Goal: Transaction & Acquisition: Purchase product/service

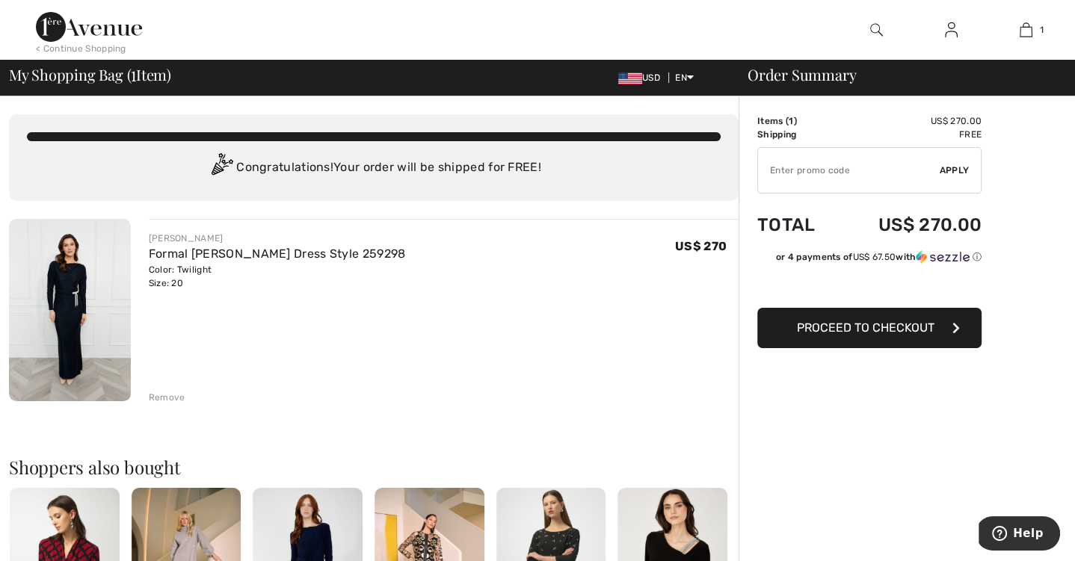
click at [109, 41] on img at bounding box center [89, 27] width 106 height 30
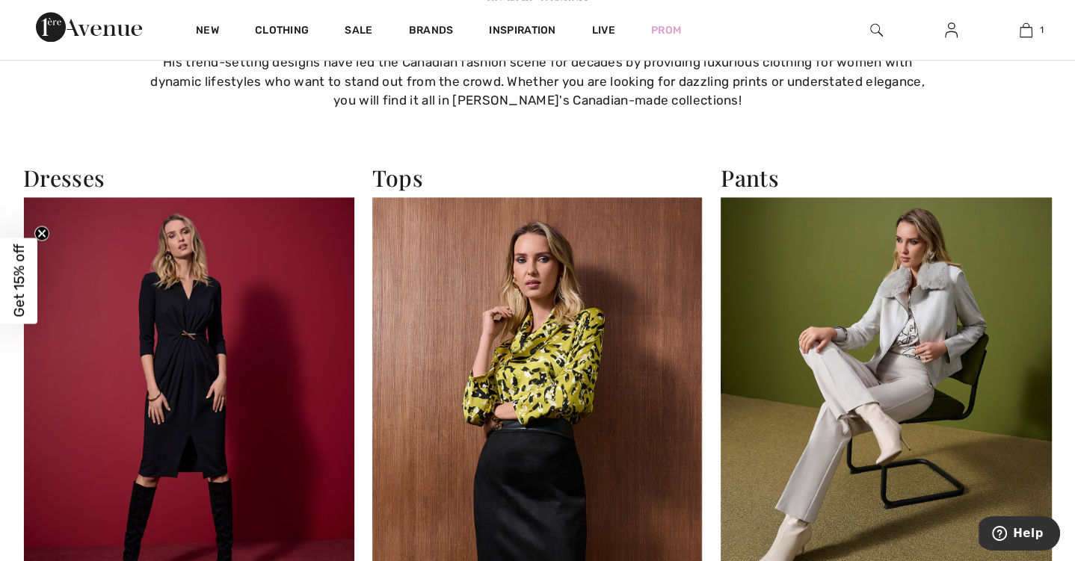
scroll to position [1751, 0]
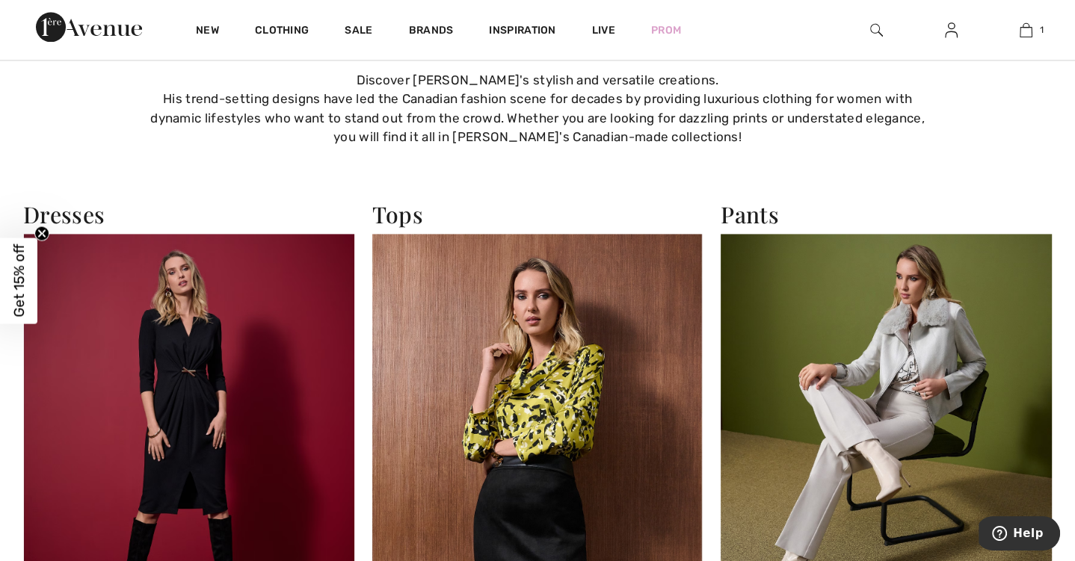
click at [223, 286] on img at bounding box center [188, 436] width 331 height 404
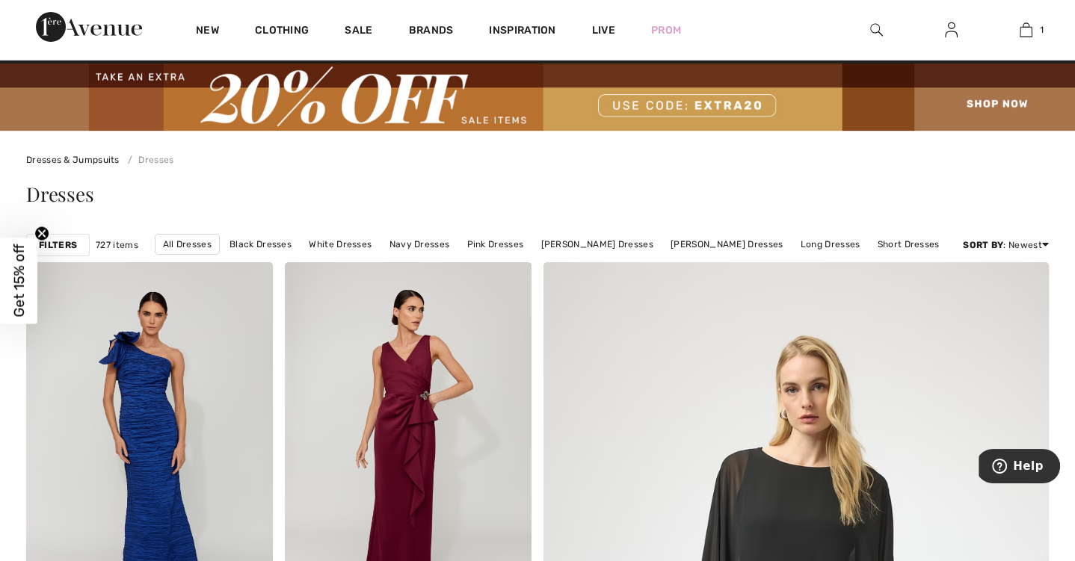
scroll to position [26, 0]
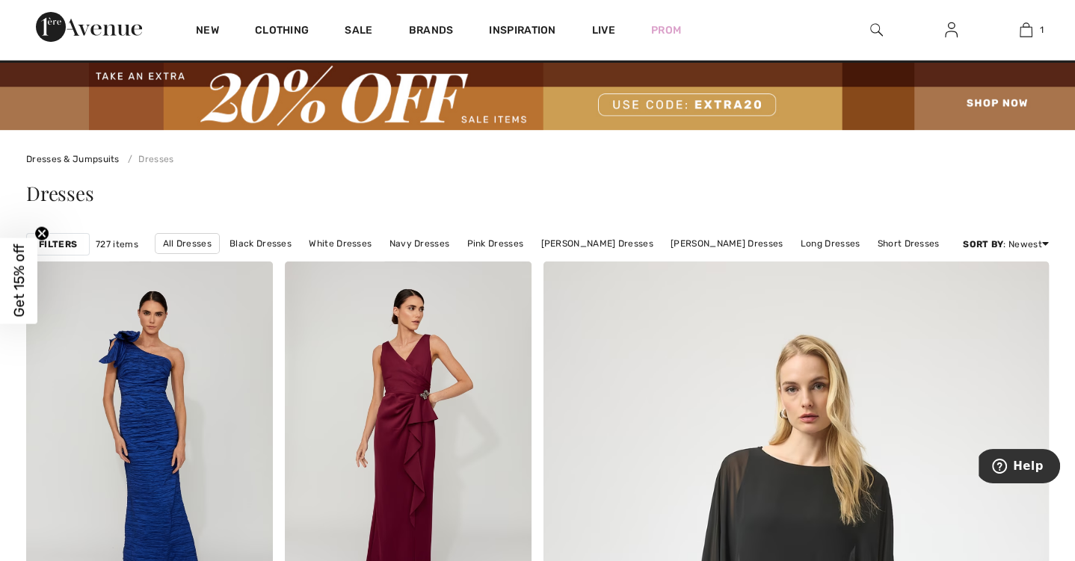
click at [68, 239] on strong "Filters" at bounding box center [58, 244] width 38 height 13
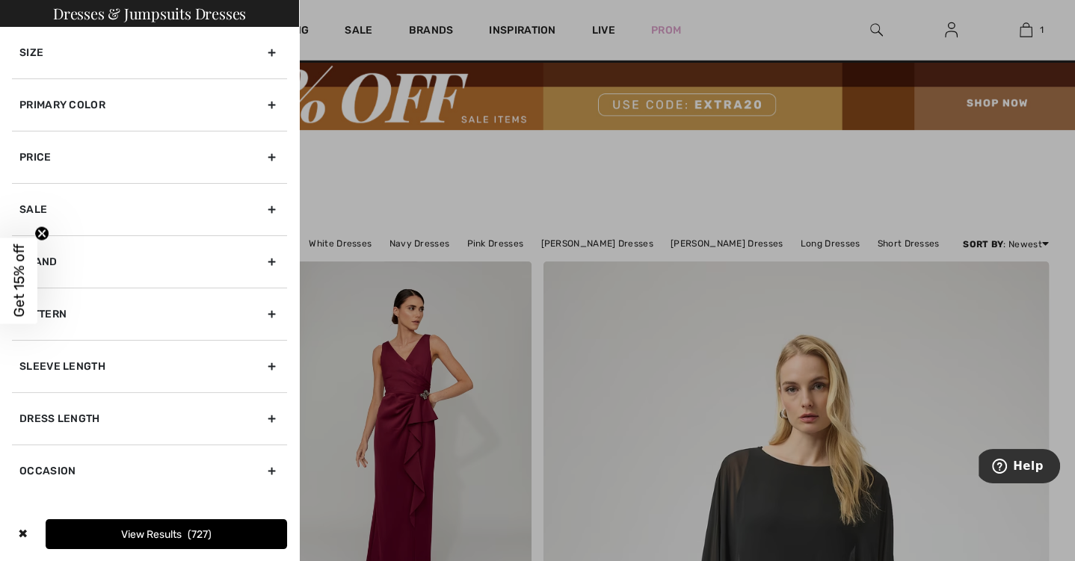
click at [146, 365] on div "Sleeve length" at bounding box center [149, 366] width 275 height 52
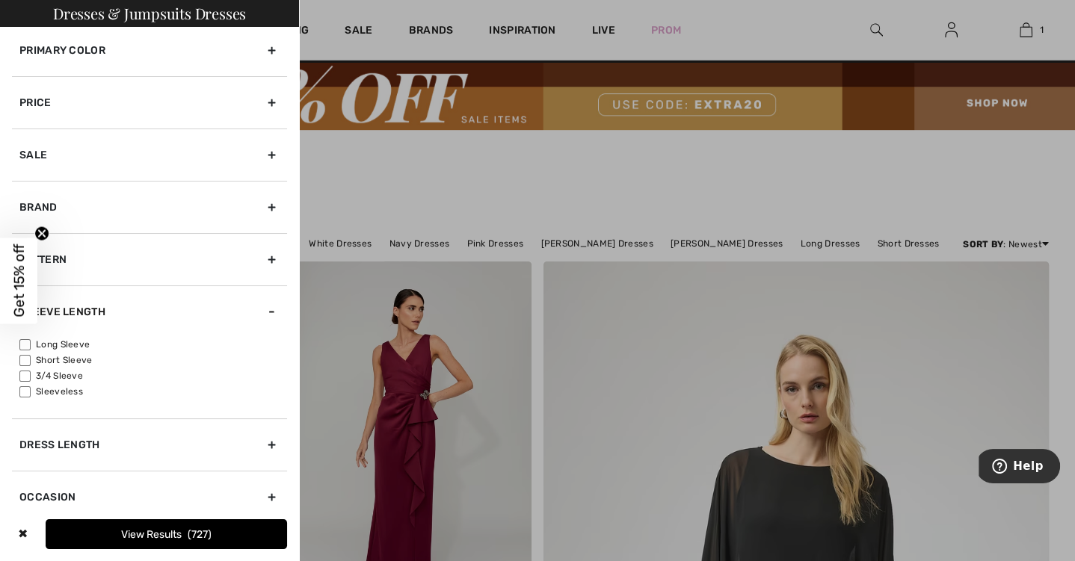
scroll to position [62, 0]
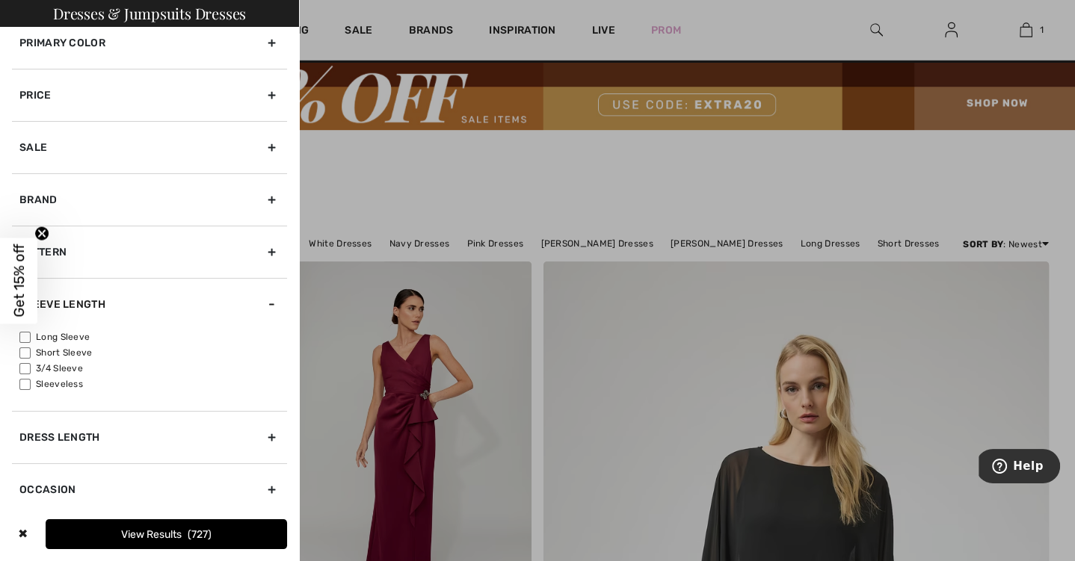
click at [25, 365] on input"] "3/4 Sleeve" at bounding box center [24, 368] width 11 height 11
checkbox input"] "true"
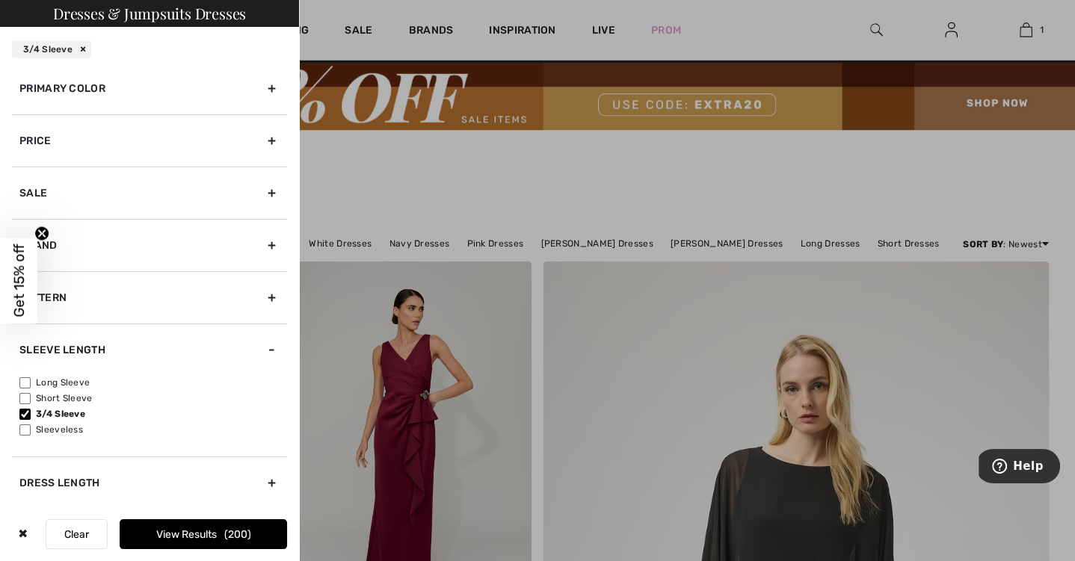
click at [25, 377] on input"] "Long Sleeve" at bounding box center [24, 382] width 11 height 11
checkbox input"] "true"
drag, startPoint x: 197, startPoint y: 534, endPoint x: 212, endPoint y: 519, distance: 21.1
click at [197, 534] on button "View Results 317" at bounding box center [203, 534] width 167 height 30
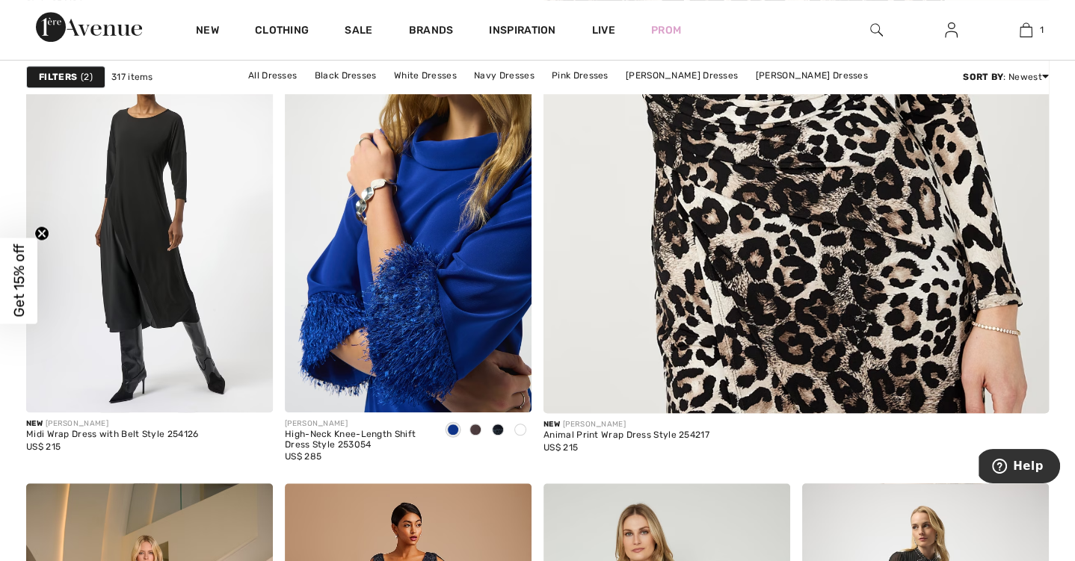
scroll to position [689, 0]
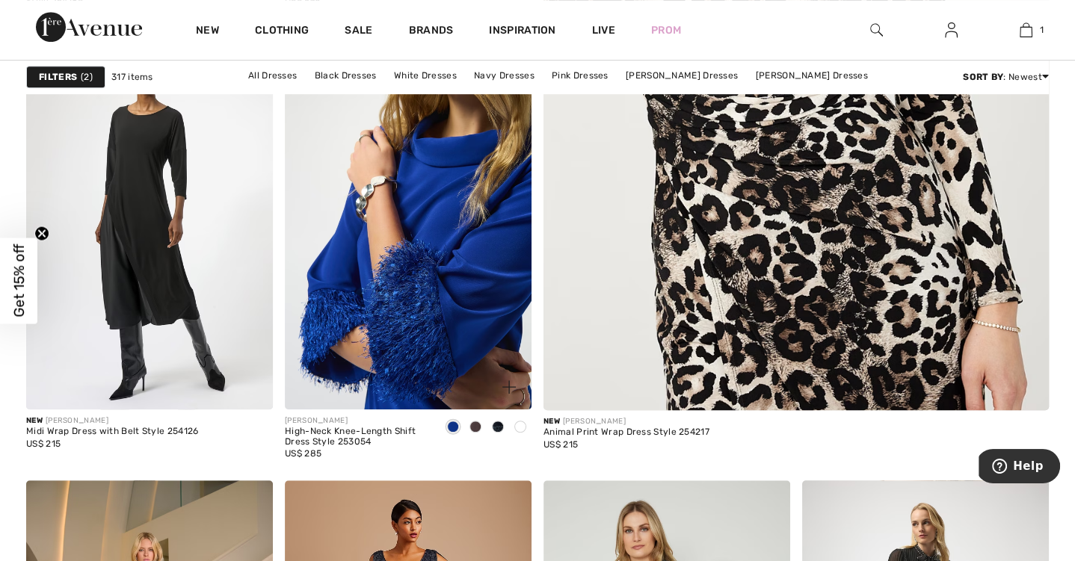
click at [360, 327] on img at bounding box center [408, 225] width 247 height 370
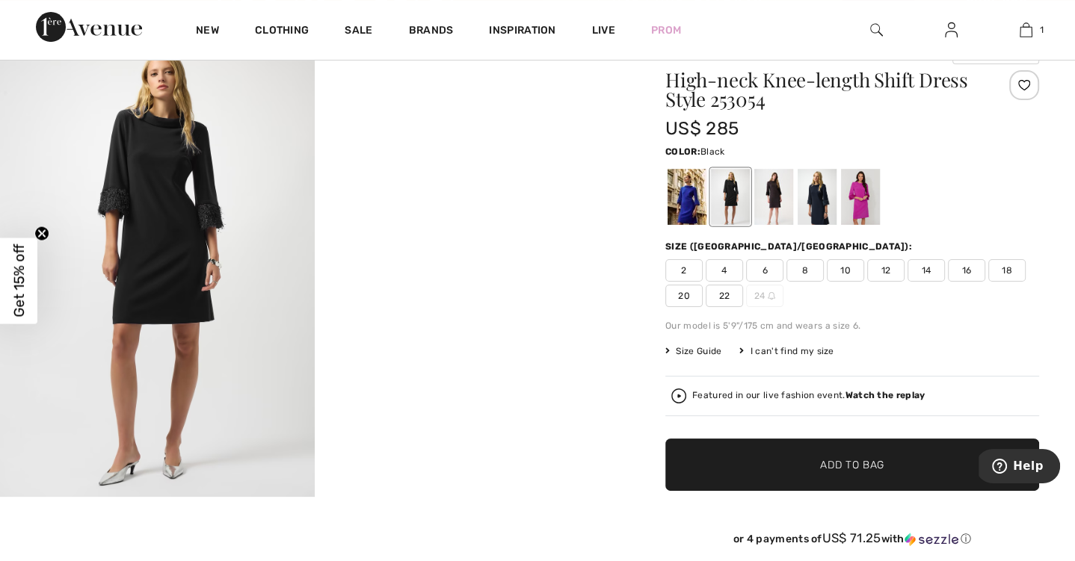
scroll to position [122, 0]
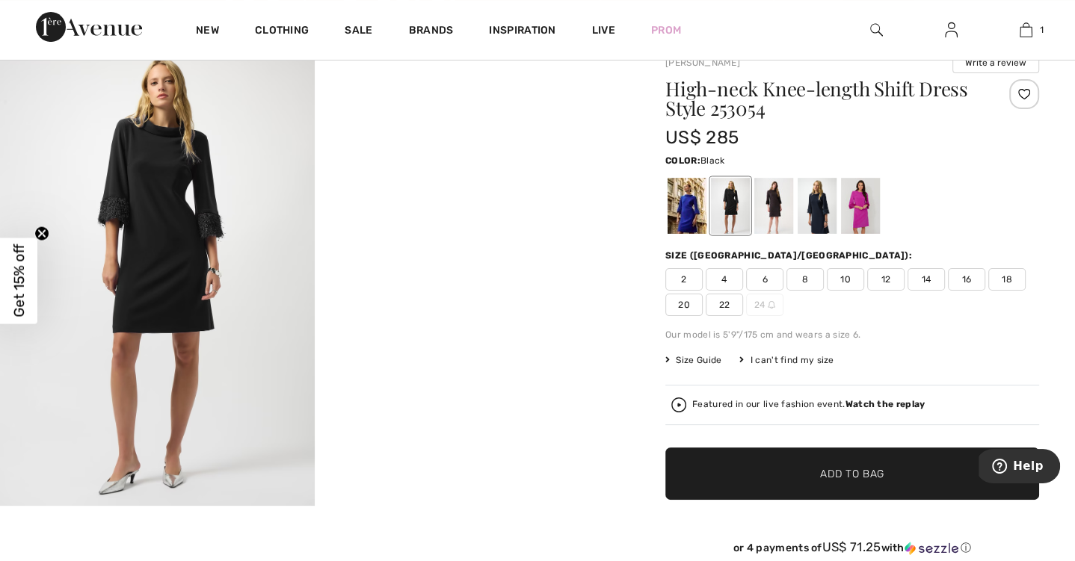
click at [688, 362] on span "Size Guide" at bounding box center [693, 360] width 56 height 13
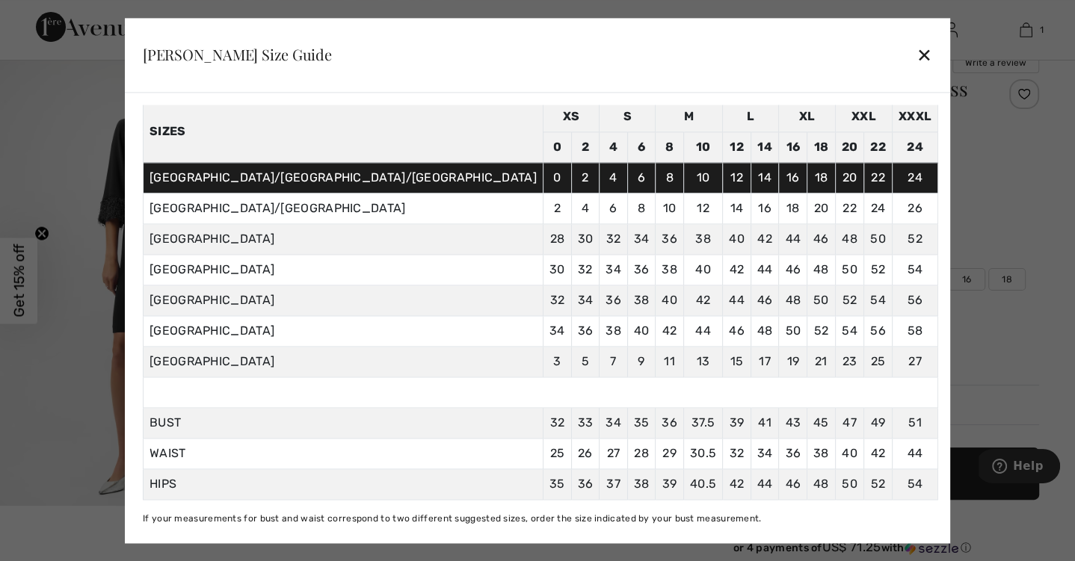
scroll to position [68, 0]
click at [920, 360] on div at bounding box center [537, 280] width 1075 height 561
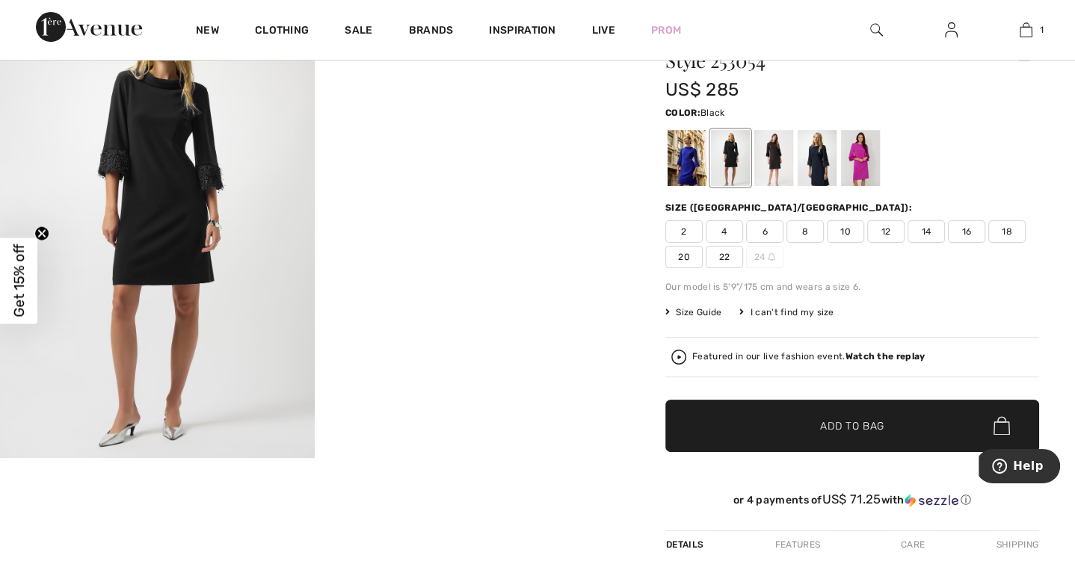
scroll to position [176, 0]
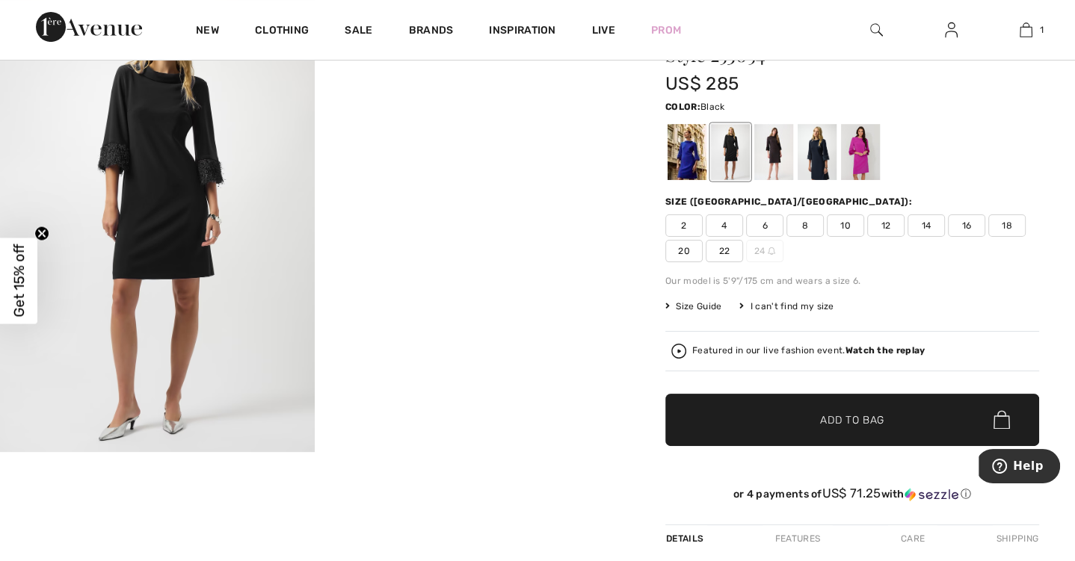
click at [755, 302] on div "I can't find my size" at bounding box center [786, 306] width 94 height 13
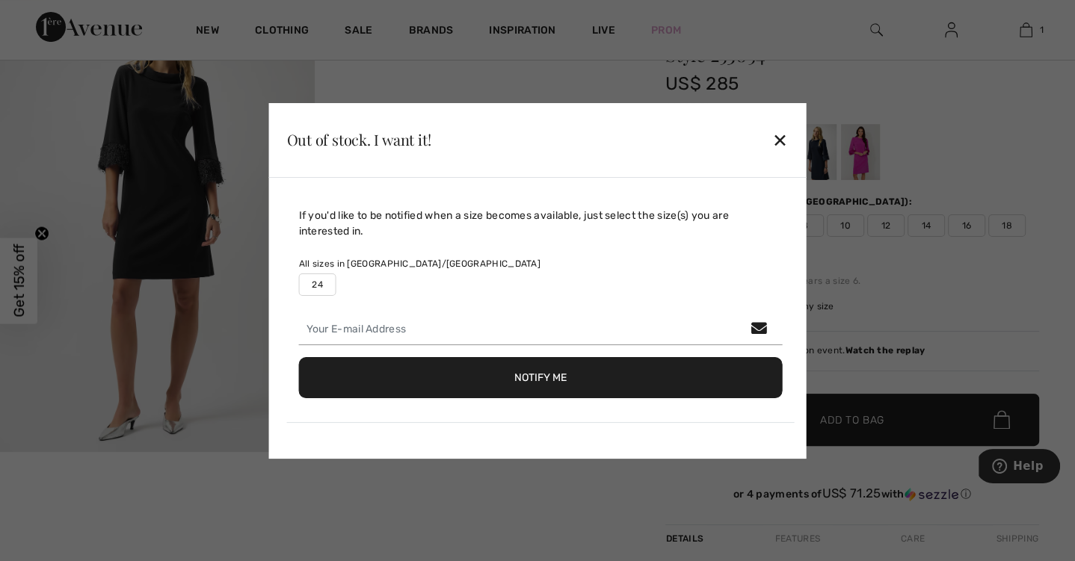
click at [777, 303] on div "If you'd like to be notified when a size becomes available, just select the siz…" at bounding box center [540, 315] width 507 height 215
click at [776, 141] on div "✕" at bounding box center [780, 139] width 16 height 31
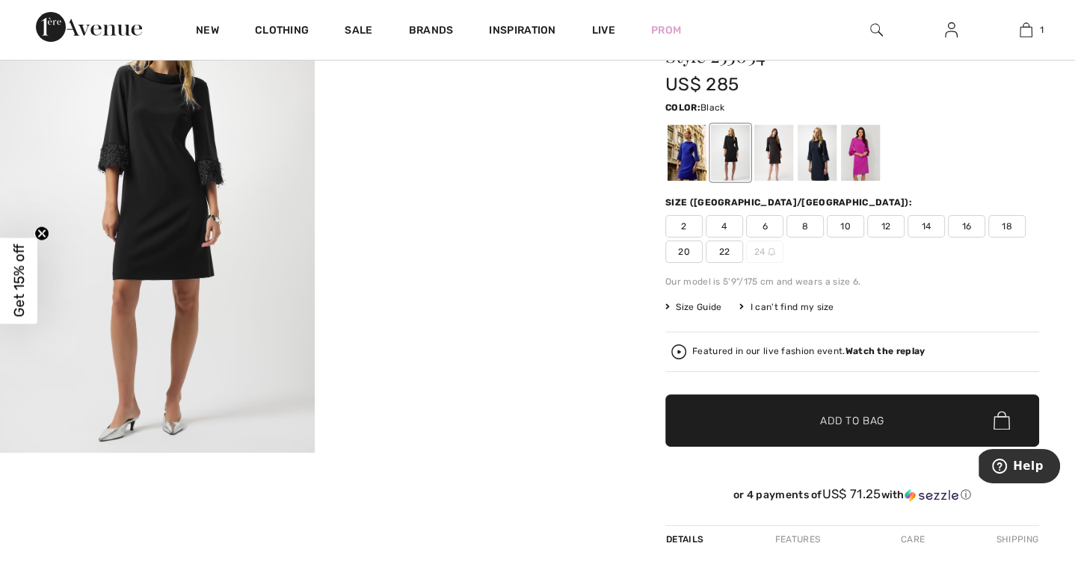
scroll to position [176, 0]
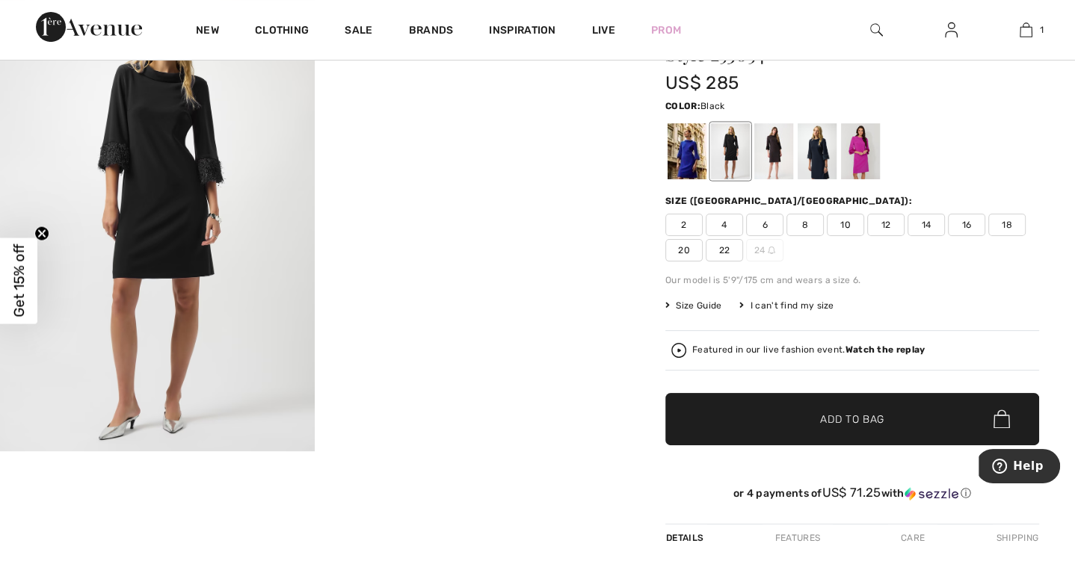
click at [682, 304] on span "Size Guide" at bounding box center [693, 305] width 56 height 13
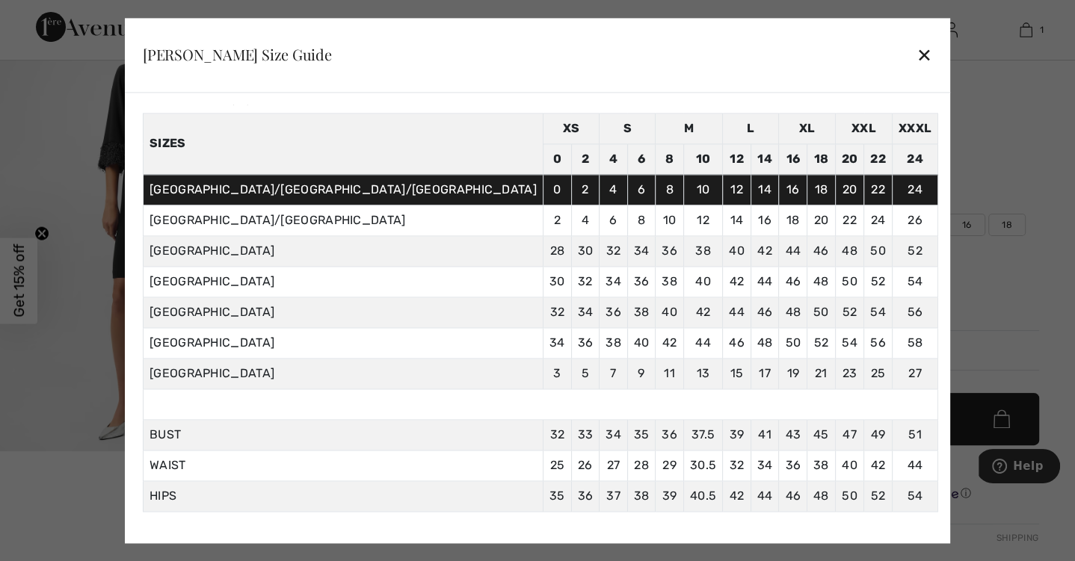
scroll to position [68, 0]
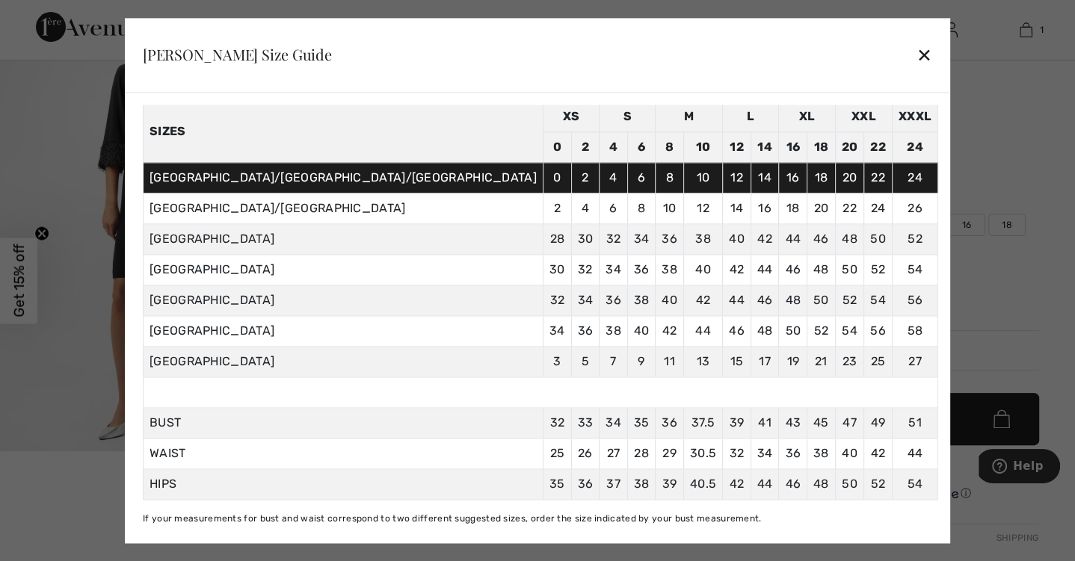
click at [895, 315] on div at bounding box center [537, 280] width 1075 height 561
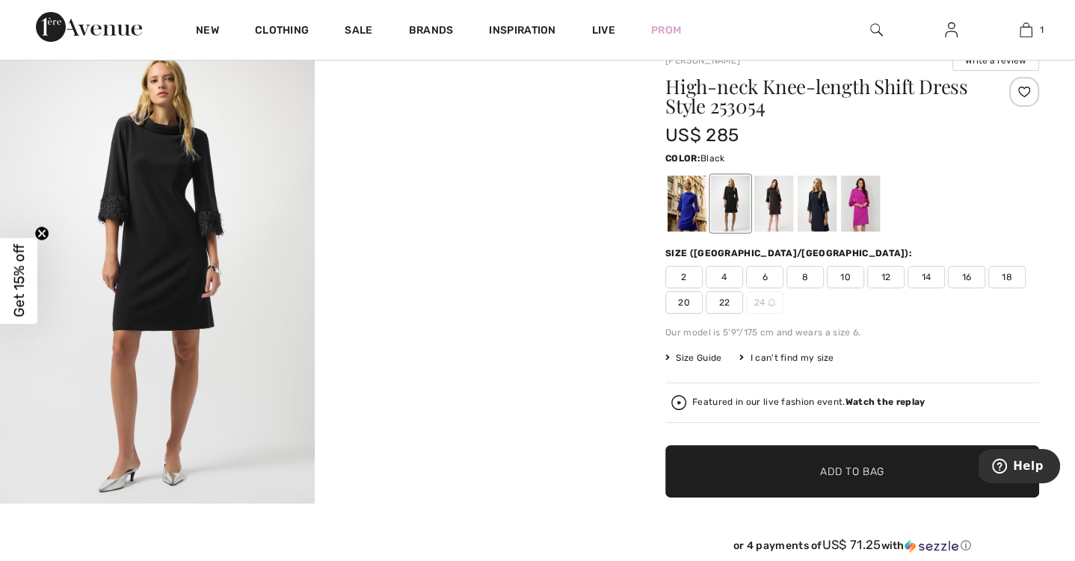
scroll to position [118, 0]
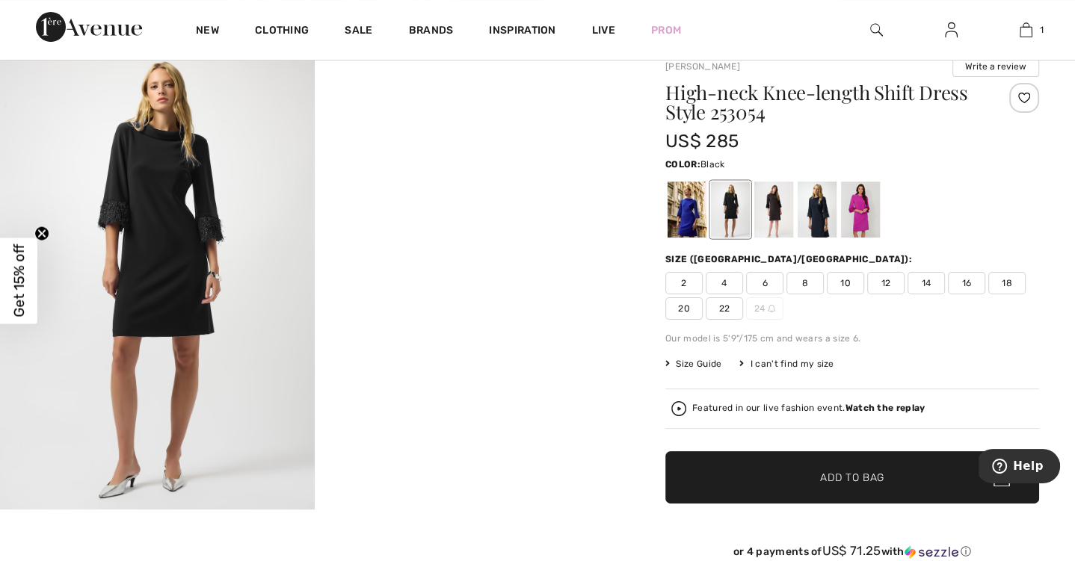
click at [732, 221] on div at bounding box center [730, 210] width 39 height 56
click at [737, 209] on div at bounding box center [730, 210] width 39 height 56
click at [773, 211] on div at bounding box center [773, 210] width 39 height 56
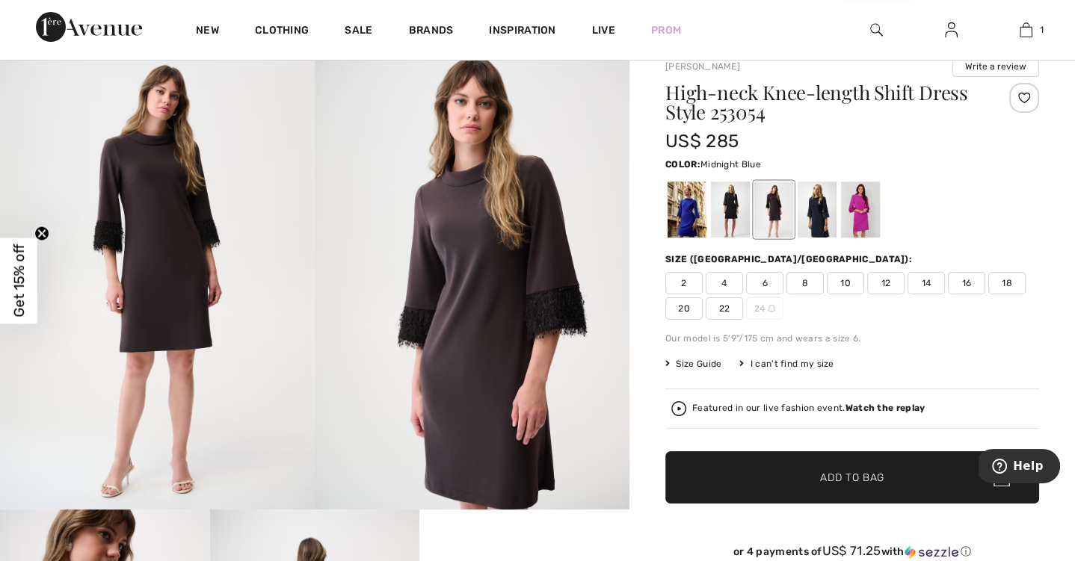
click at [809, 211] on div at bounding box center [816, 210] width 39 height 56
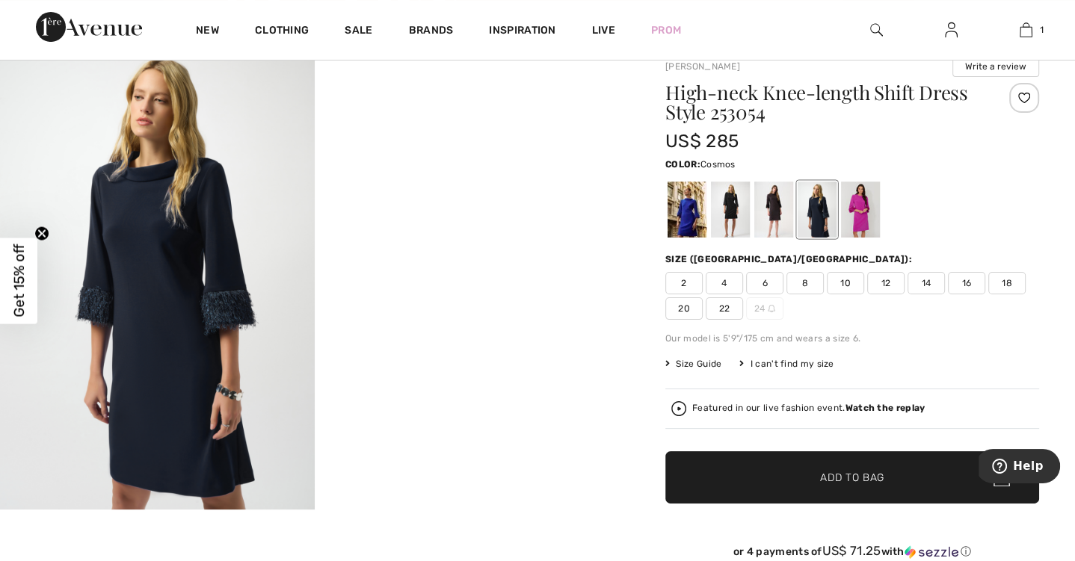
click at [860, 212] on div at bounding box center [860, 210] width 39 height 56
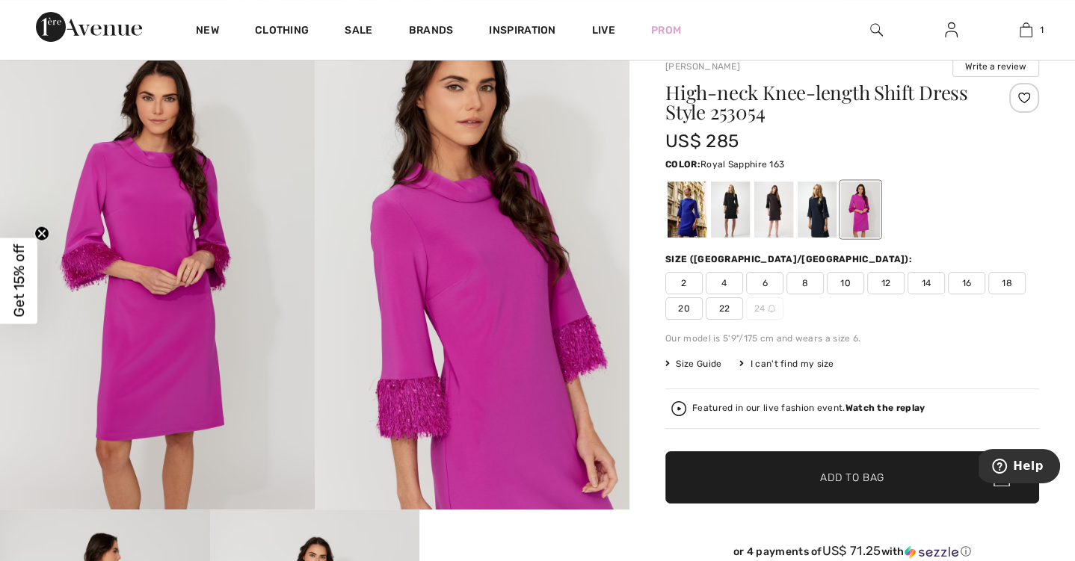
click at [686, 211] on div at bounding box center [686, 210] width 39 height 56
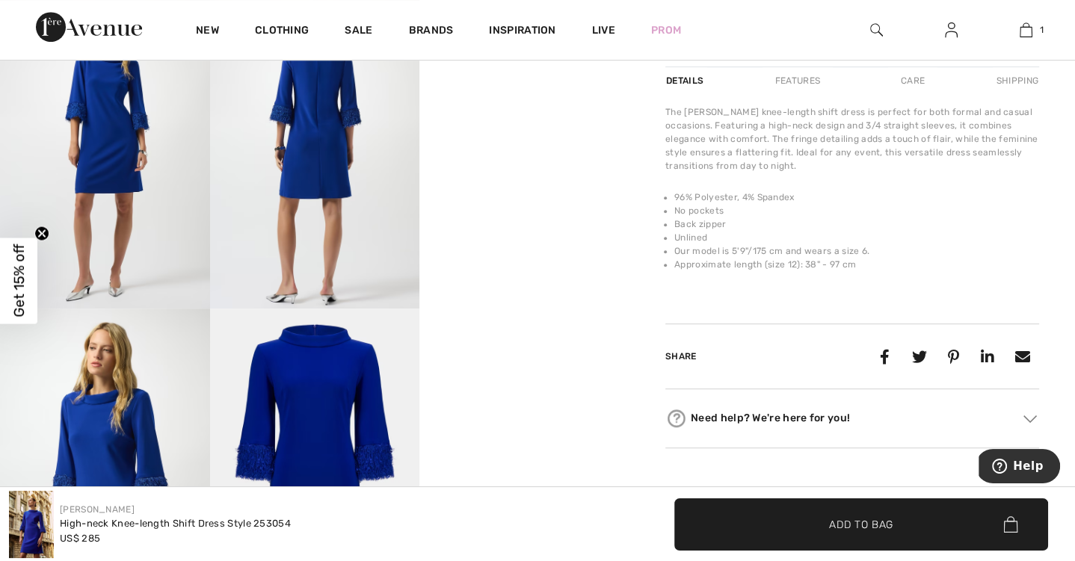
scroll to position [608, 0]
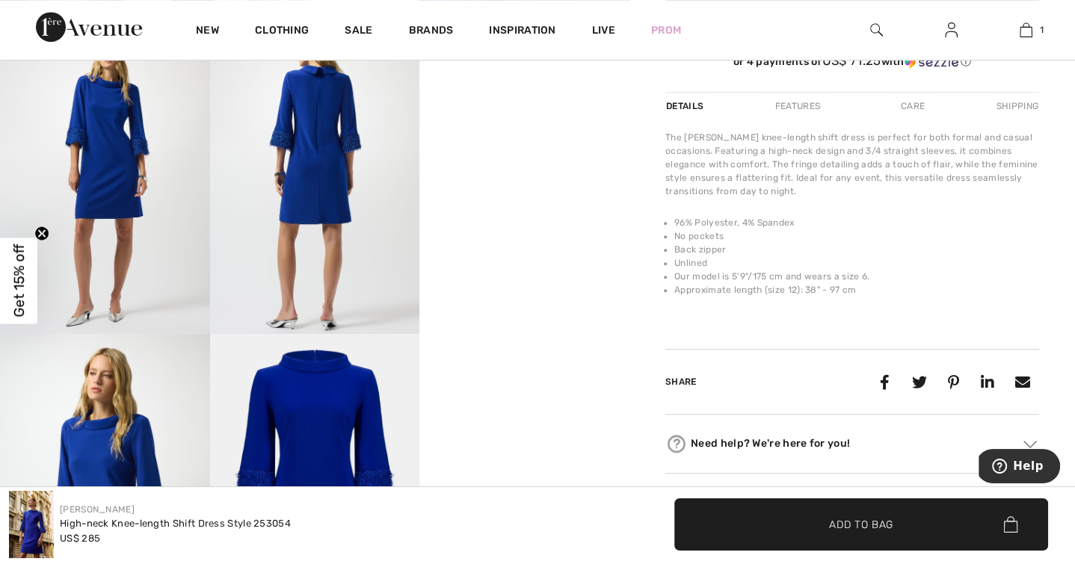
click at [158, 177] on img at bounding box center [105, 176] width 210 height 315
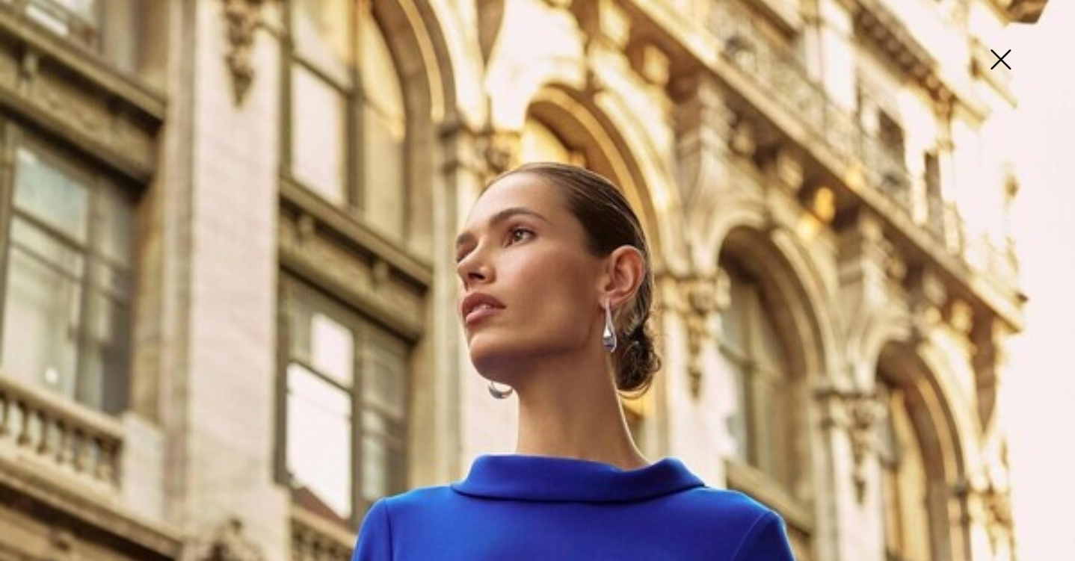
scroll to position [0, 0]
click at [997, 57] on img at bounding box center [1000, 60] width 75 height 77
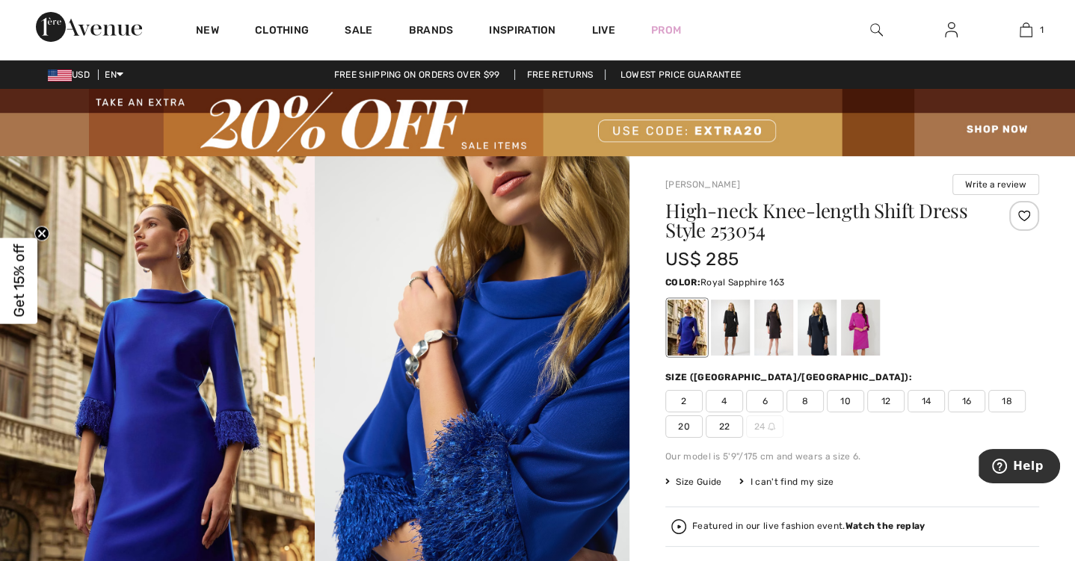
click at [684, 336] on div at bounding box center [686, 328] width 39 height 56
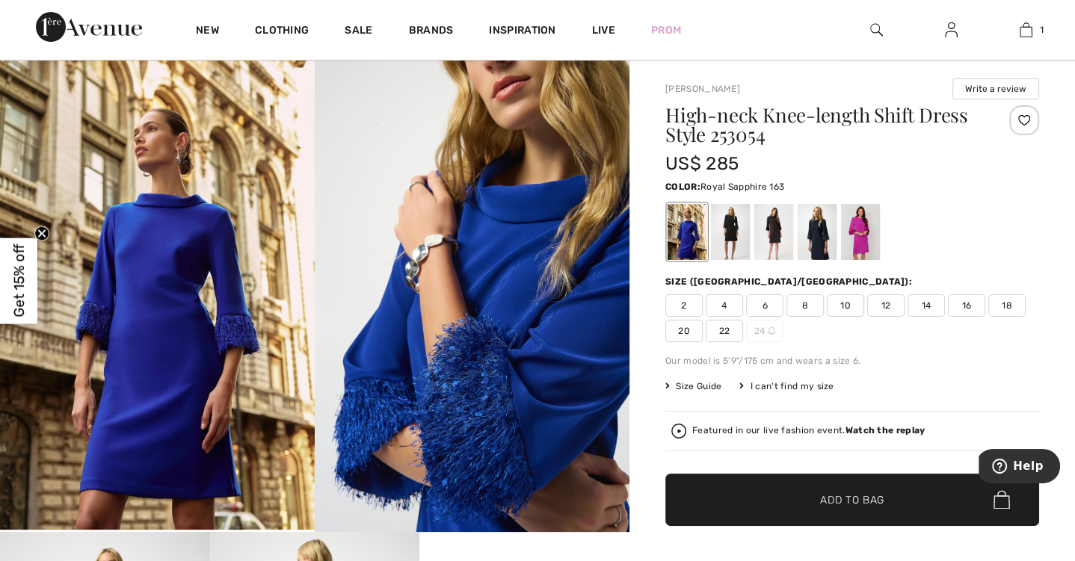
scroll to position [87, 0]
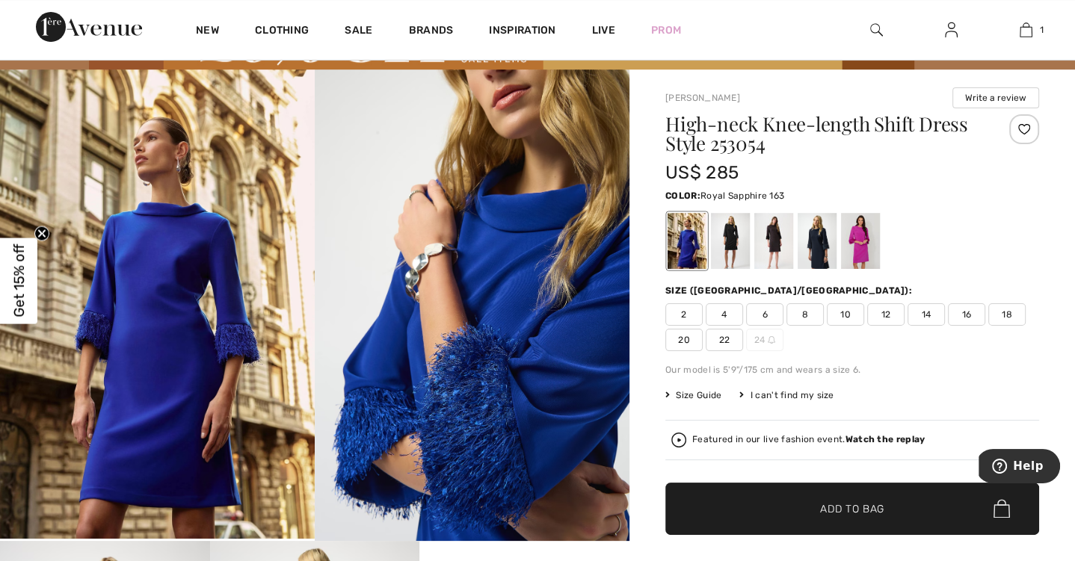
click at [1001, 315] on span "18" at bounding box center [1006, 314] width 37 height 22
click at [823, 498] on span "✔ Added to Bag Add to Bag" at bounding box center [852, 509] width 374 height 52
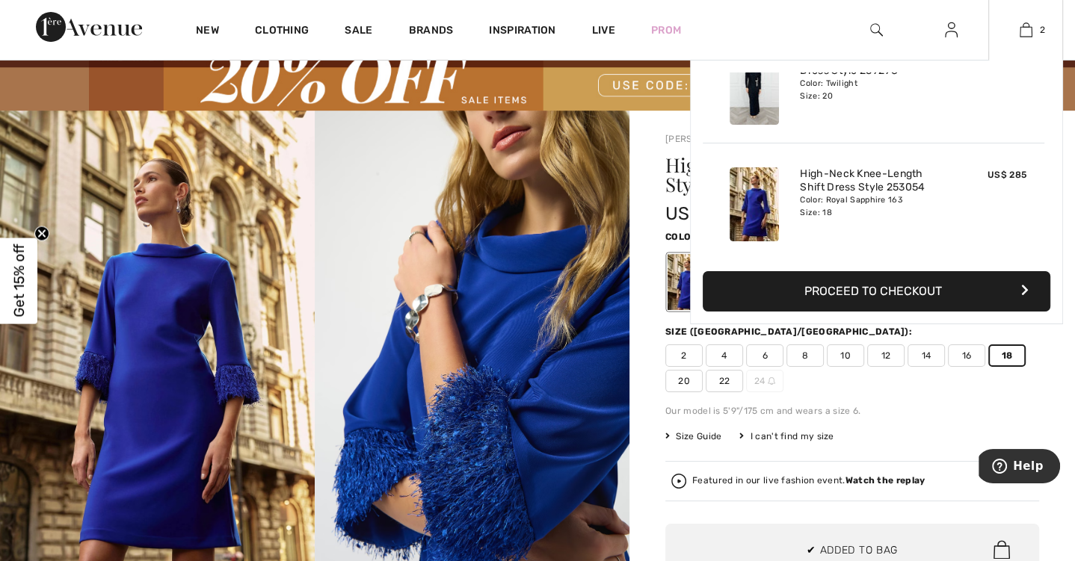
scroll to position [0, 0]
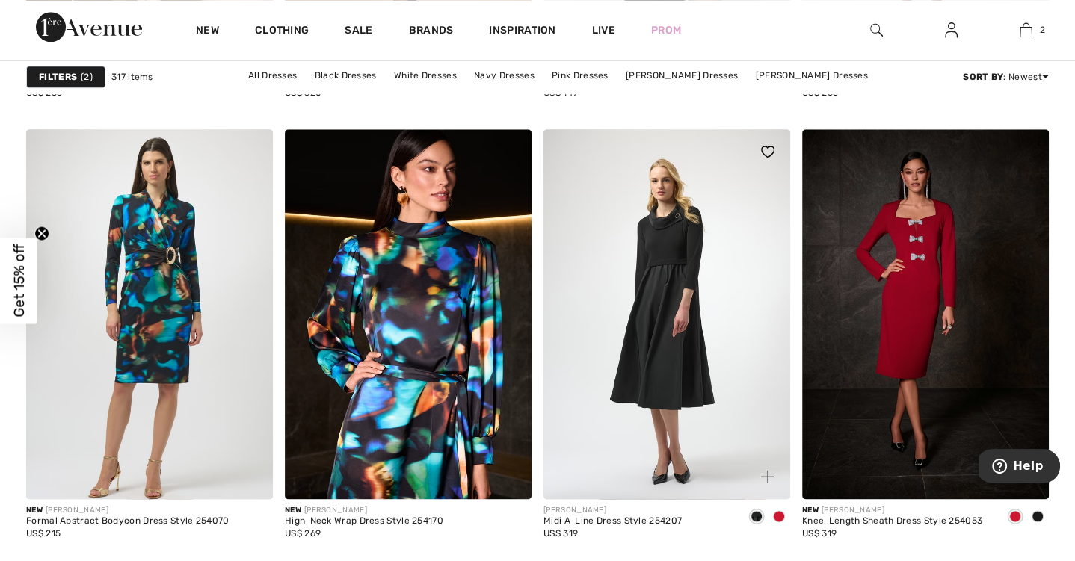
scroll to position [1483, 0]
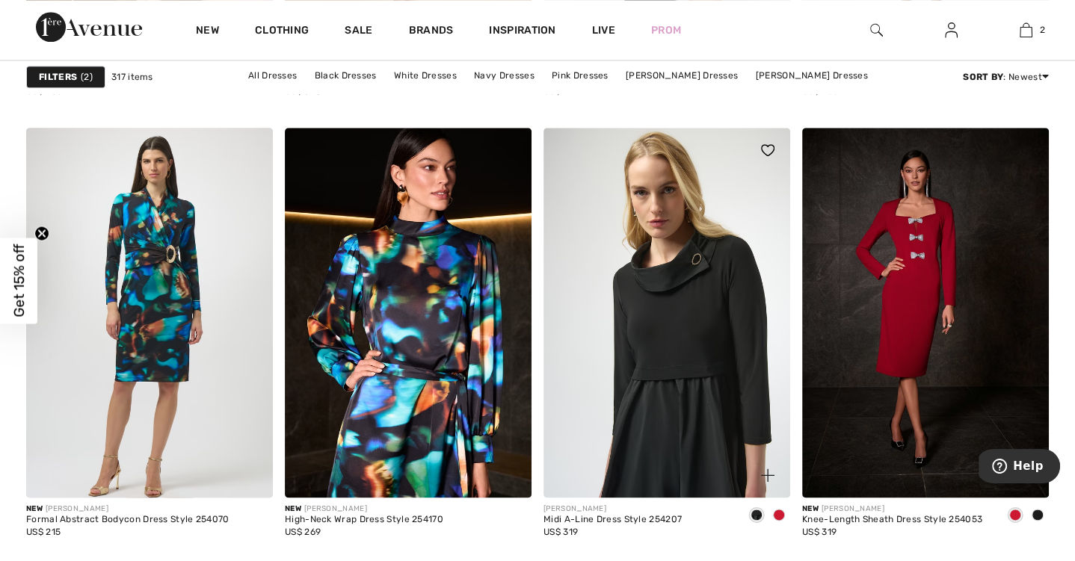
click at [661, 274] on img at bounding box center [666, 313] width 247 height 370
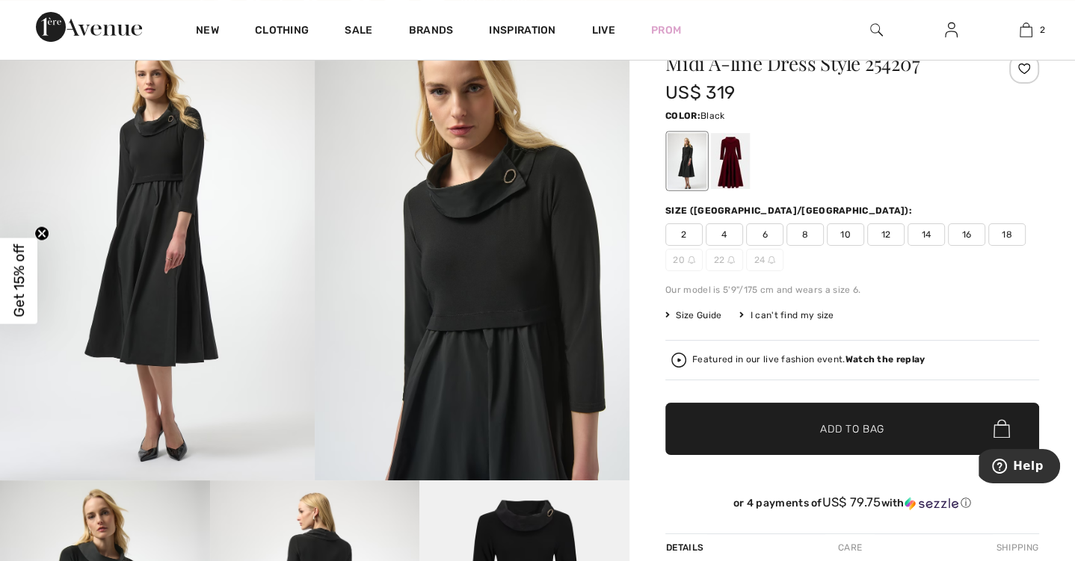
scroll to position [135, 0]
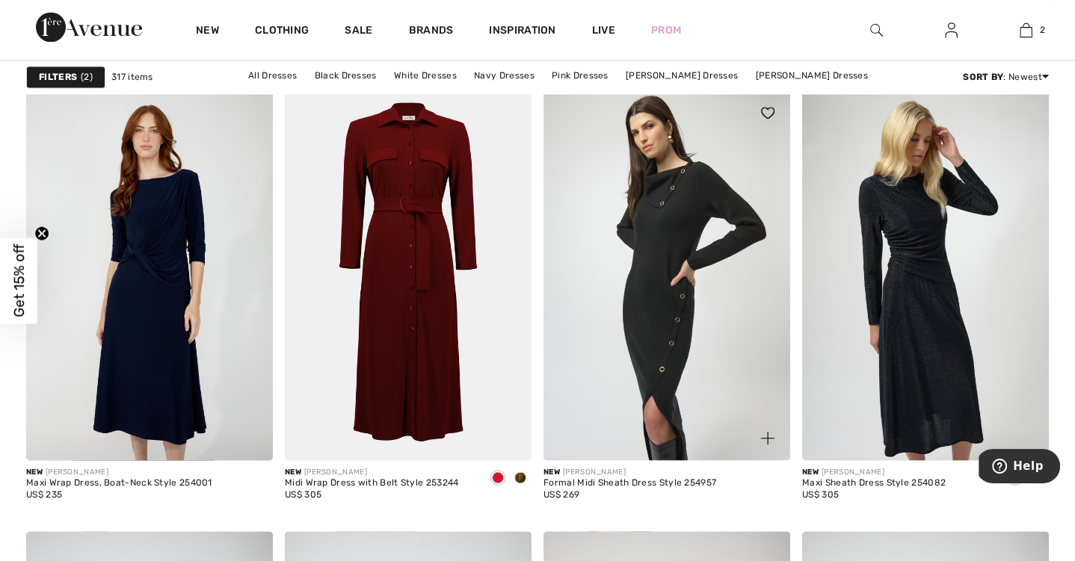
scroll to position [2138, 0]
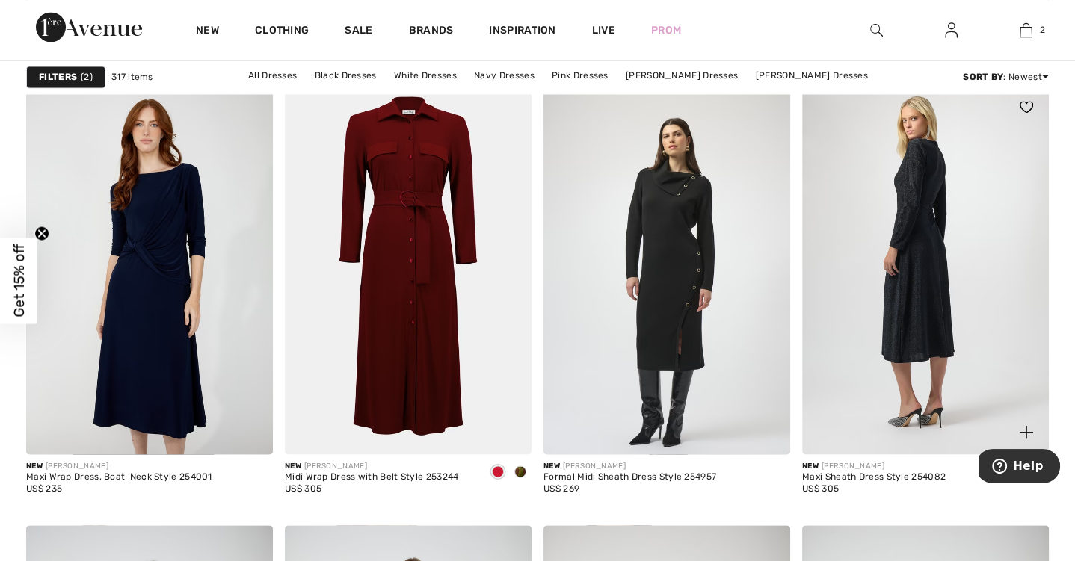
click at [925, 348] on img at bounding box center [925, 269] width 247 height 370
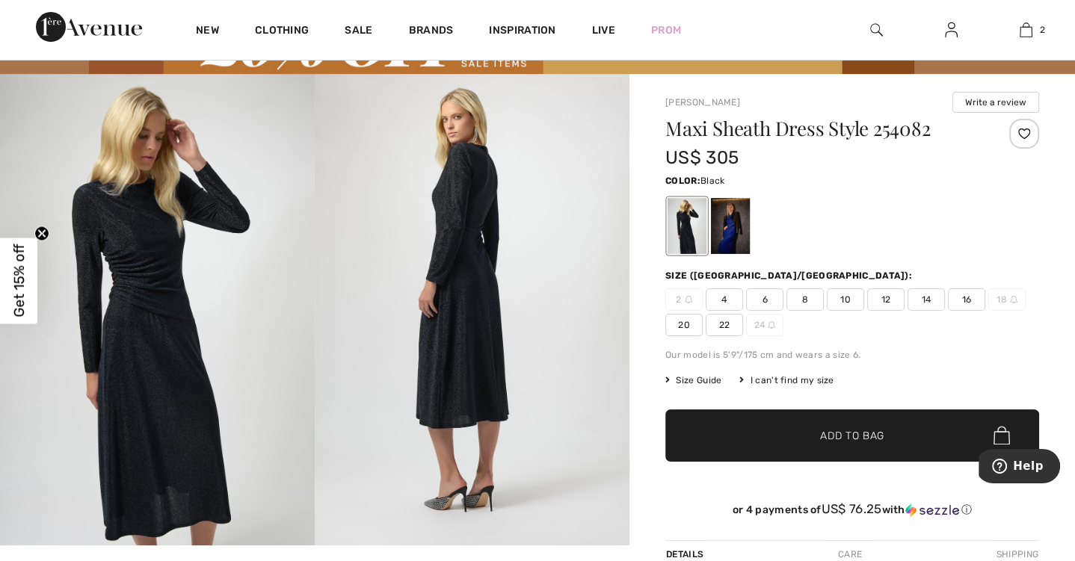
scroll to position [88, 0]
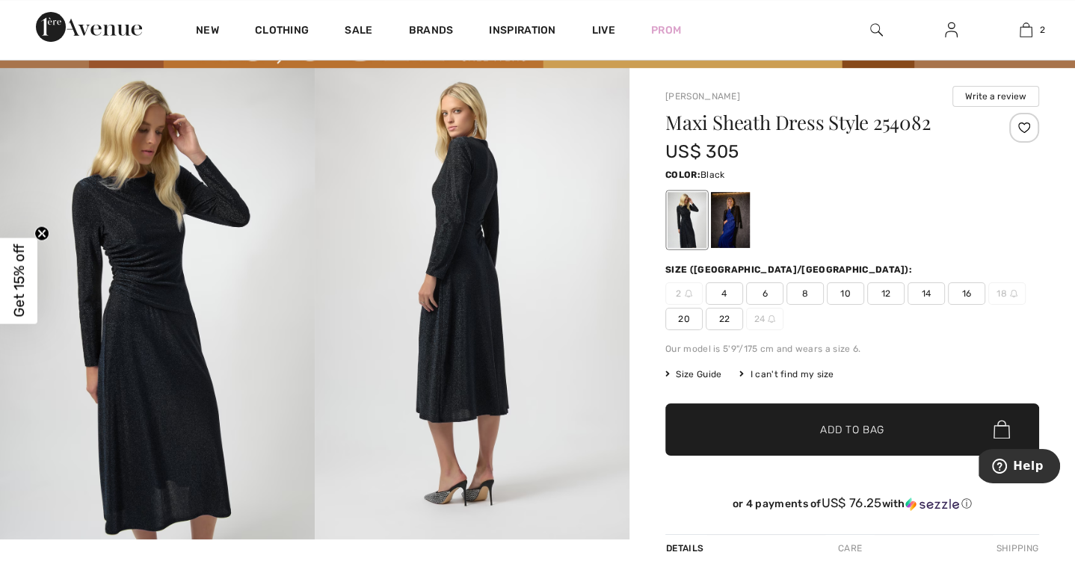
click at [178, 293] on img at bounding box center [157, 304] width 315 height 472
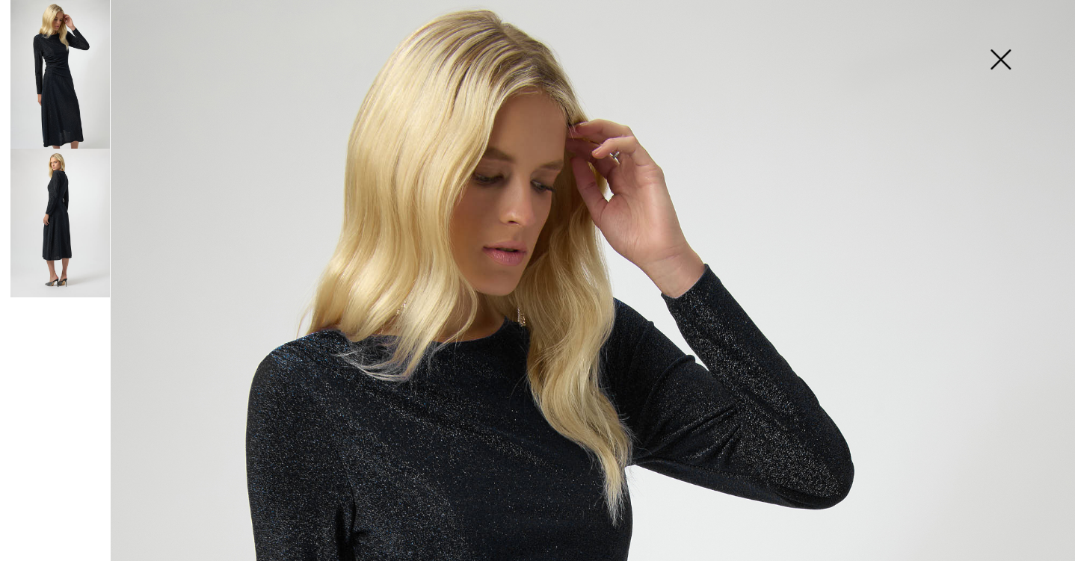
scroll to position [24, 0]
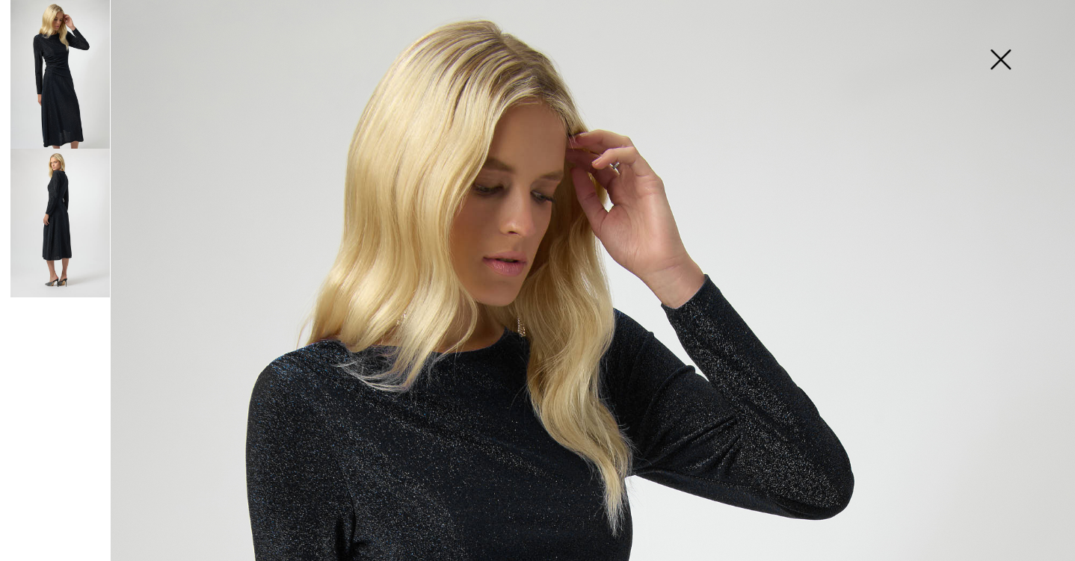
click at [1004, 62] on img at bounding box center [1000, 60] width 75 height 77
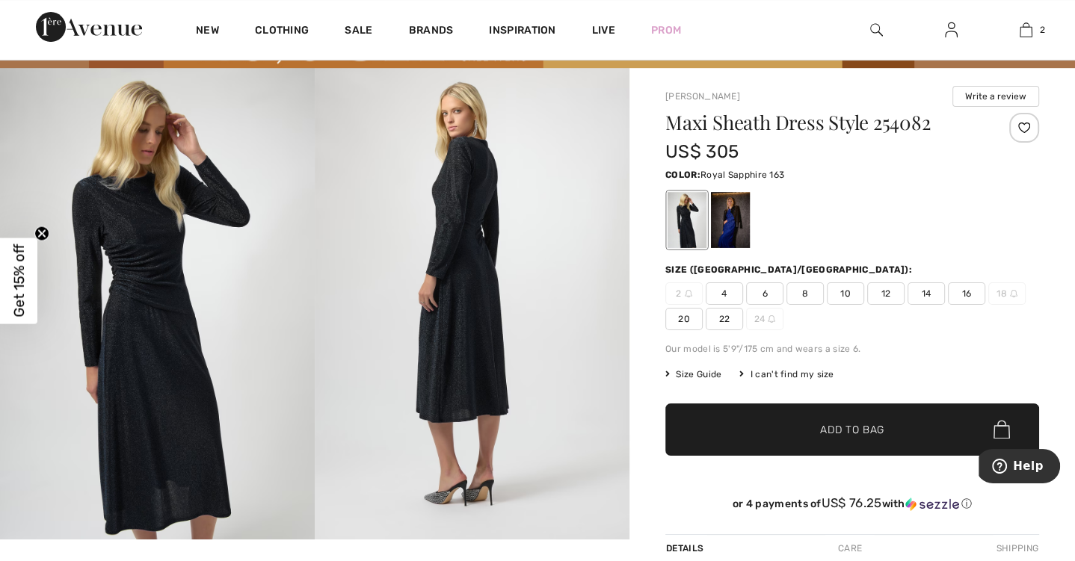
click at [736, 226] on div at bounding box center [730, 220] width 39 height 56
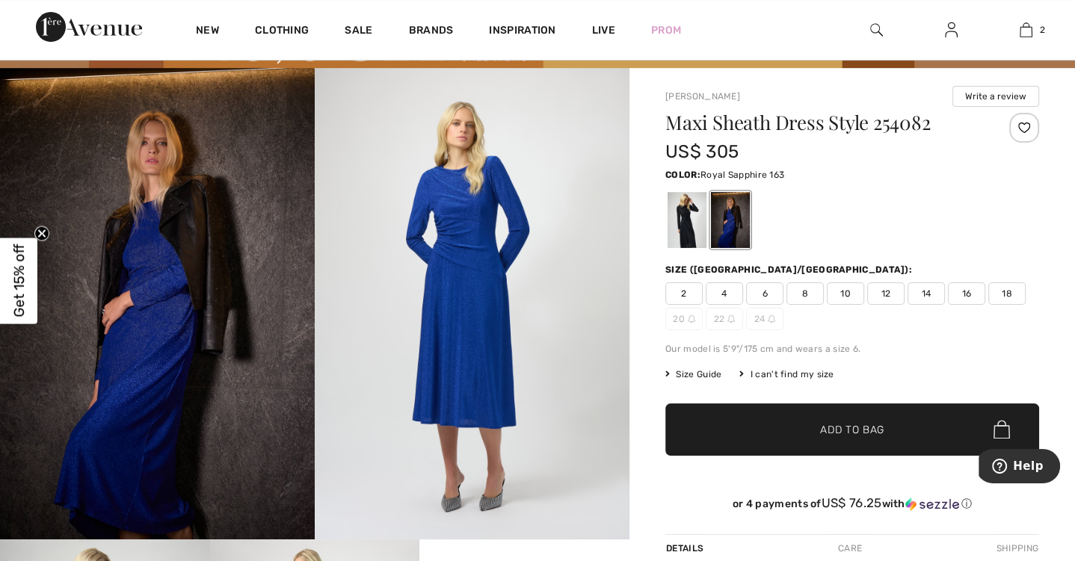
click at [1004, 294] on span "18" at bounding box center [1006, 294] width 37 height 22
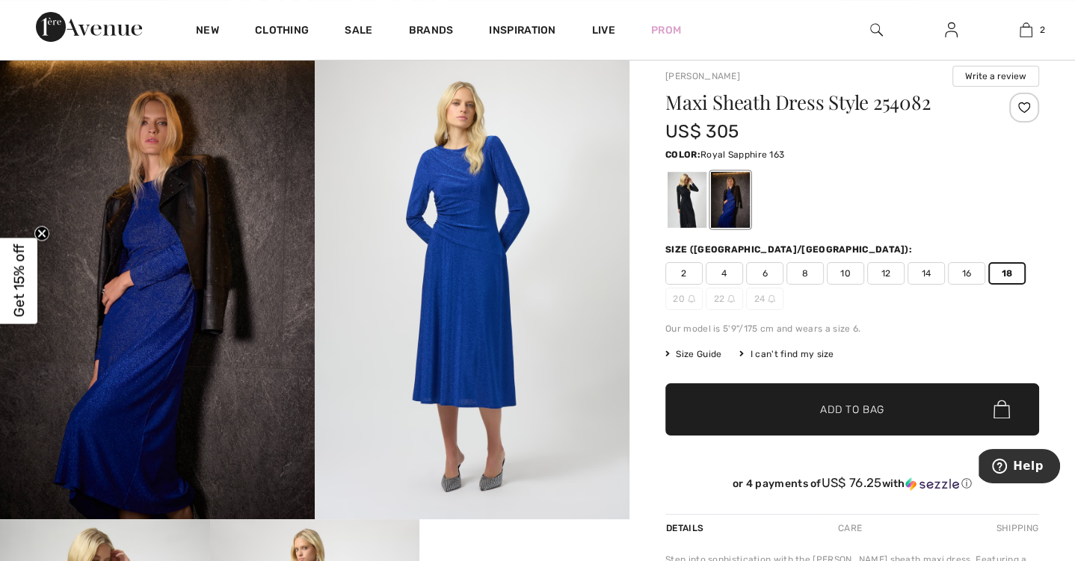
scroll to position [105, 0]
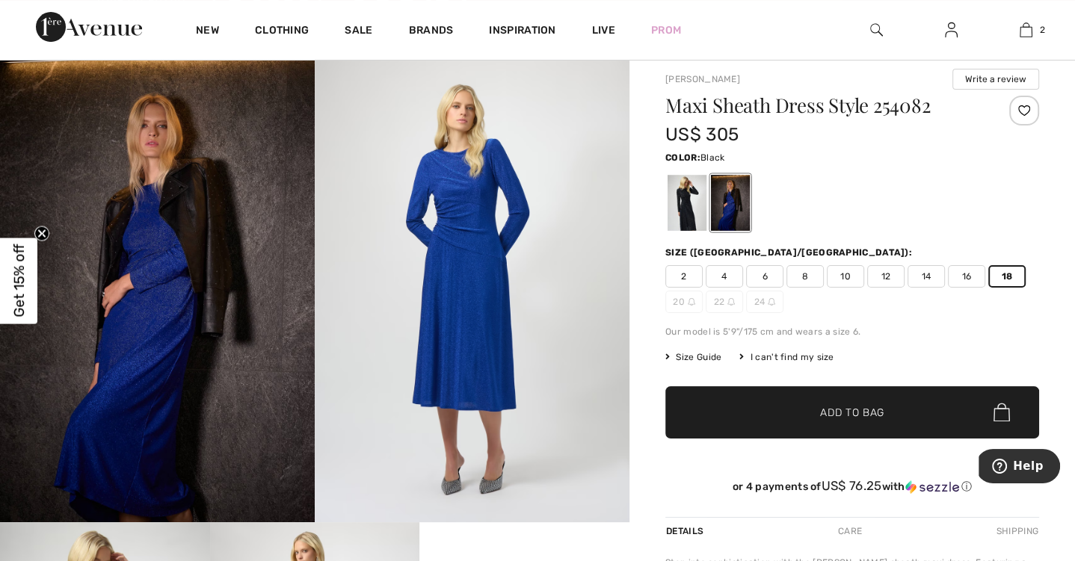
click at [693, 206] on div at bounding box center [686, 203] width 39 height 56
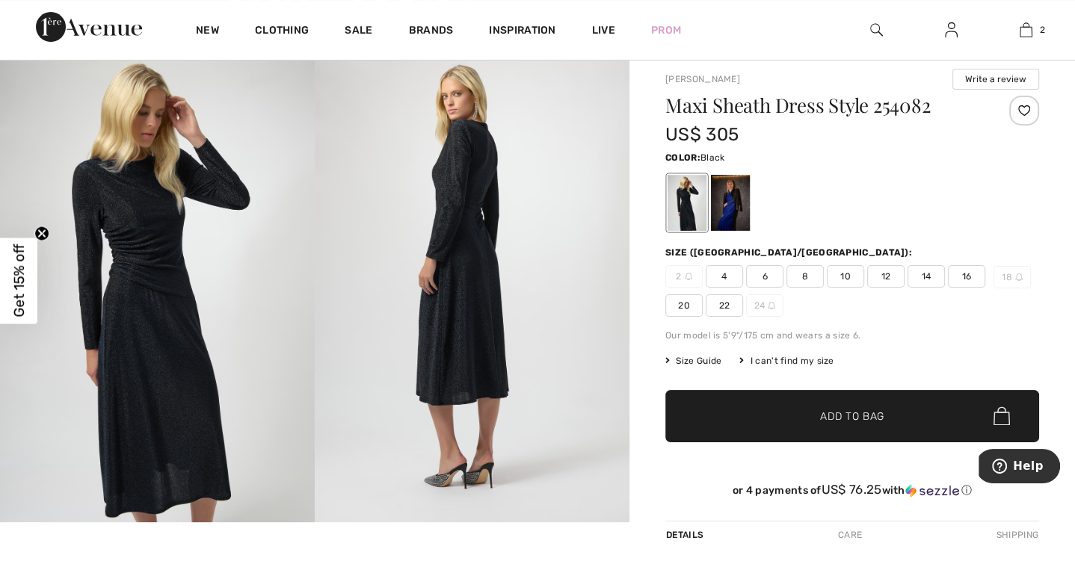
click at [963, 277] on span "16" at bounding box center [966, 276] width 37 height 22
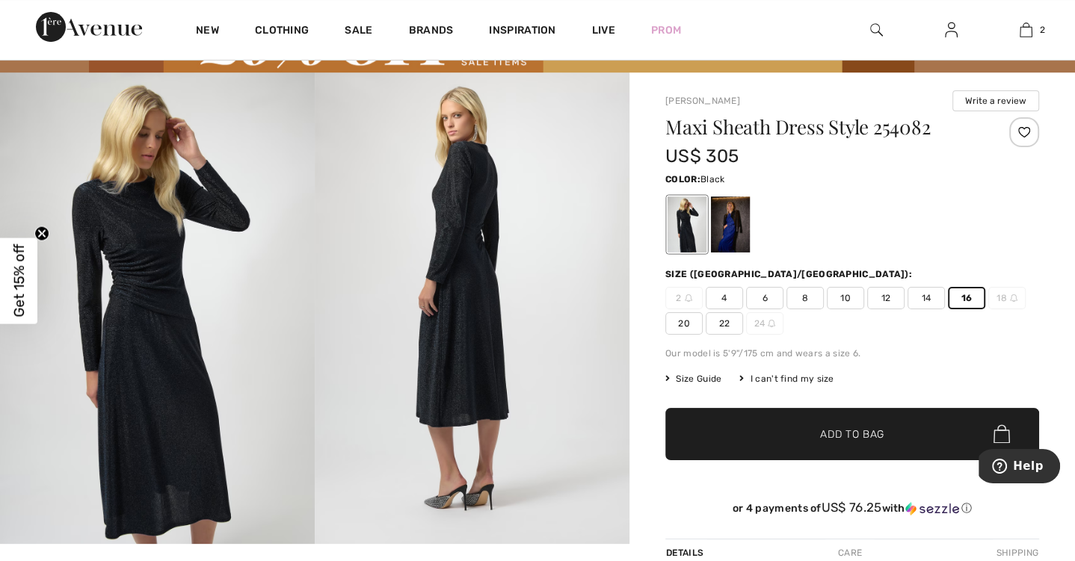
scroll to position [79, 0]
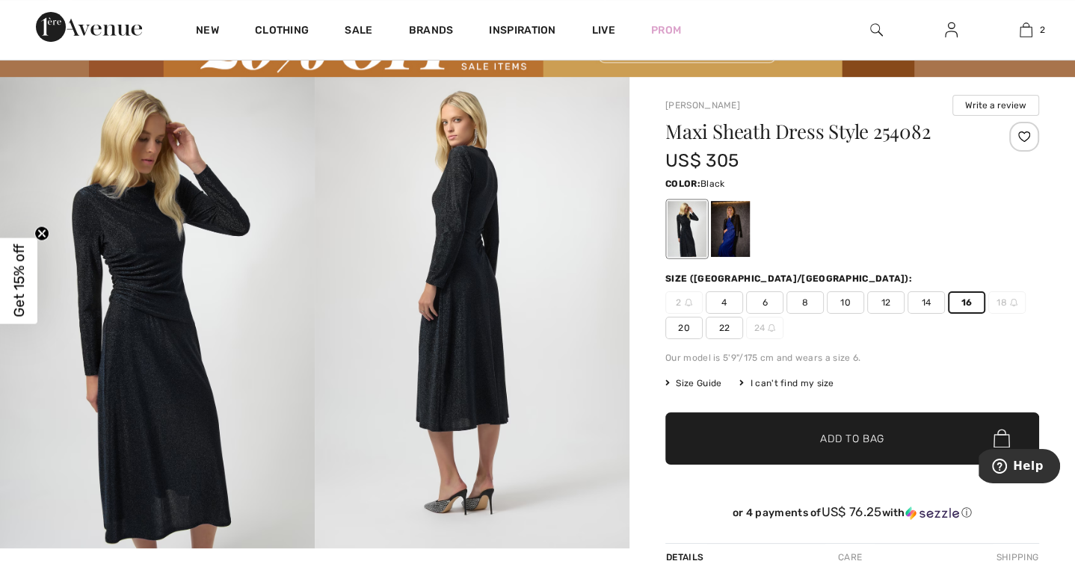
click at [429, 288] on img at bounding box center [472, 313] width 315 height 472
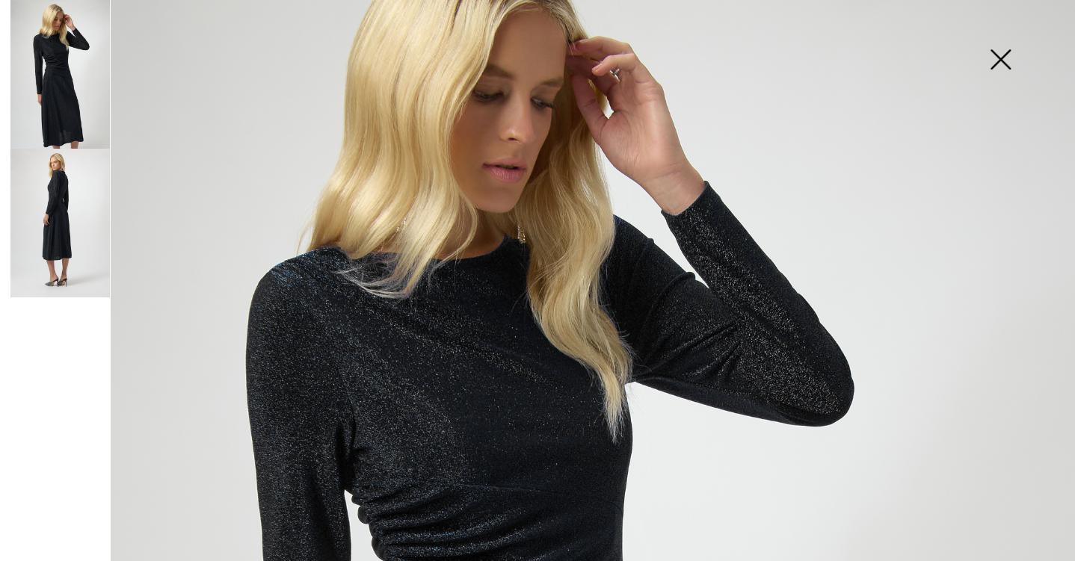
scroll to position [111, 0]
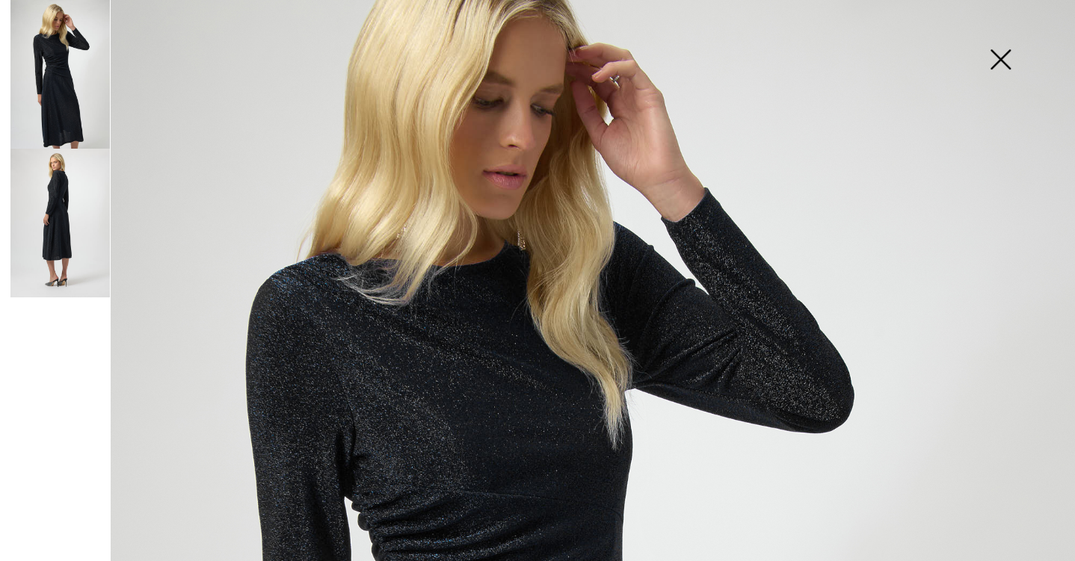
click at [40, 206] on img at bounding box center [59, 223] width 99 height 149
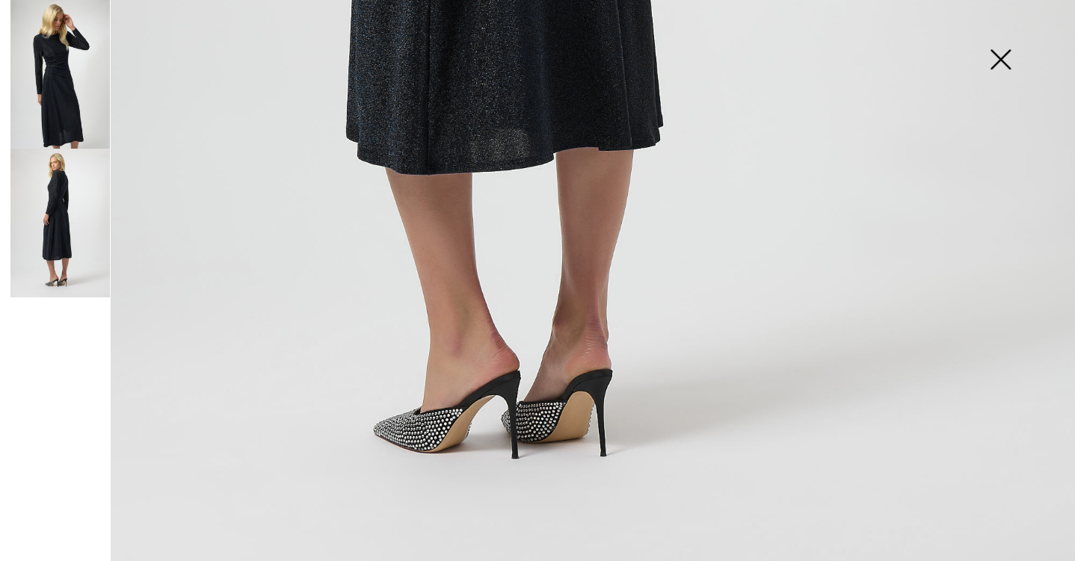
scroll to position [1049, 0]
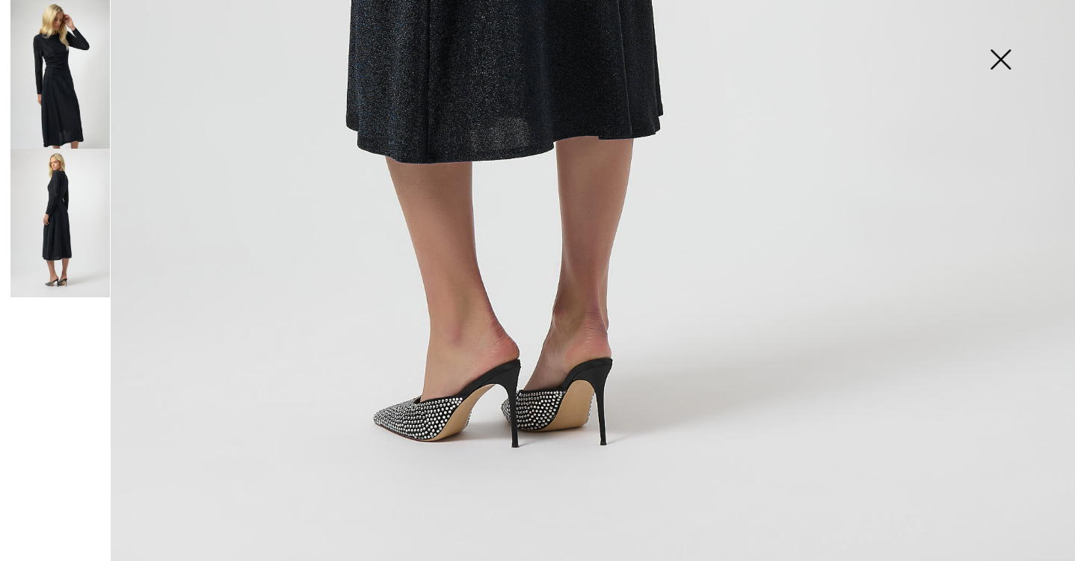
click at [1002, 64] on img at bounding box center [1000, 60] width 75 height 77
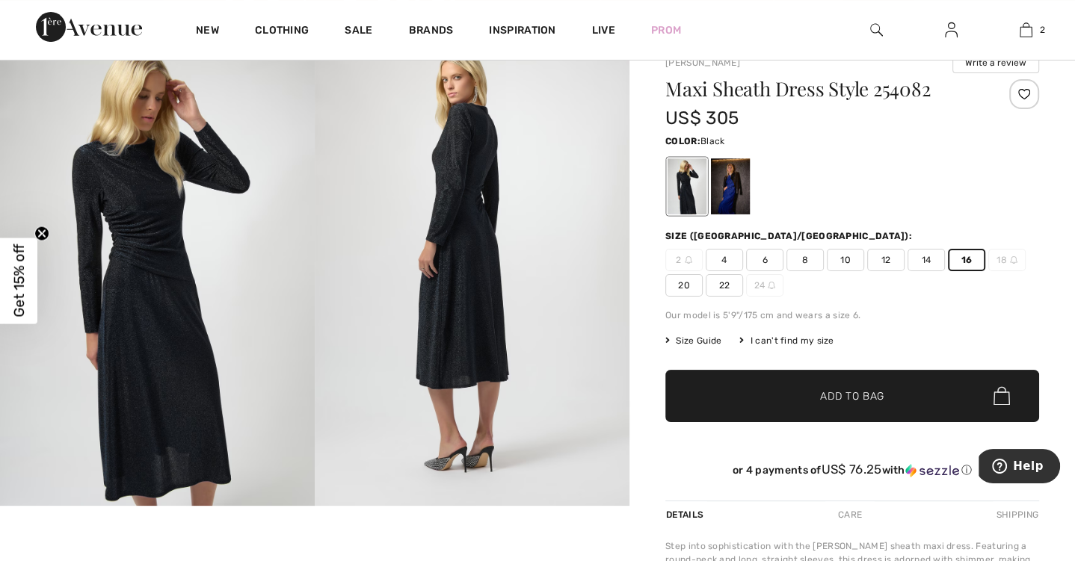
scroll to position [120, 0]
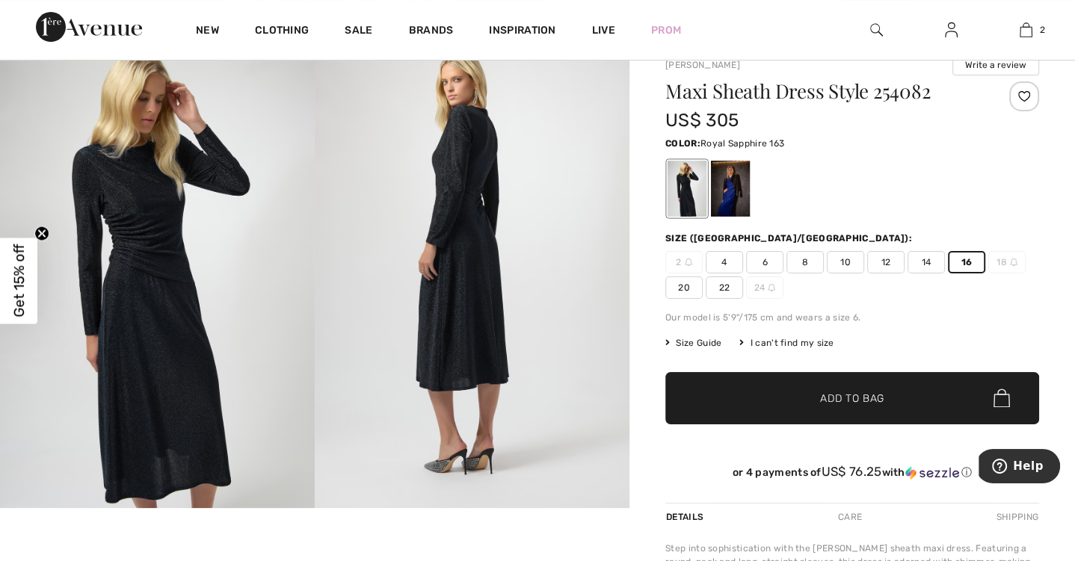
click at [726, 200] on div at bounding box center [730, 189] width 39 height 56
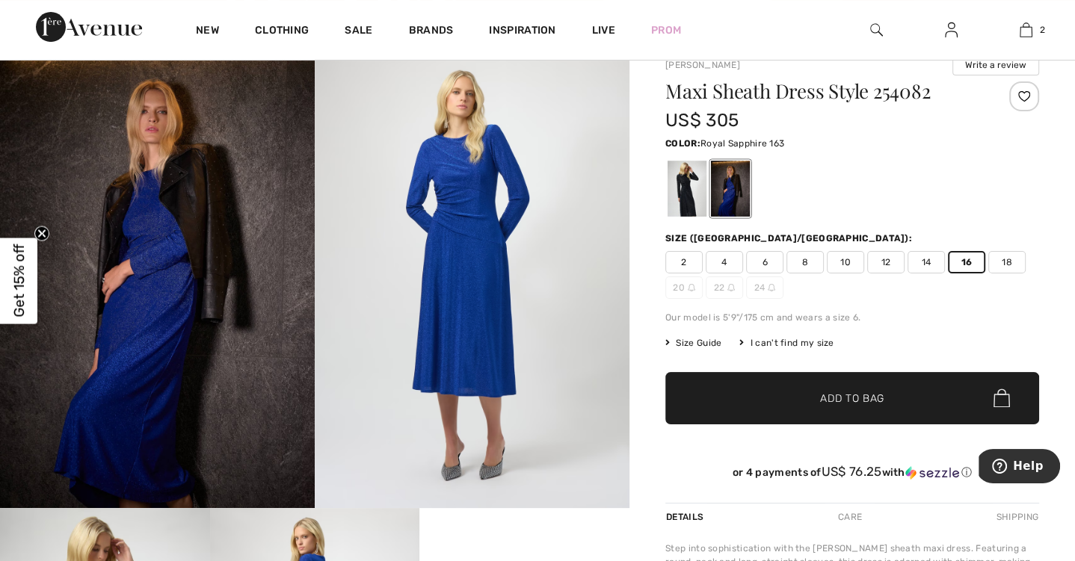
click at [1013, 263] on span "18" at bounding box center [1006, 262] width 37 height 22
click at [848, 396] on span "Add to Bag" at bounding box center [852, 398] width 64 height 16
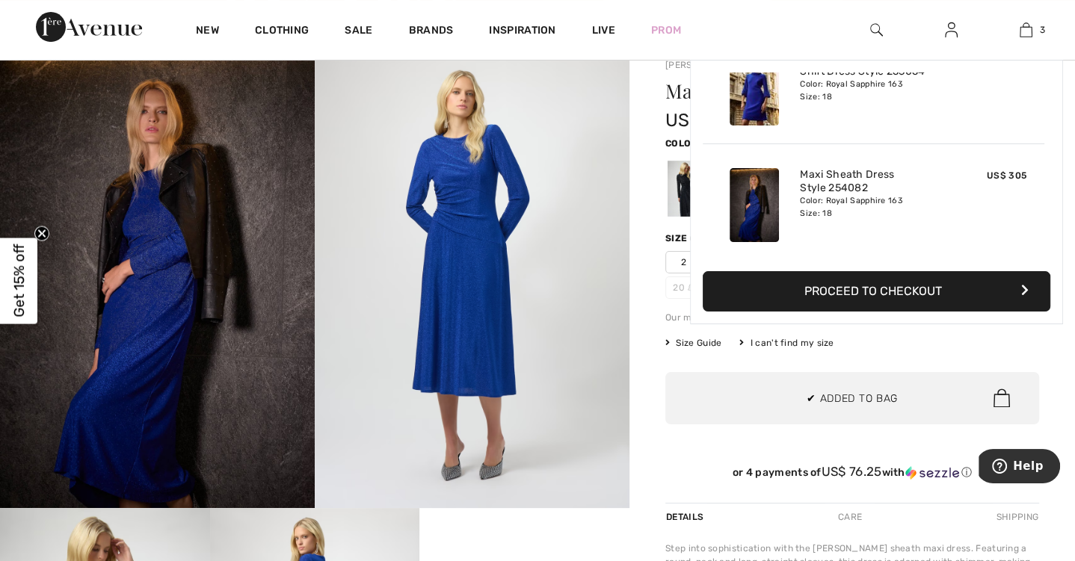
scroll to position [0, 0]
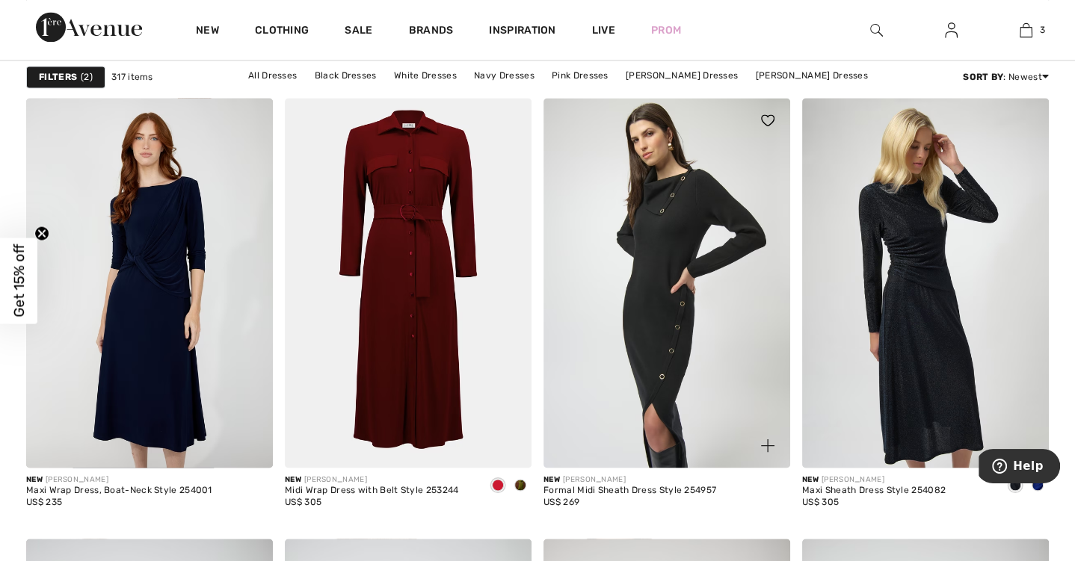
scroll to position [2123, 0]
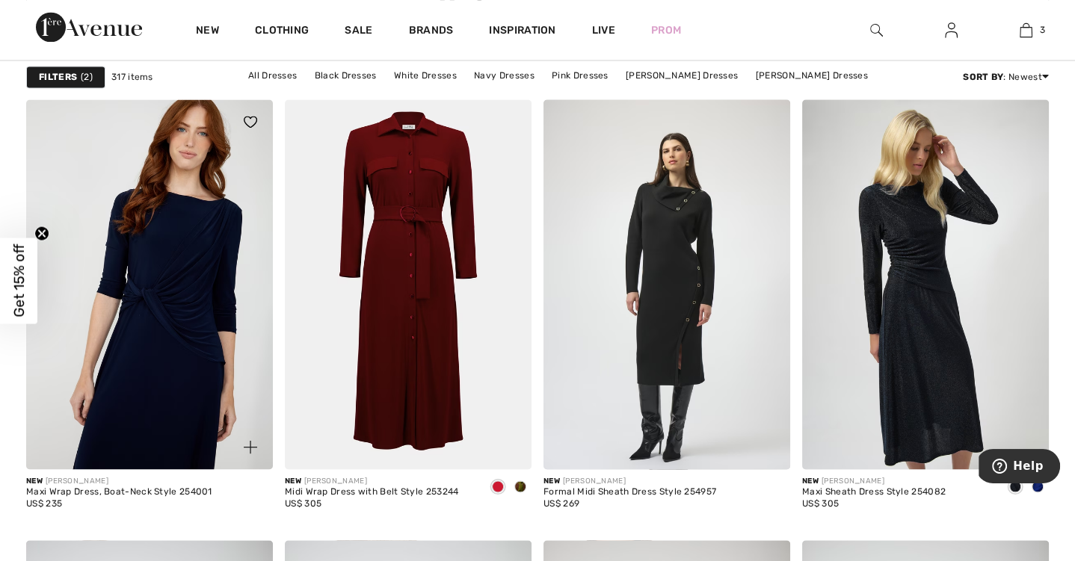
click at [179, 265] on img at bounding box center [149, 284] width 247 height 370
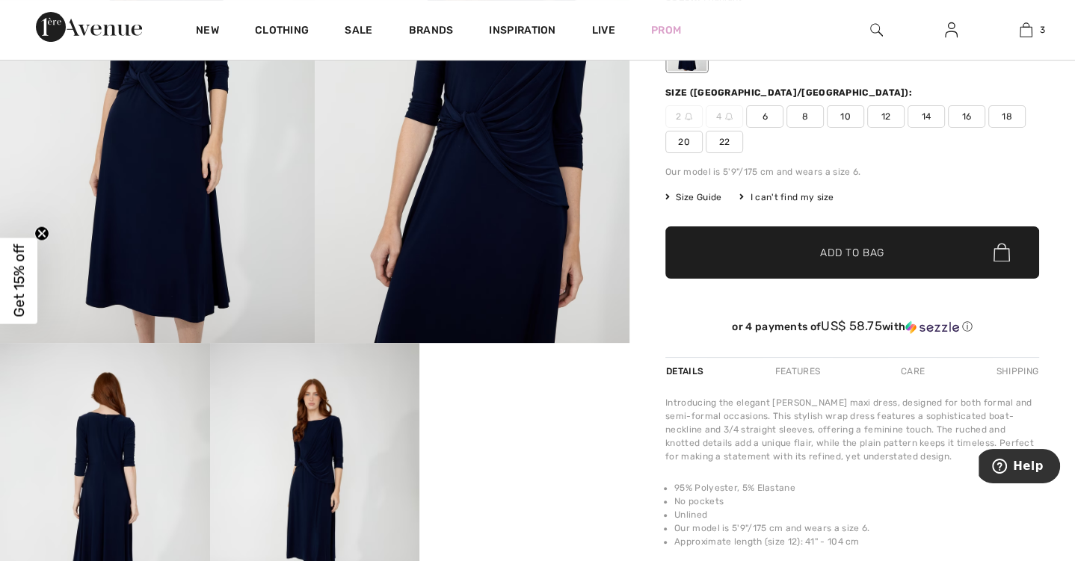
scroll to position [305, 0]
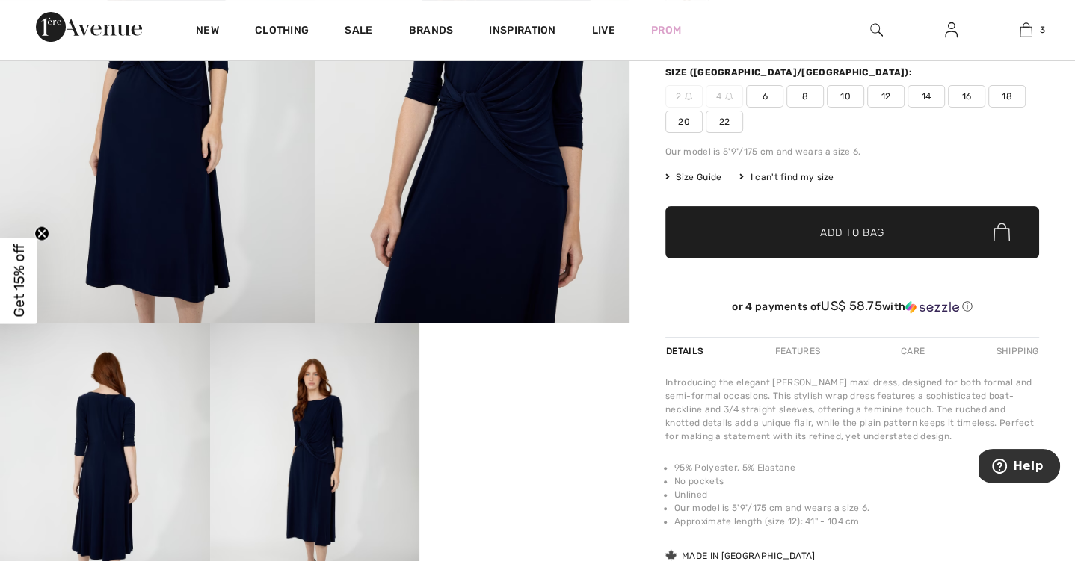
click at [507, 307] on img at bounding box center [472, 87] width 315 height 472
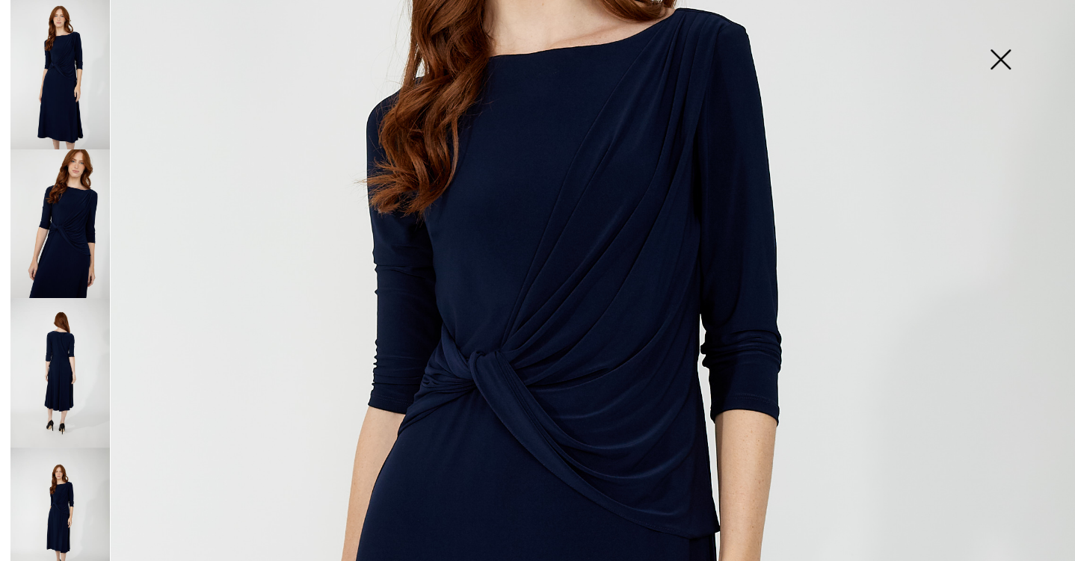
scroll to position [317, 0]
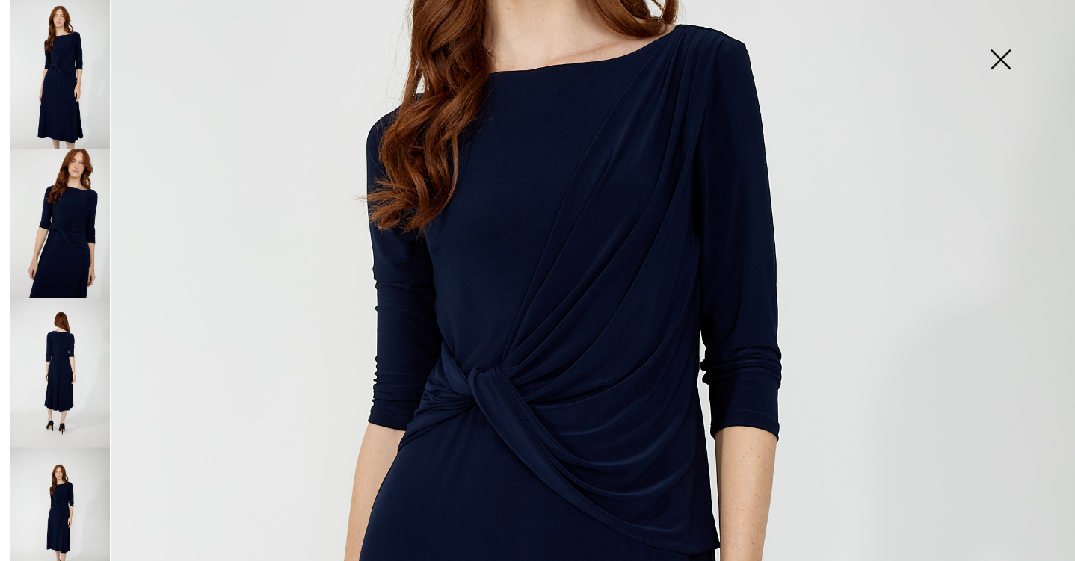
click at [999, 61] on img at bounding box center [1000, 60] width 75 height 77
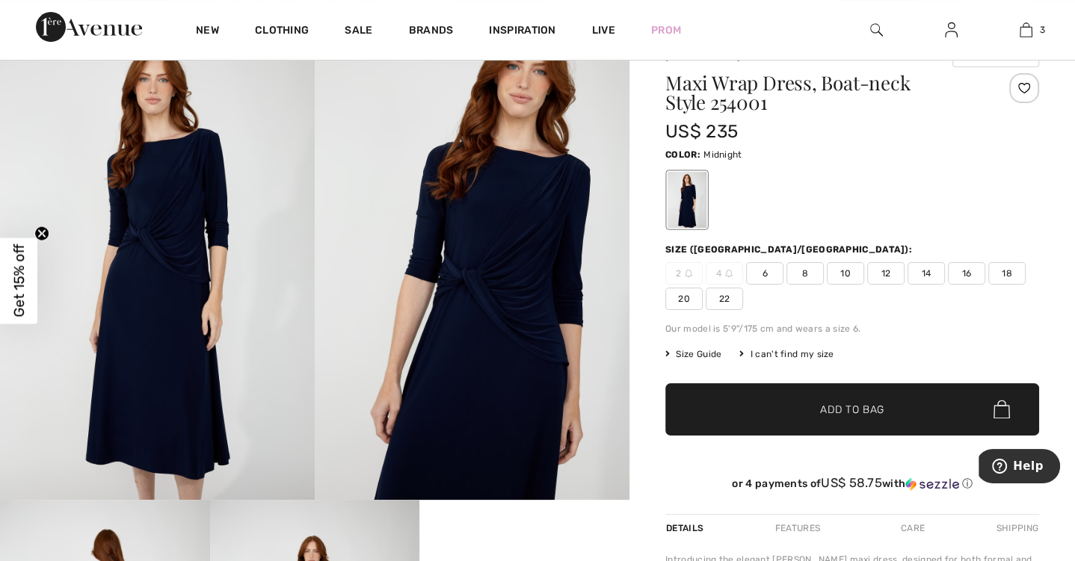
scroll to position [132, 0]
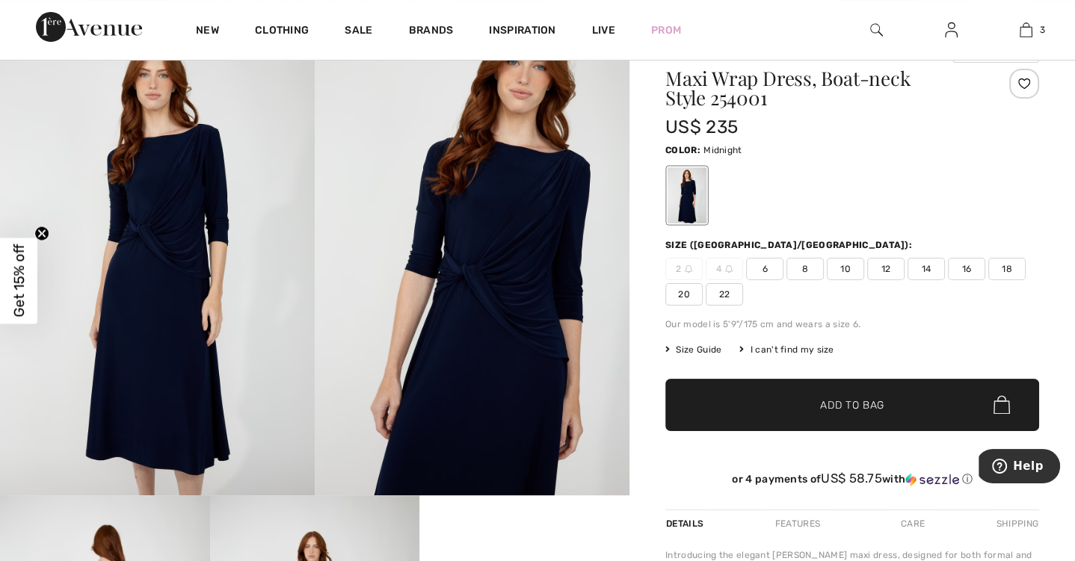
click at [691, 343] on span "Size Guide" at bounding box center [693, 349] width 56 height 13
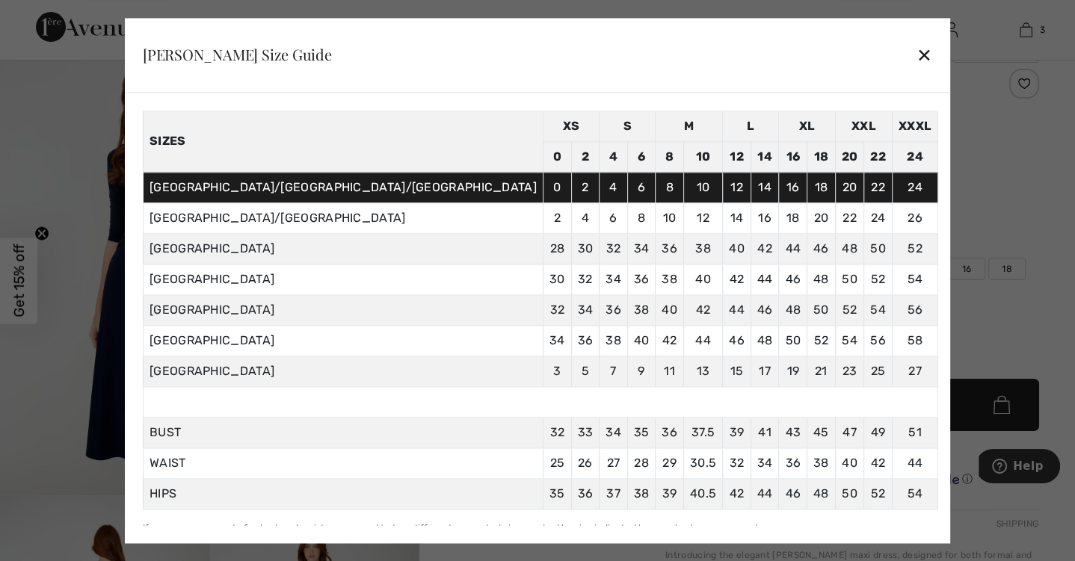
scroll to position [68, 0]
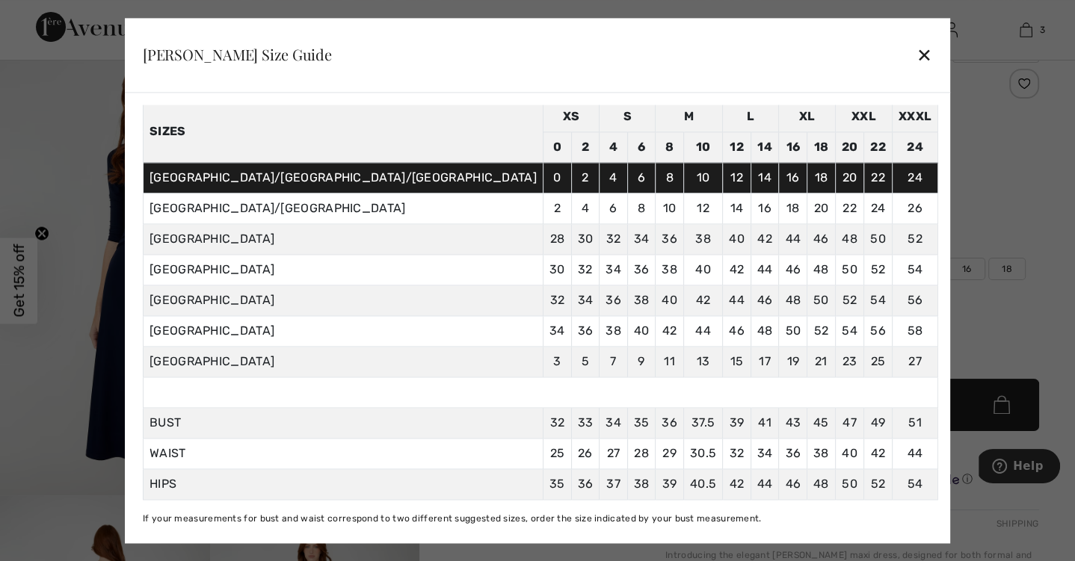
click at [904, 339] on div at bounding box center [537, 280] width 1075 height 561
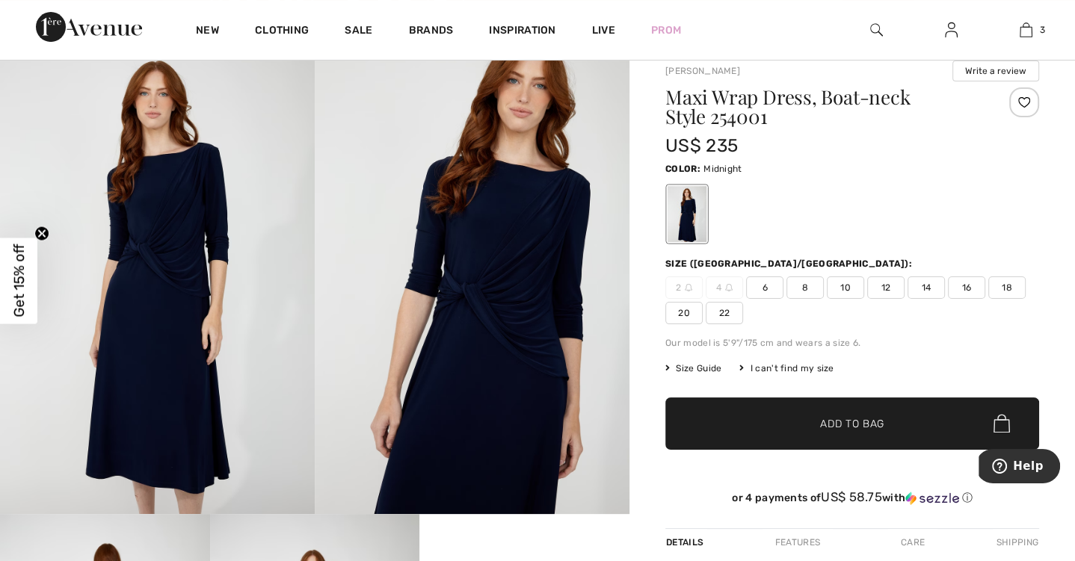
scroll to position [102, 0]
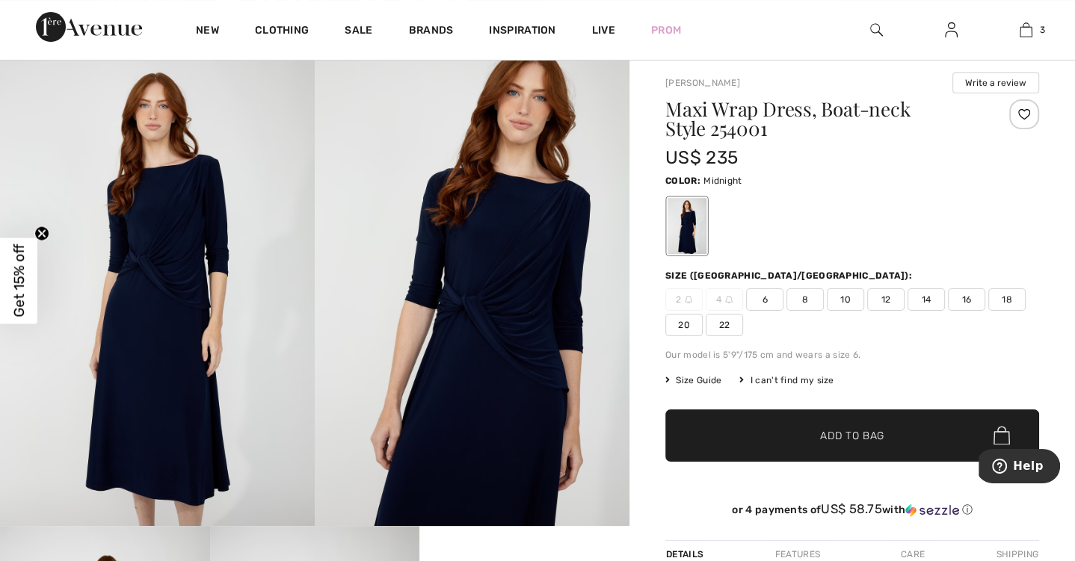
click at [1005, 302] on span "18" at bounding box center [1006, 299] width 37 height 22
click at [836, 435] on span "Add to Bag" at bounding box center [852, 436] width 64 height 16
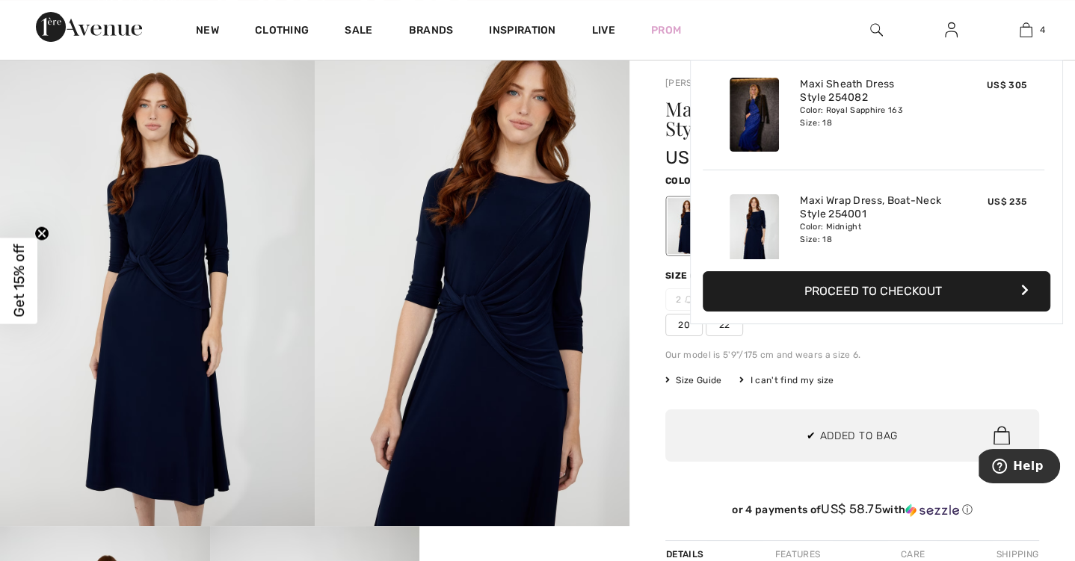
scroll to position [0, 0]
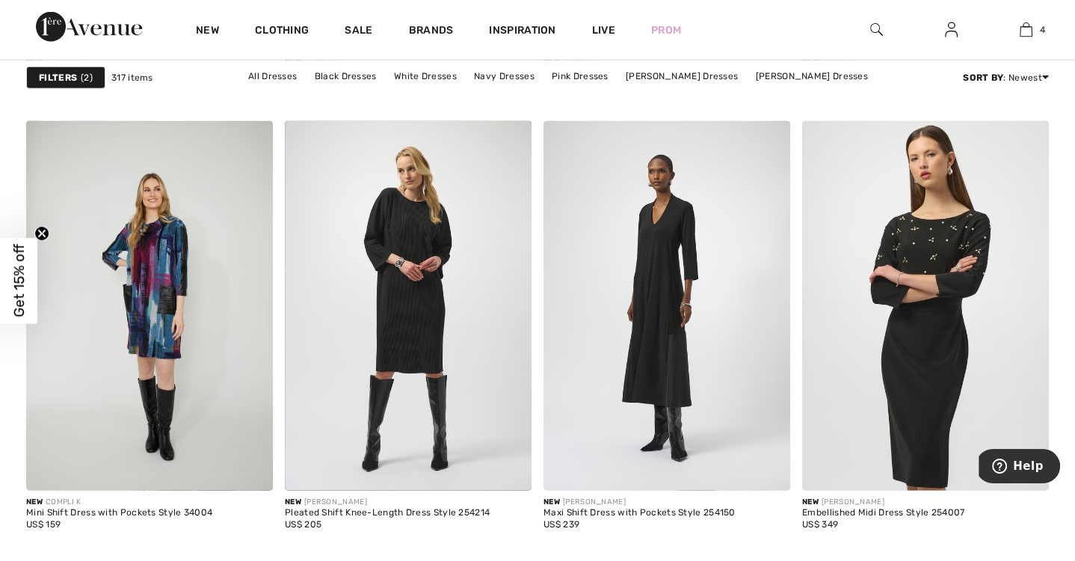
scroll to position [2984, 0]
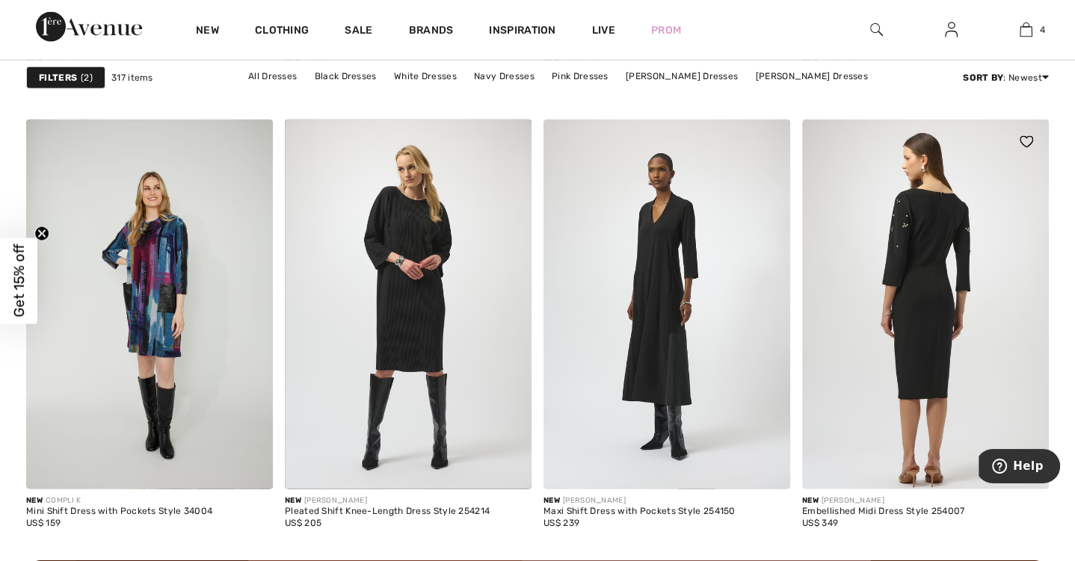
click at [919, 303] on img at bounding box center [925, 305] width 247 height 370
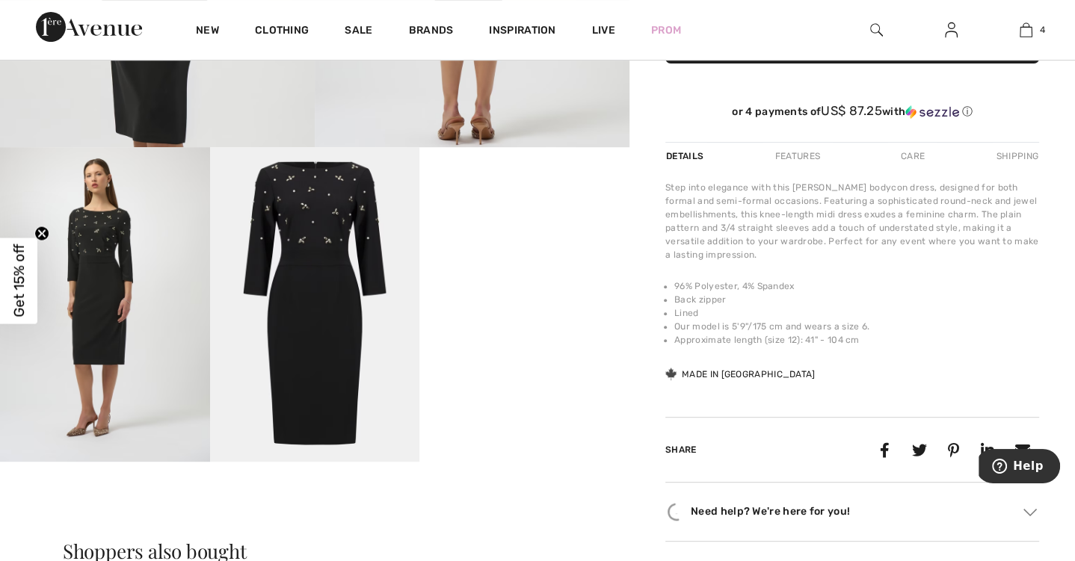
scroll to position [482, 0]
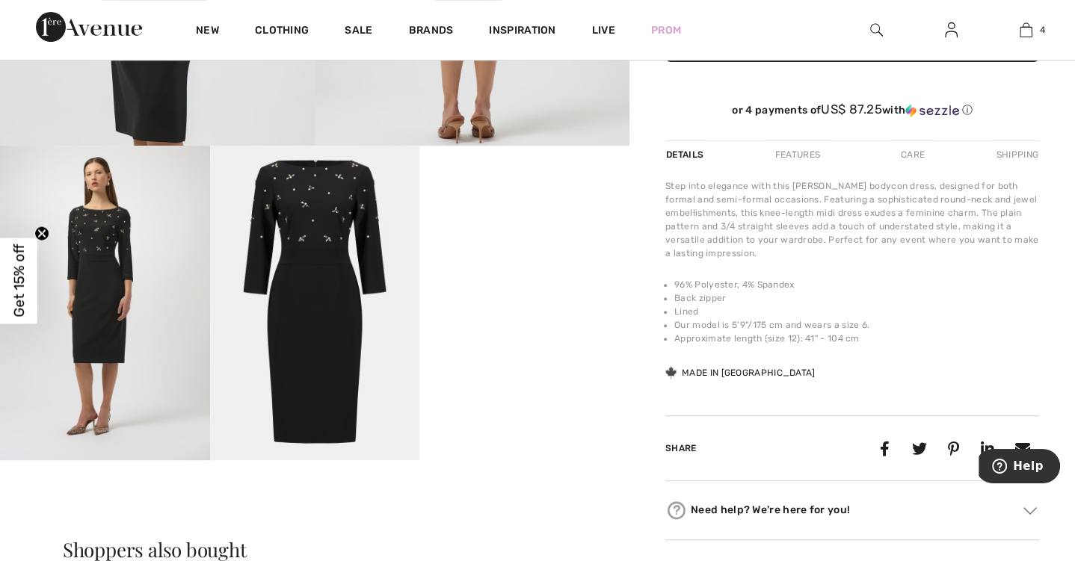
click at [296, 256] on img at bounding box center [315, 303] width 210 height 315
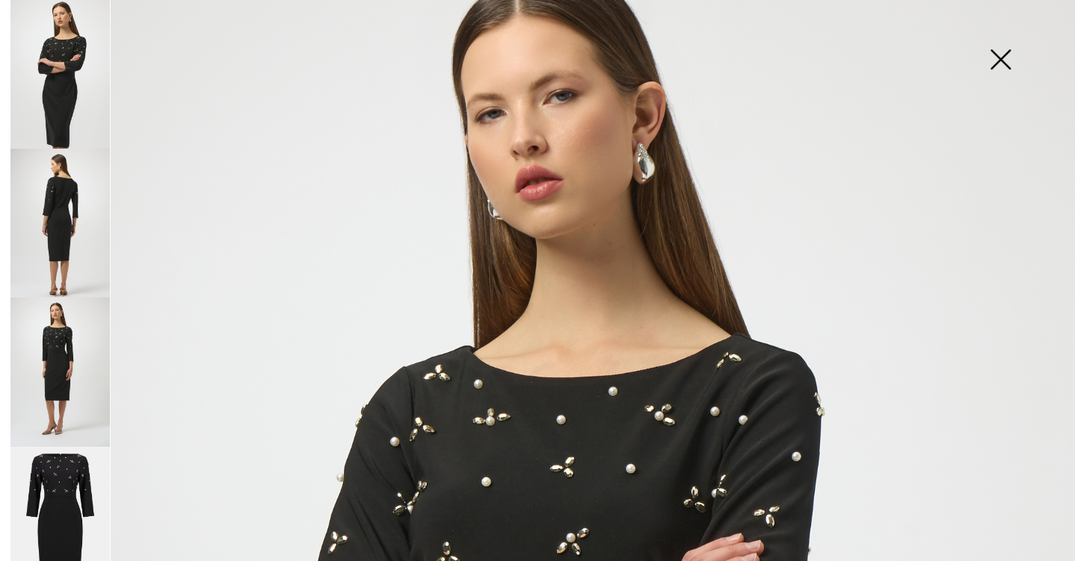
scroll to position [24, 0]
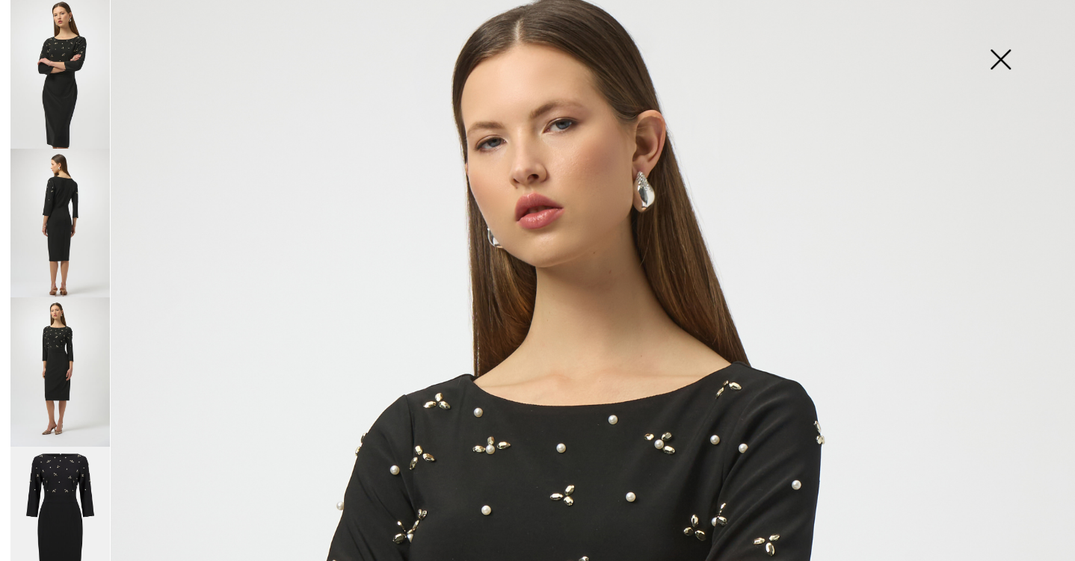
click at [999, 61] on img at bounding box center [1000, 60] width 75 height 77
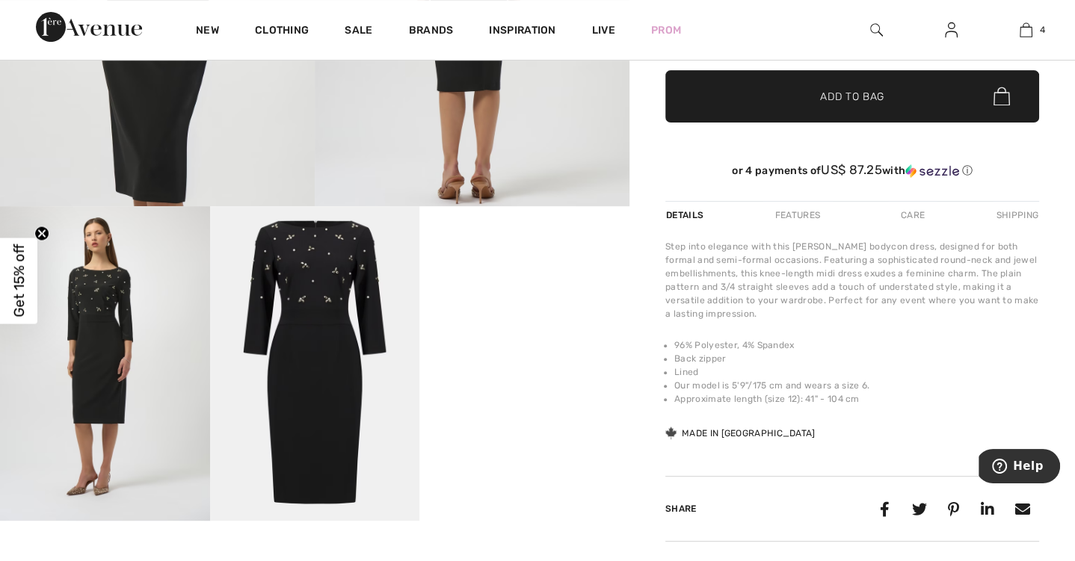
scroll to position [422, 0]
click at [521, 310] on video "Your browser does not support the video tag." at bounding box center [524, 258] width 210 height 105
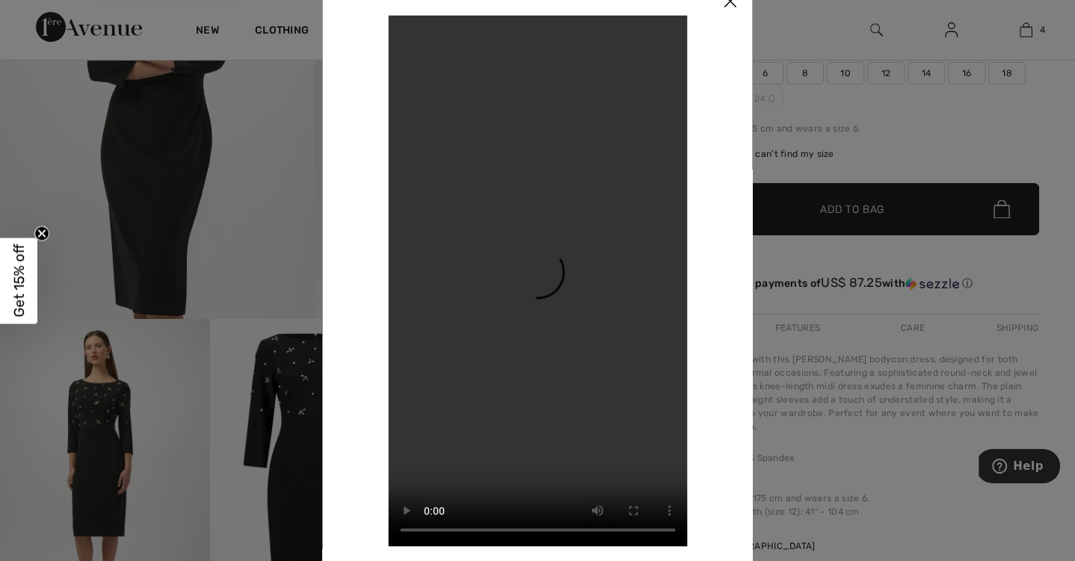
scroll to position [284, 0]
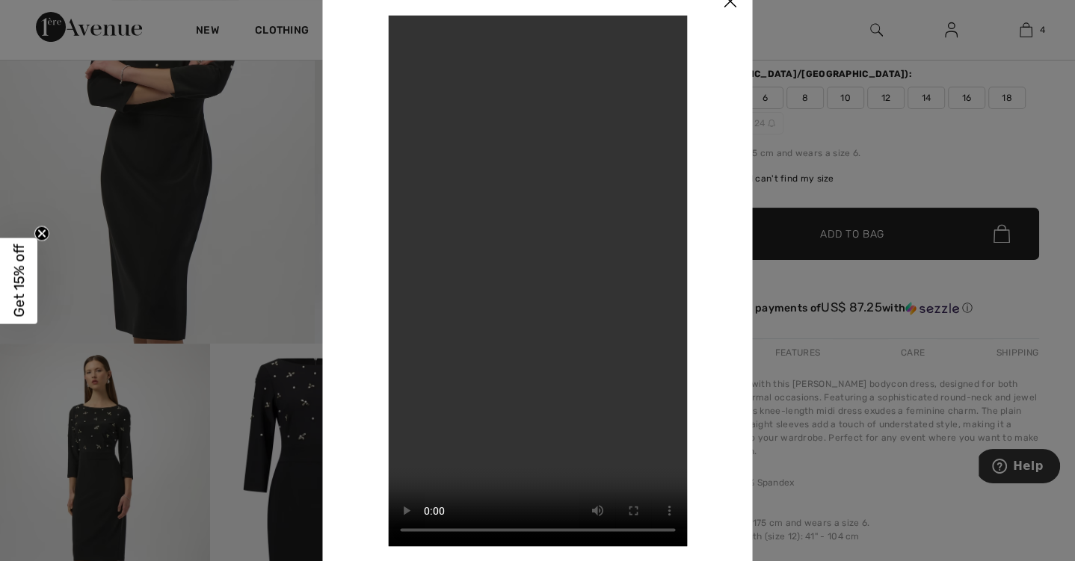
click at [733, 5] on img at bounding box center [730, 2] width 45 height 46
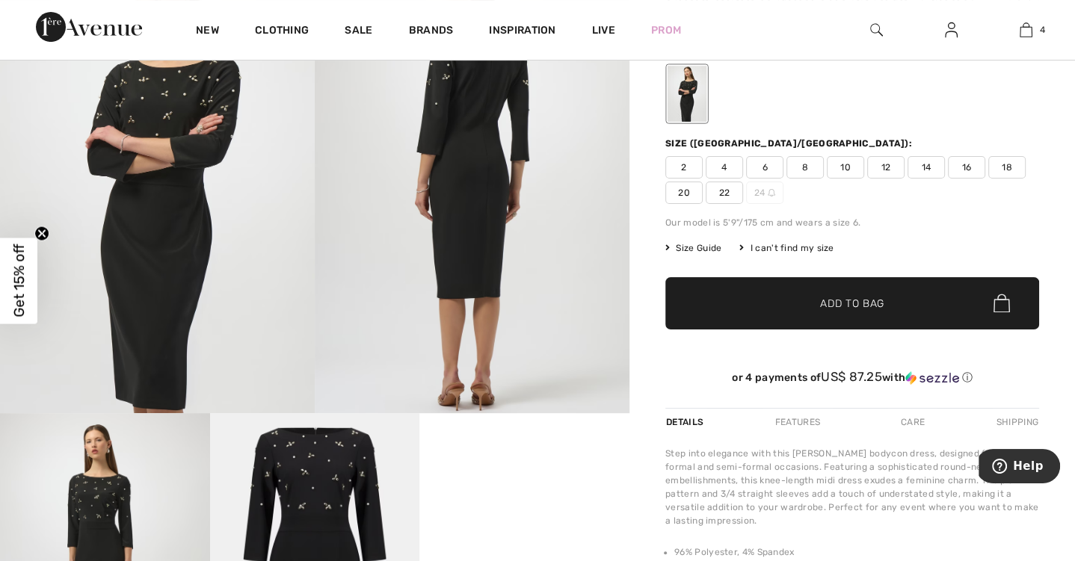
scroll to position [211, 0]
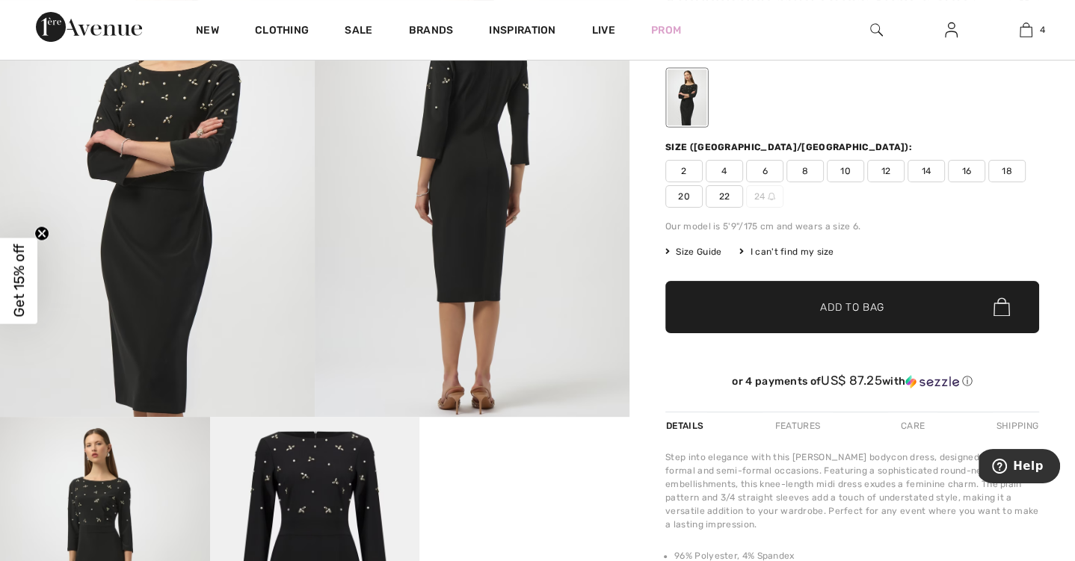
click at [686, 195] on span "20" at bounding box center [683, 196] width 37 height 22
click at [865, 304] on span "Add to Bag" at bounding box center [852, 307] width 64 height 16
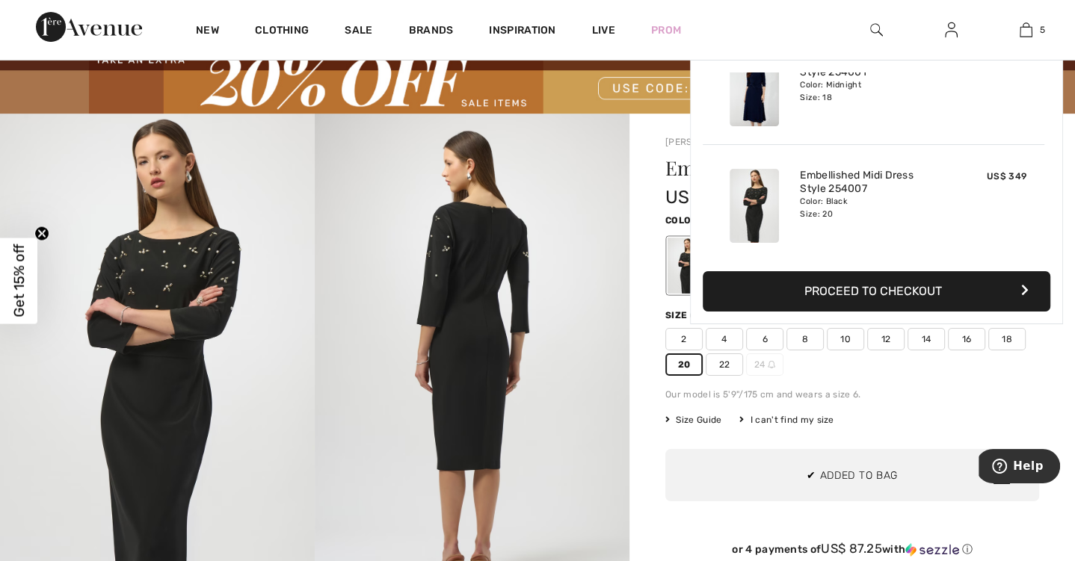
scroll to position [28, 0]
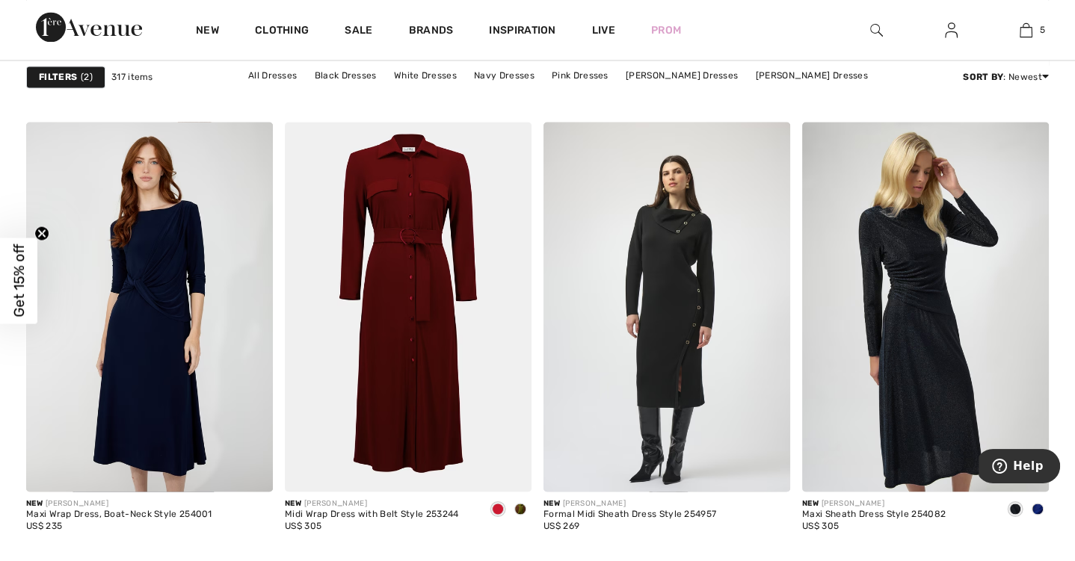
scroll to position [2097, 0]
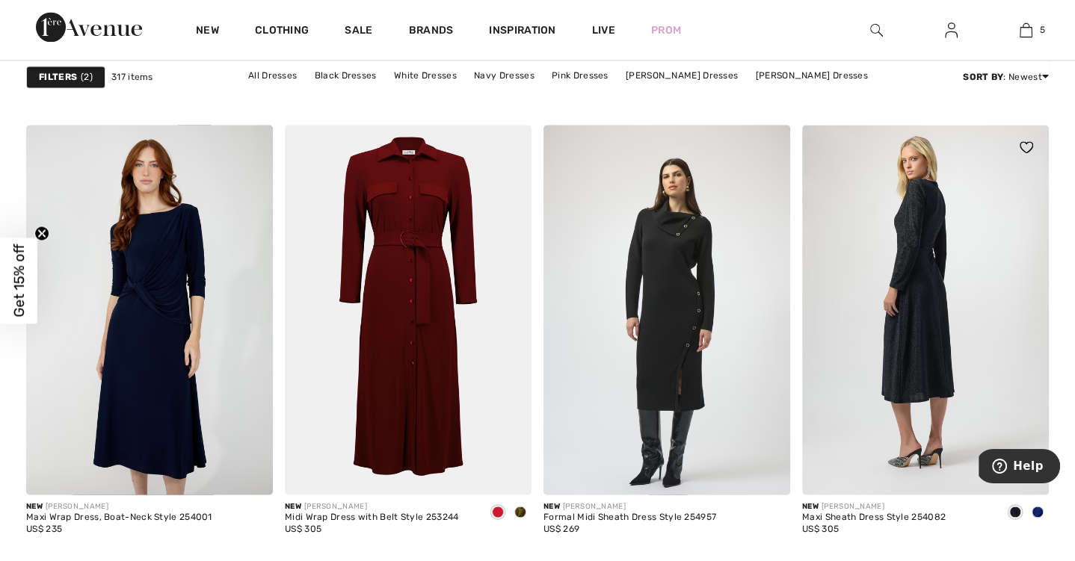
click at [862, 311] on img at bounding box center [925, 310] width 247 height 370
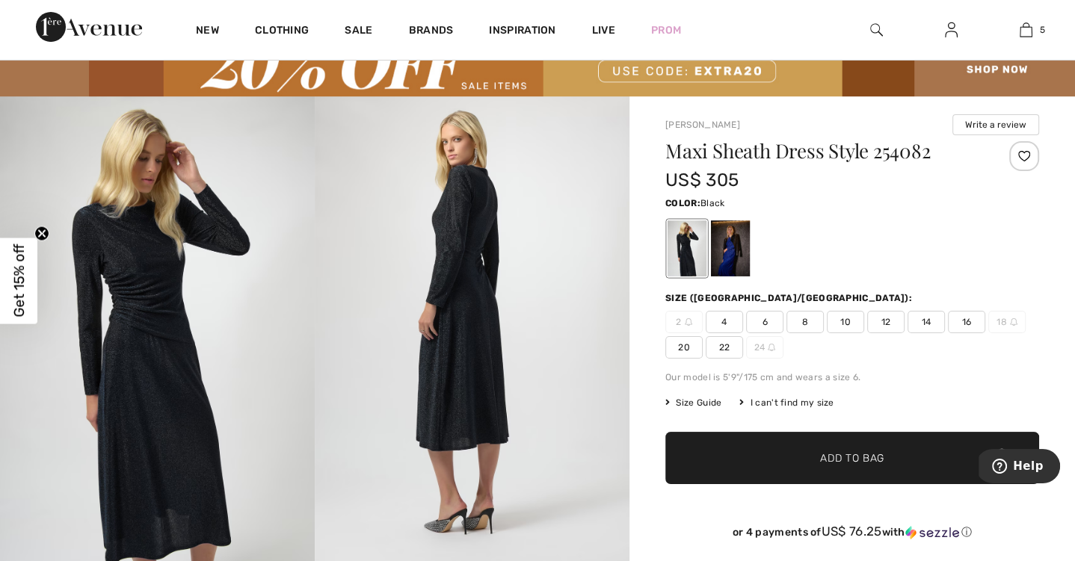
scroll to position [68, 0]
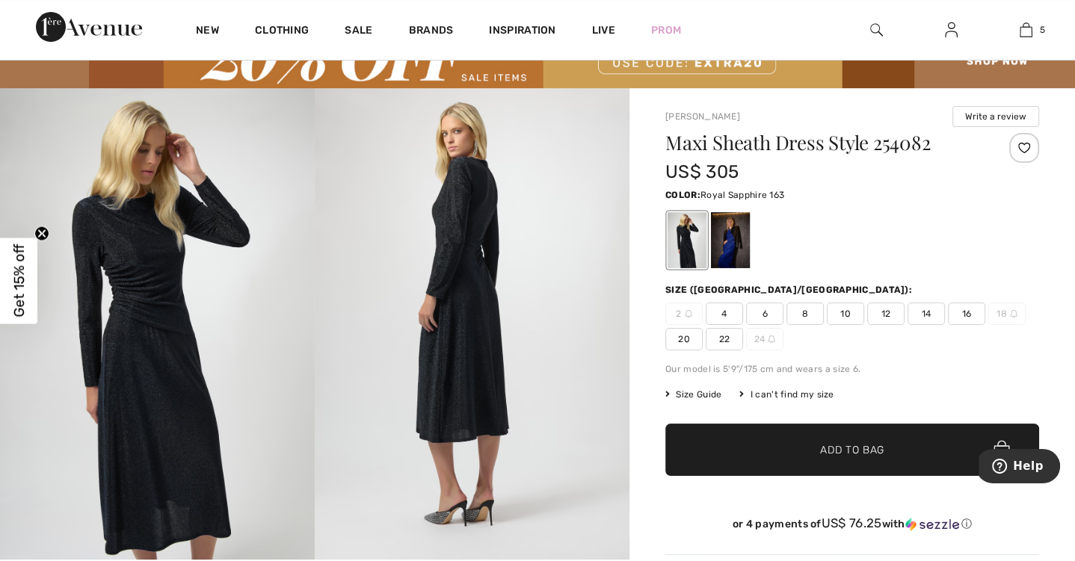
click at [728, 245] on div at bounding box center [730, 240] width 39 height 56
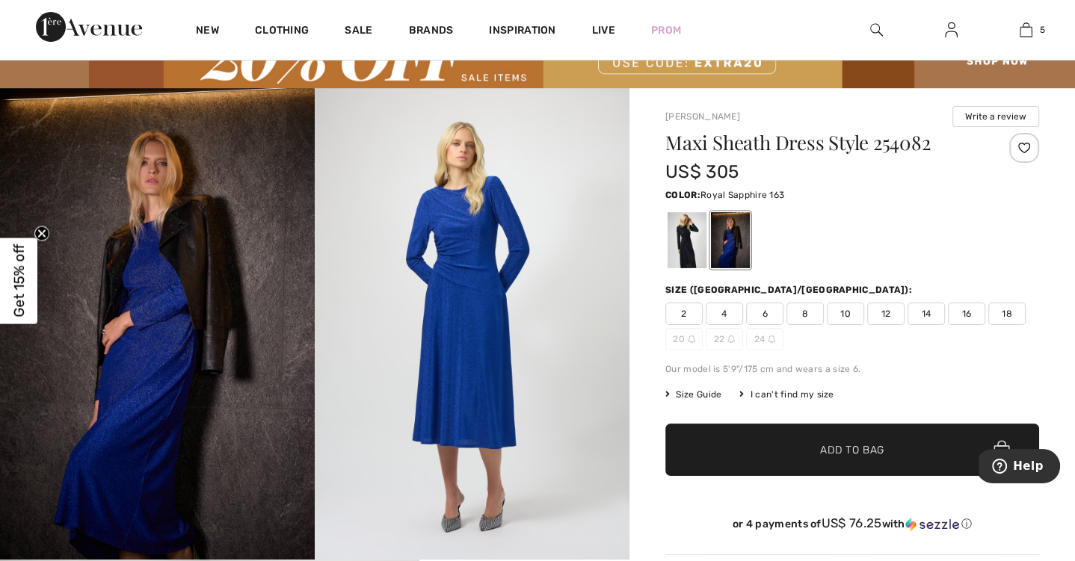
click at [1007, 311] on span "18" at bounding box center [1006, 314] width 37 height 22
click at [851, 442] on span "Add to Bag" at bounding box center [852, 450] width 64 height 16
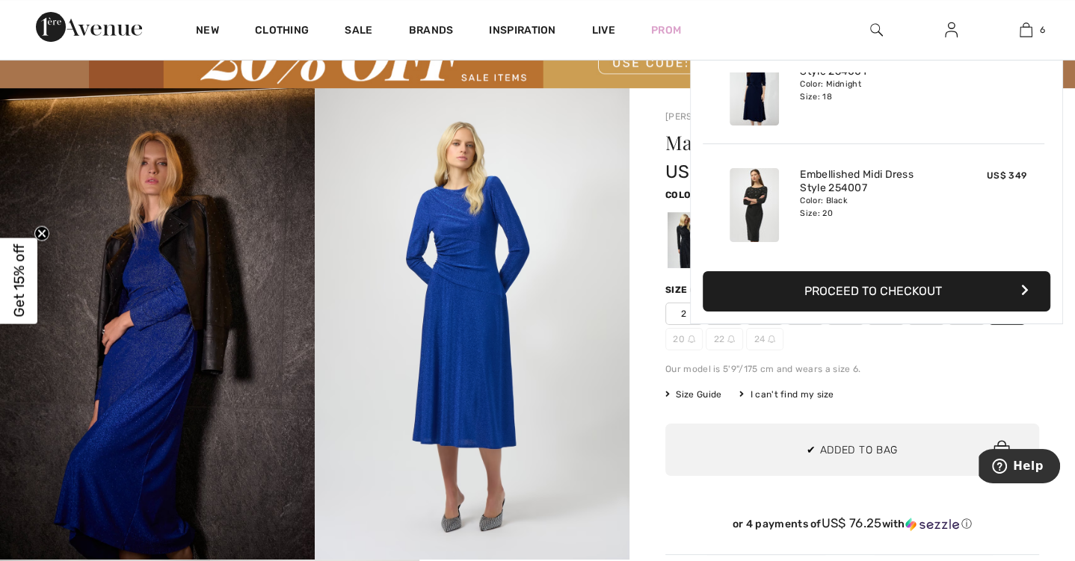
scroll to position [0, 0]
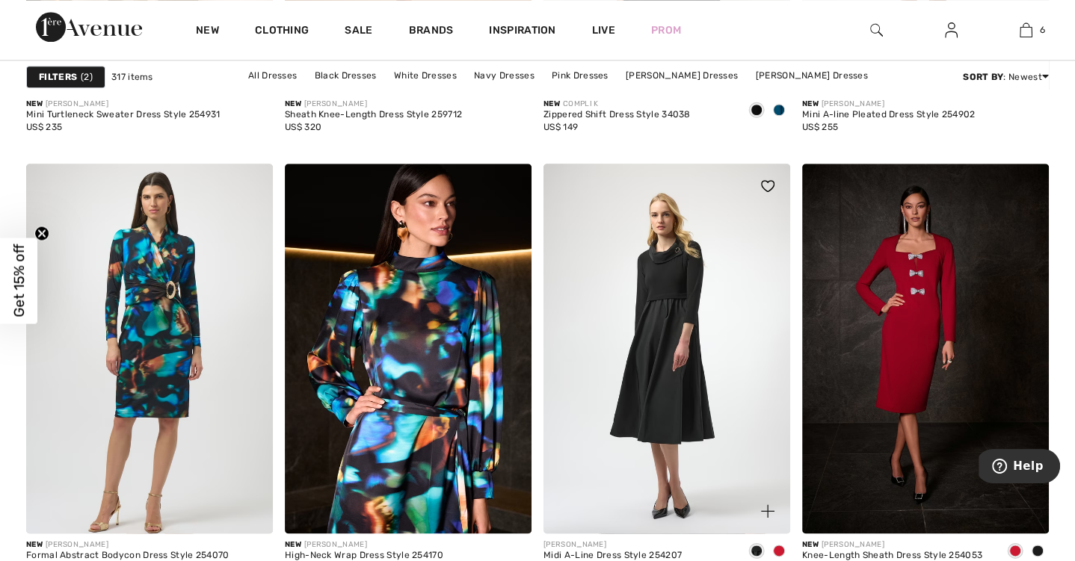
scroll to position [1454, 0]
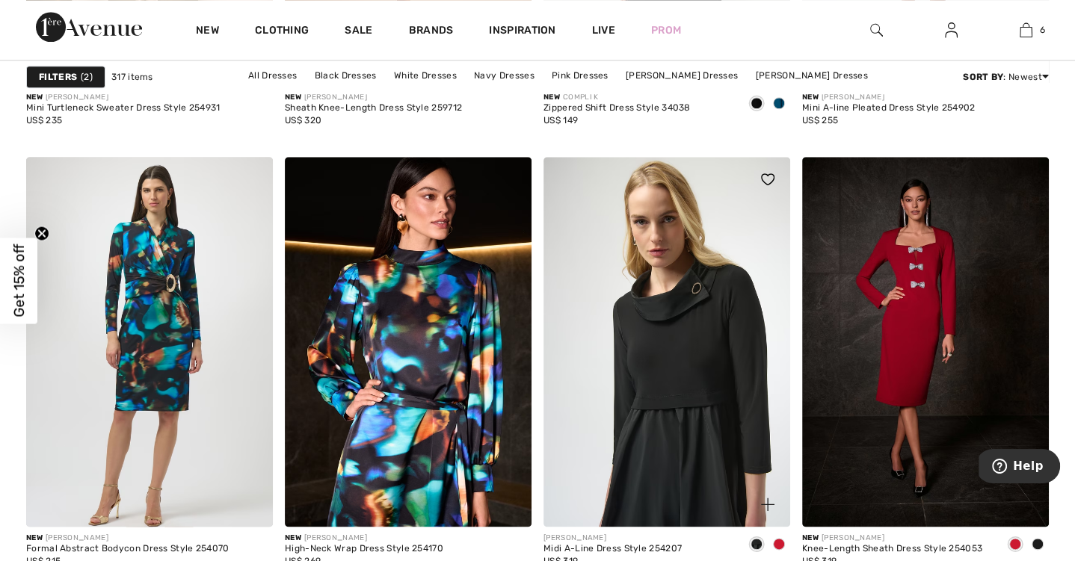
click at [729, 339] on img at bounding box center [666, 342] width 247 height 370
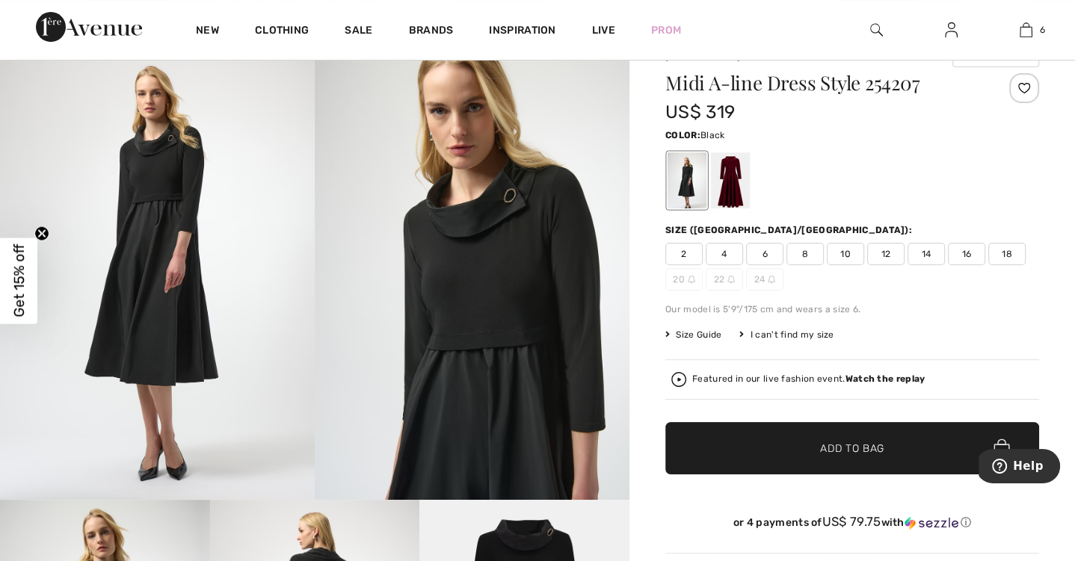
scroll to position [141, 0]
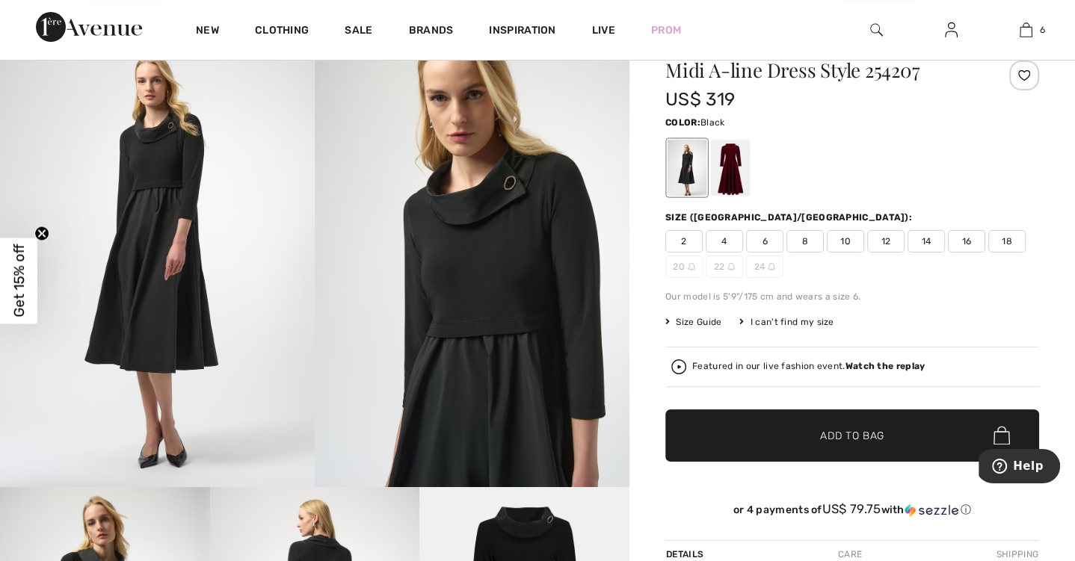
click at [698, 318] on span "Size Guide" at bounding box center [693, 321] width 56 height 13
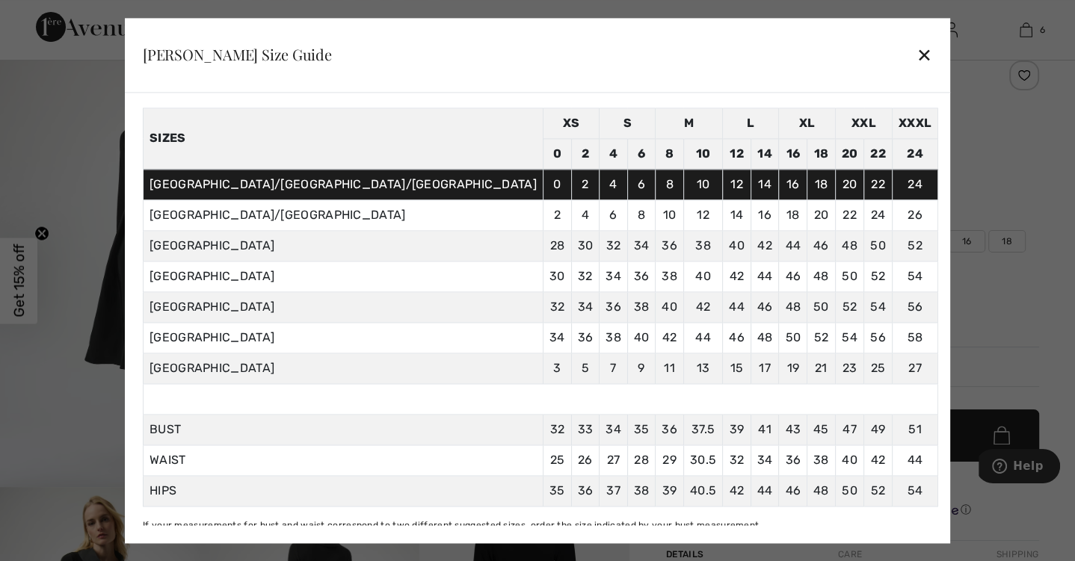
scroll to position [68, 0]
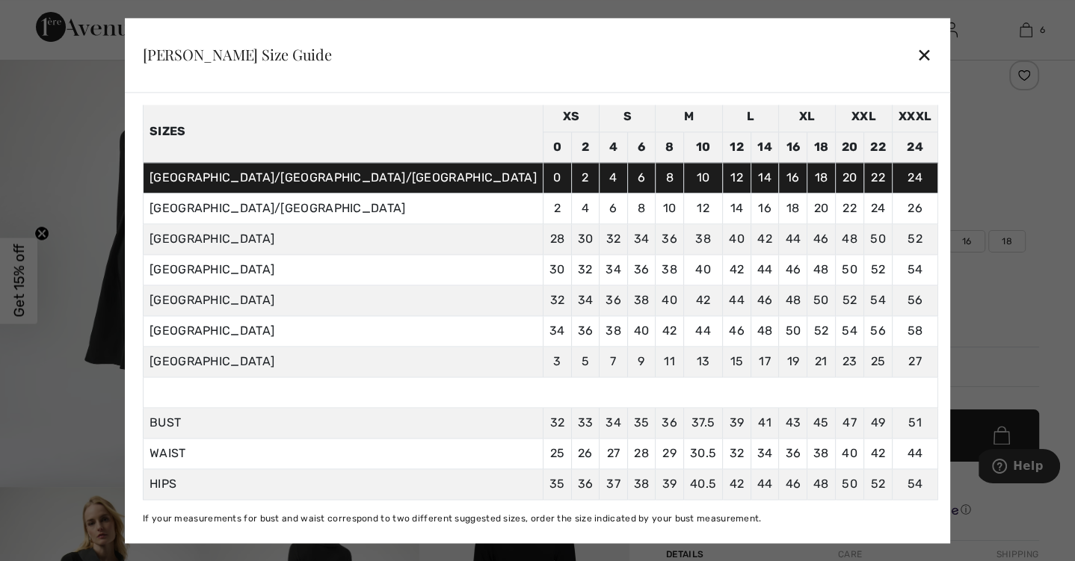
click at [916, 53] on div "✕" at bounding box center [924, 55] width 16 height 31
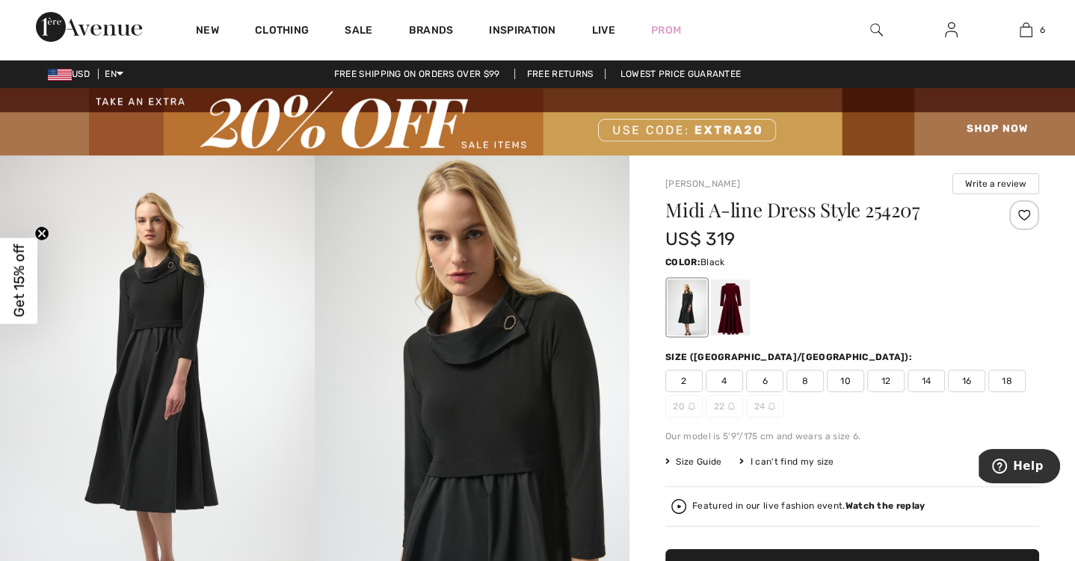
scroll to position [0, 0]
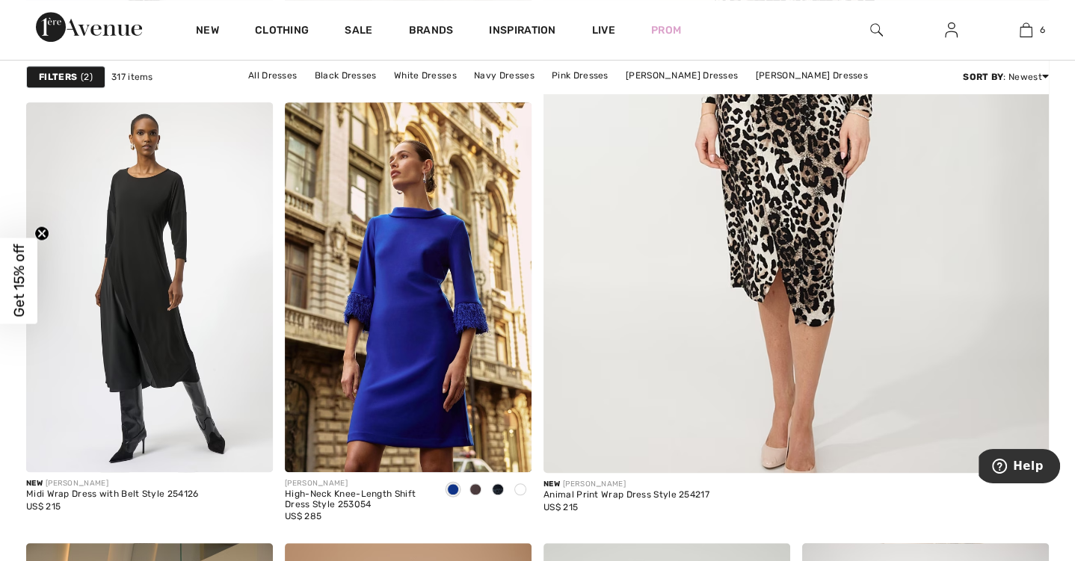
scroll to position [624, 0]
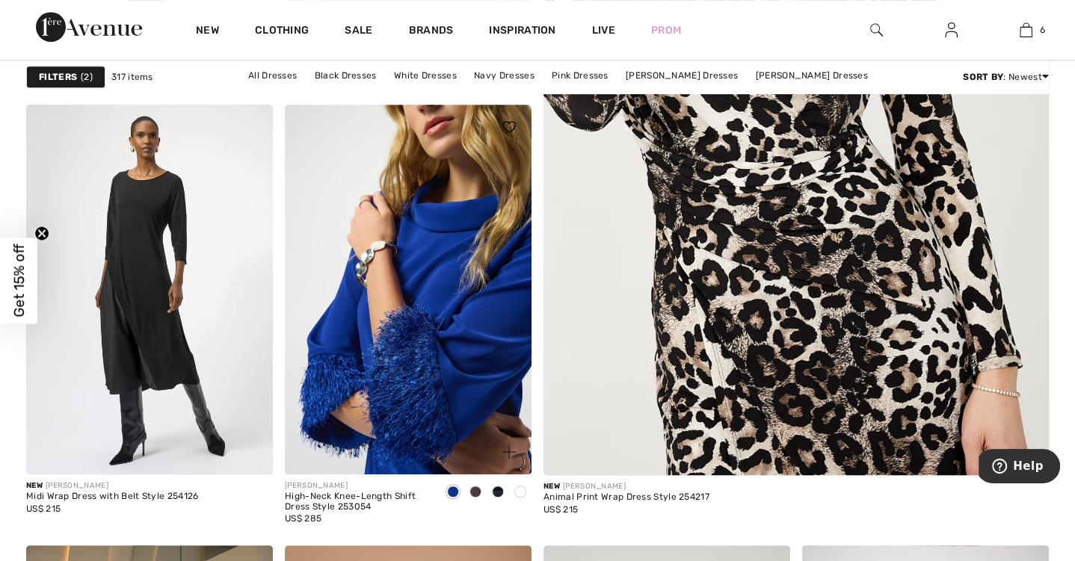
click at [466, 258] on img at bounding box center [408, 290] width 247 height 370
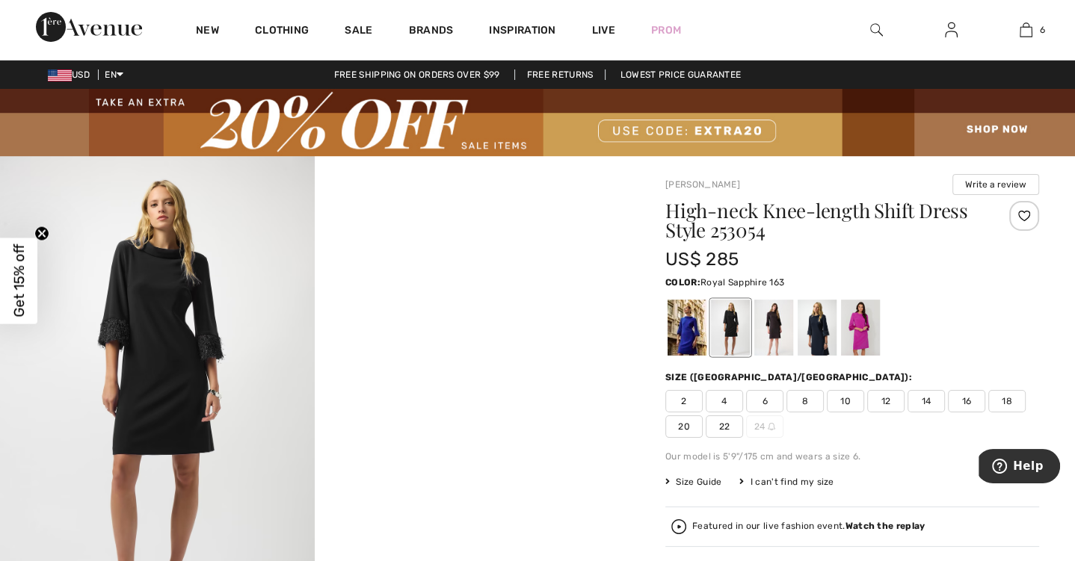
click at [692, 322] on div at bounding box center [686, 328] width 39 height 56
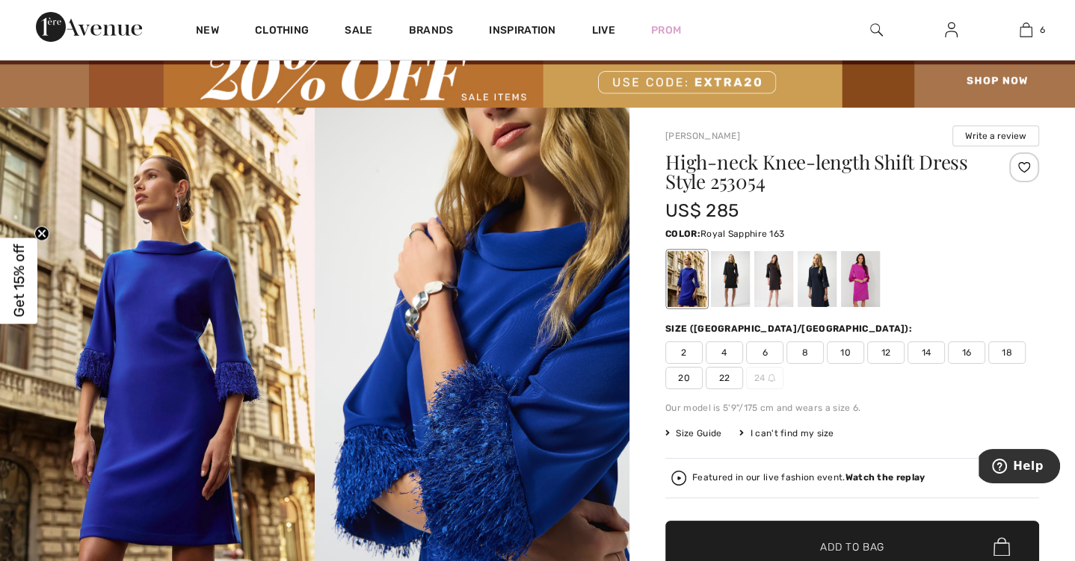
scroll to position [66, 0]
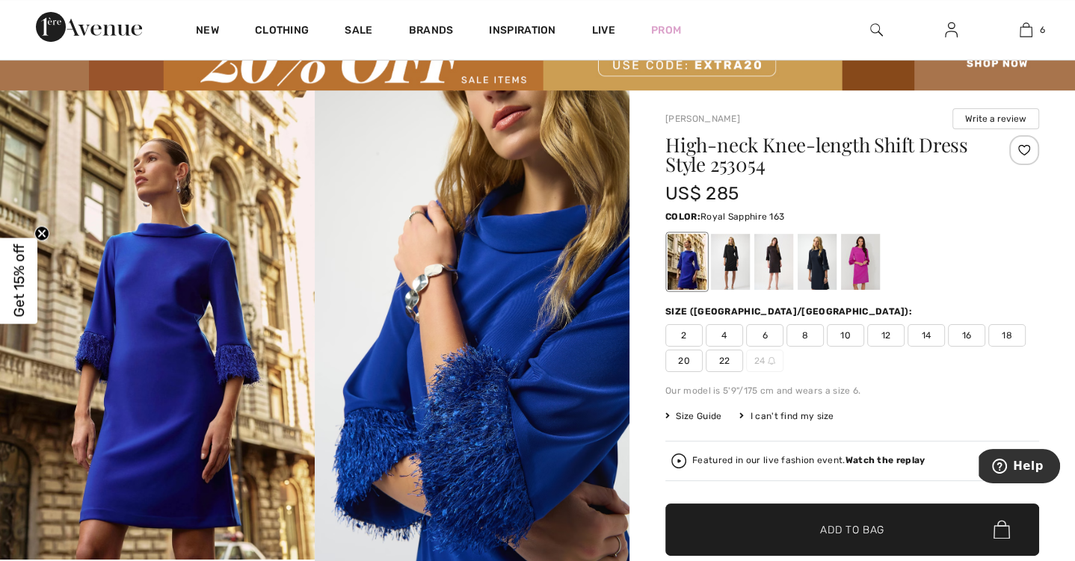
click at [687, 358] on span "20" at bounding box center [683, 361] width 37 height 22
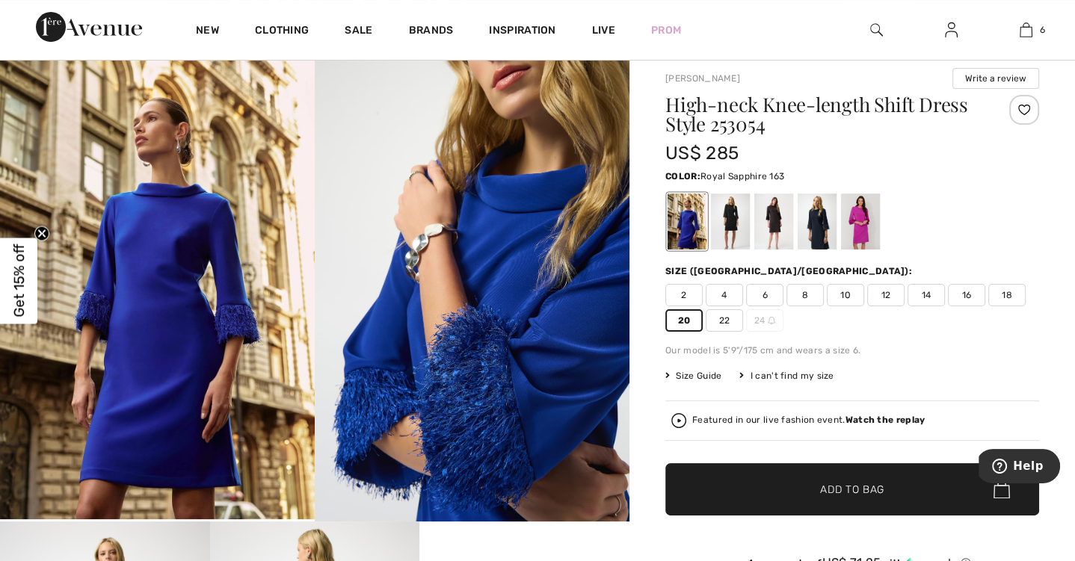
scroll to position [131, 0]
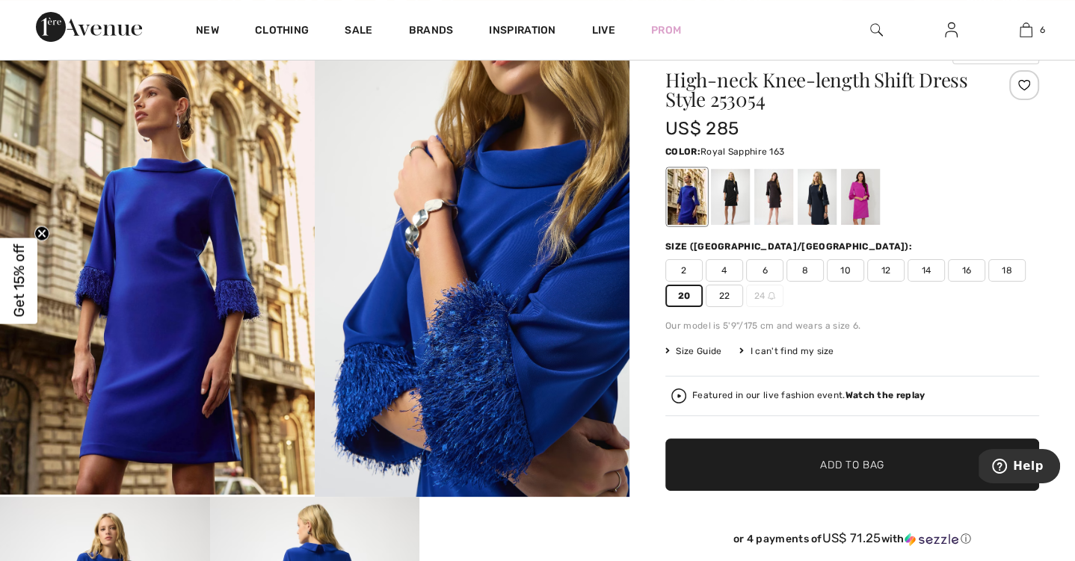
click at [852, 463] on span "Add to Bag" at bounding box center [852, 465] width 64 height 16
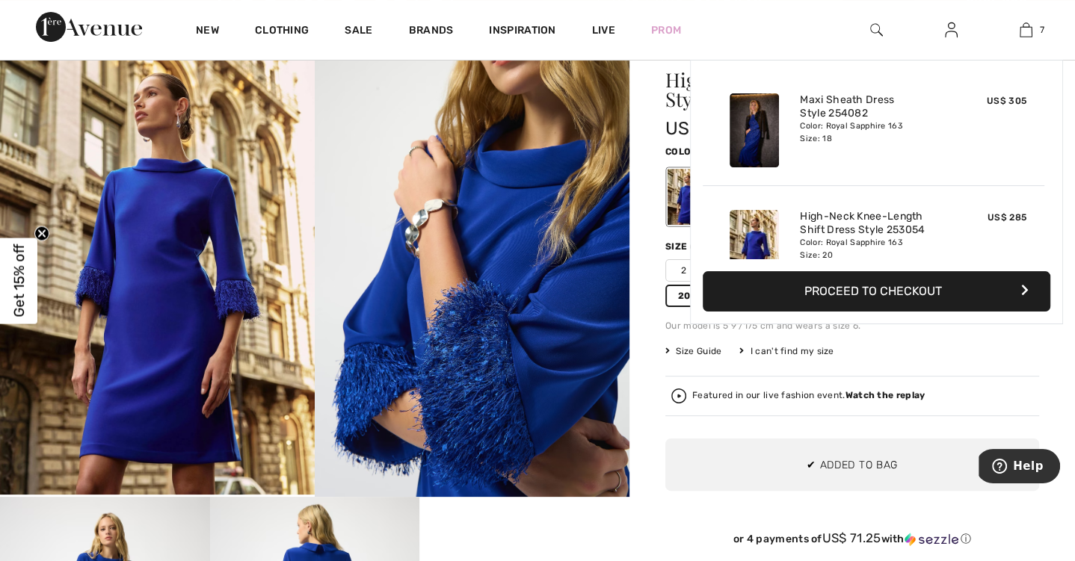
scroll to position [626, 0]
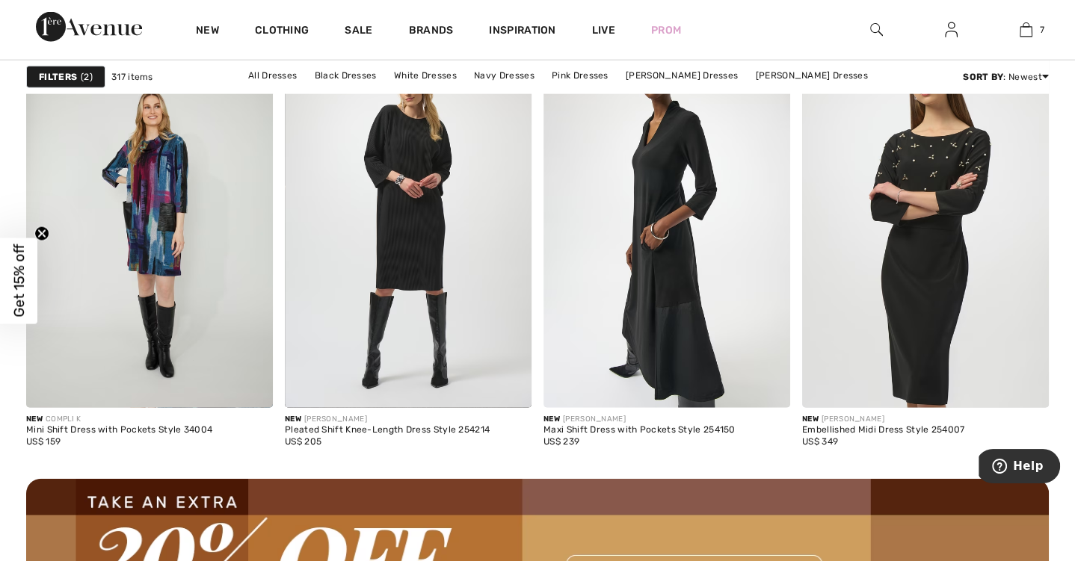
scroll to position [3068, 0]
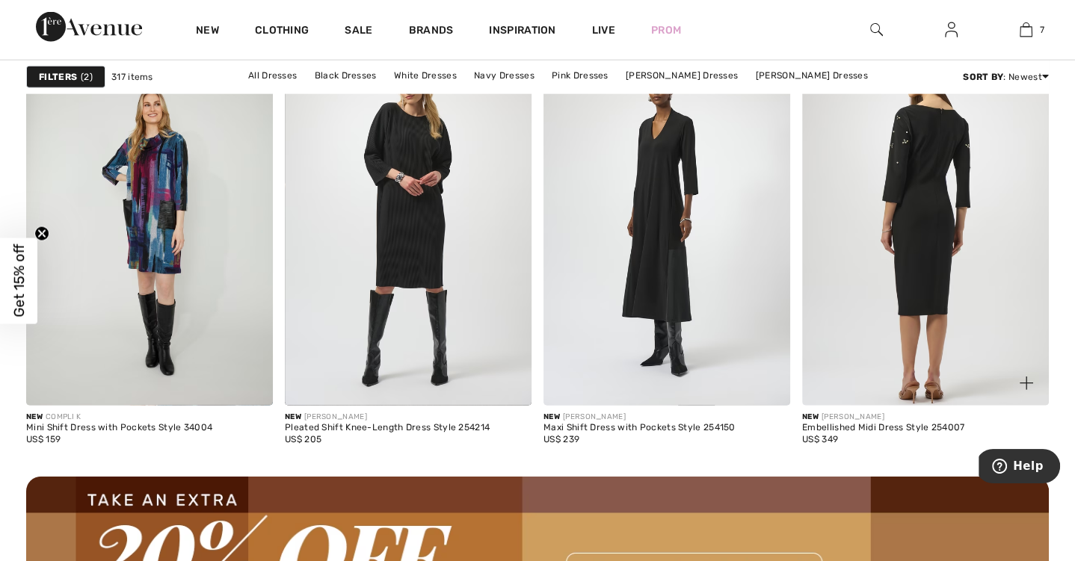
click at [941, 235] on img at bounding box center [925, 221] width 247 height 370
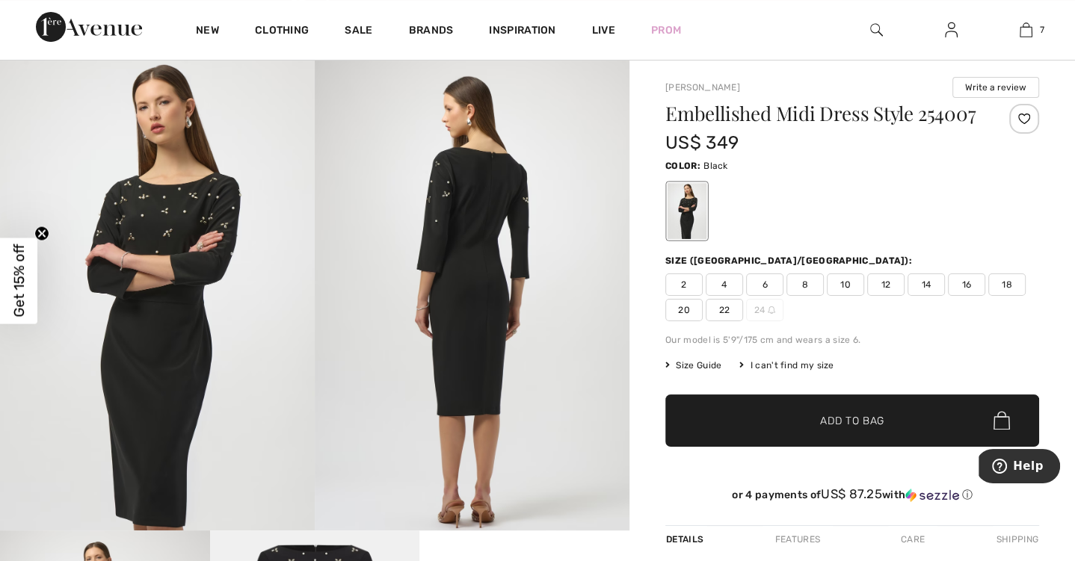
scroll to position [99, 0]
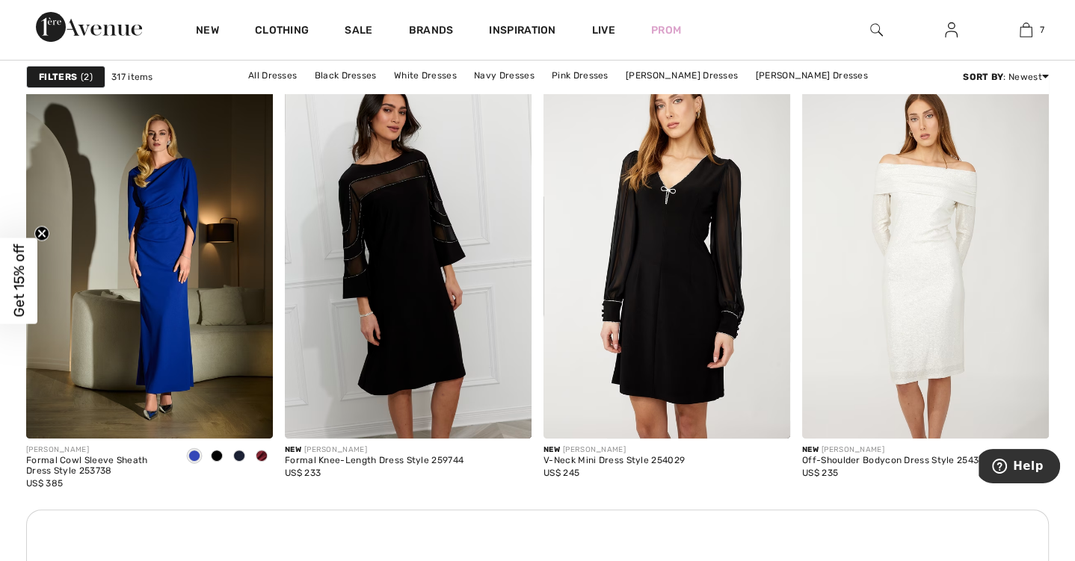
scroll to position [5011, 0]
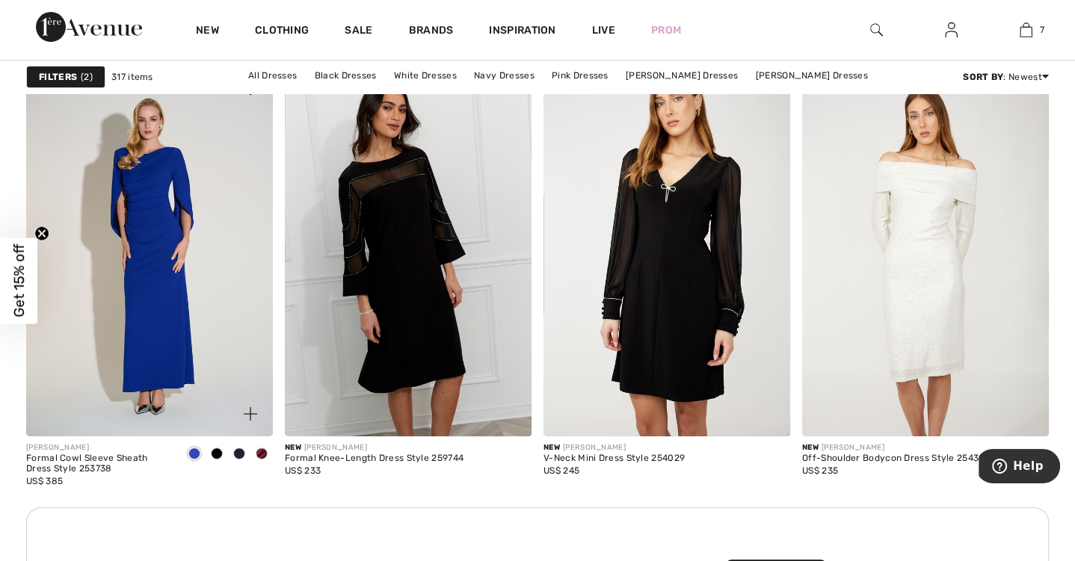
click at [178, 247] on img at bounding box center [149, 252] width 247 height 370
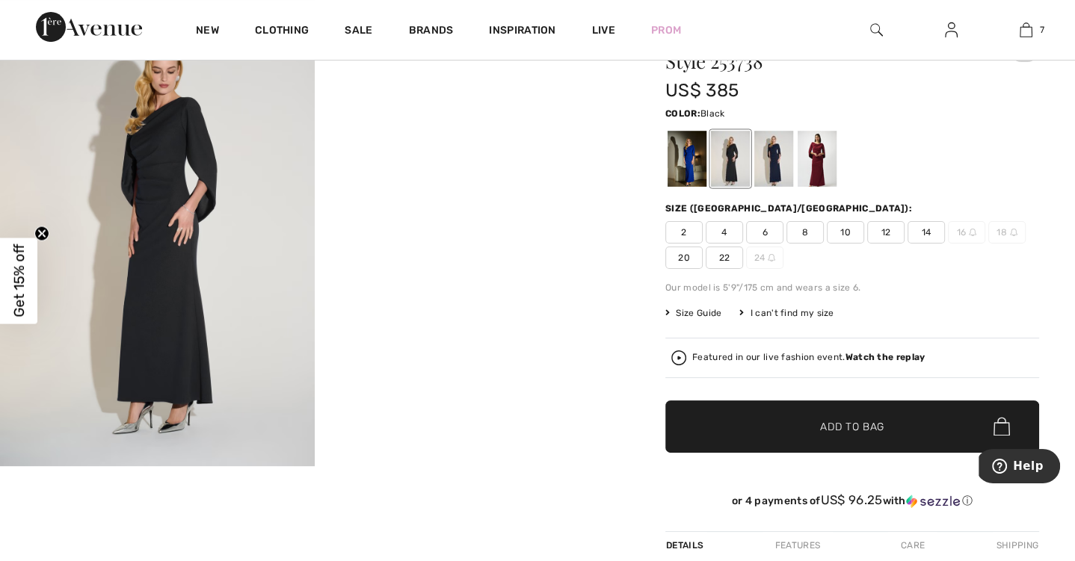
scroll to position [163, 0]
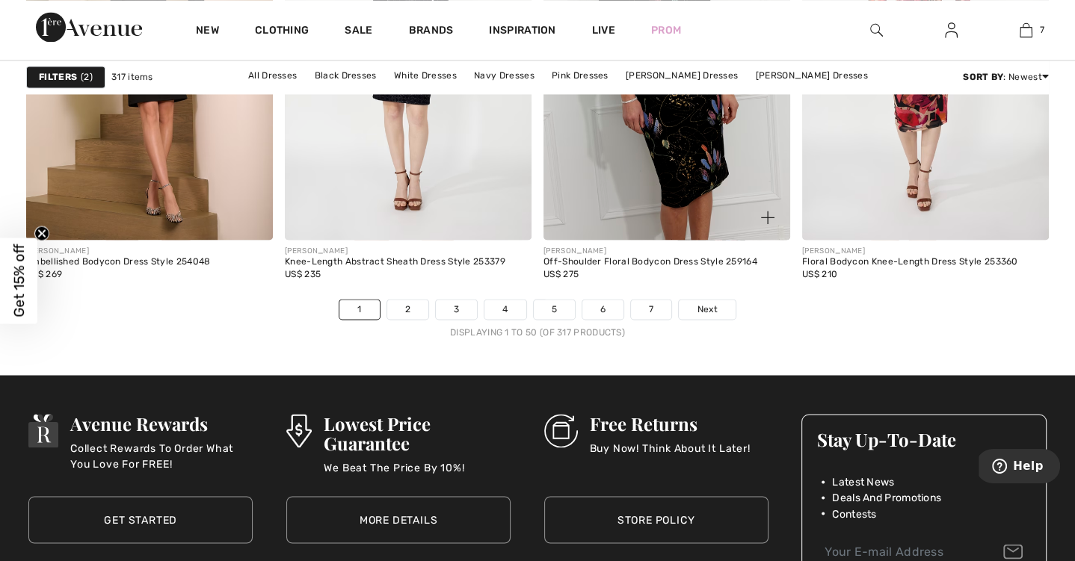
scroll to position [6746, 0]
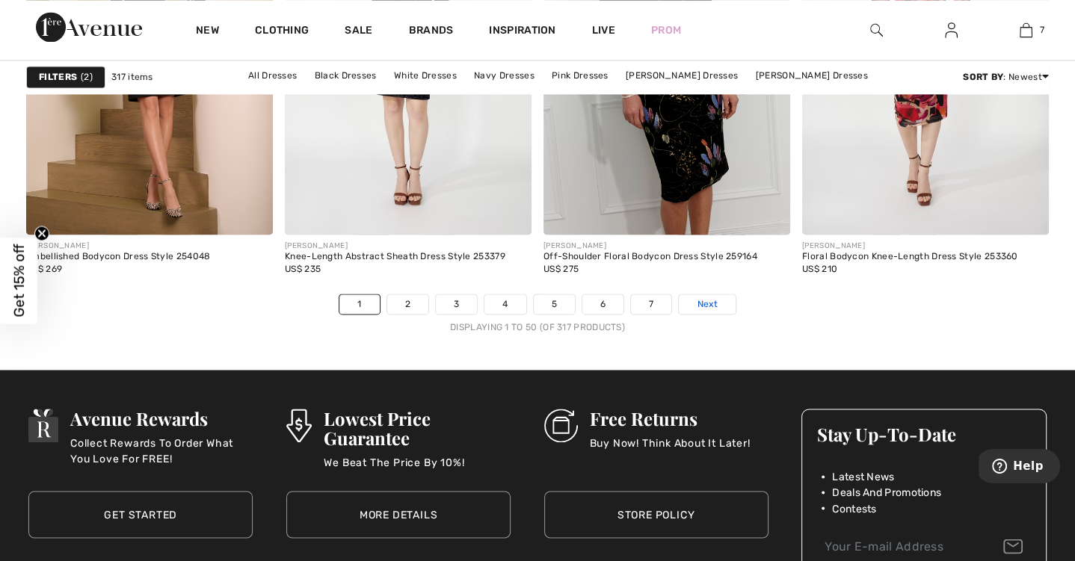
click at [701, 302] on span "Next" at bounding box center [707, 303] width 20 height 13
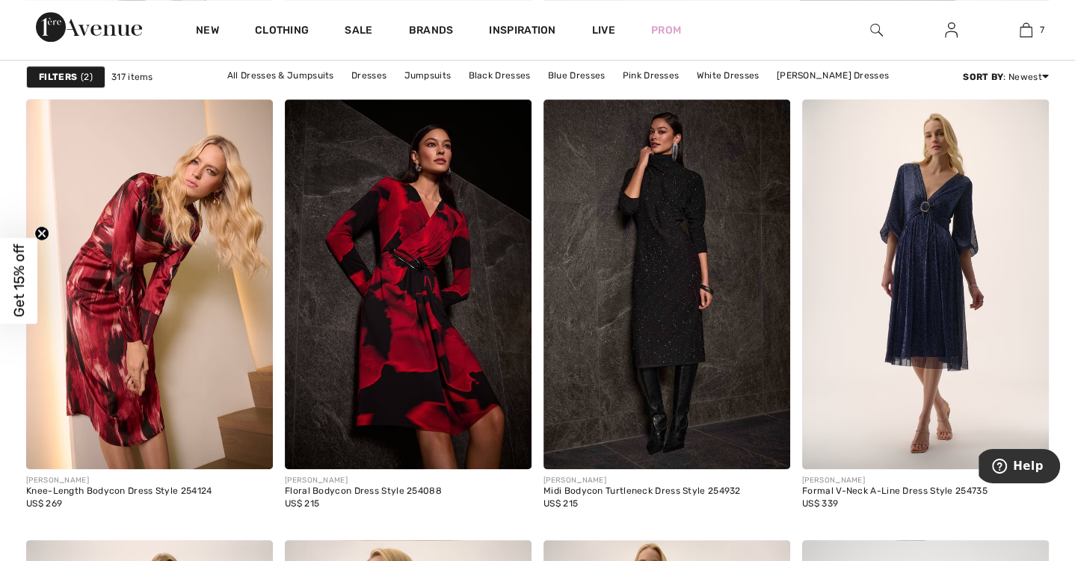
scroll to position [1073, 0]
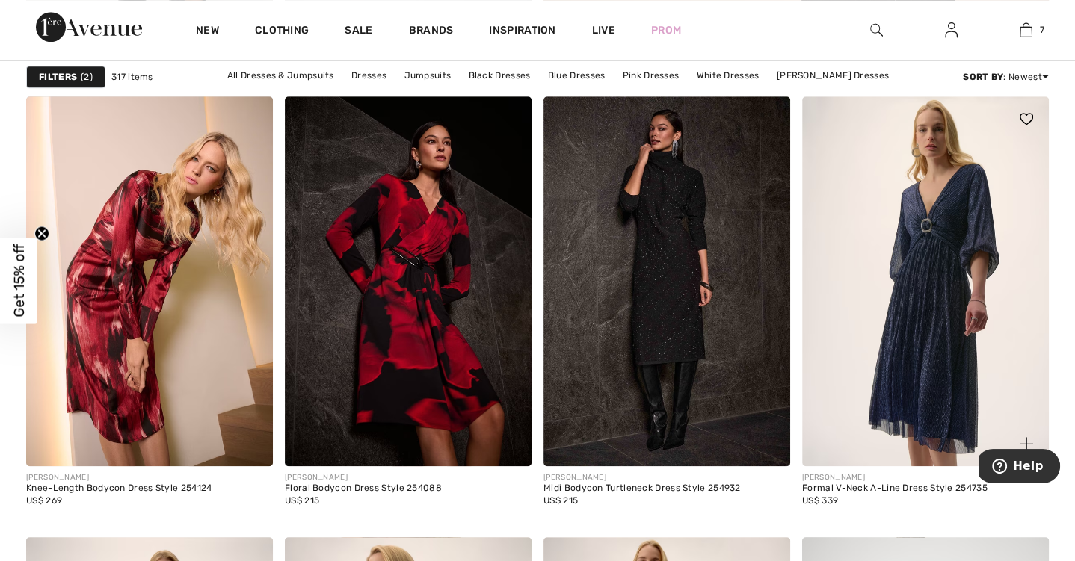
click at [879, 297] on img at bounding box center [925, 281] width 247 height 370
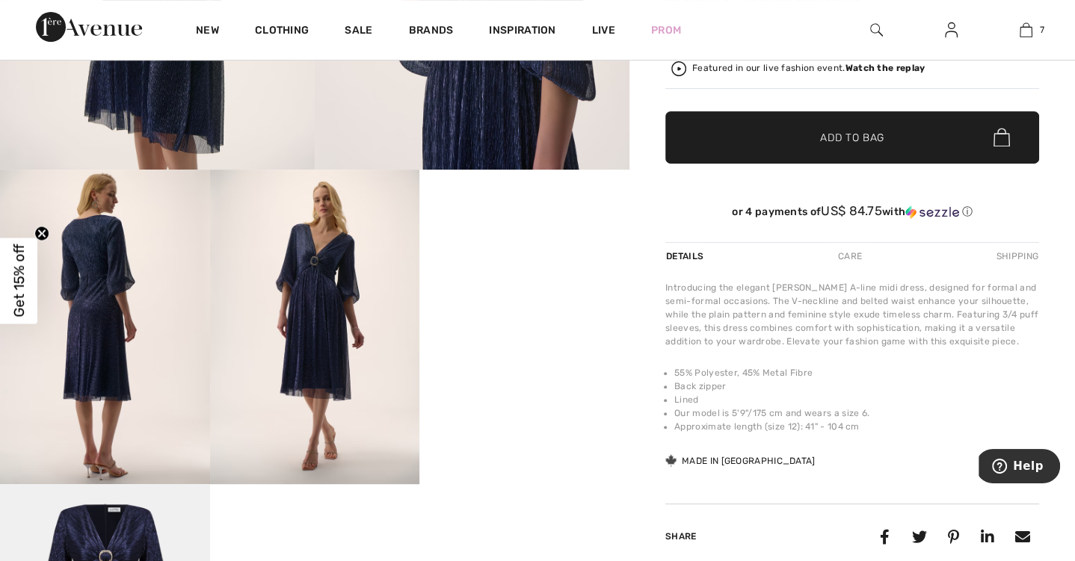
scroll to position [459, 0]
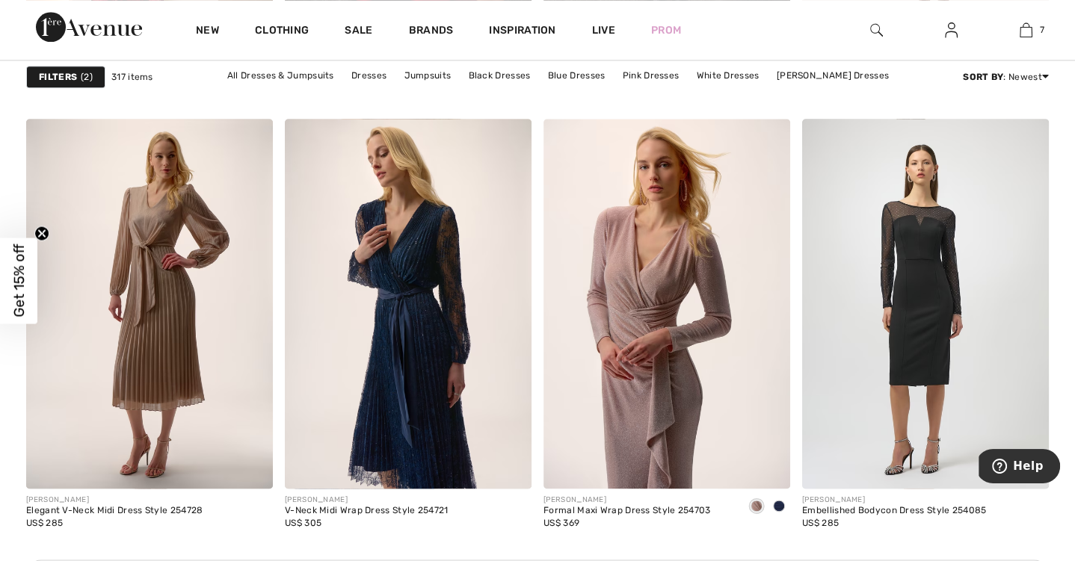
scroll to position [1493, 0]
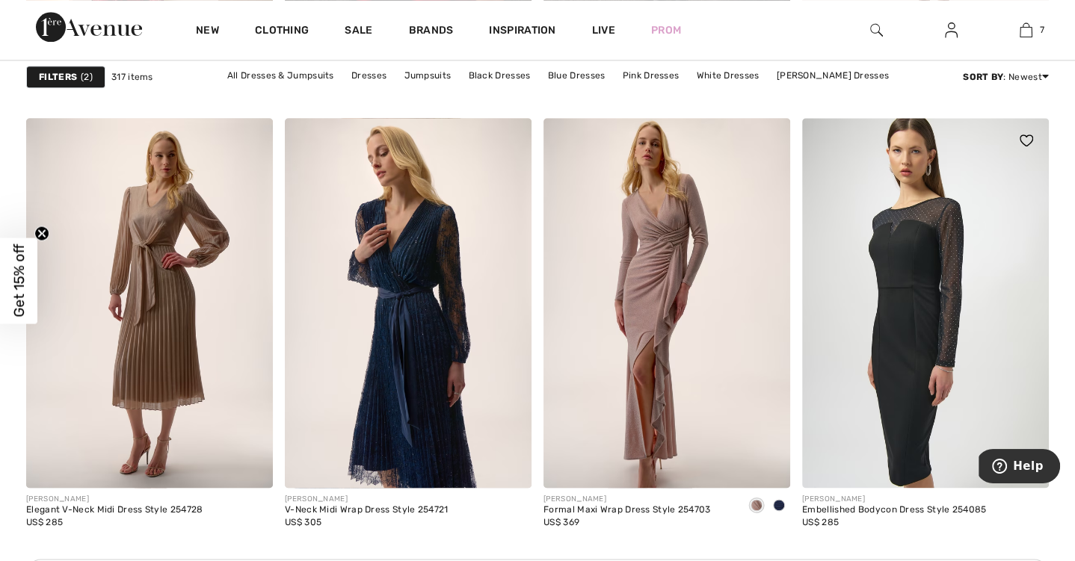
click at [888, 343] on img at bounding box center [925, 303] width 247 height 370
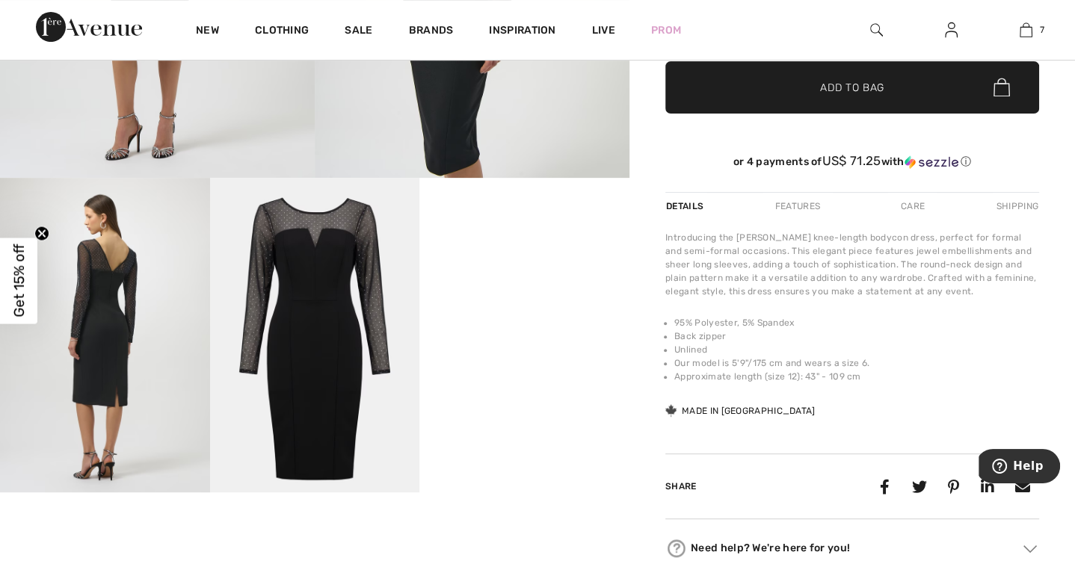
scroll to position [445, 0]
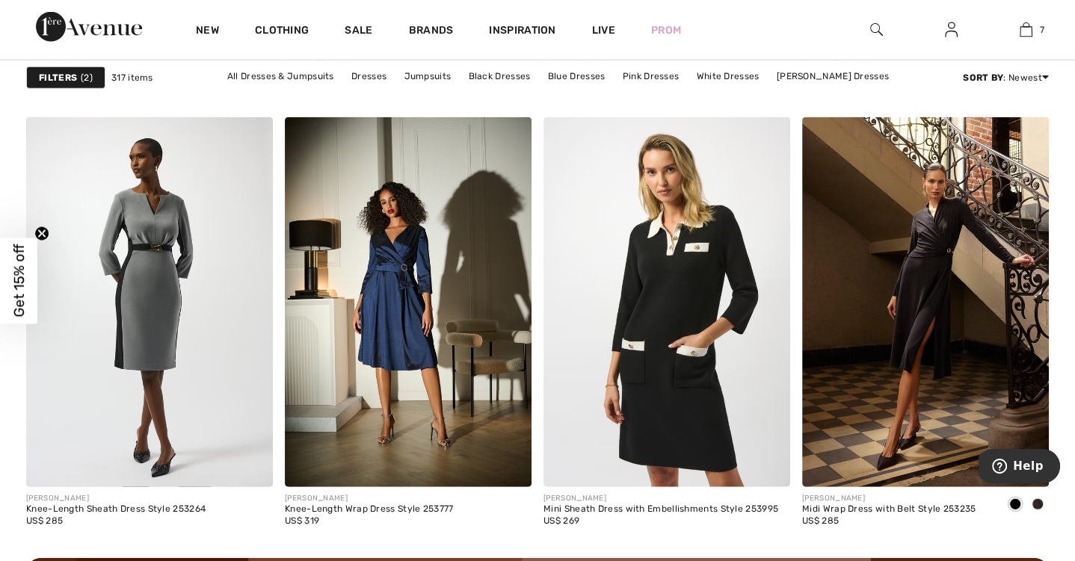
scroll to position [2997, 0]
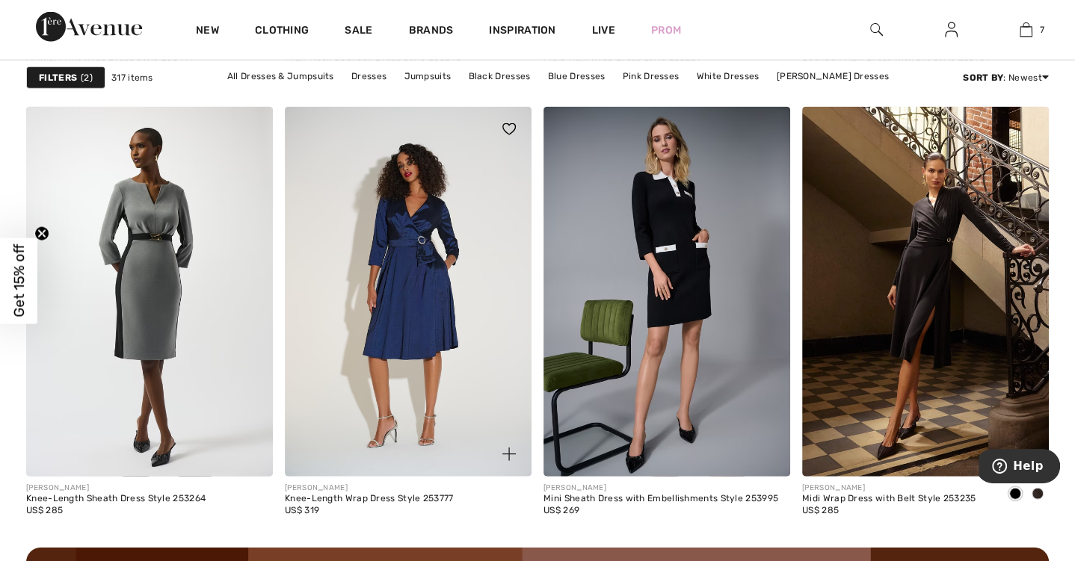
click at [363, 237] on img at bounding box center [408, 292] width 247 height 370
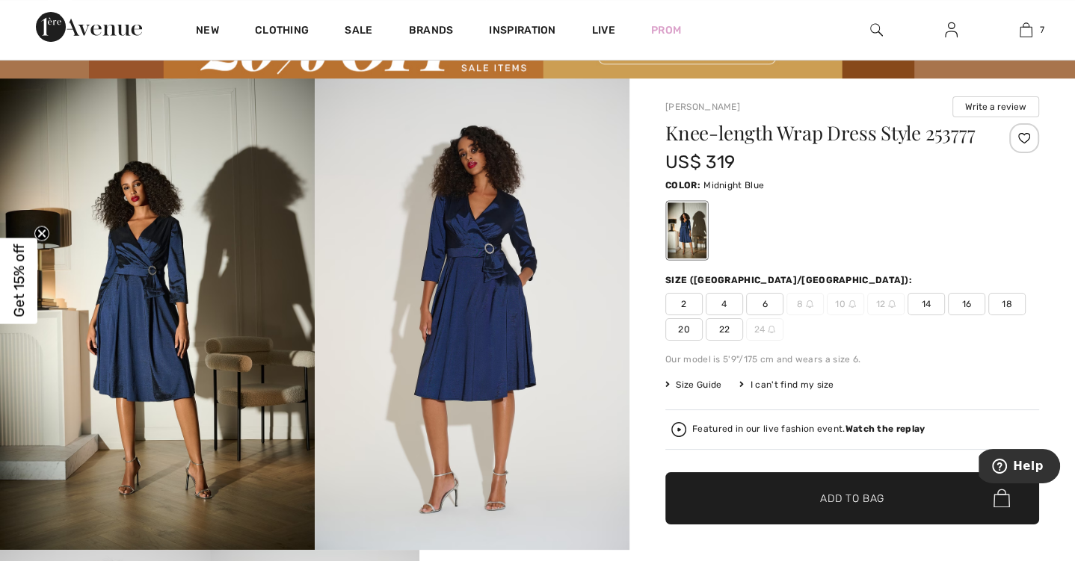
scroll to position [82, 0]
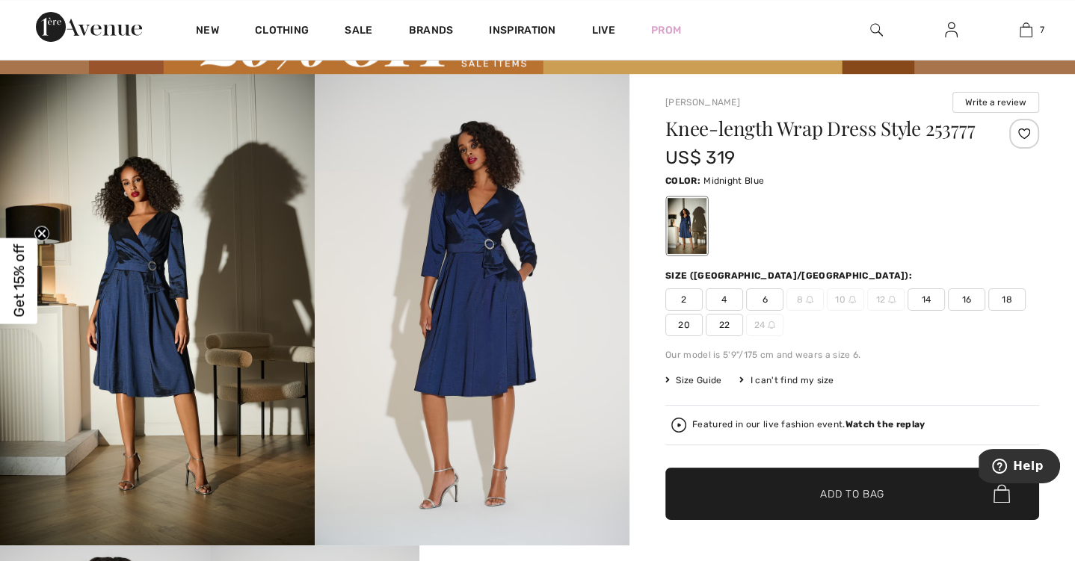
click at [501, 262] on img at bounding box center [472, 310] width 315 height 472
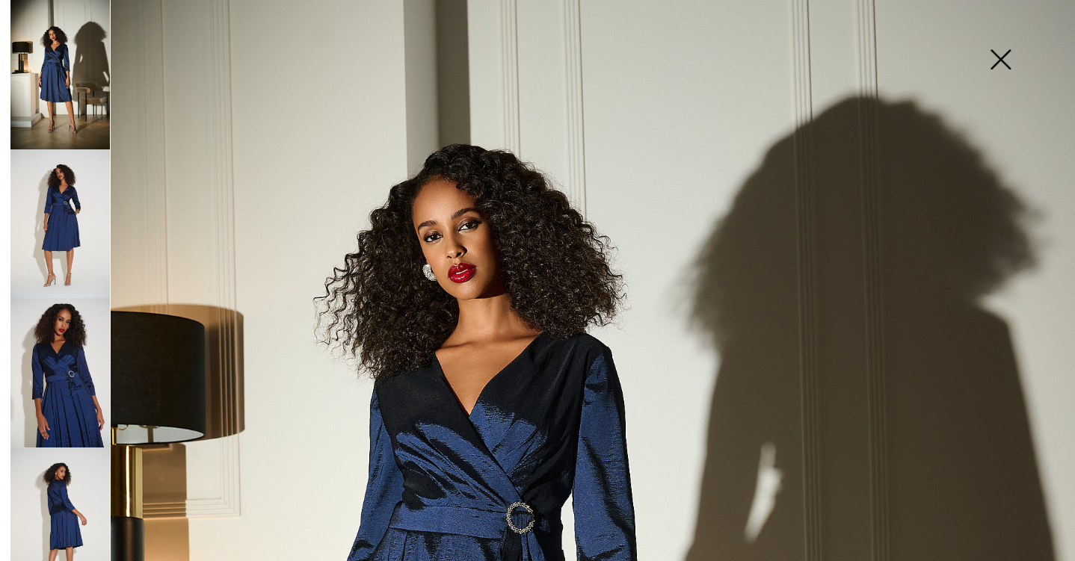
scroll to position [135, 0]
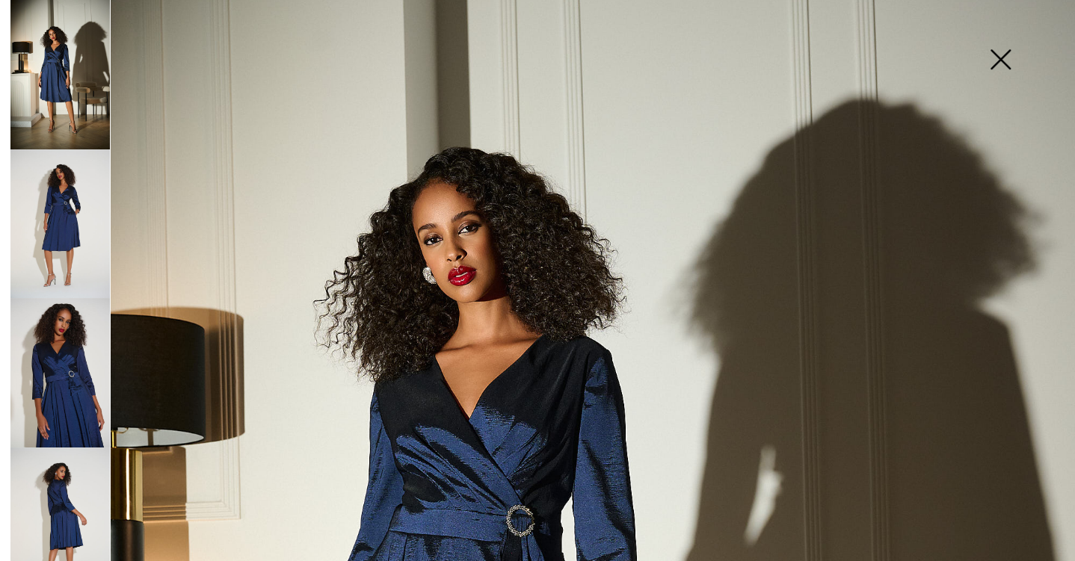
click at [1000, 58] on img at bounding box center [1000, 60] width 75 height 77
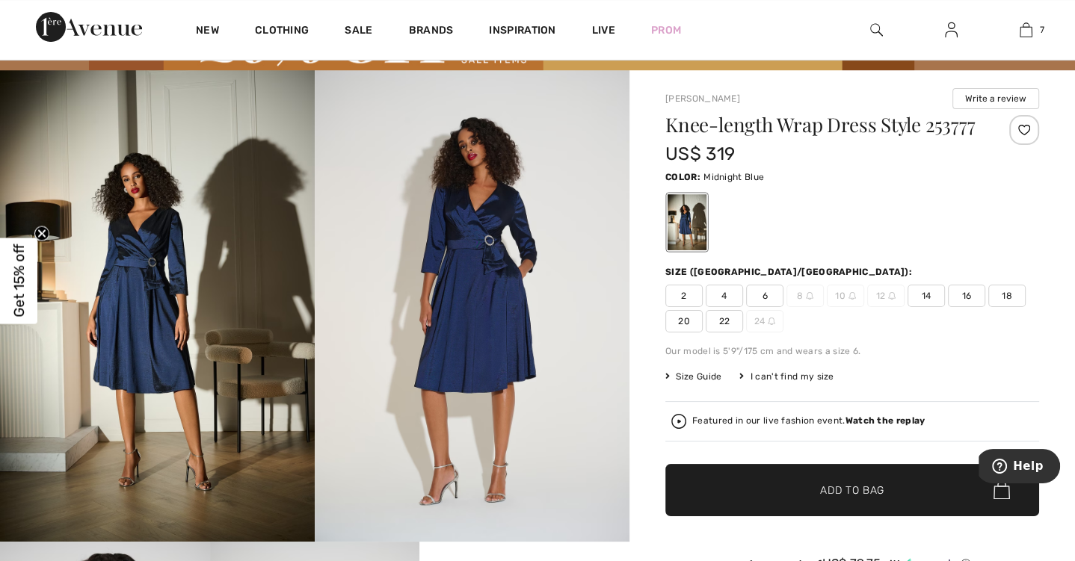
scroll to position [84, 0]
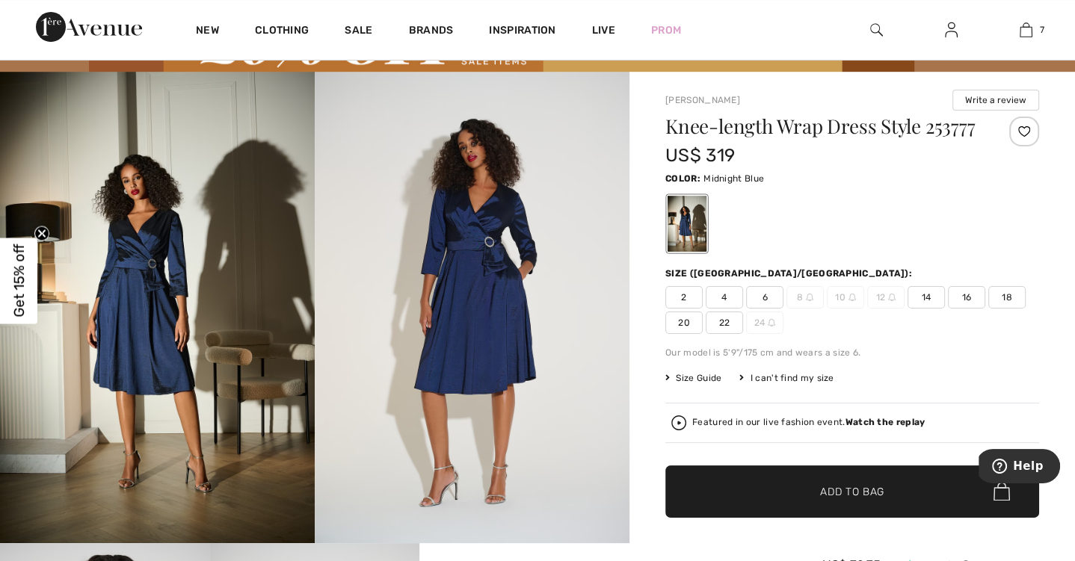
click at [1004, 293] on span "18" at bounding box center [1006, 297] width 37 height 22
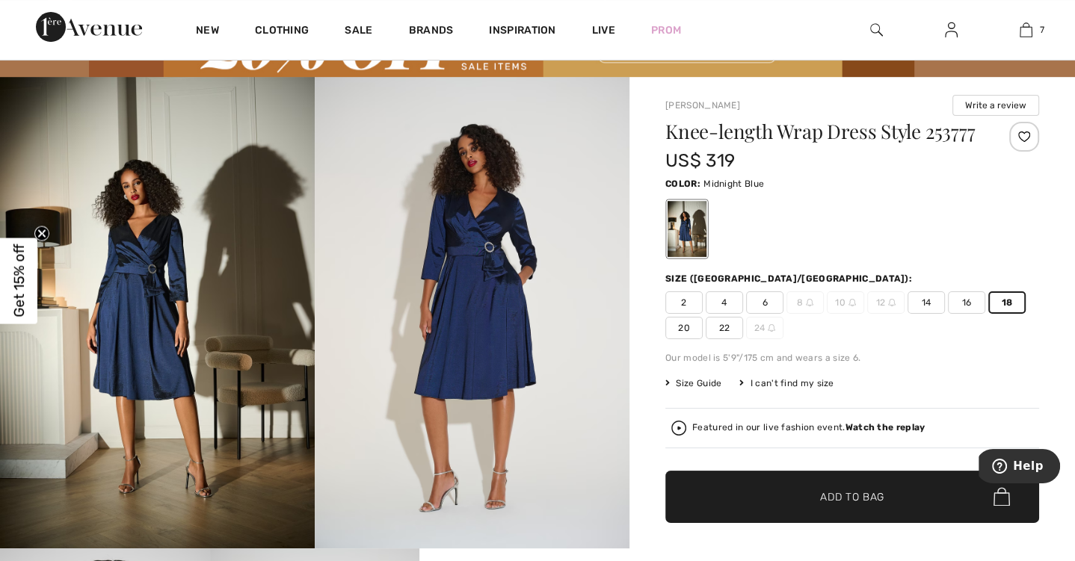
scroll to position [81, 0]
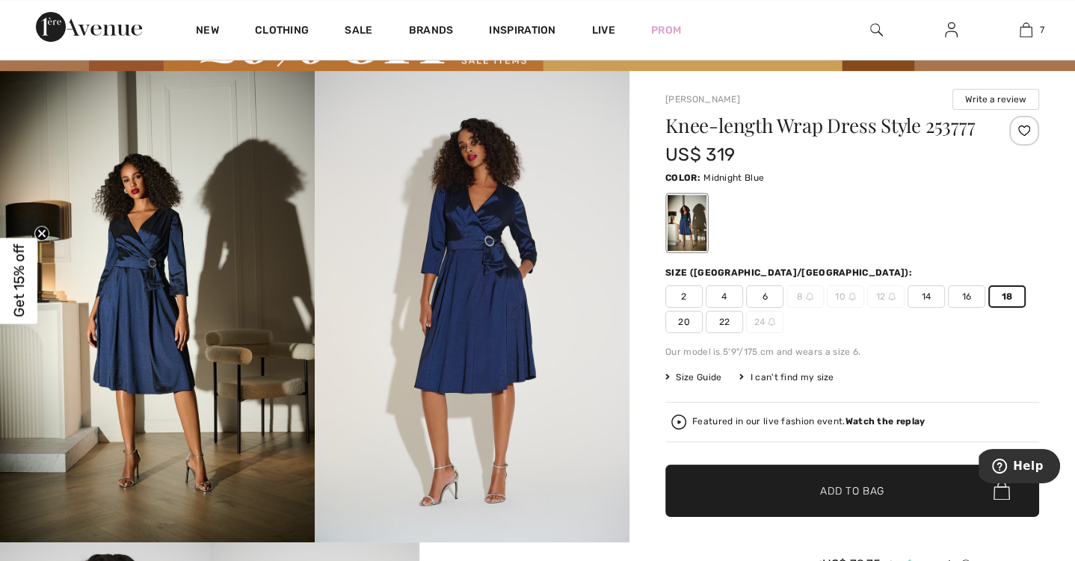
click at [704, 380] on span "Size Guide" at bounding box center [693, 377] width 56 height 13
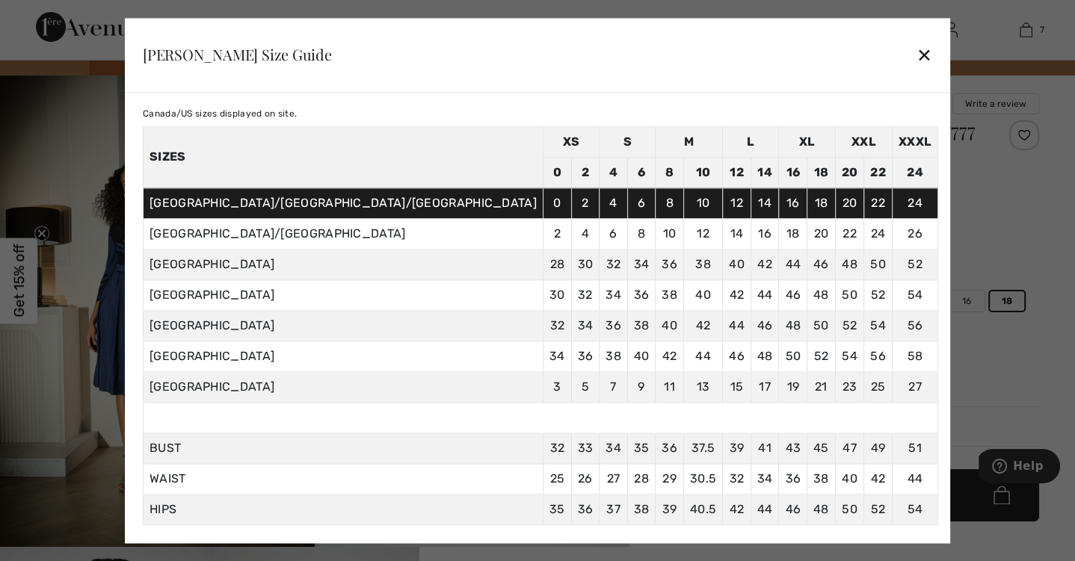
scroll to position [0, 0]
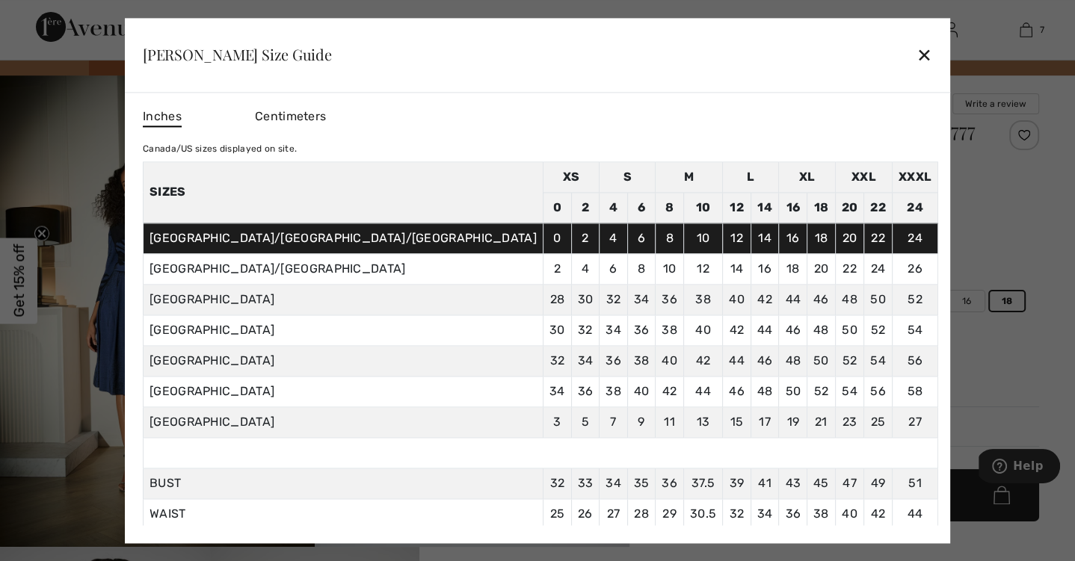
click at [902, 391] on div at bounding box center [537, 280] width 1075 height 561
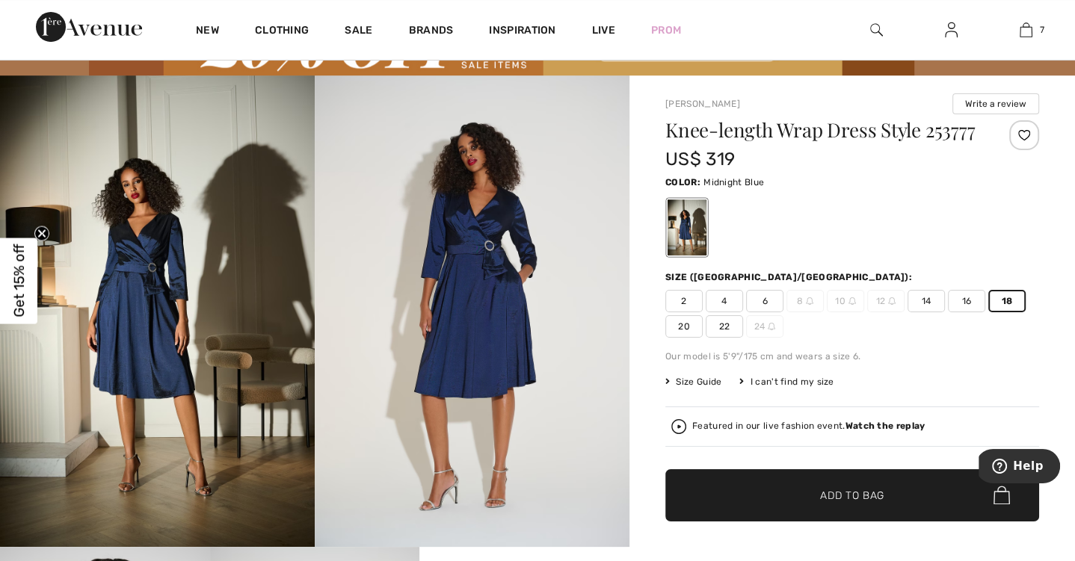
click at [842, 488] on span "Add to Bag" at bounding box center [852, 495] width 64 height 16
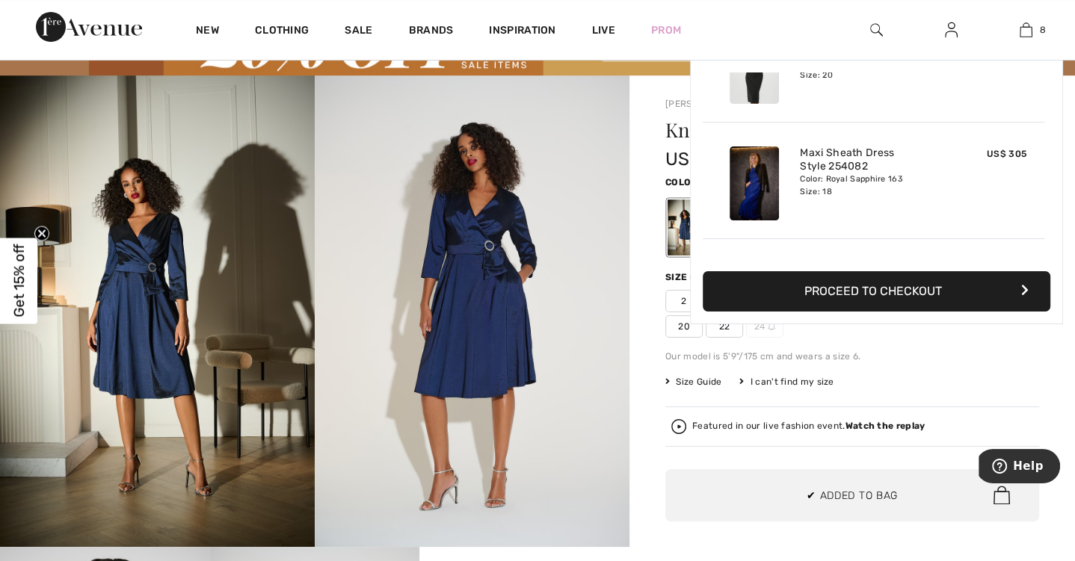
scroll to position [743, 0]
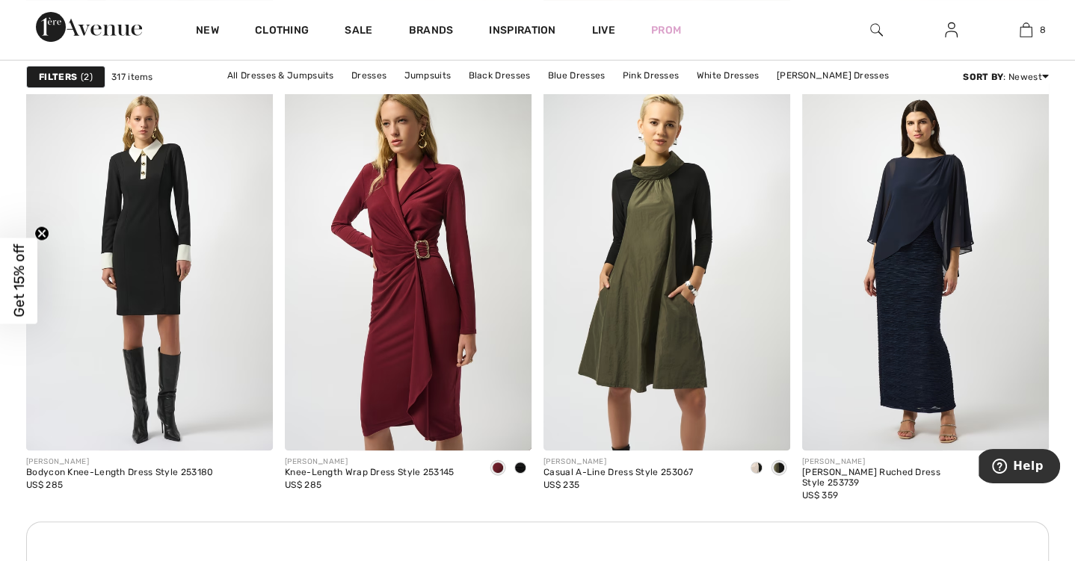
scroll to position [5006, 0]
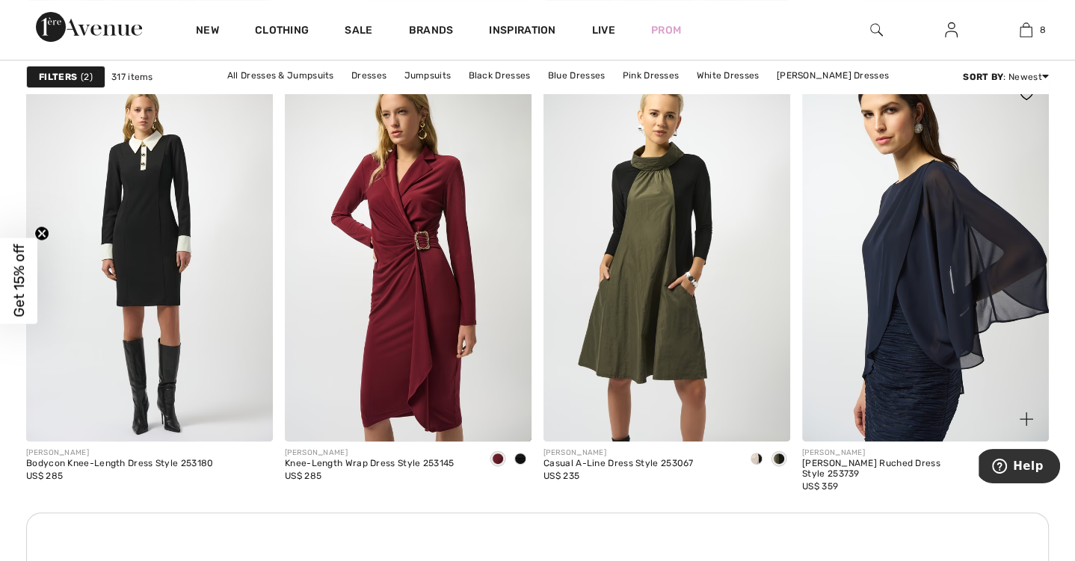
click at [946, 284] on img at bounding box center [925, 257] width 247 height 370
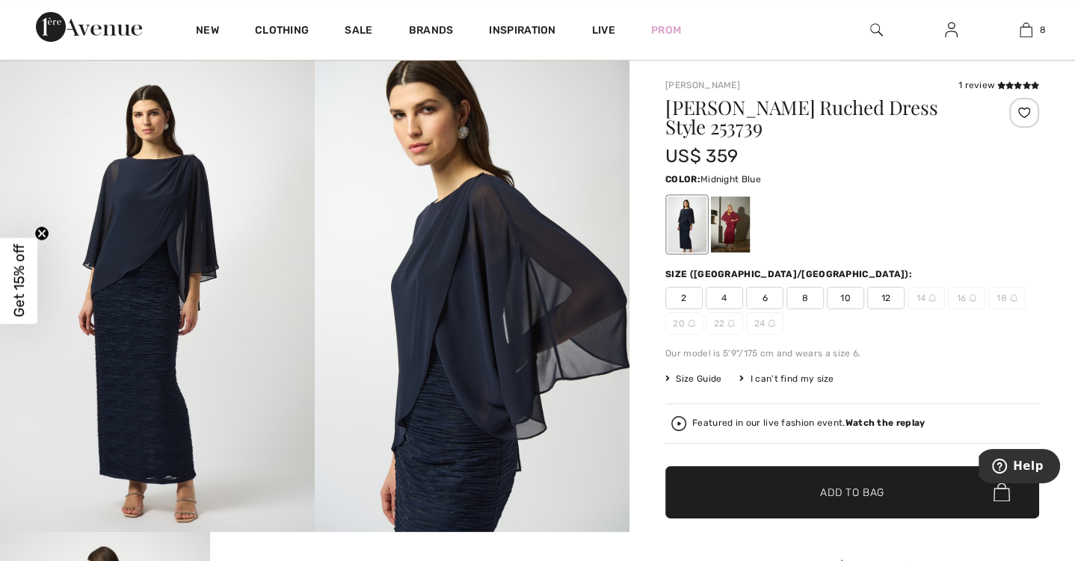
scroll to position [98, 0]
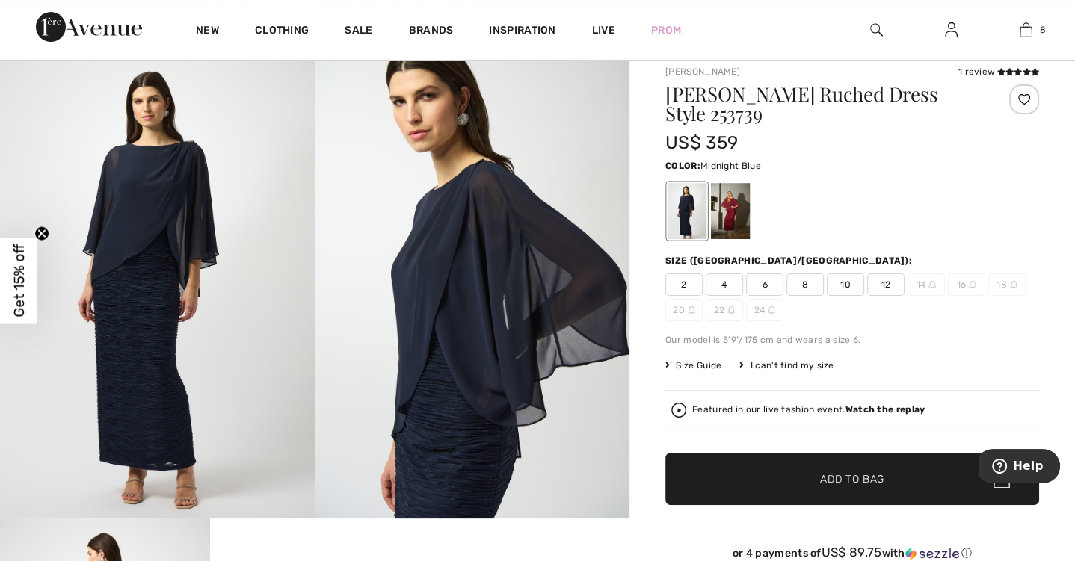
click at [682, 220] on div at bounding box center [686, 211] width 39 height 56
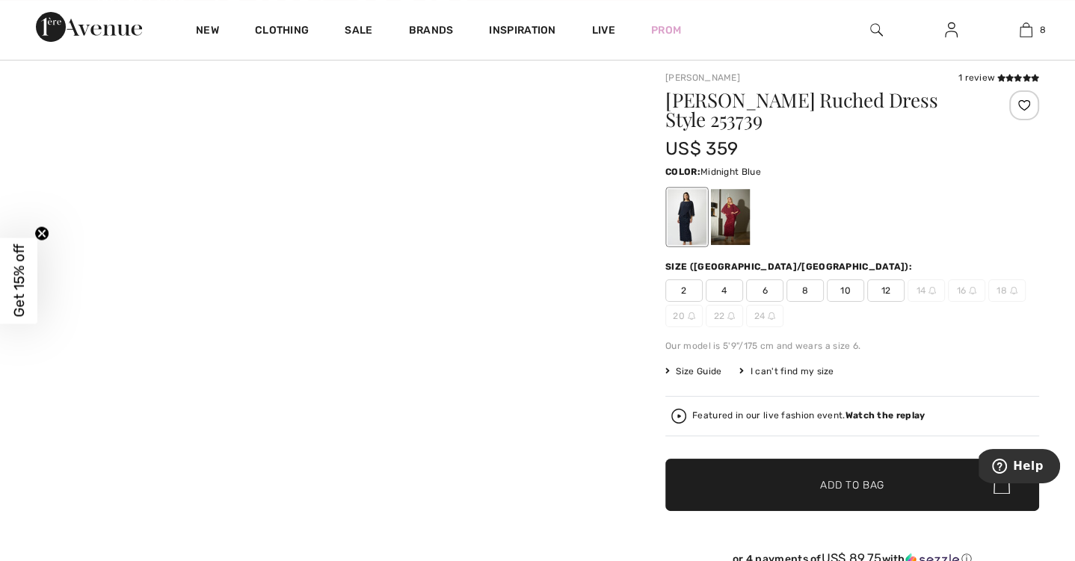
scroll to position [102, 0]
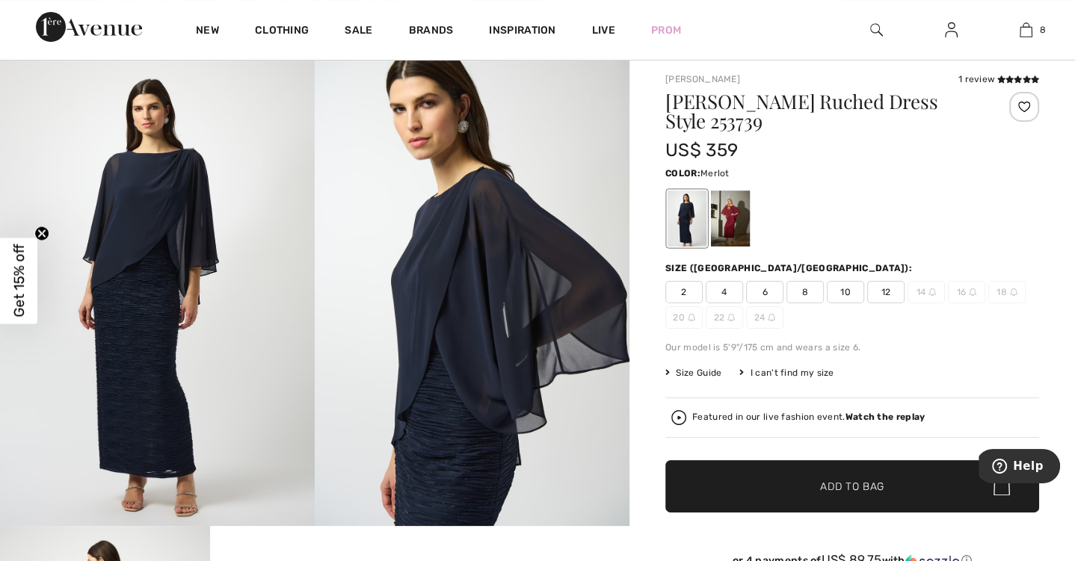
click at [729, 227] on div at bounding box center [730, 219] width 39 height 56
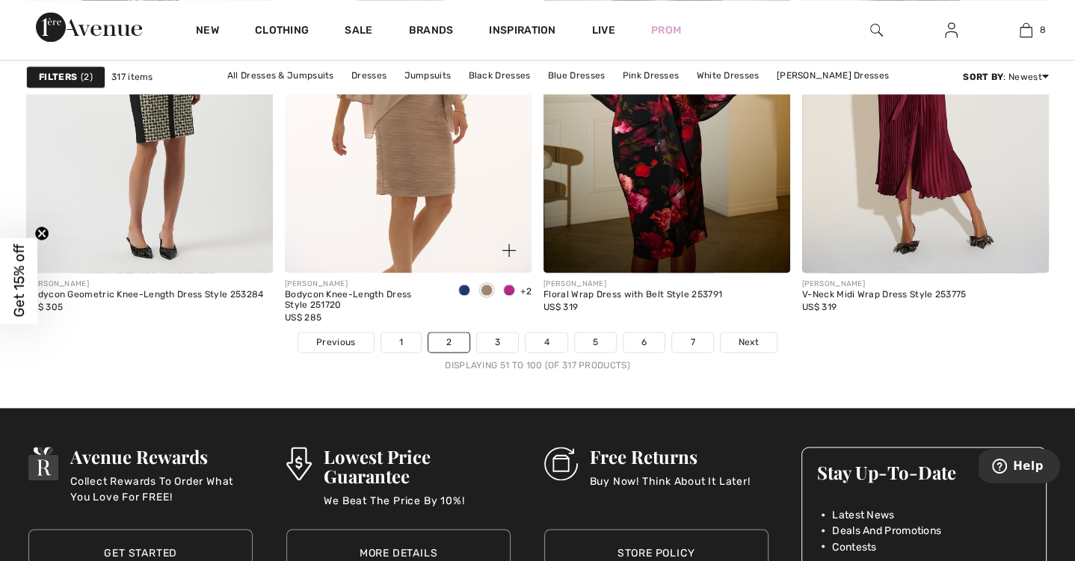
scroll to position [6712, 0]
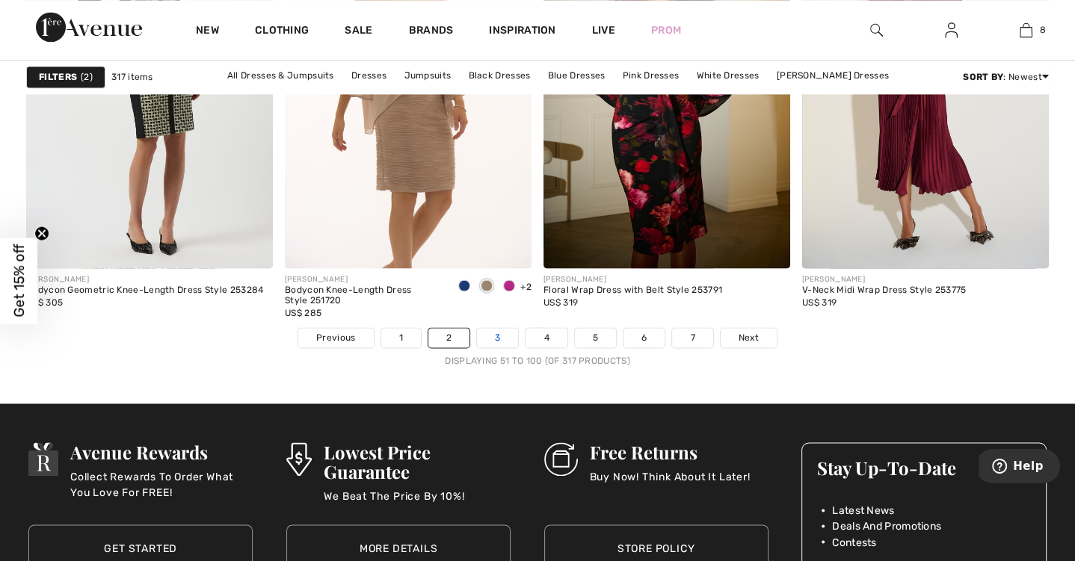
click at [500, 338] on link "3" at bounding box center [497, 337] width 41 height 19
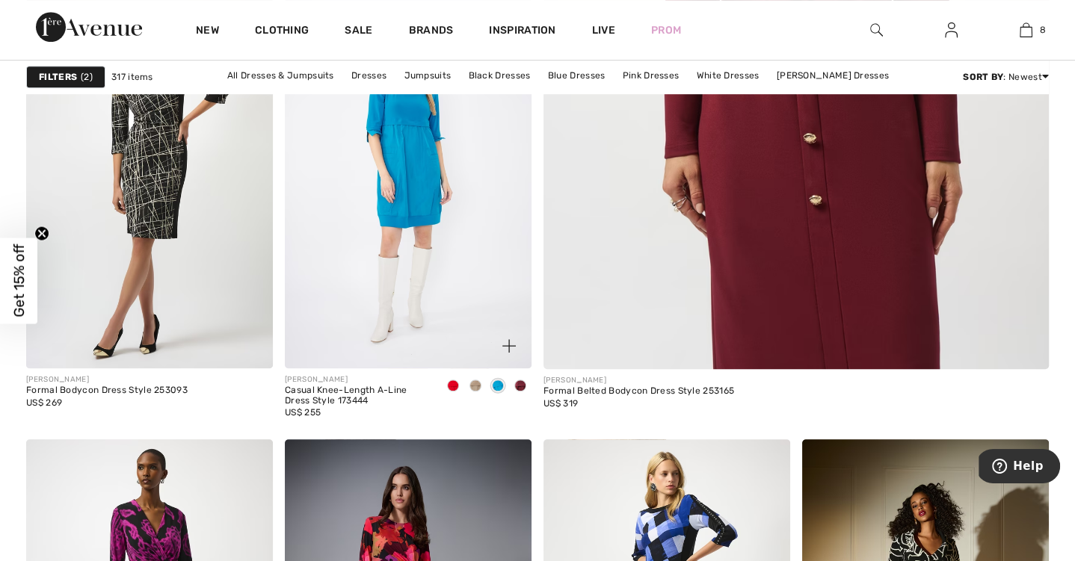
scroll to position [697, 0]
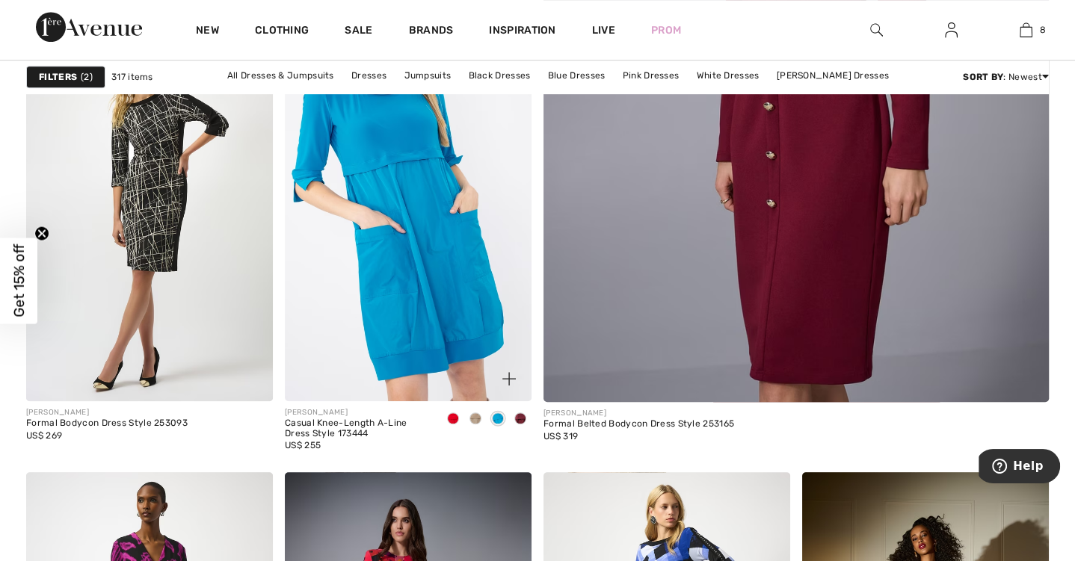
click at [453, 288] on img at bounding box center [408, 216] width 247 height 370
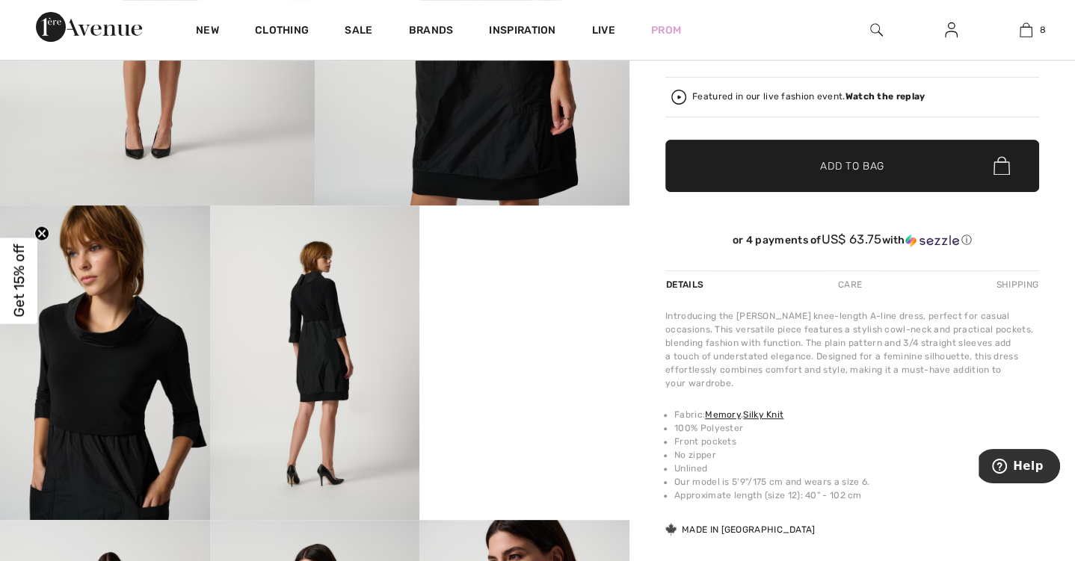
scroll to position [424, 0]
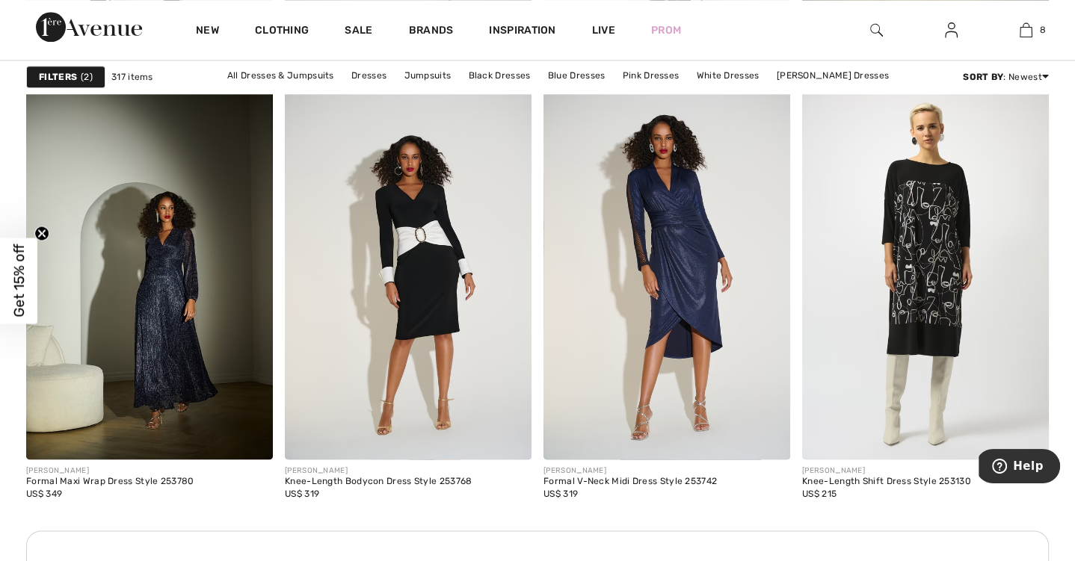
scroll to position [1534, 0]
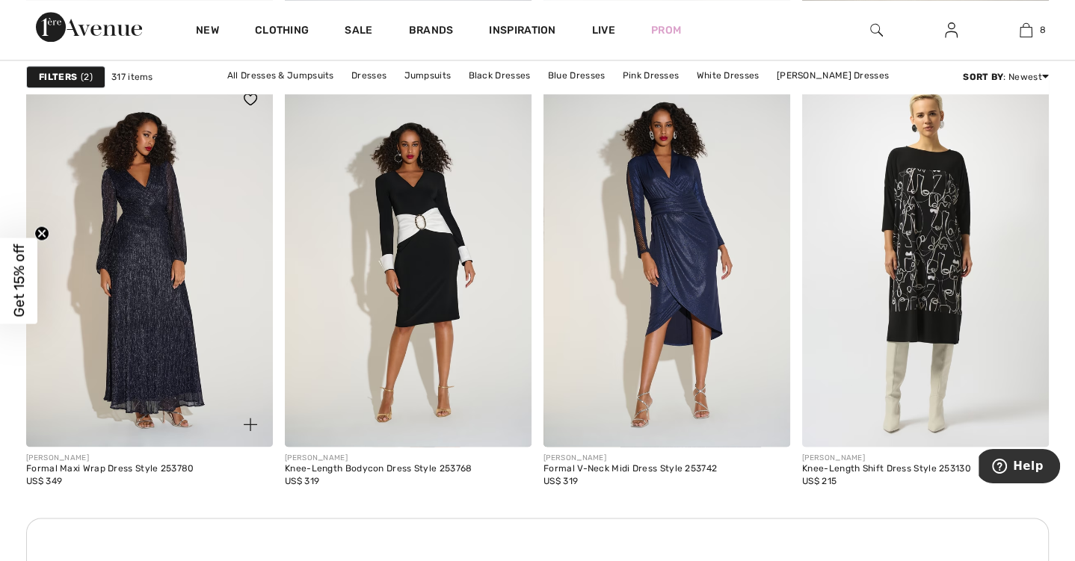
click at [206, 249] on img at bounding box center [149, 262] width 247 height 370
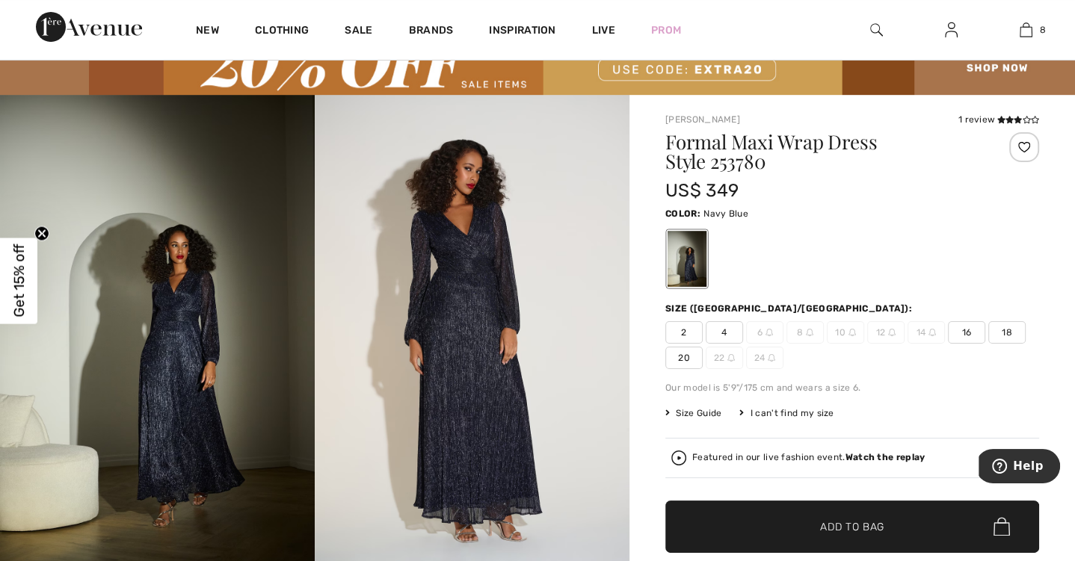
scroll to position [64, 0]
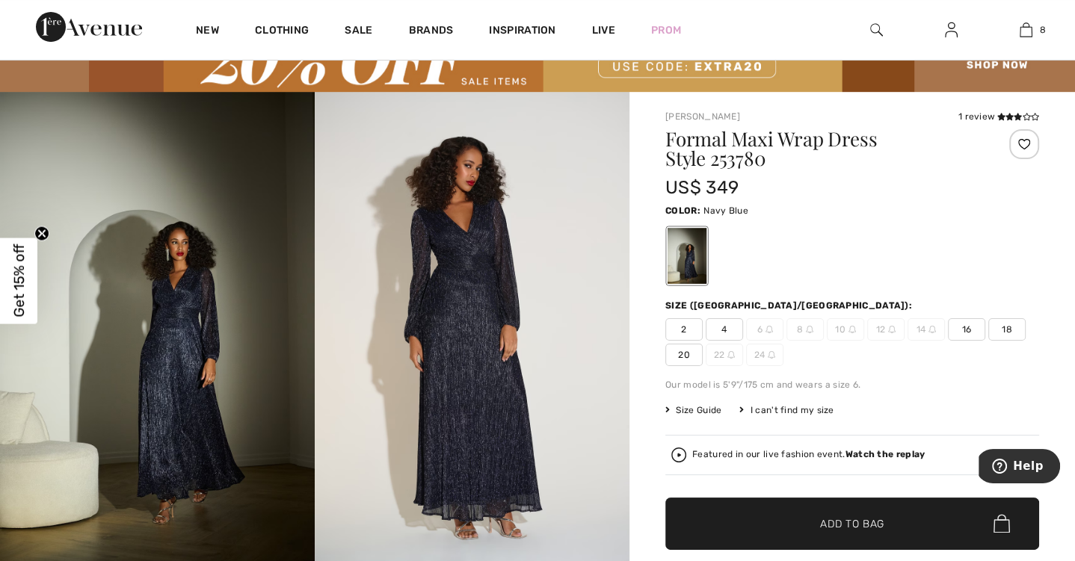
click at [214, 315] on img at bounding box center [157, 328] width 315 height 472
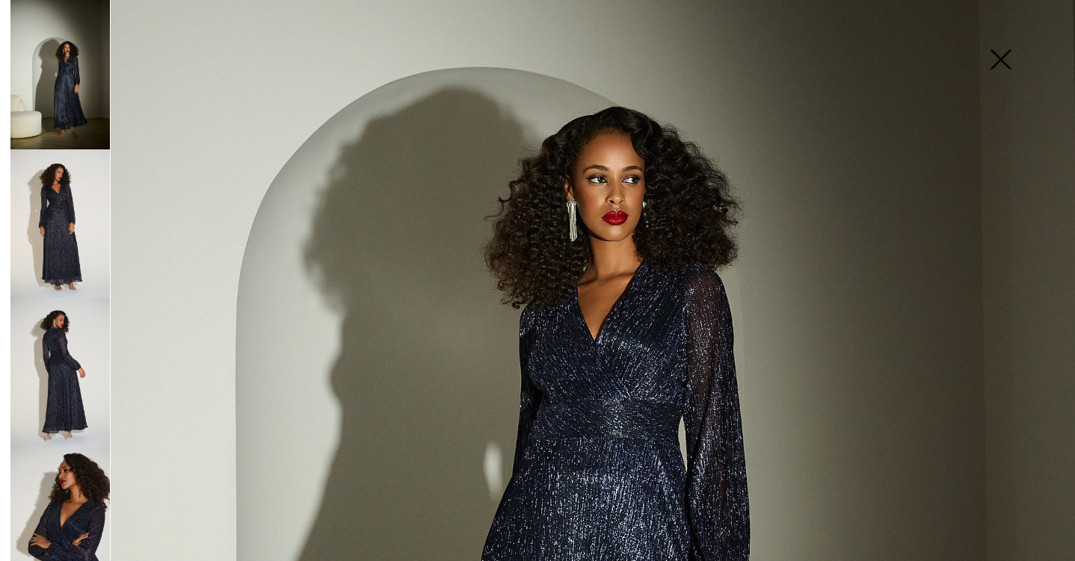
scroll to position [331, 0]
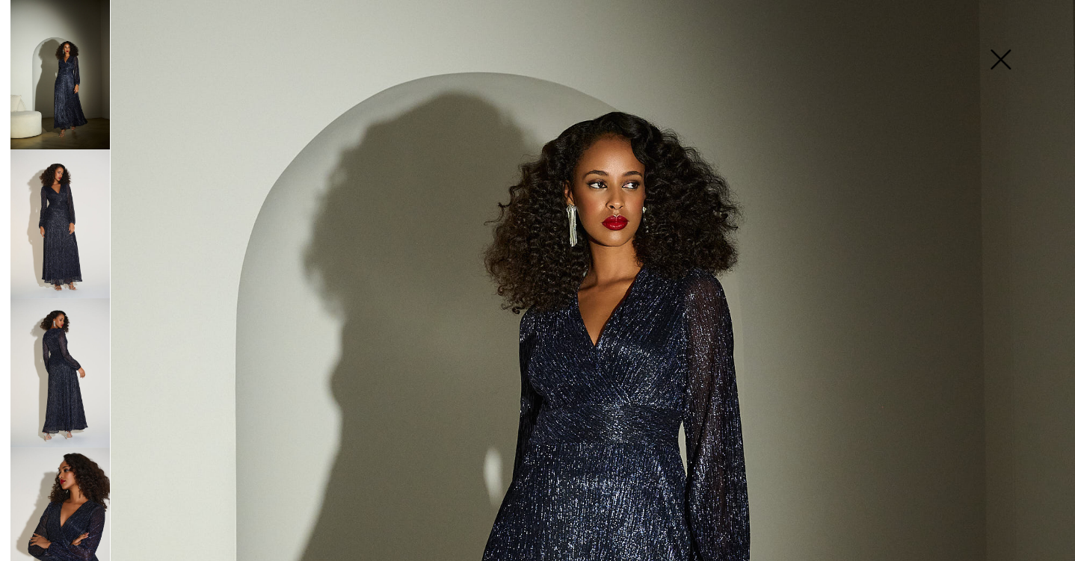
click at [995, 65] on img at bounding box center [1000, 60] width 75 height 77
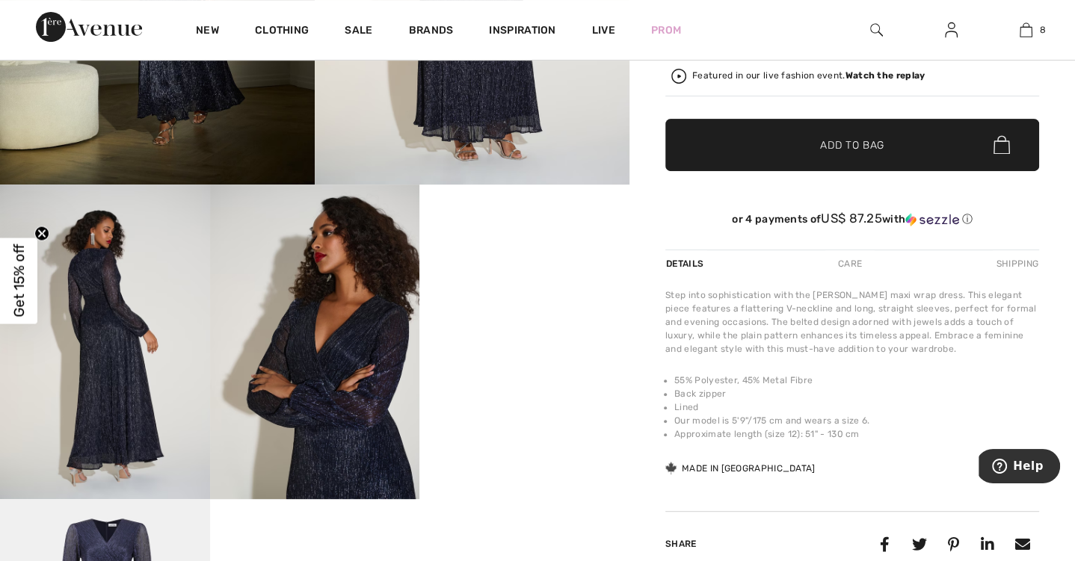
scroll to position [446, 0]
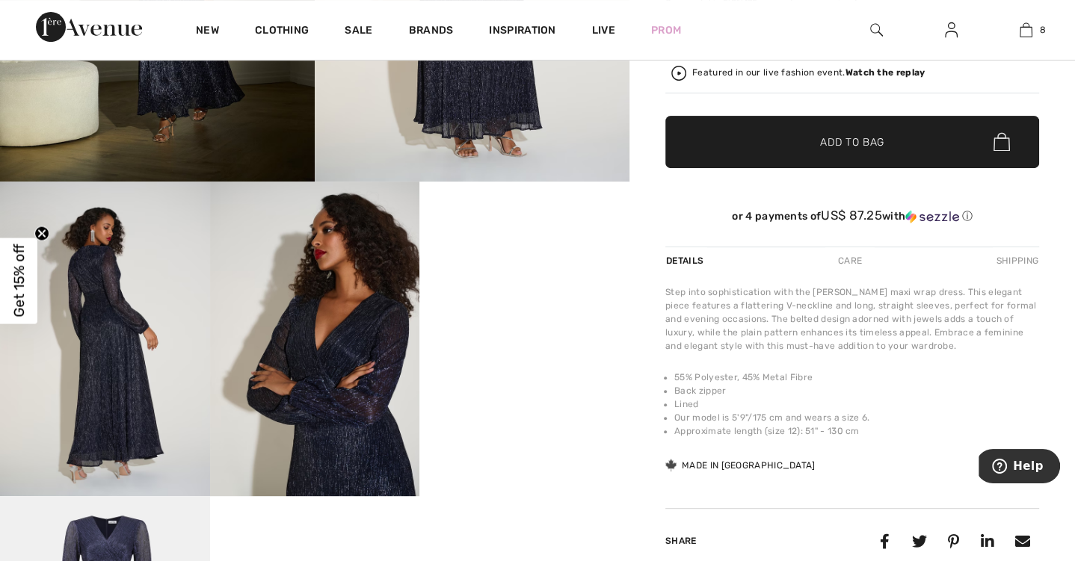
click at [556, 286] on video "Your browser does not support the video tag." at bounding box center [524, 234] width 210 height 105
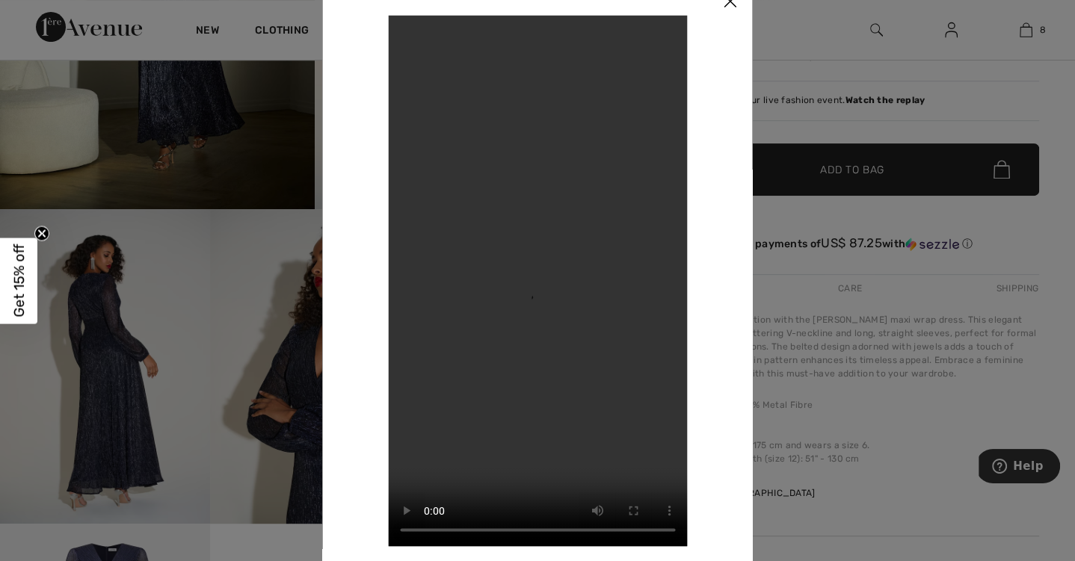
scroll to position [390, 0]
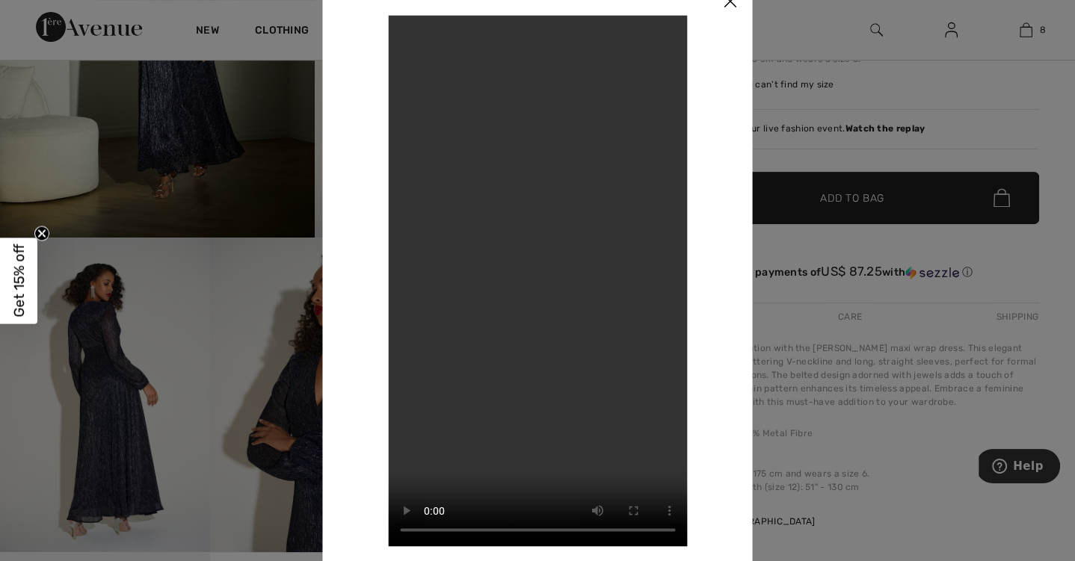
click at [729, 4] on img at bounding box center [730, 2] width 45 height 46
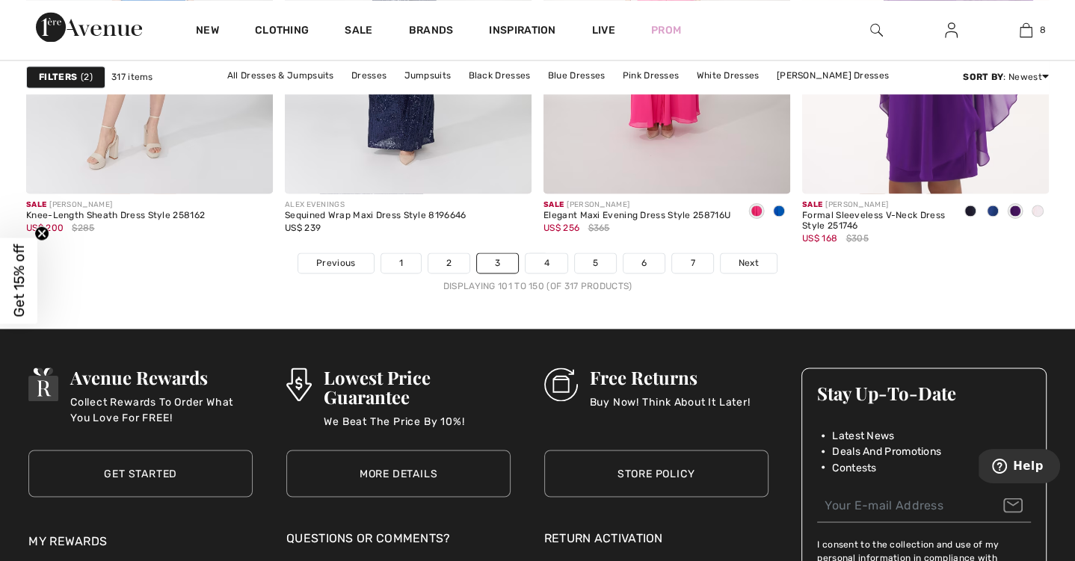
scroll to position [6810, 0]
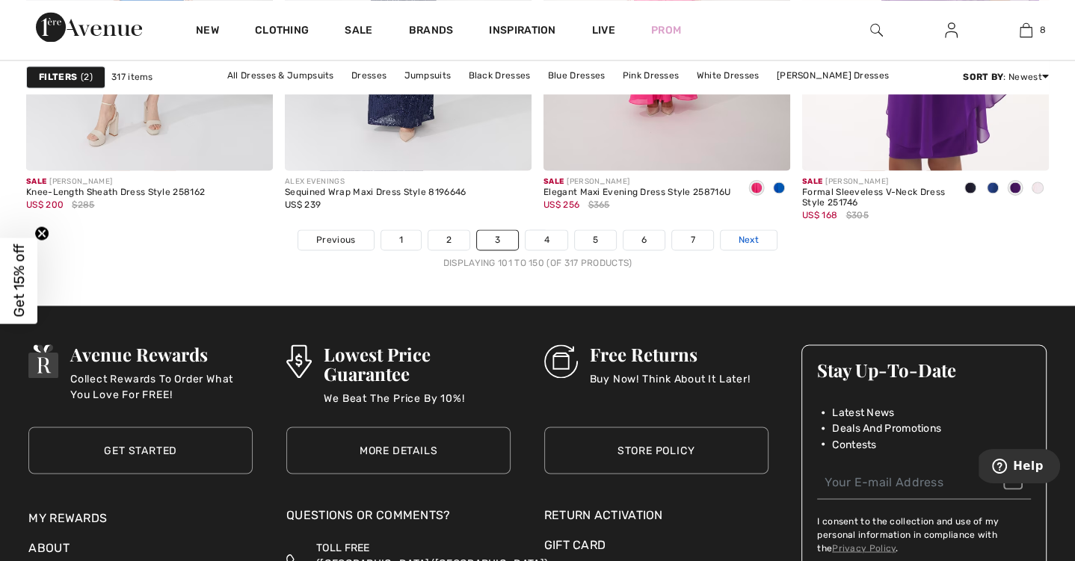
click at [742, 236] on span "Next" at bounding box center [748, 239] width 20 height 13
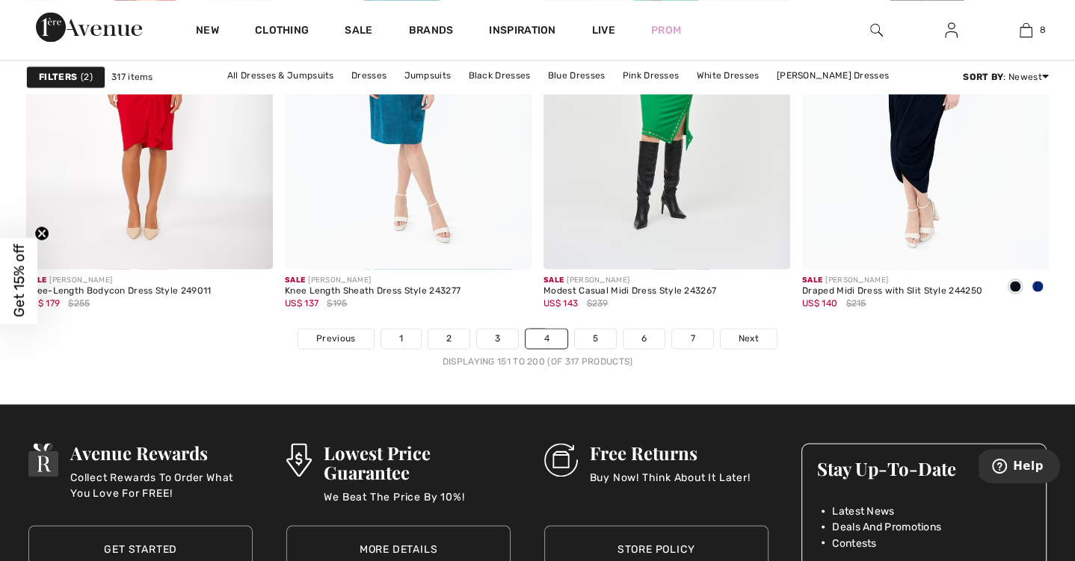
scroll to position [6712, 0]
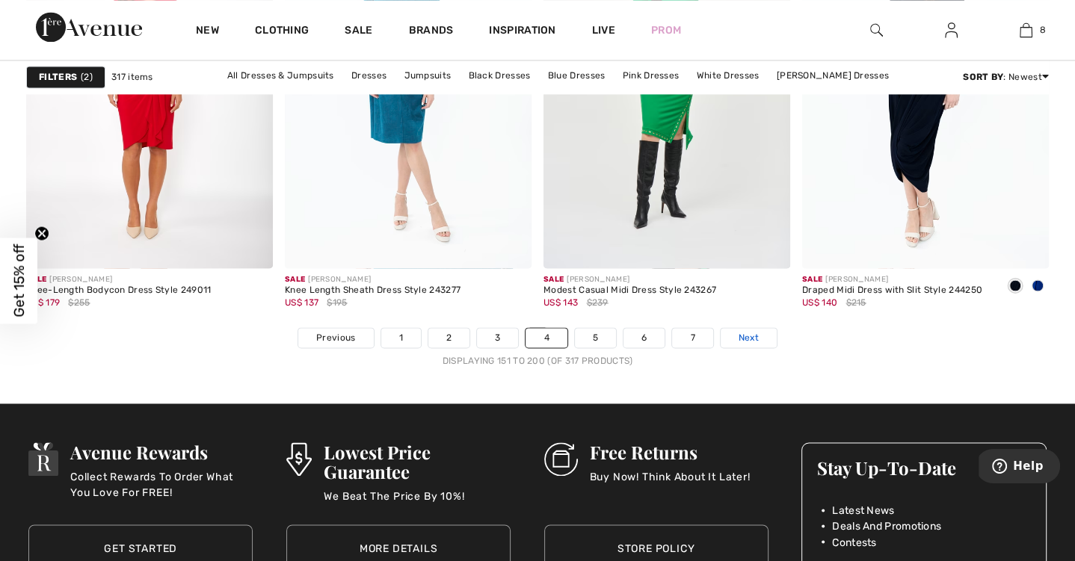
click at [742, 334] on span "Next" at bounding box center [748, 337] width 20 height 13
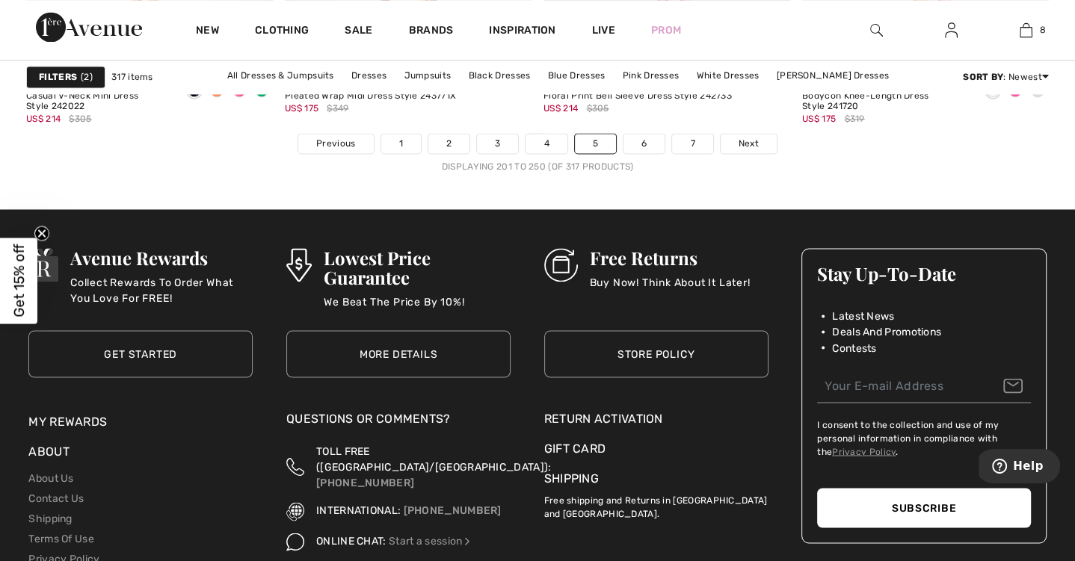
scroll to position [6922, 0]
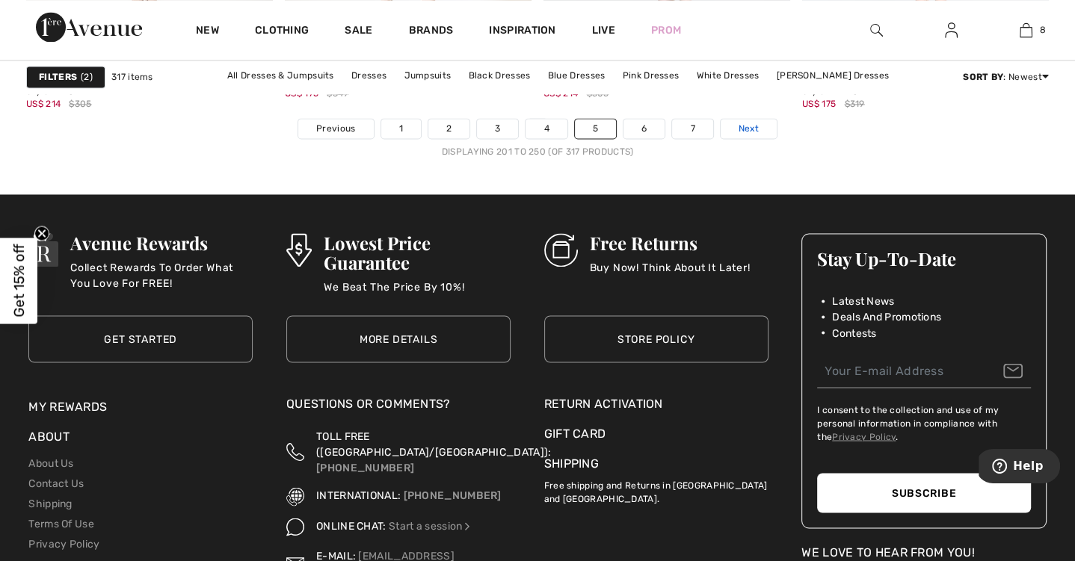
click at [738, 122] on span "Next" at bounding box center [748, 128] width 20 height 13
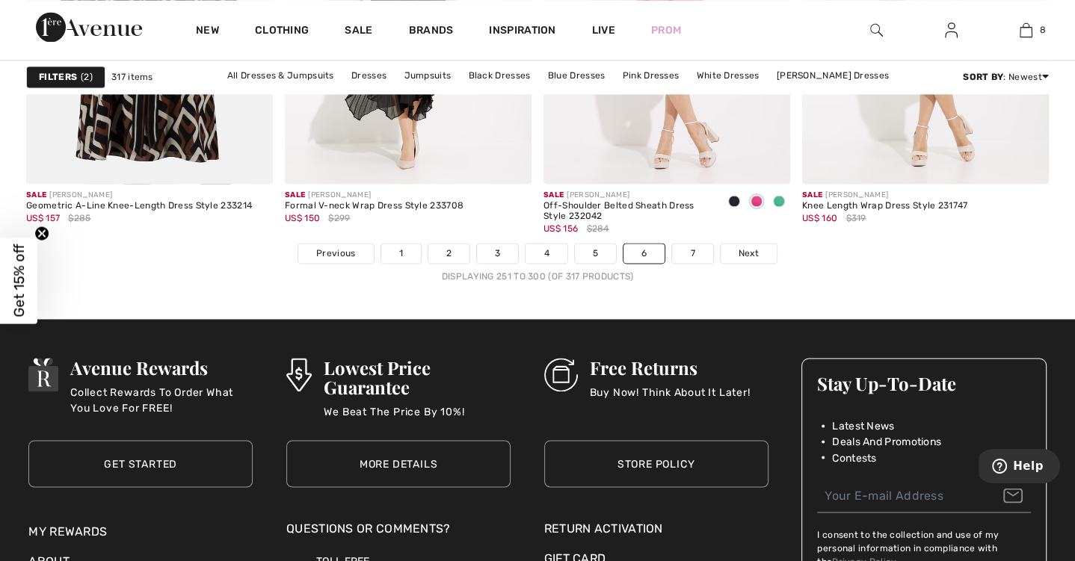
scroll to position [6799, 0]
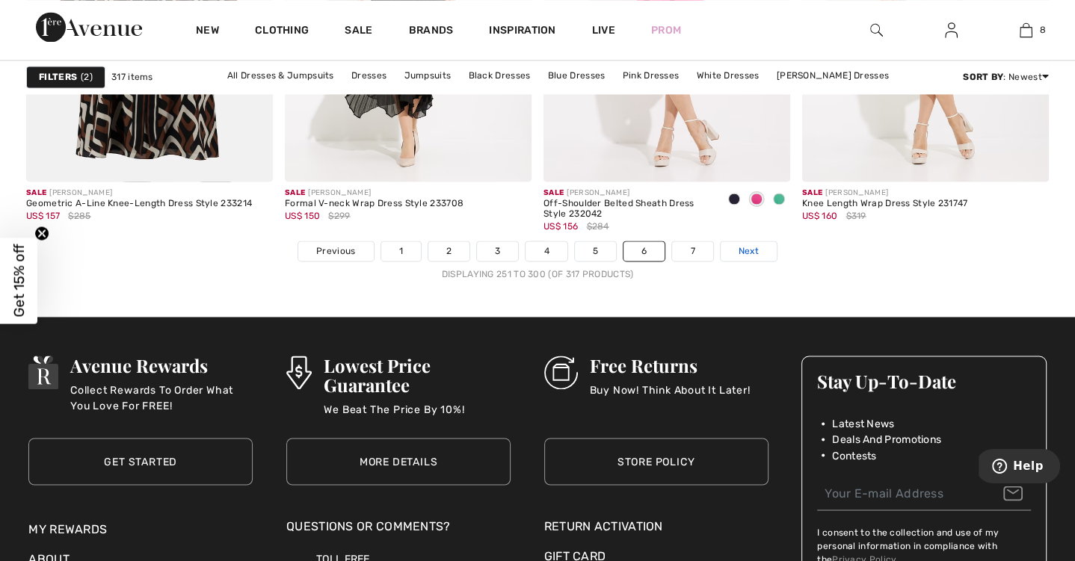
click at [747, 247] on span "Next" at bounding box center [748, 250] width 20 height 13
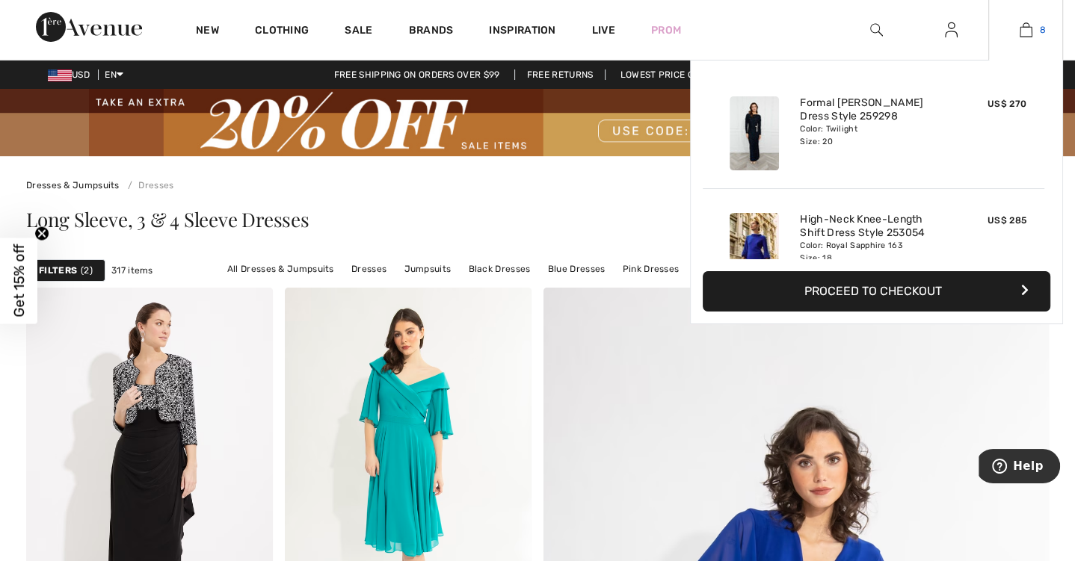
click at [1025, 28] on img at bounding box center [1025, 30] width 13 height 18
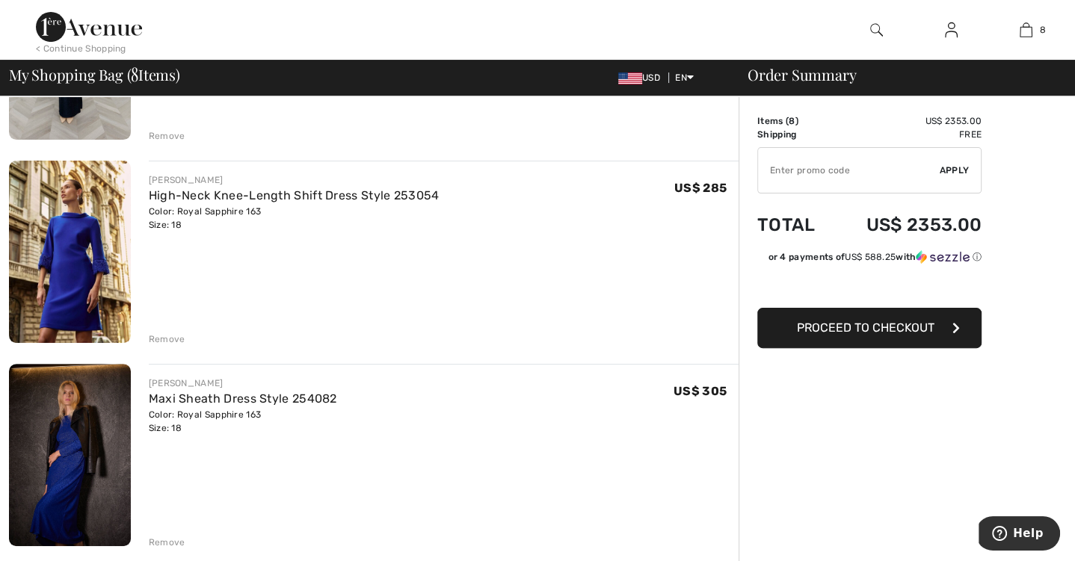
scroll to position [267, 0]
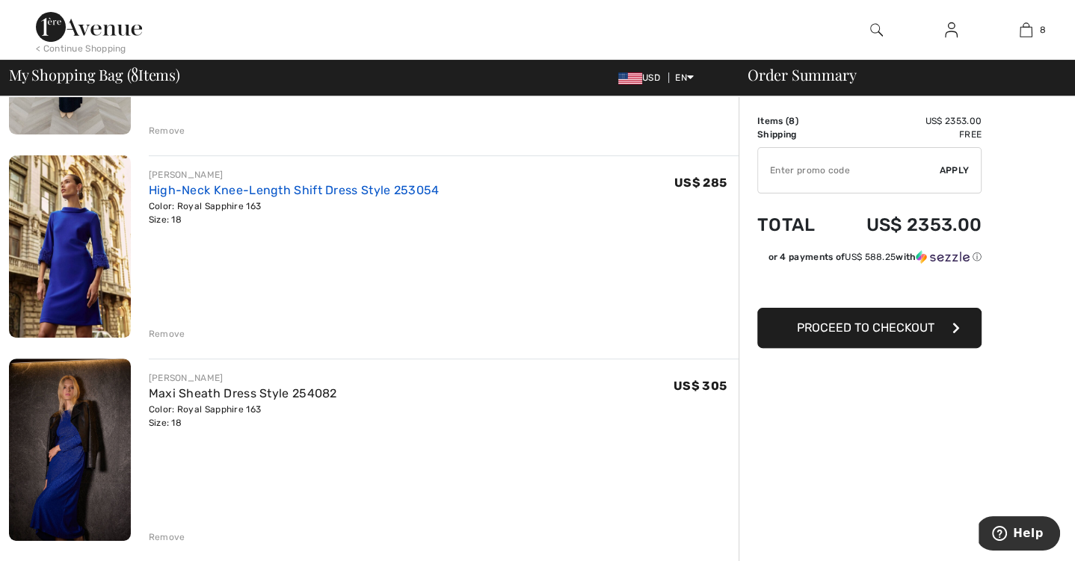
click at [327, 188] on link "High-Neck Knee-Length Shift Dress Style 253054" at bounding box center [294, 190] width 291 height 14
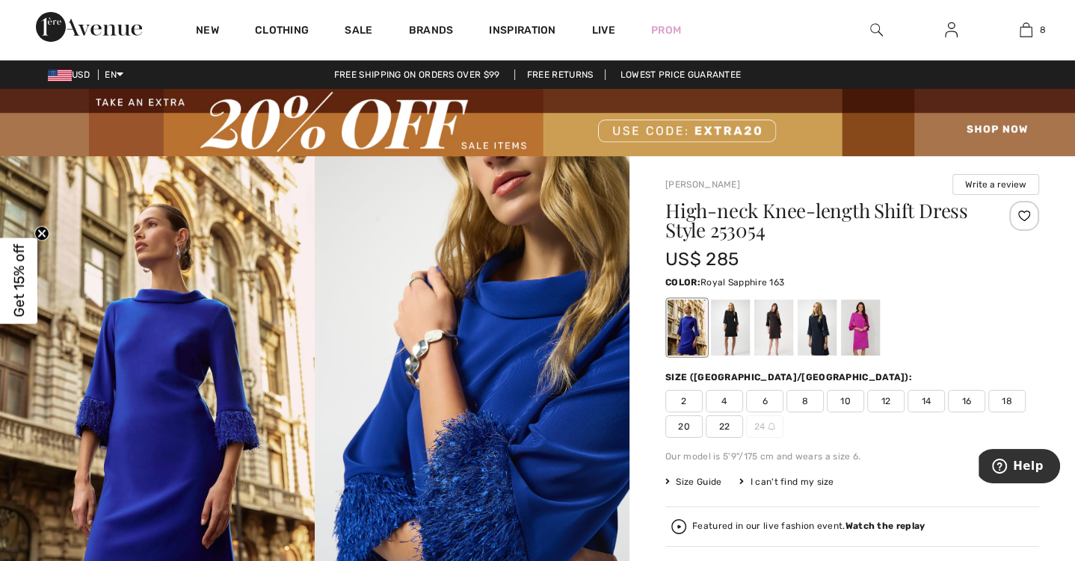
click at [679, 427] on span "20" at bounding box center [683, 427] width 37 height 22
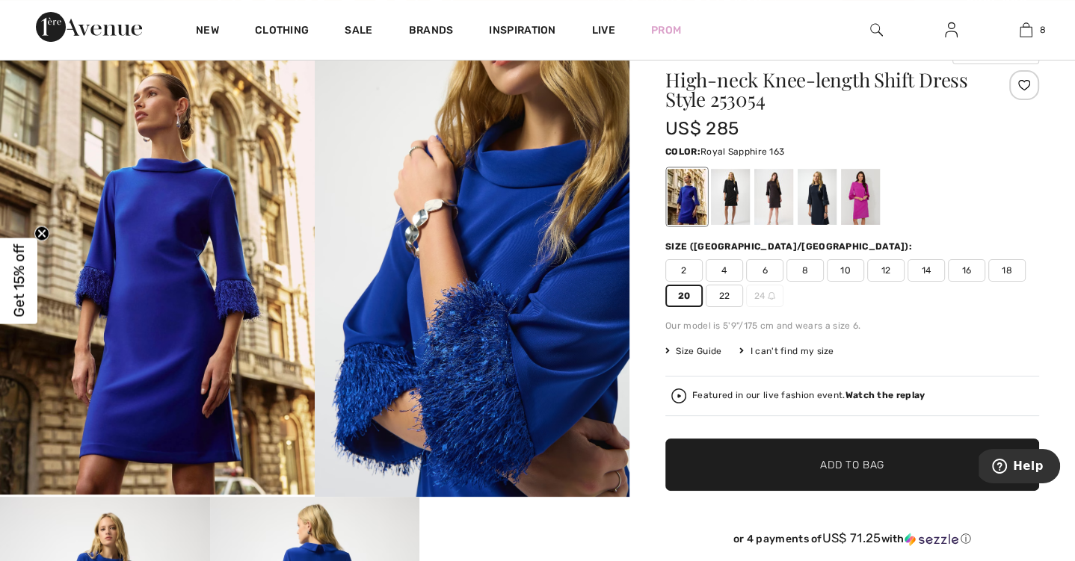
scroll to position [155, 0]
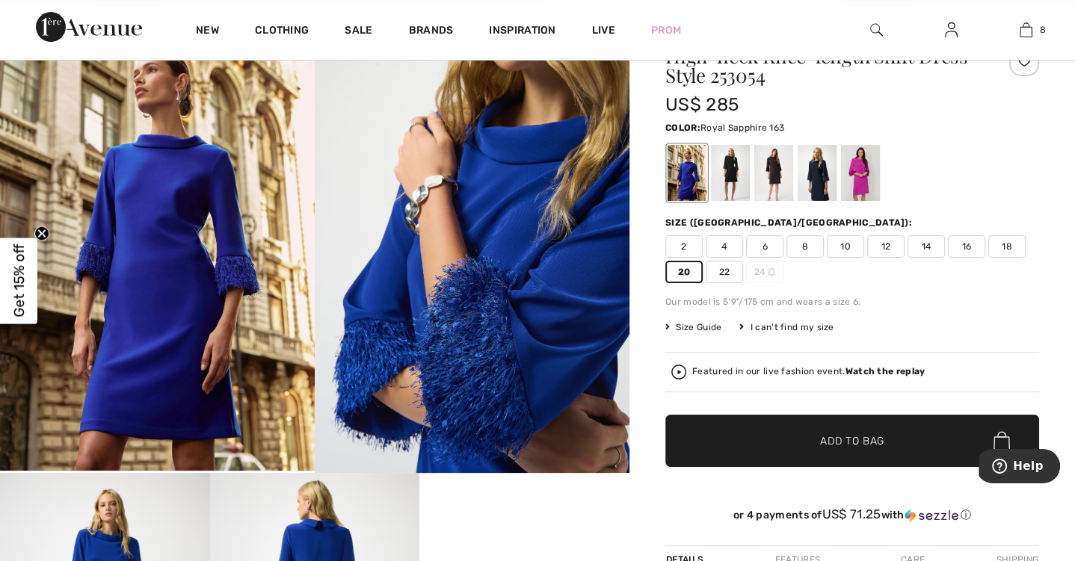
click at [824, 440] on span "Add to Bag" at bounding box center [852, 441] width 64 height 16
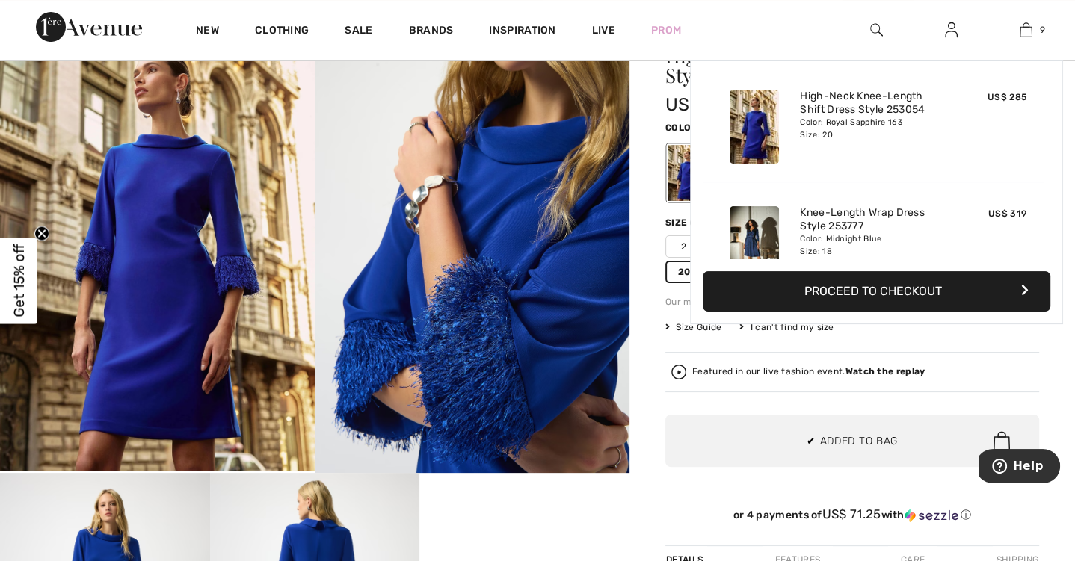
scroll to position [859, 0]
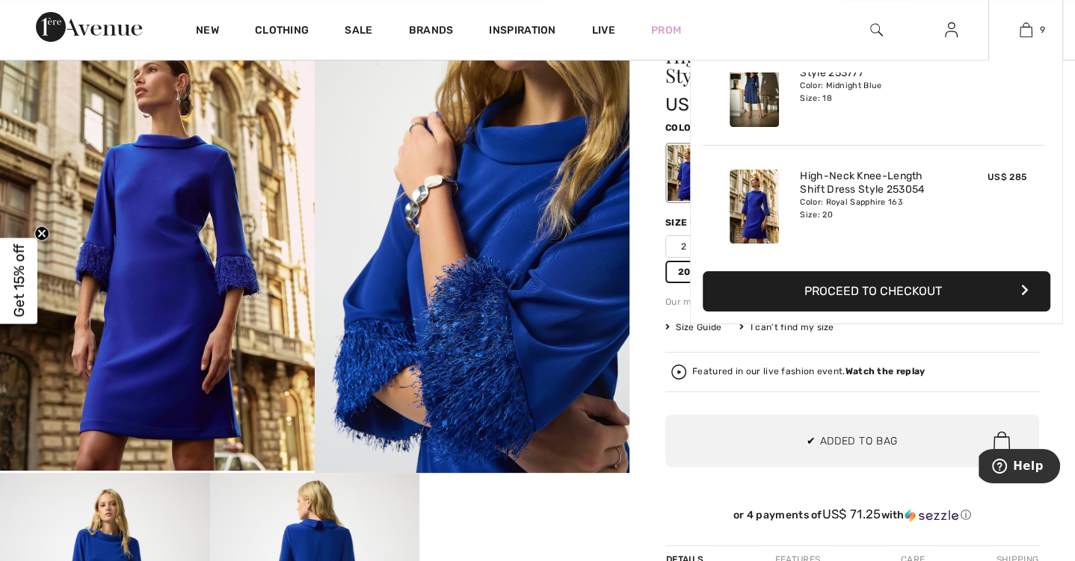
click at [915, 301] on button "Proceed to Checkout" at bounding box center [877, 291] width 348 height 40
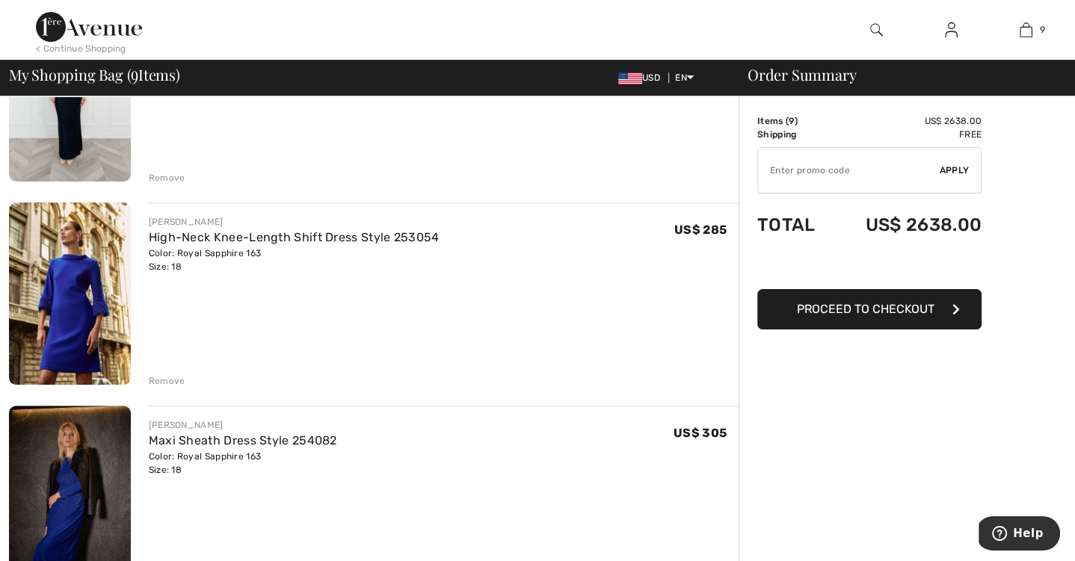
scroll to position [224, 0]
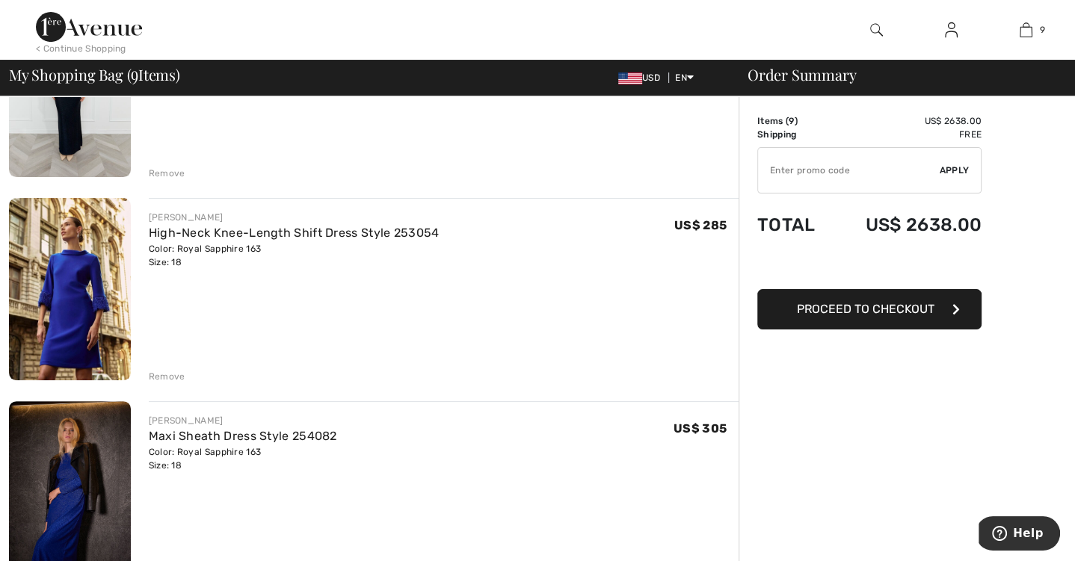
click at [162, 372] on div "Remove" at bounding box center [167, 376] width 37 height 13
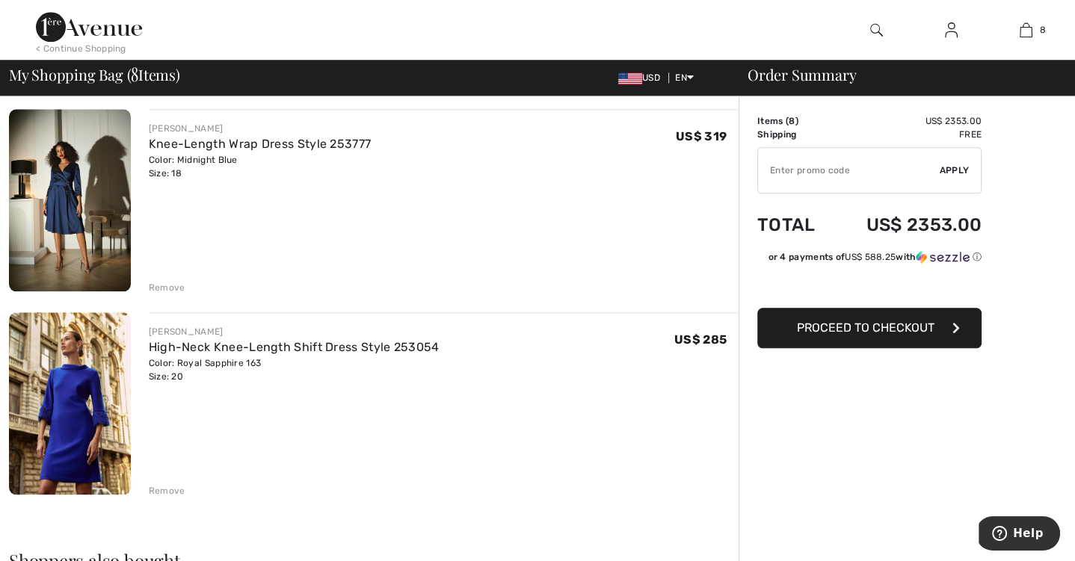
scroll to position [1332, 0]
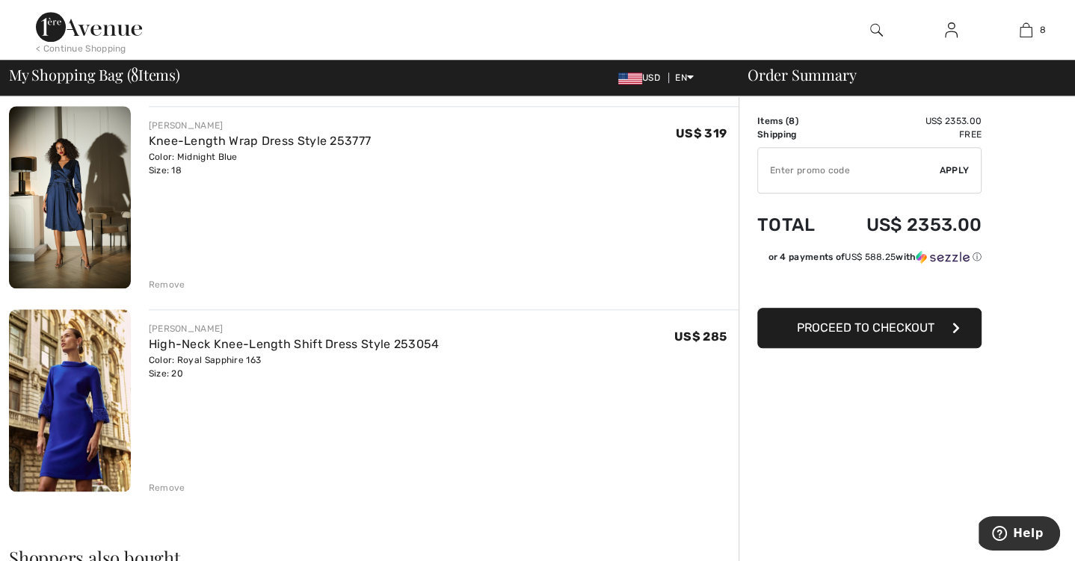
click at [172, 485] on div "Remove" at bounding box center [167, 487] width 37 height 13
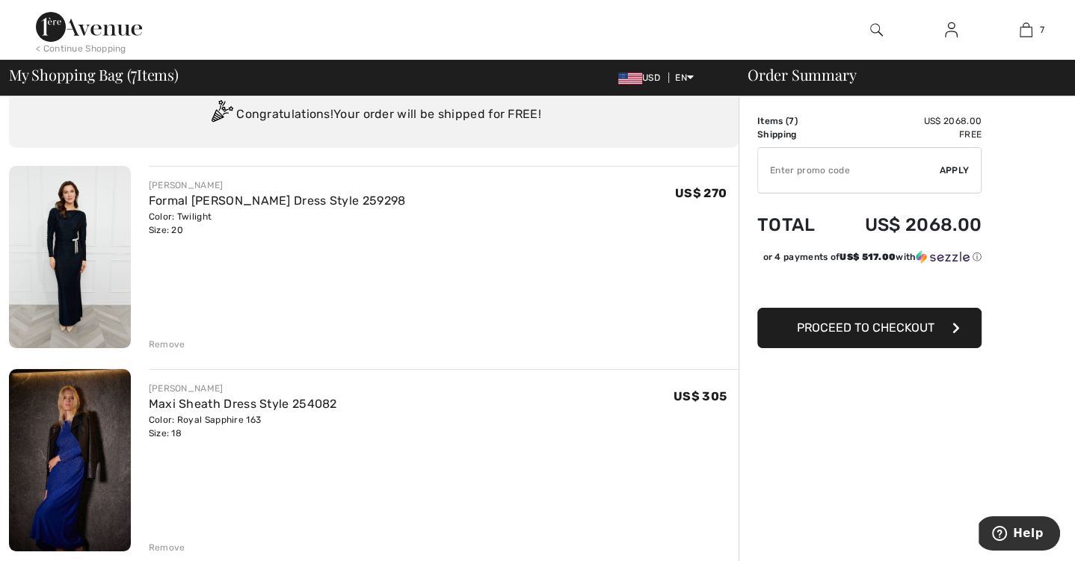
scroll to position [55, 0]
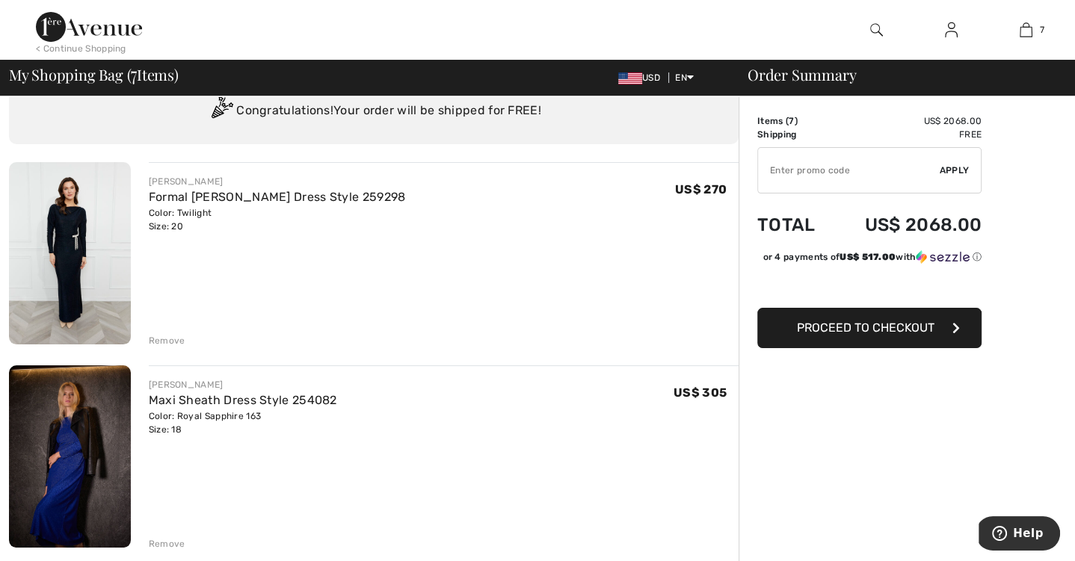
click at [50, 277] on img at bounding box center [70, 253] width 122 height 182
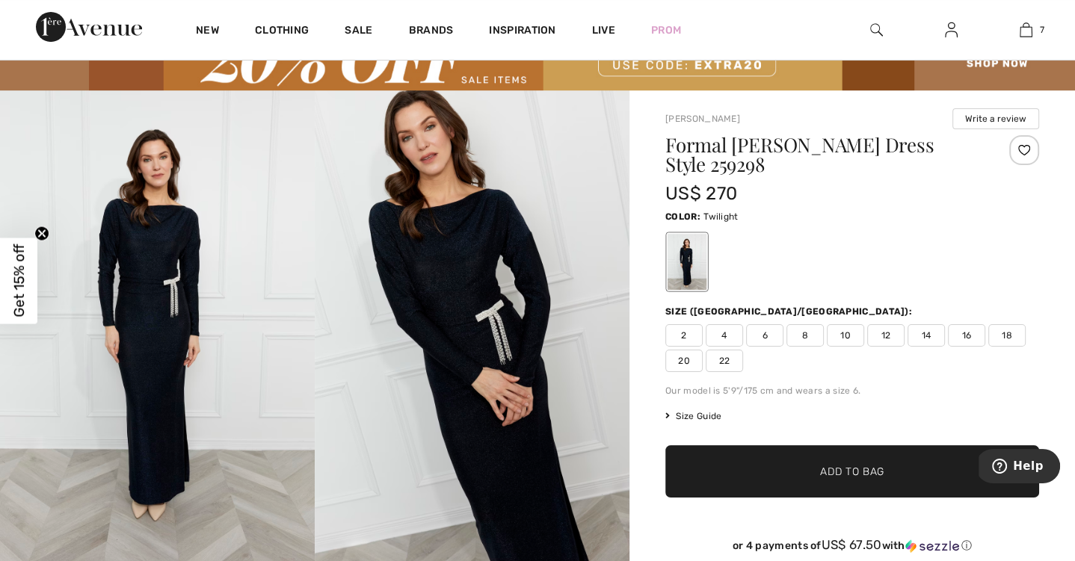
scroll to position [52, 0]
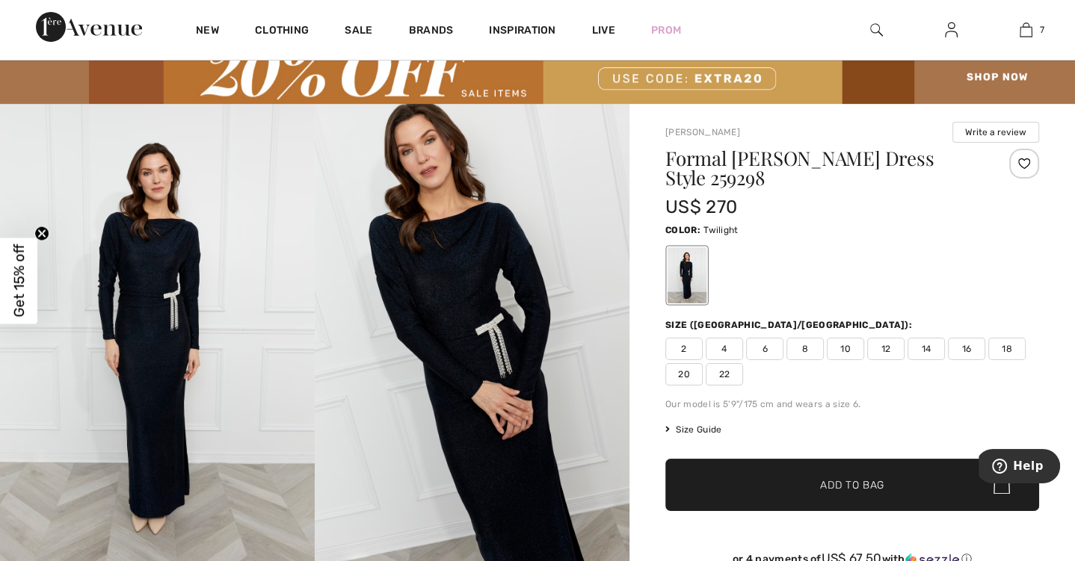
click at [438, 391] on img at bounding box center [472, 340] width 315 height 472
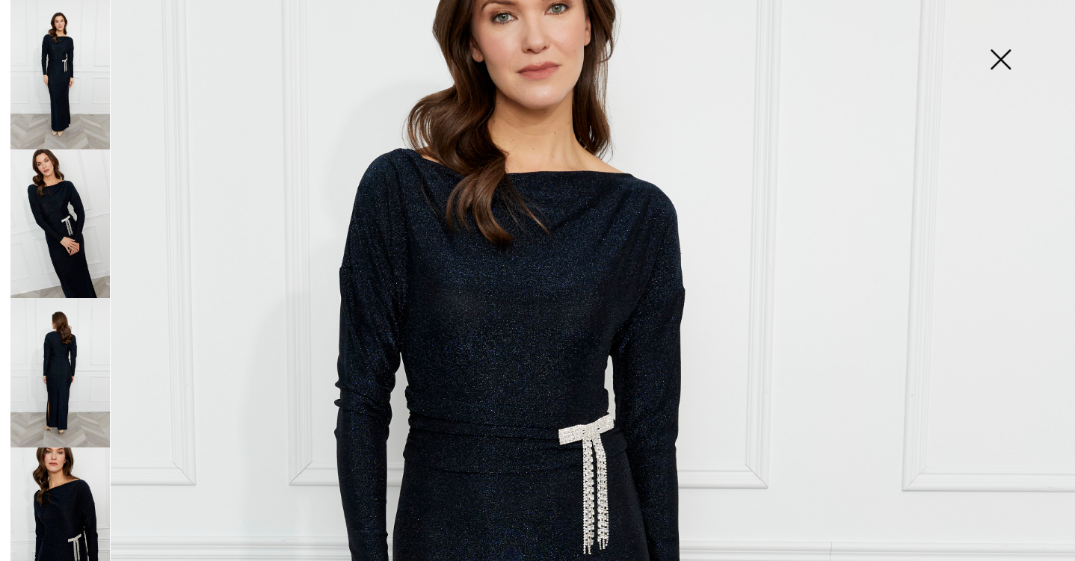
scroll to position [247, 0]
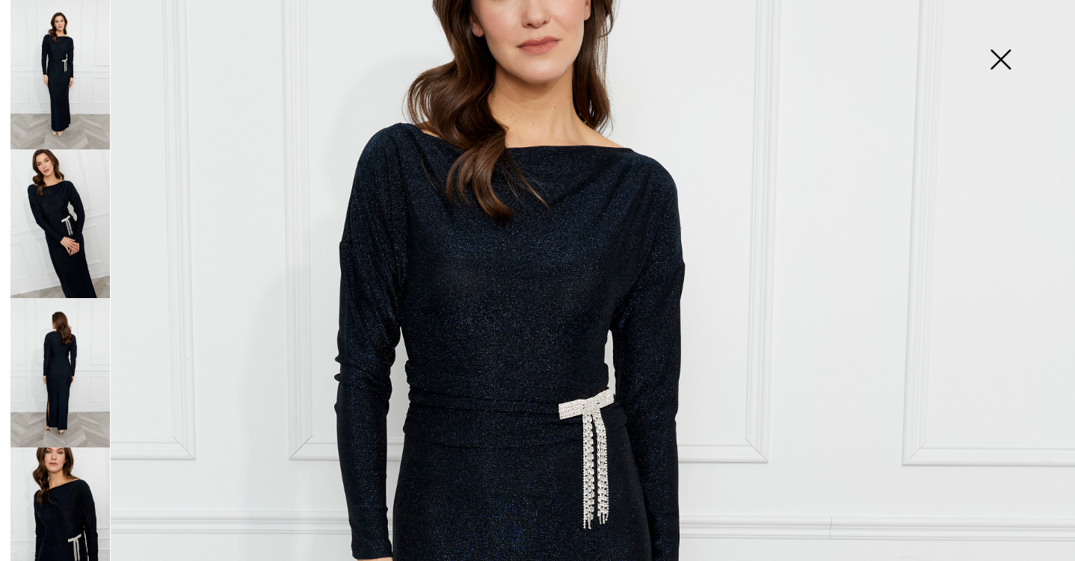
click at [506, 402] on img at bounding box center [537, 559] width 1075 height 1612
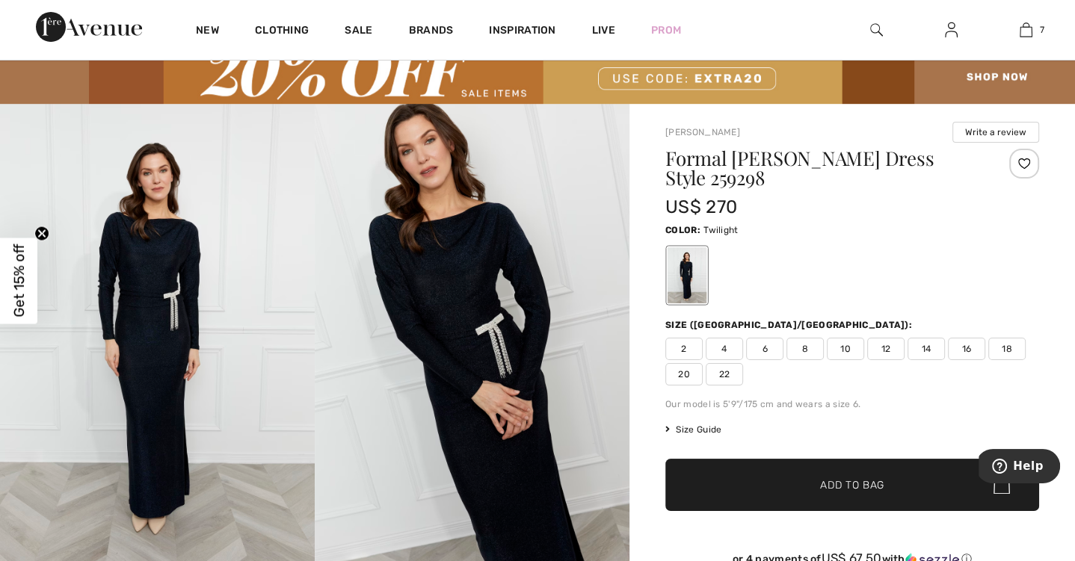
scroll to position [94, 0]
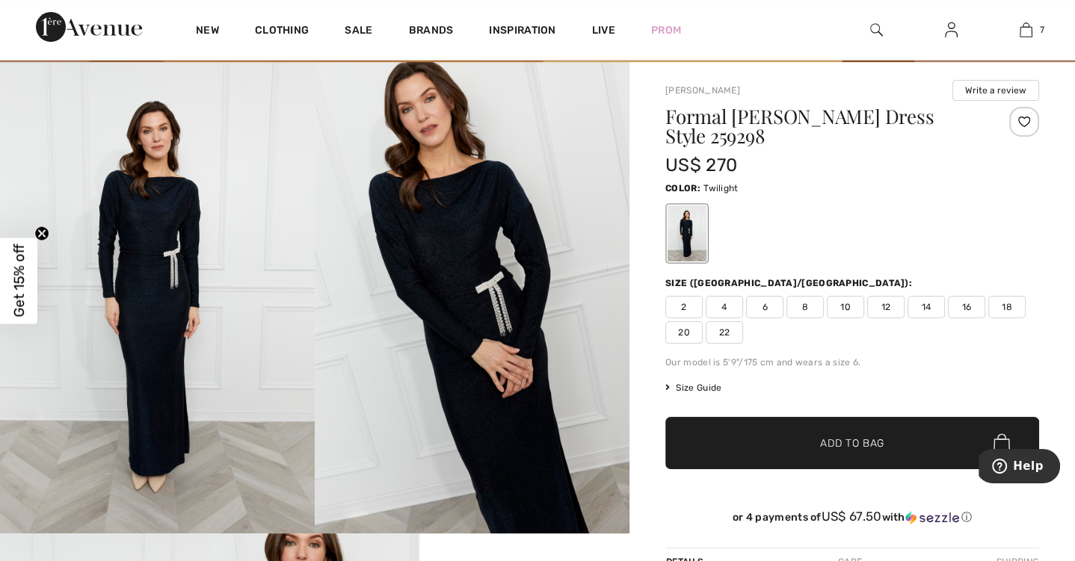
click at [506, 402] on img at bounding box center [472, 298] width 315 height 472
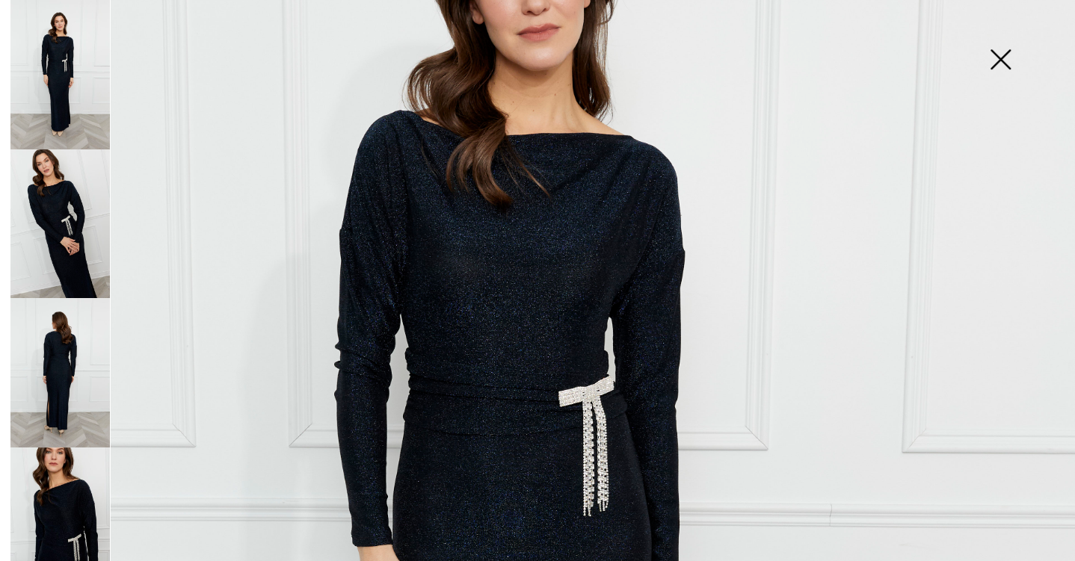
scroll to position [247, 0]
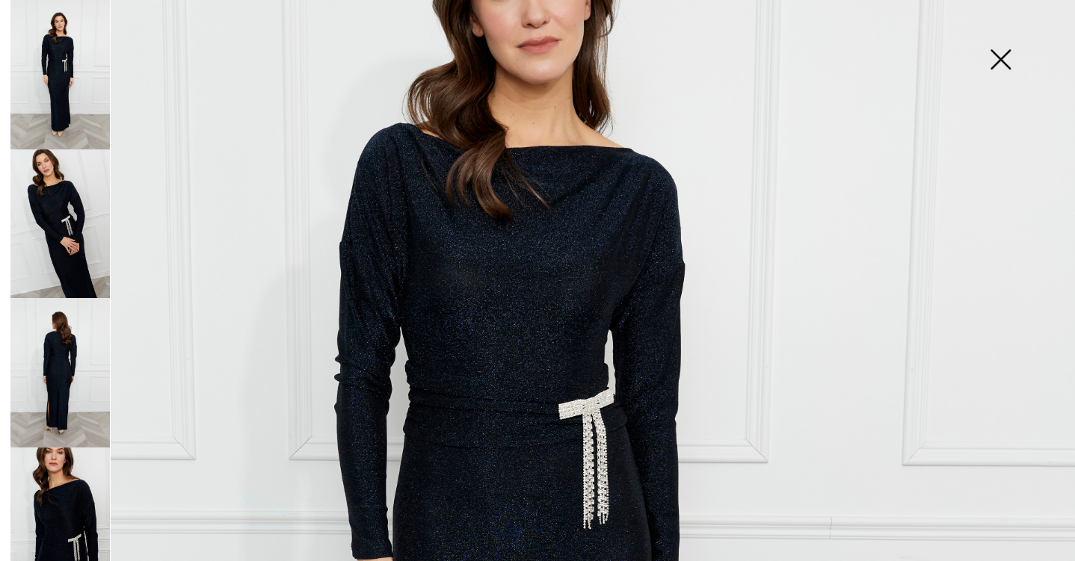
click at [68, 383] on img at bounding box center [59, 372] width 99 height 149
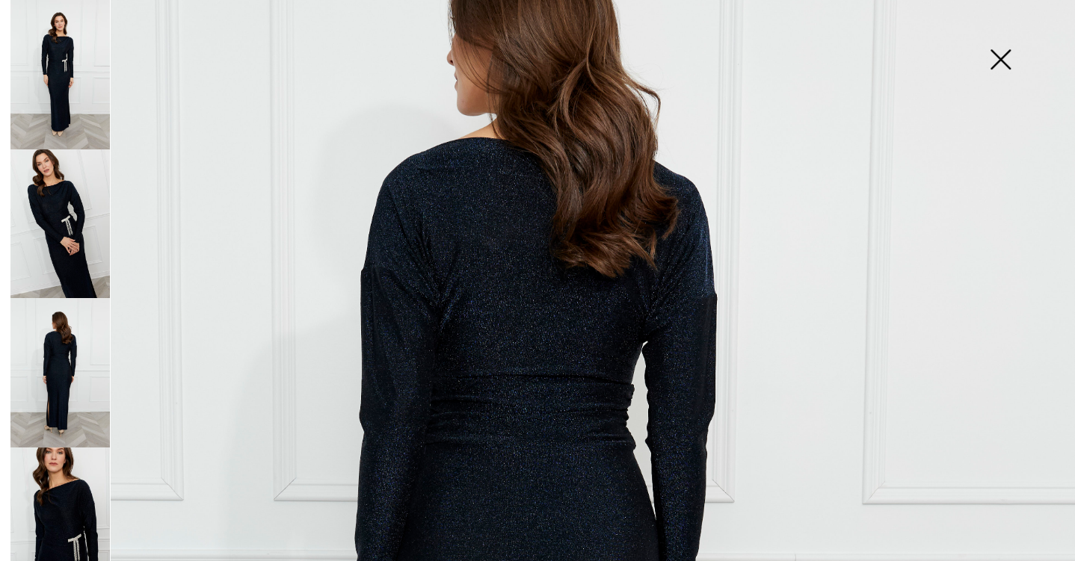
scroll to position [218, 0]
click at [1004, 59] on img at bounding box center [1000, 60] width 75 height 77
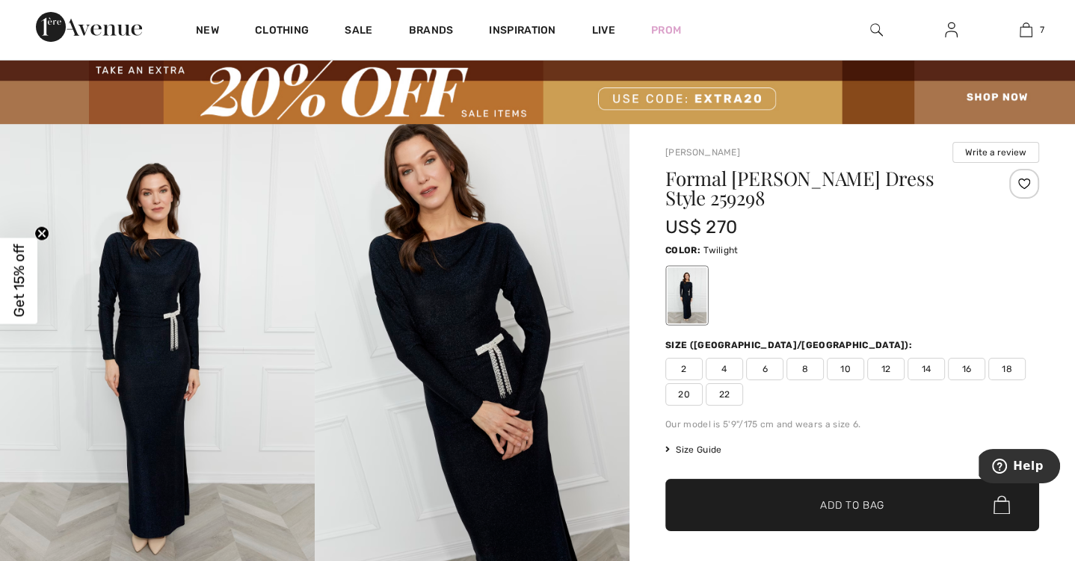
scroll to position [0, 0]
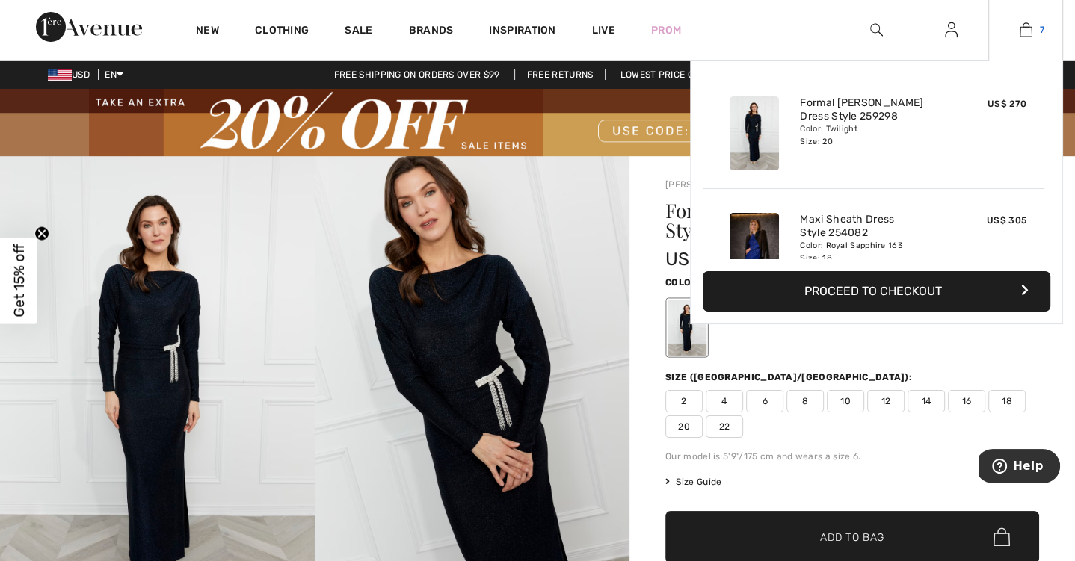
click at [1021, 28] on img at bounding box center [1025, 30] width 13 height 18
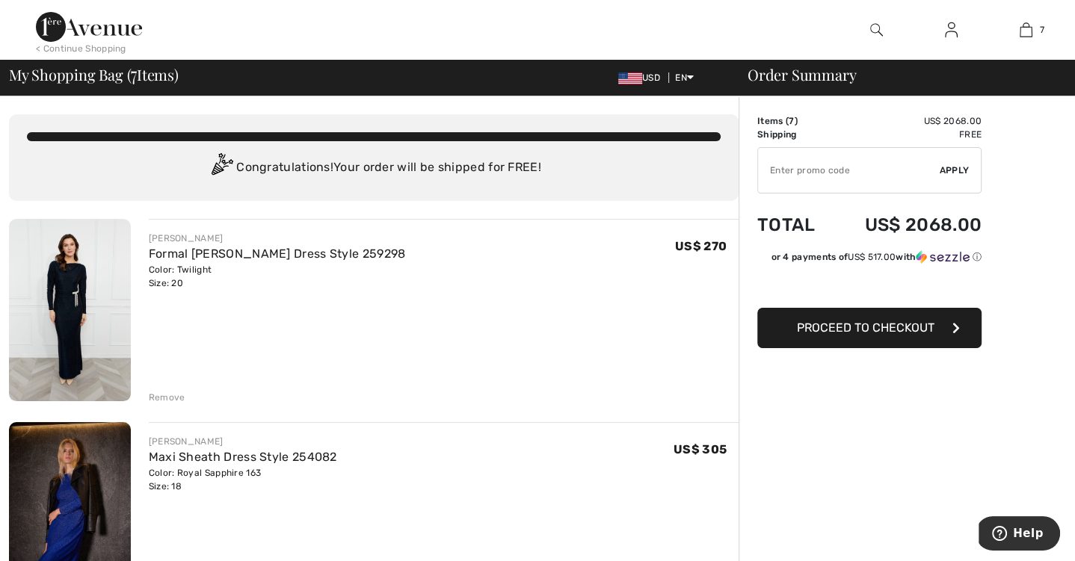
click at [165, 395] on div "Remove" at bounding box center [167, 397] width 37 height 13
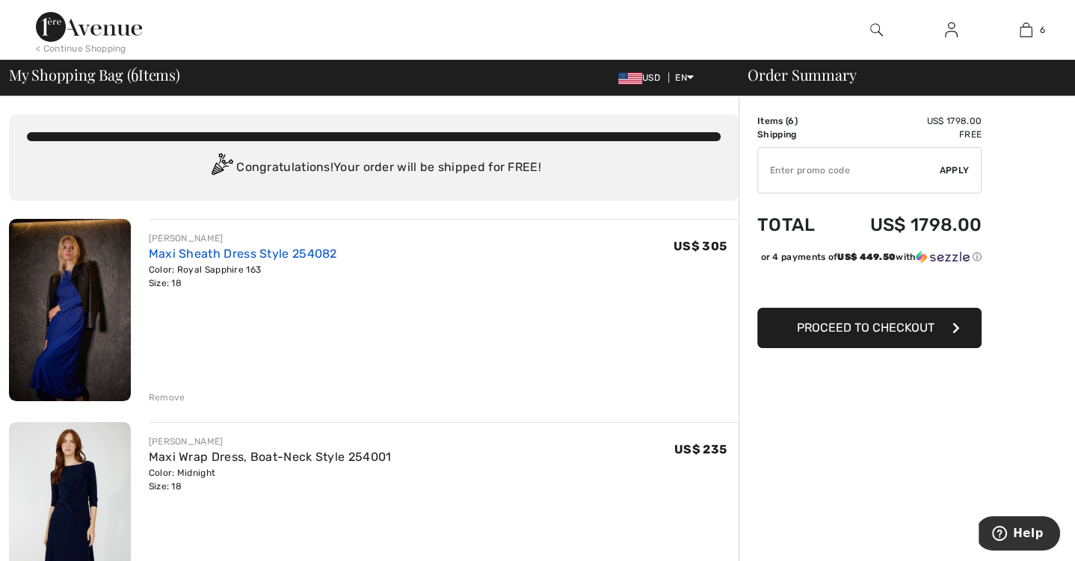
click at [263, 253] on link "Maxi Sheath Dress Style 254082" at bounding box center [243, 254] width 188 height 14
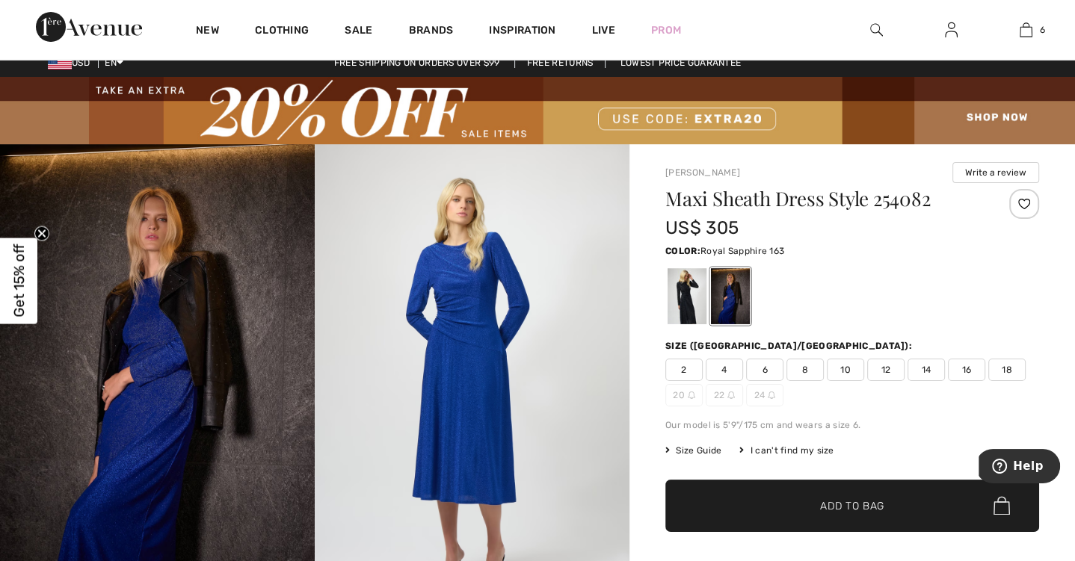
scroll to position [16, 0]
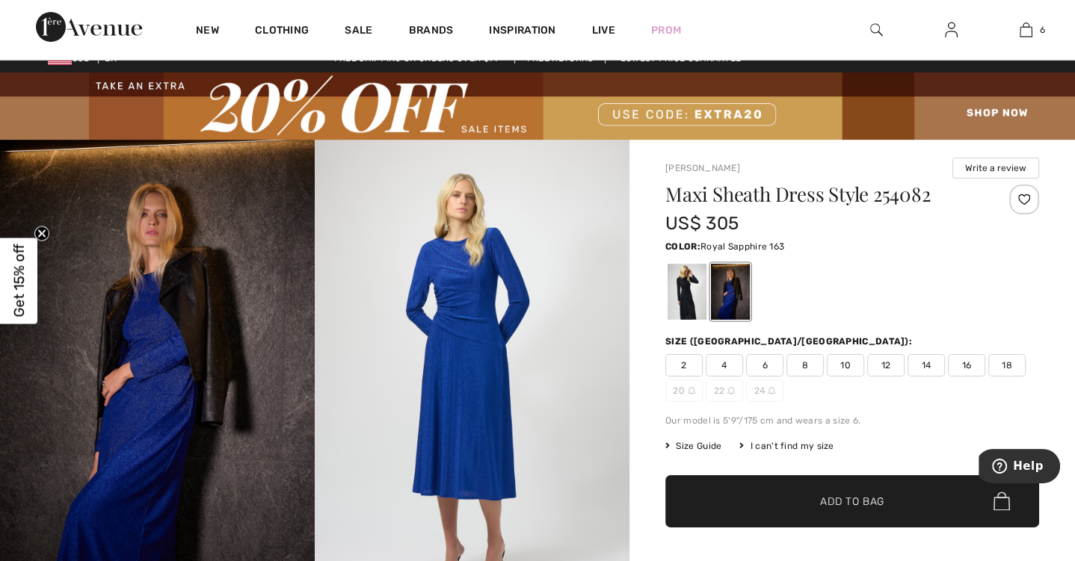
click at [465, 347] on img at bounding box center [472, 376] width 315 height 472
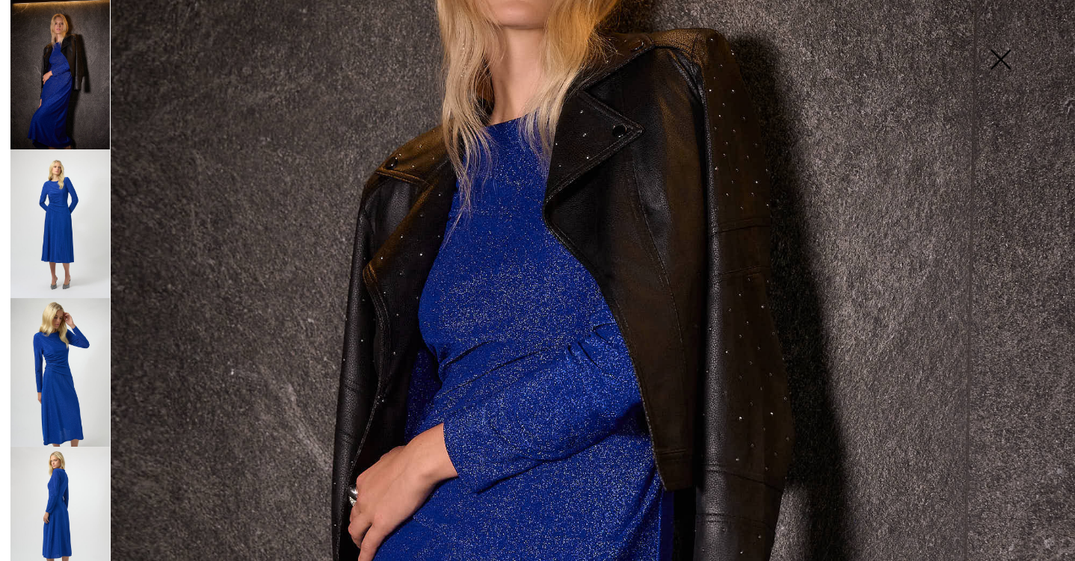
scroll to position [344, 0]
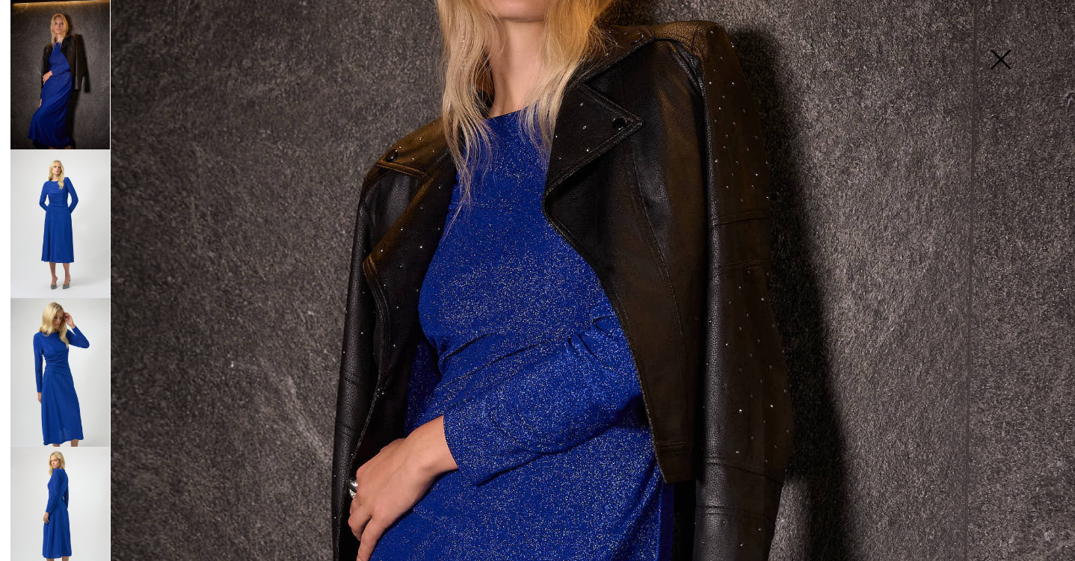
click at [480, 357] on img at bounding box center [537, 462] width 1075 height 1612
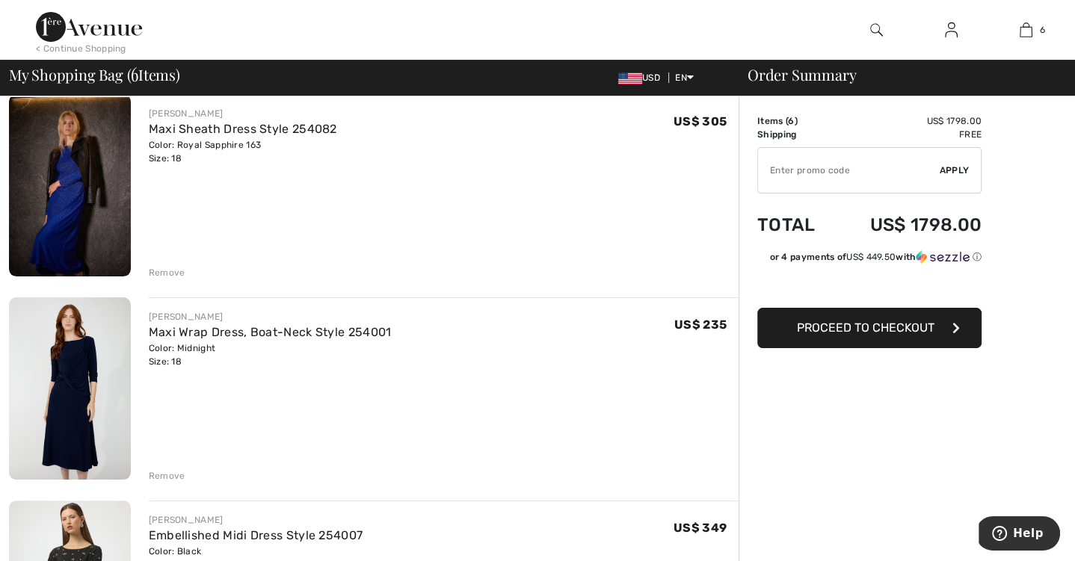
scroll to position [135, 0]
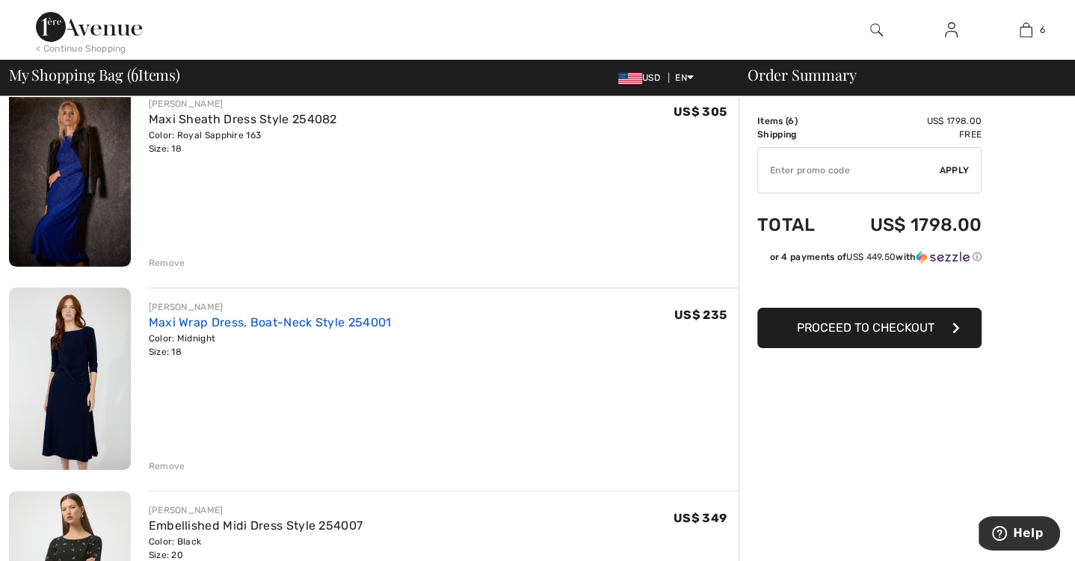
click at [249, 315] on link "Maxi Wrap Dress, Boat-Neck Style 254001" at bounding box center [270, 322] width 243 height 14
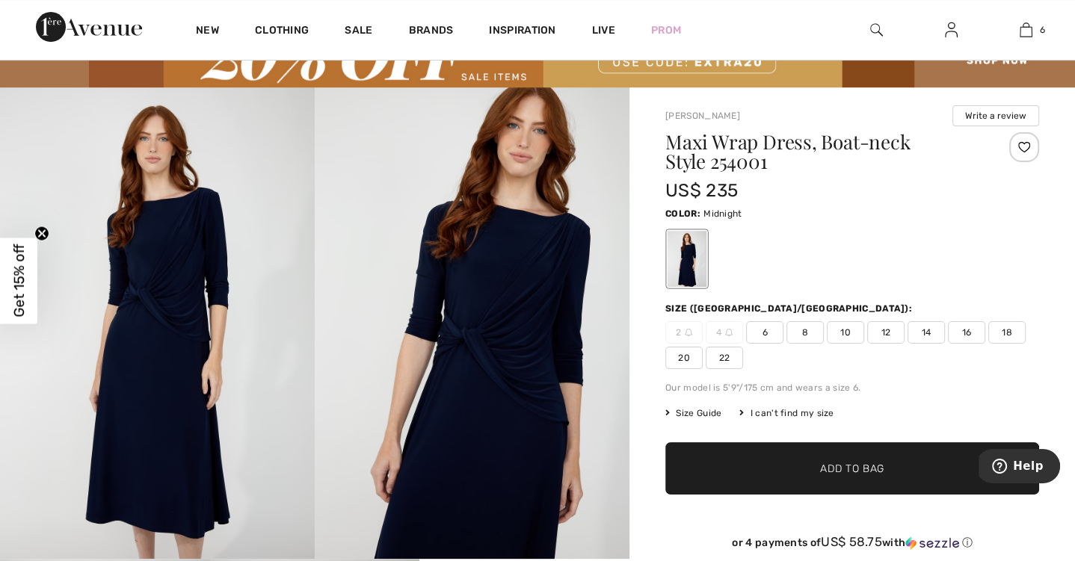
scroll to position [76, 0]
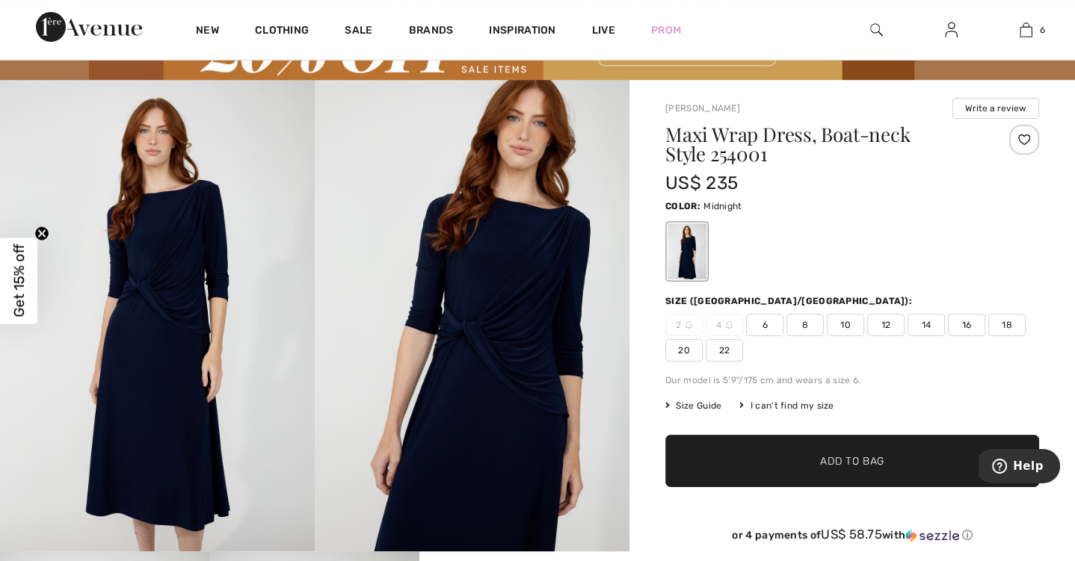
click at [505, 371] on img at bounding box center [472, 316] width 315 height 472
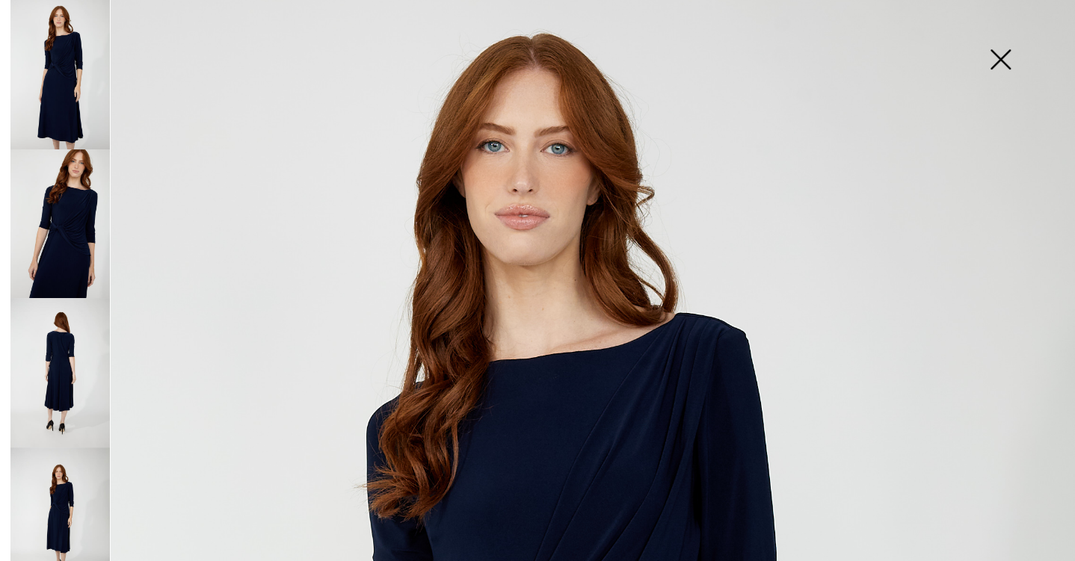
scroll to position [0, 0]
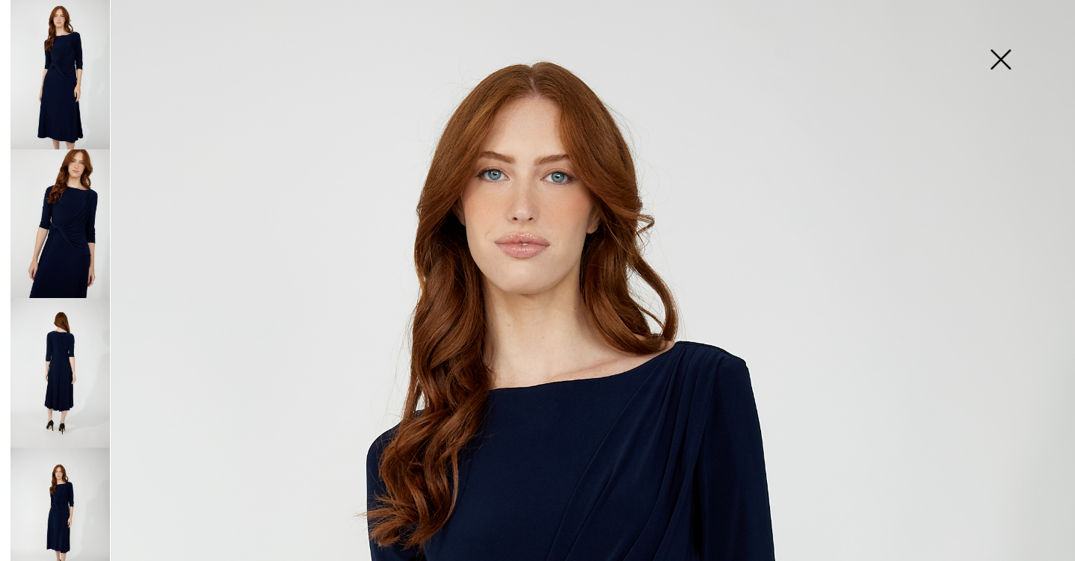
click at [78, 362] on img at bounding box center [59, 372] width 99 height 149
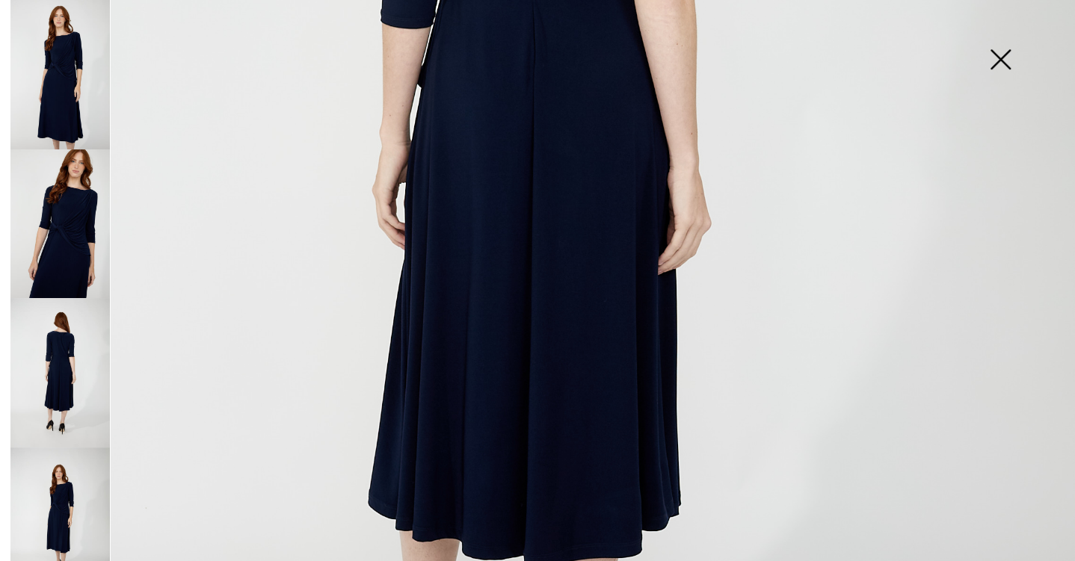
scroll to position [661, 0]
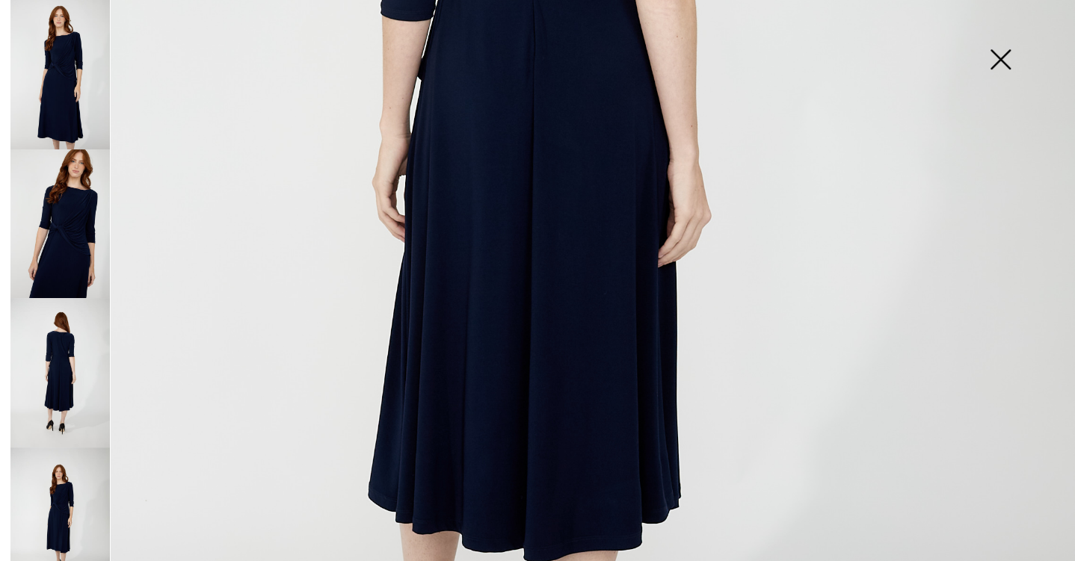
click at [1003, 61] on img at bounding box center [1000, 60] width 75 height 77
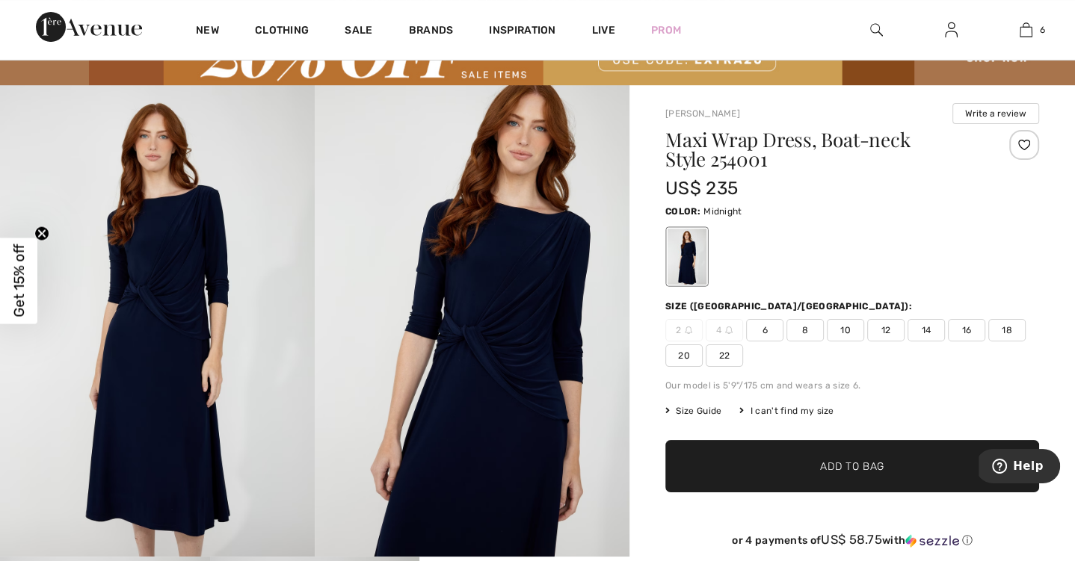
scroll to position [73, 0]
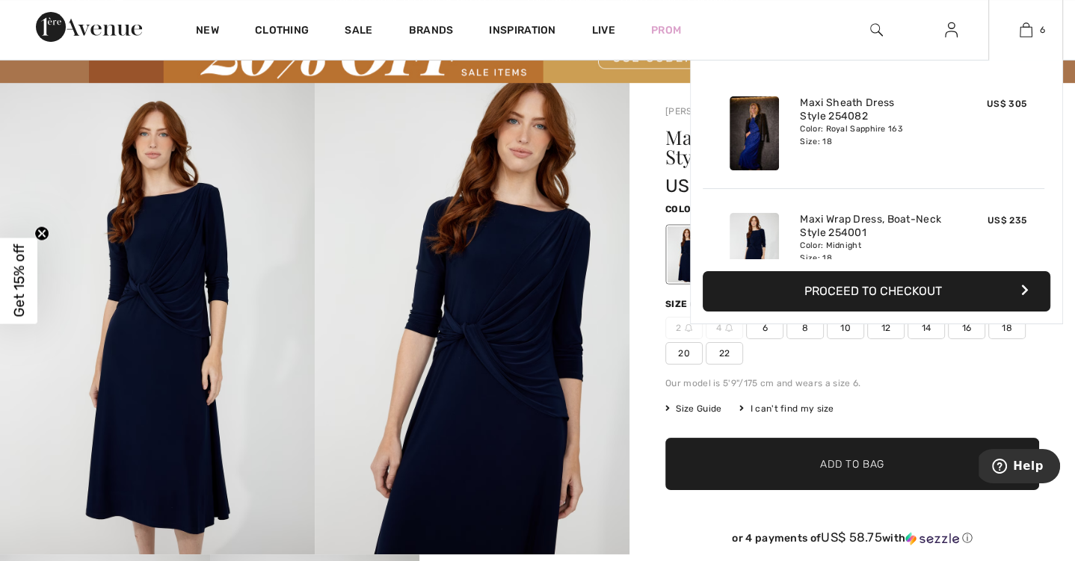
click at [1025, 40] on div "6 Added to Bag Joseph Ribkoff Maxi Sheath Dress Style 254082 US$ 305 Color: Roy…" at bounding box center [1025, 30] width 75 height 60
click at [822, 295] on button "Proceed to Checkout" at bounding box center [877, 291] width 348 height 40
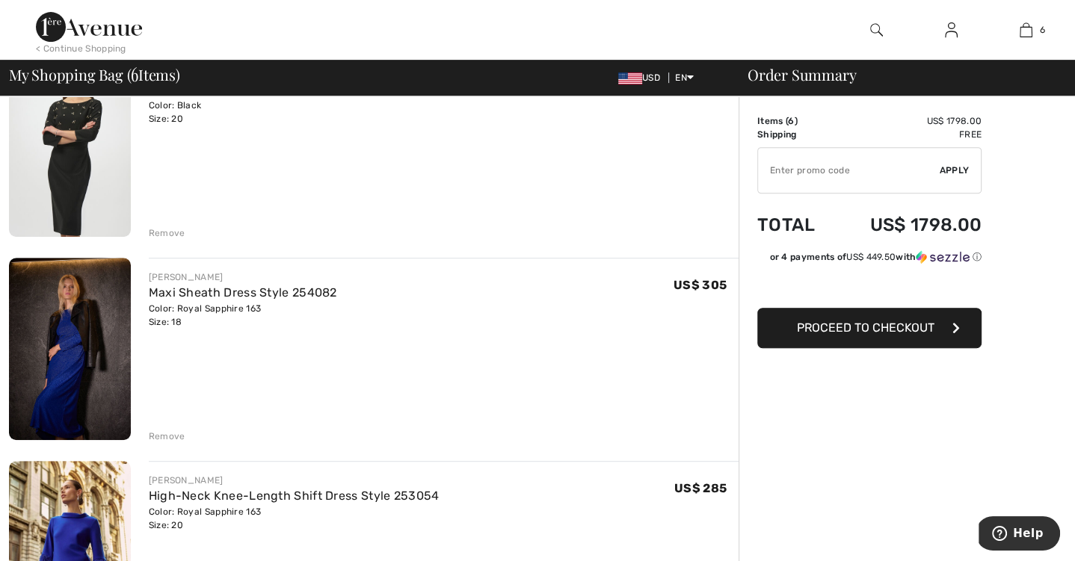
scroll to position [584, 0]
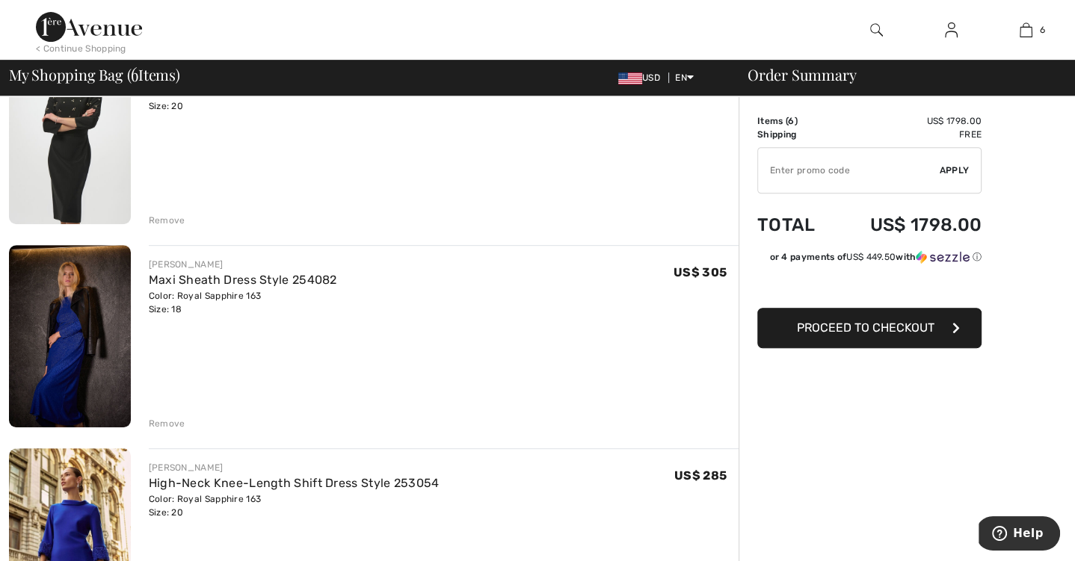
click at [162, 422] on div "Remove" at bounding box center [167, 423] width 37 height 13
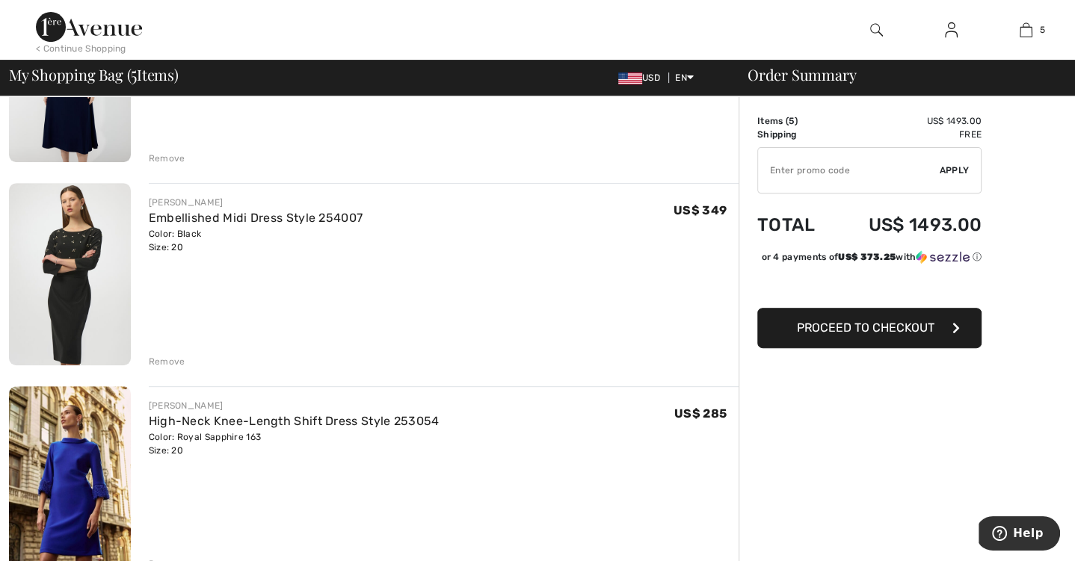
scroll to position [442, 0]
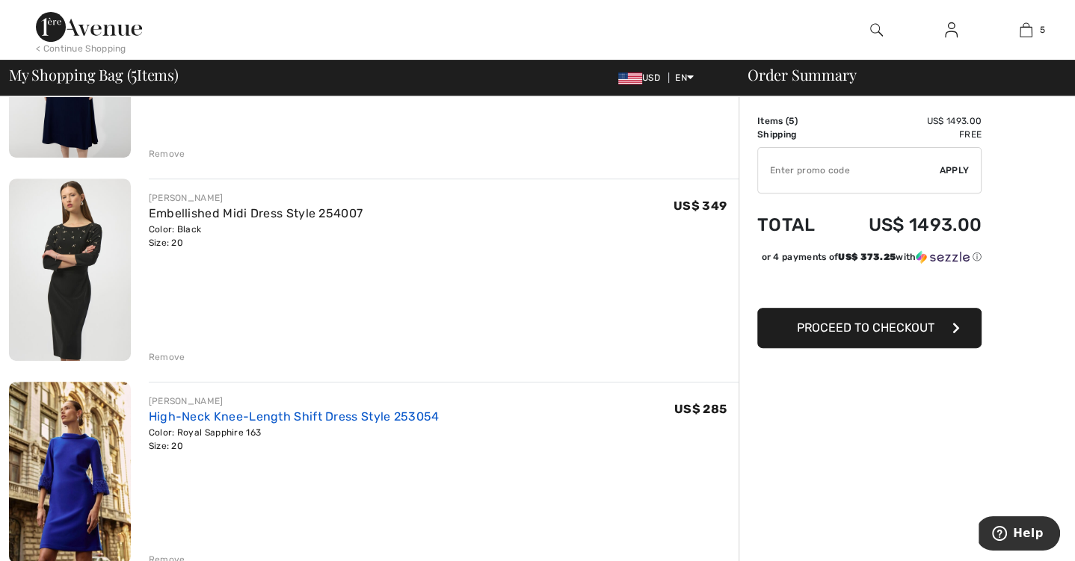
click at [319, 419] on link "High-Neck Knee-Length Shift Dress Style 253054" at bounding box center [294, 417] width 291 height 14
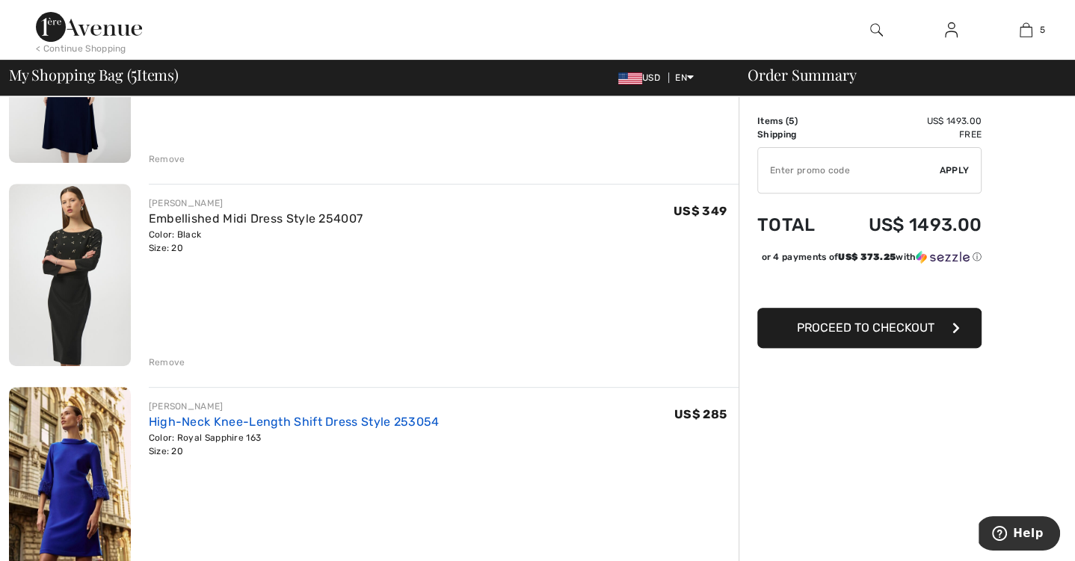
scroll to position [439, 0]
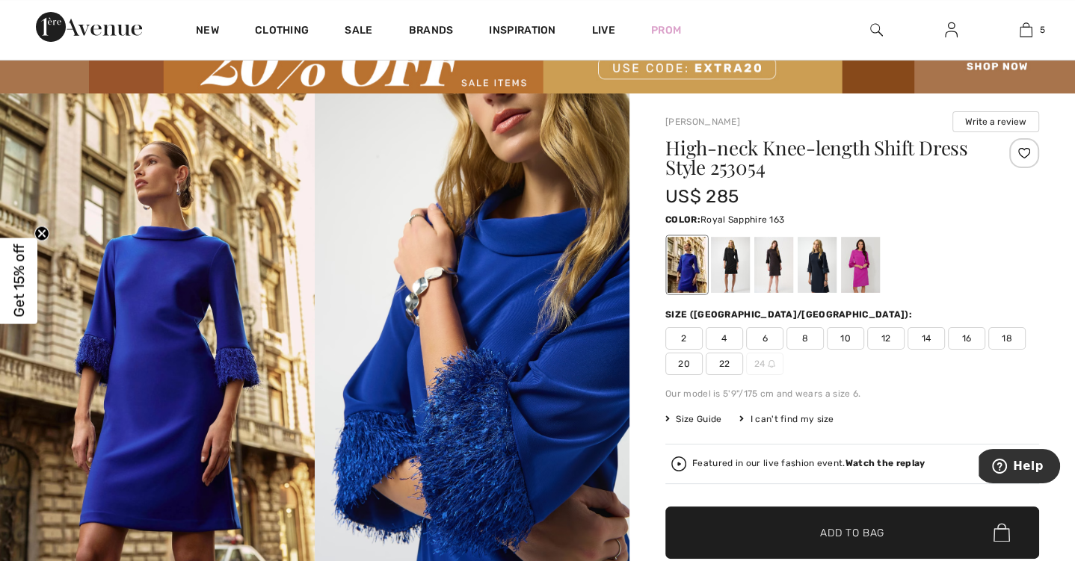
scroll to position [84, 0]
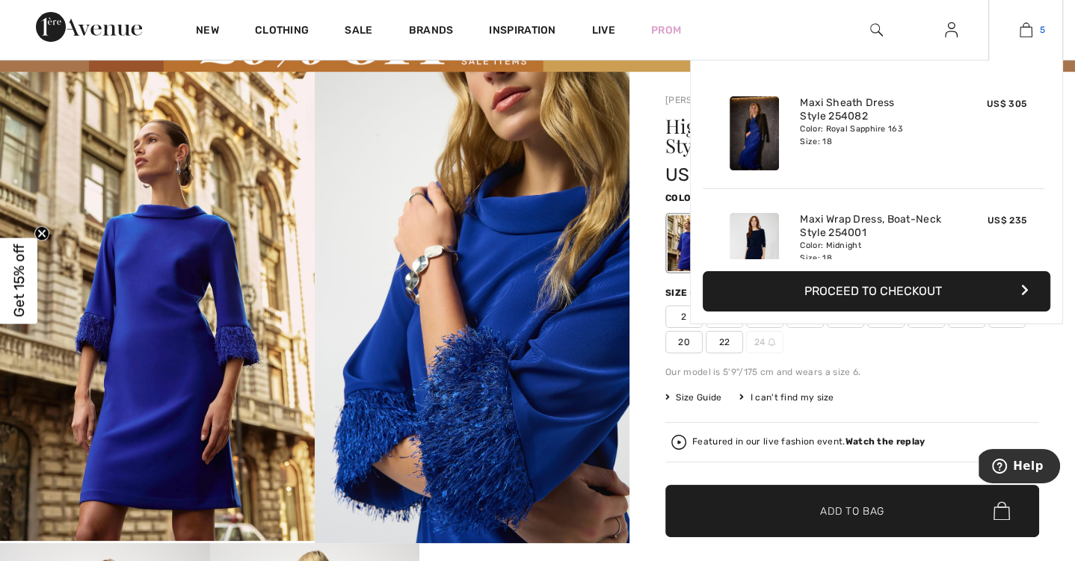
click at [1022, 31] on img at bounding box center [1025, 30] width 13 height 18
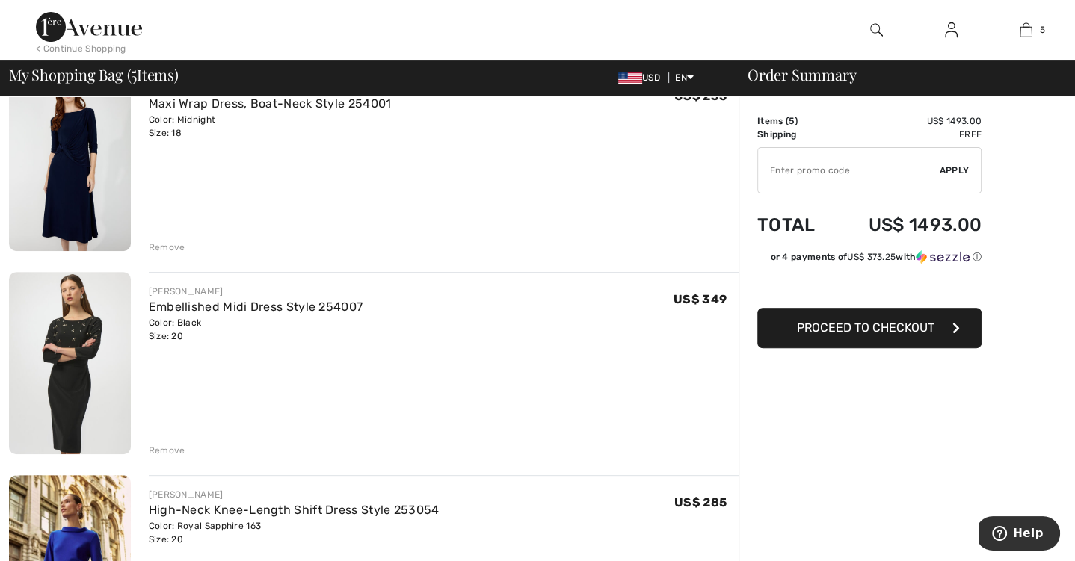
scroll to position [385, 0]
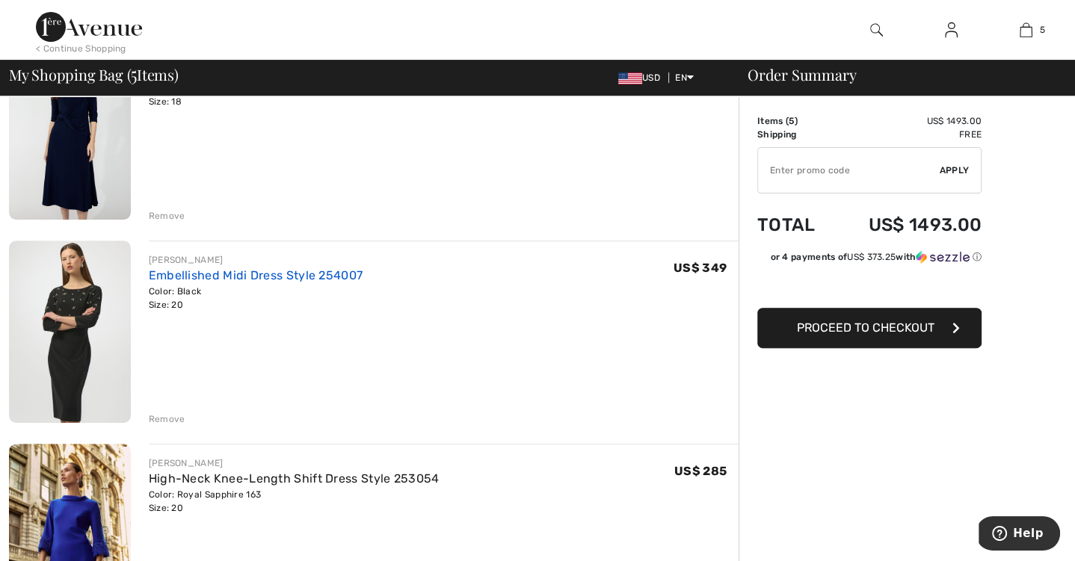
click at [197, 274] on link "Embellished Midi Dress Style 254007" at bounding box center [256, 275] width 214 height 14
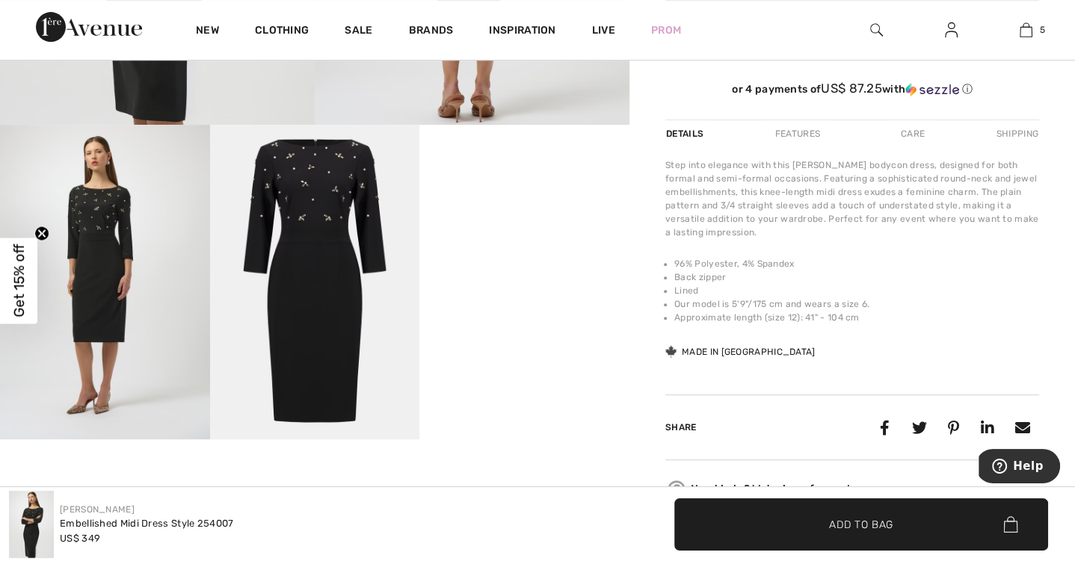
scroll to position [504, 0]
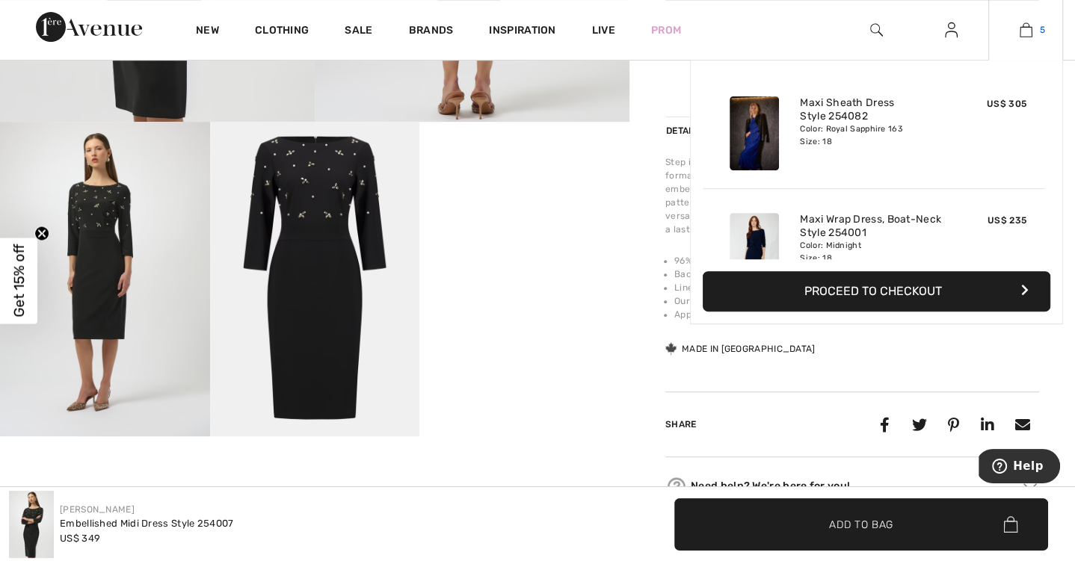
click at [1016, 28] on link "5" at bounding box center [1025, 30] width 73 height 18
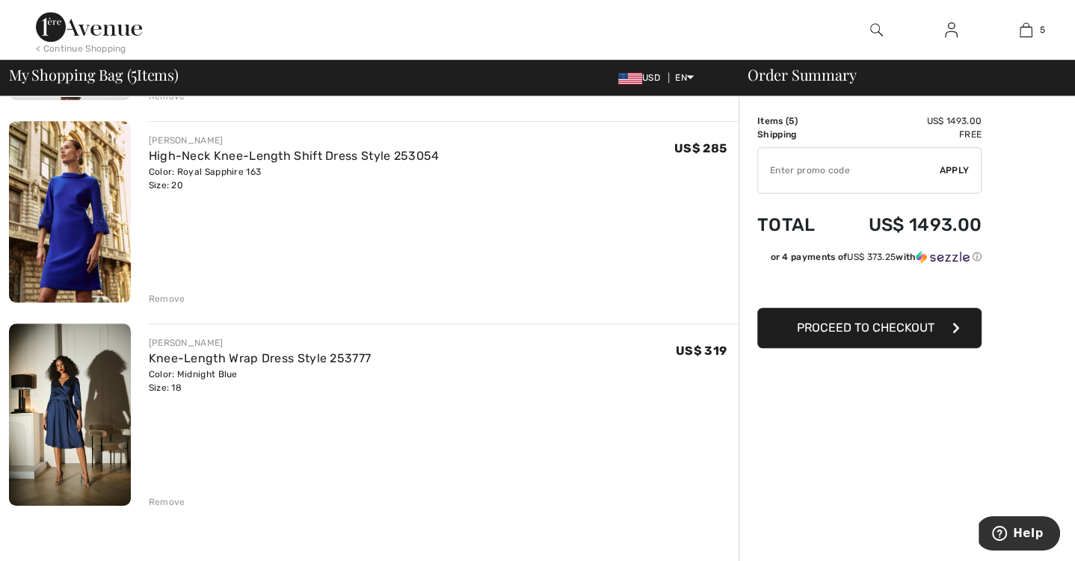
scroll to position [709, 0]
click at [276, 357] on link "Knee-Length Wrap Dress Style 253777" at bounding box center [260, 358] width 223 height 14
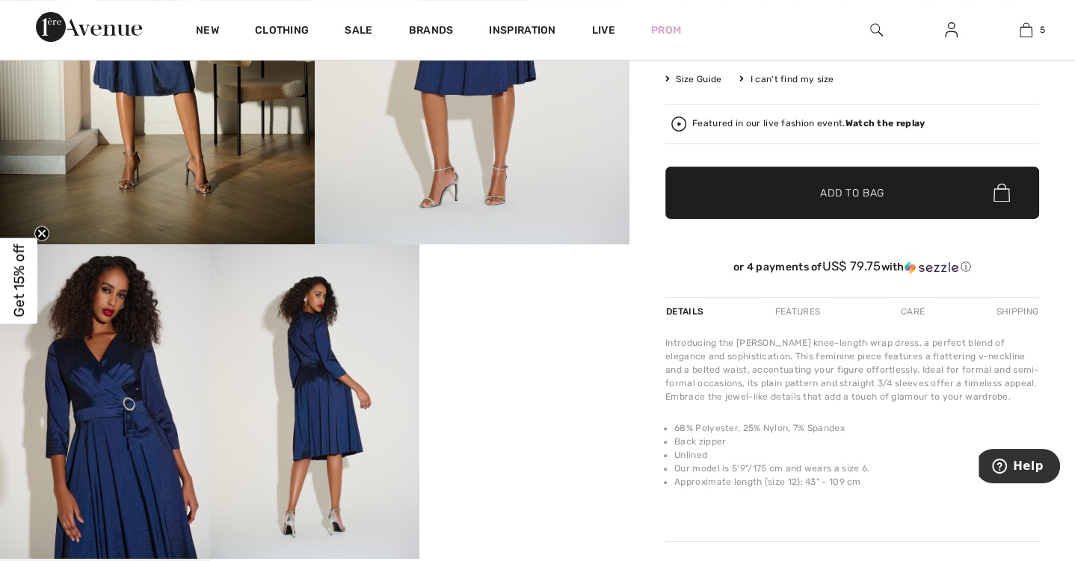
click at [564, 324] on video "Your browser does not support the video tag." at bounding box center [524, 296] width 210 height 105
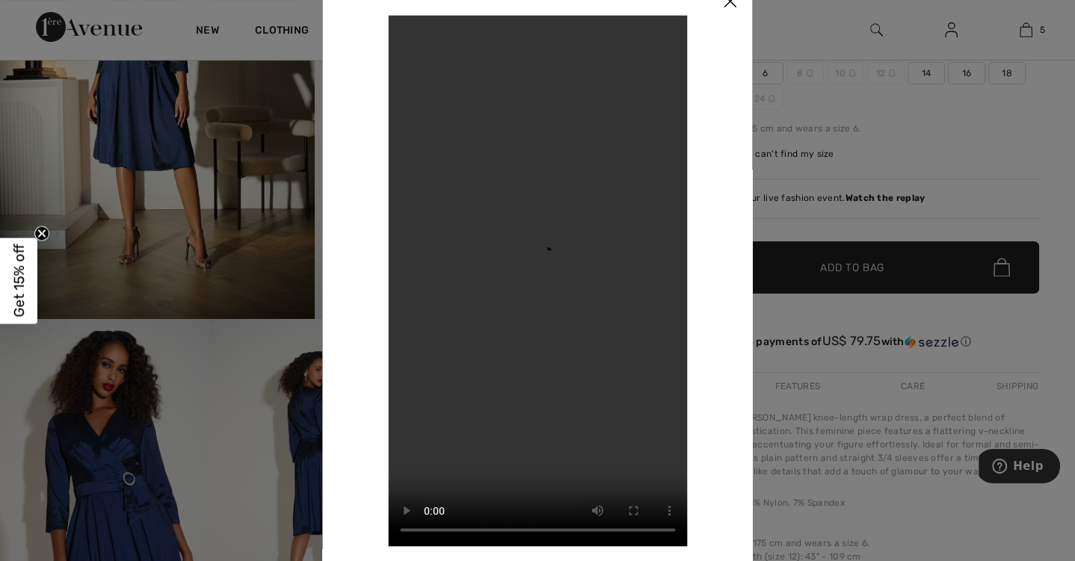
scroll to position [301, 0]
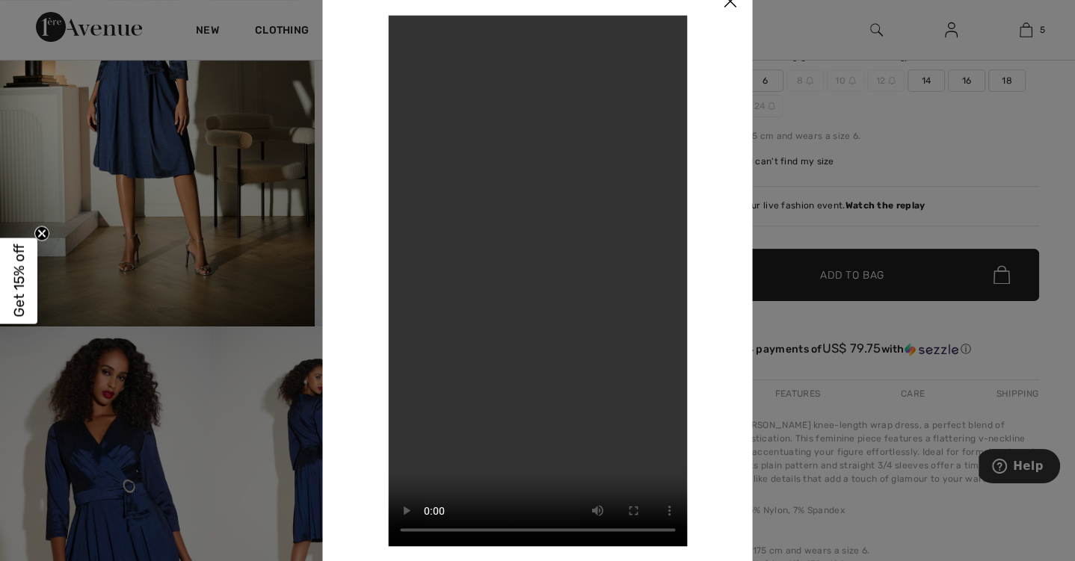
click at [731, 6] on img at bounding box center [730, 2] width 45 height 46
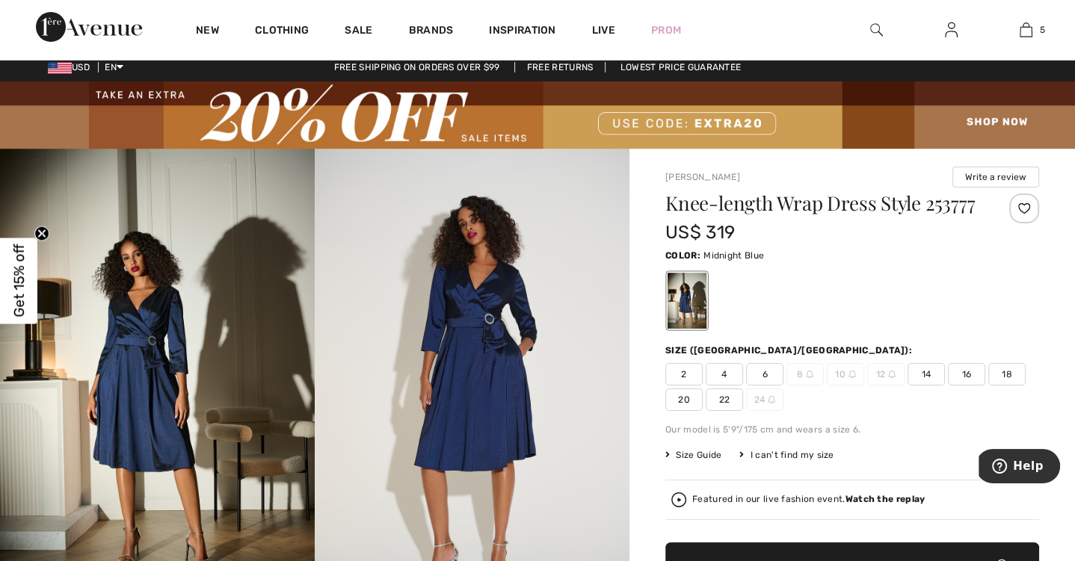
scroll to position [0, 0]
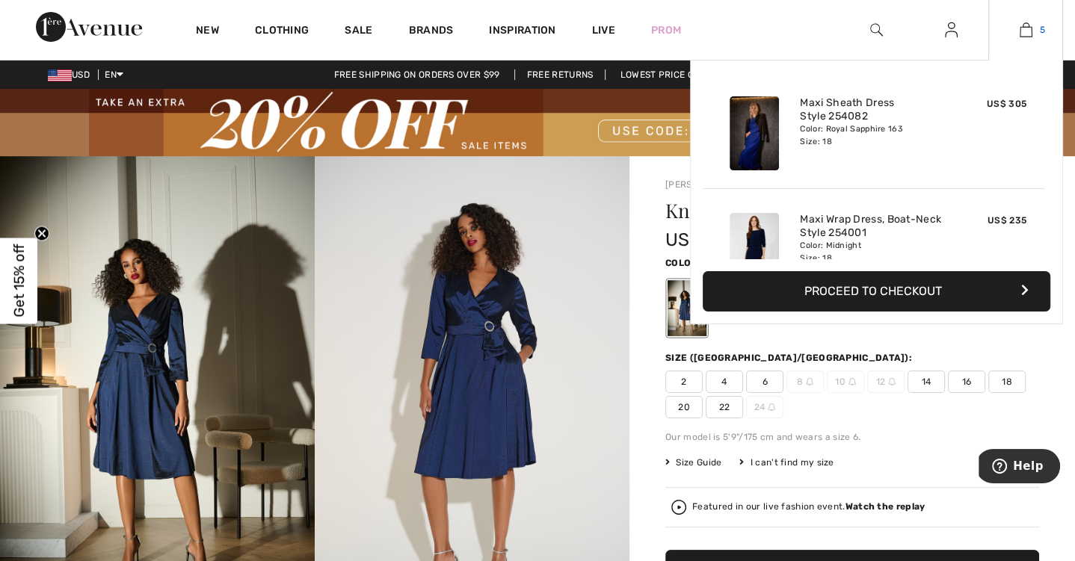
click at [1014, 28] on link "5" at bounding box center [1025, 30] width 73 height 18
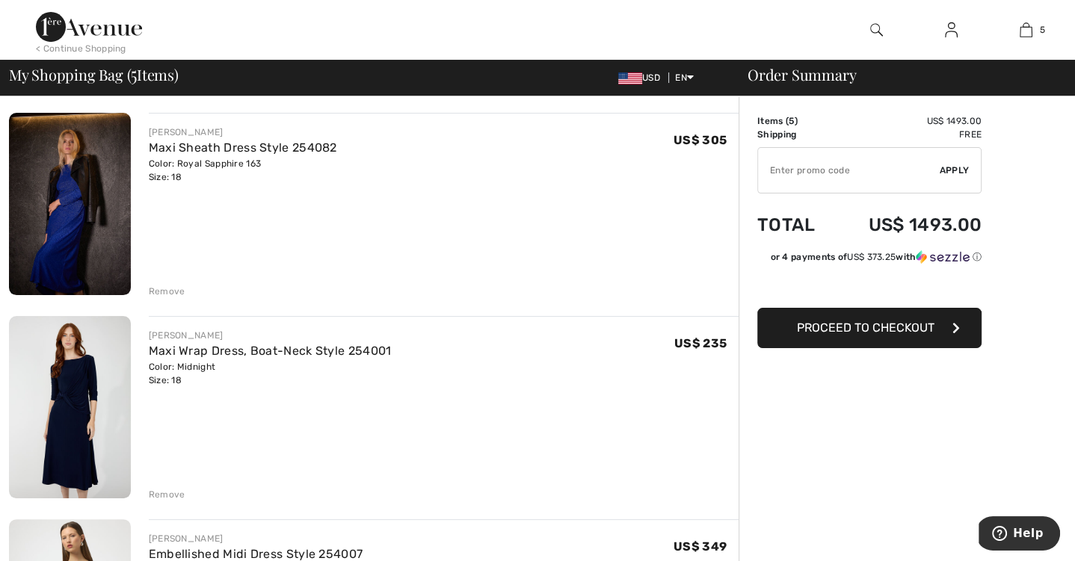
scroll to position [103, 0]
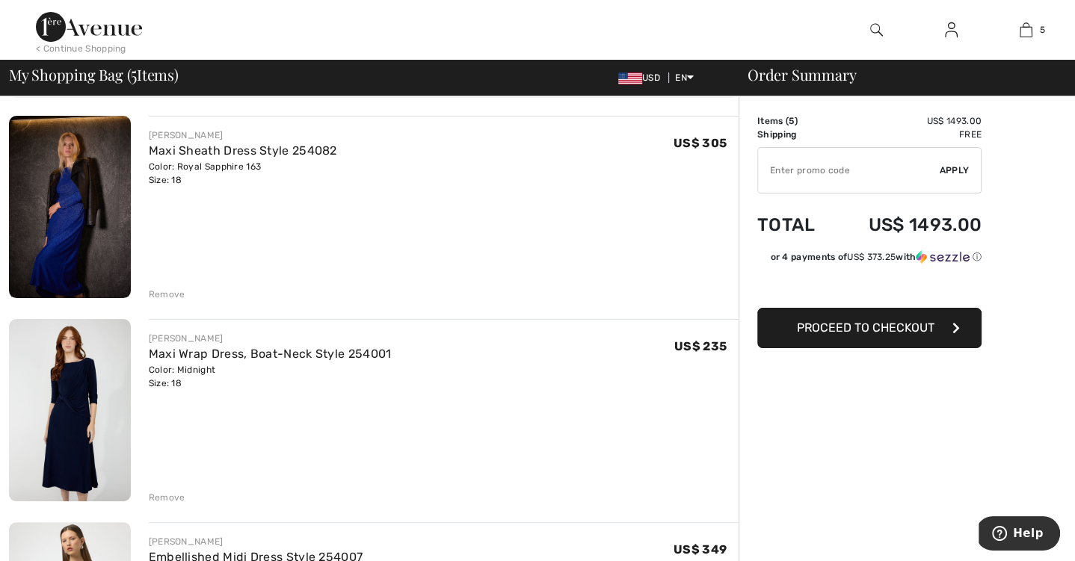
click at [99, 190] on img at bounding box center [70, 207] width 122 height 182
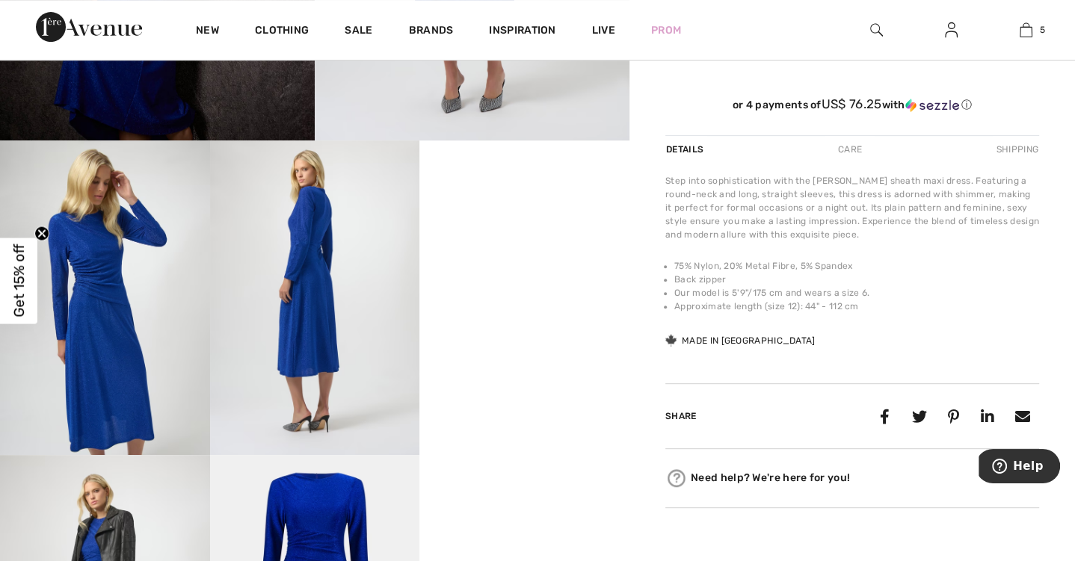
scroll to position [495, 0]
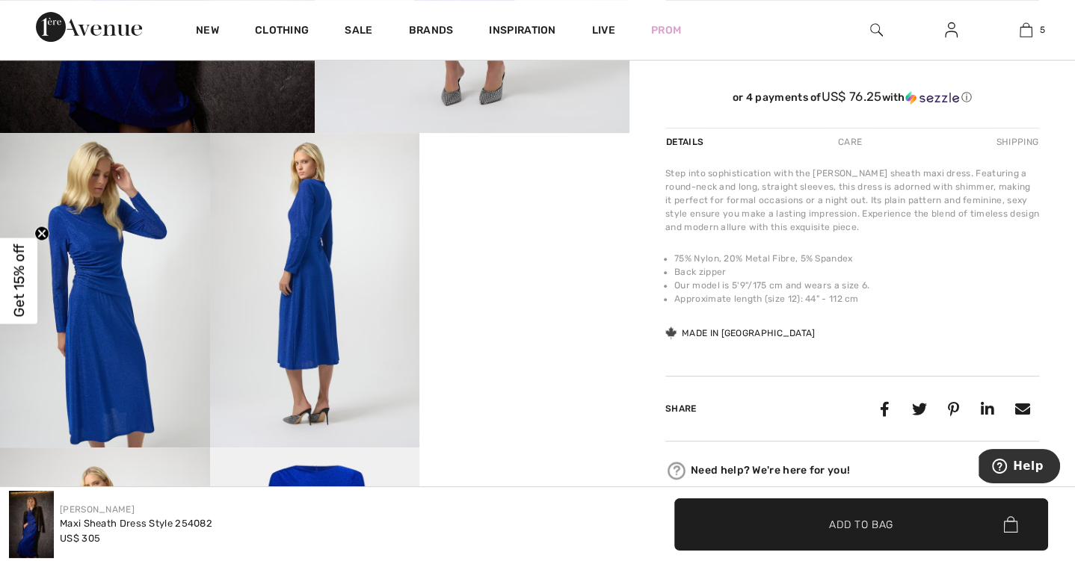
click at [126, 255] on img at bounding box center [105, 290] width 210 height 315
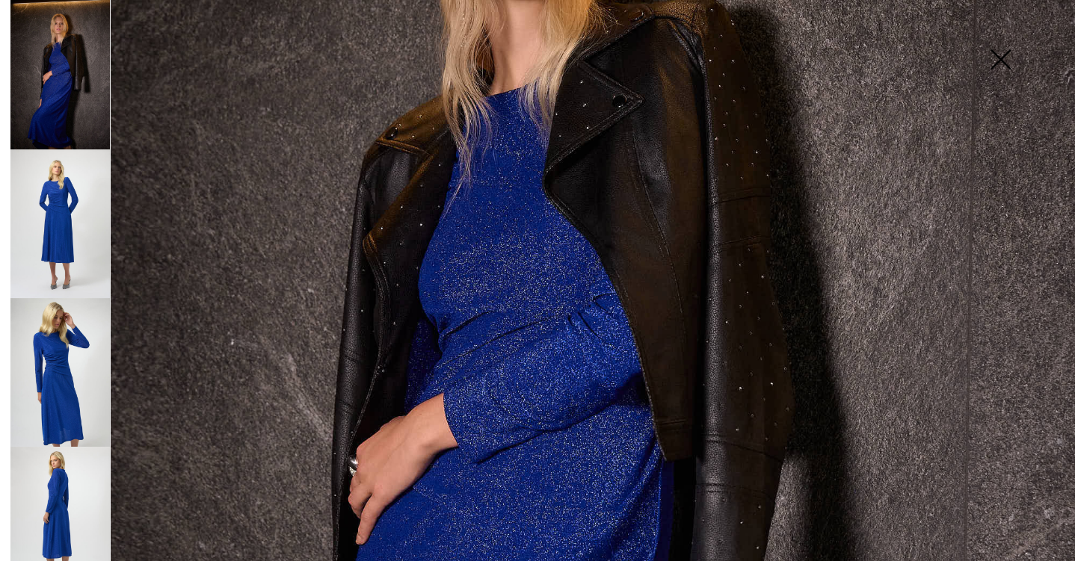
scroll to position [377, 0]
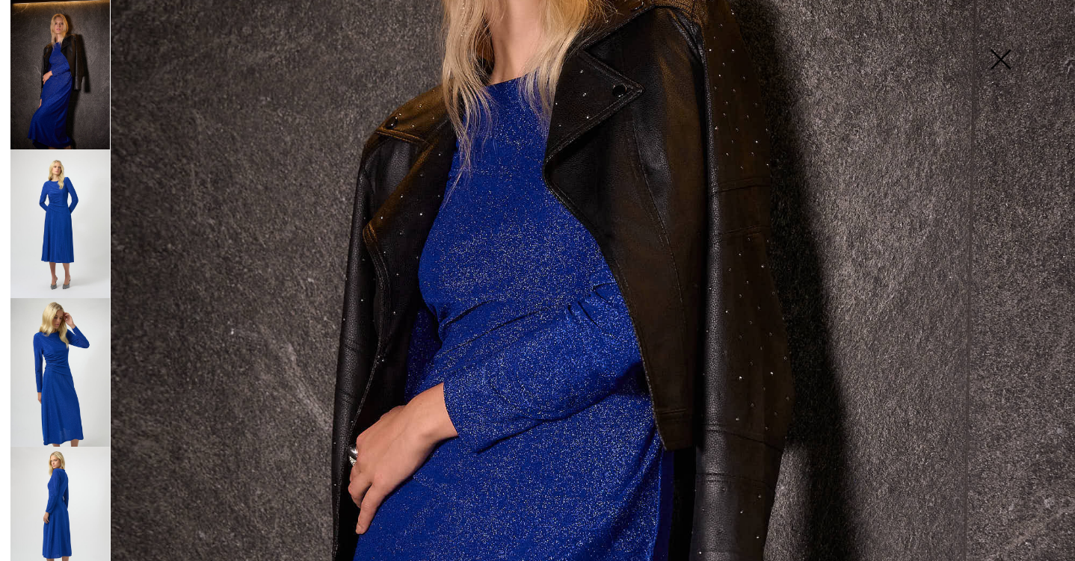
click at [34, 338] on img at bounding box center [59, 372] width 99 height 149
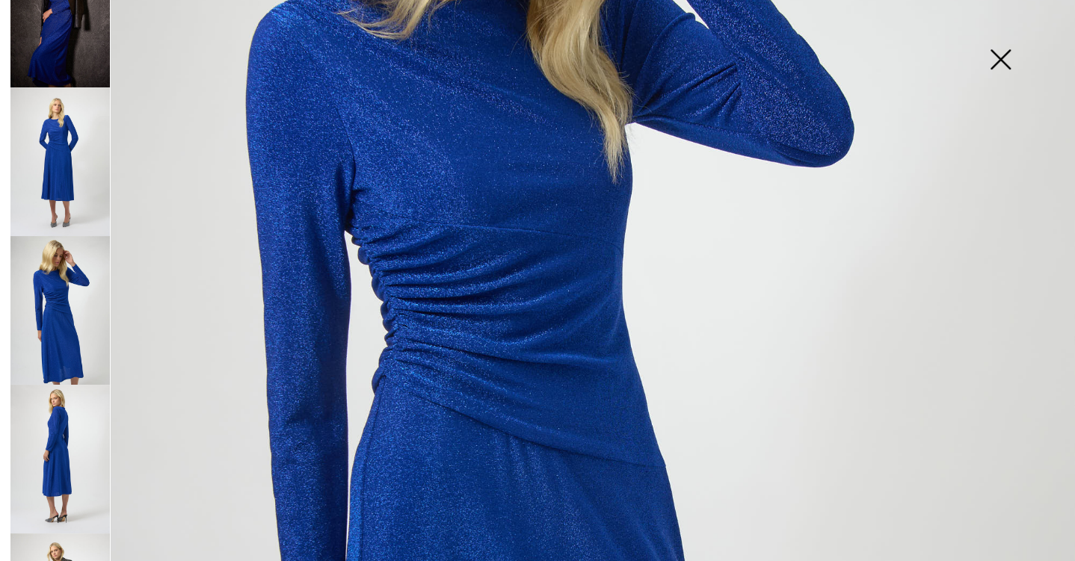
scroll to position [82, 0]
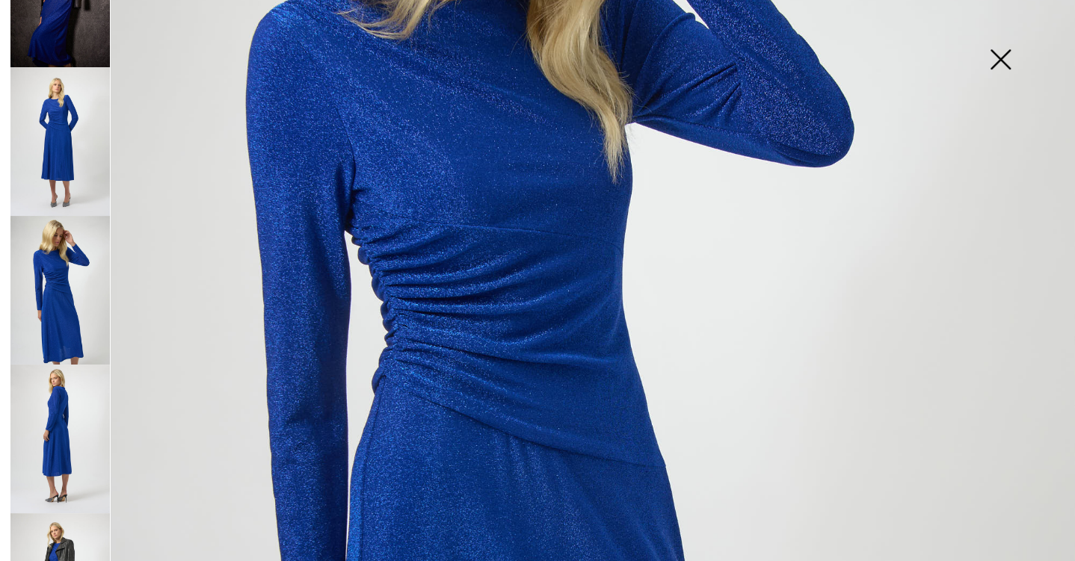
click at [55, 385] on img at bounding box center [59, 439] width 99 height 149
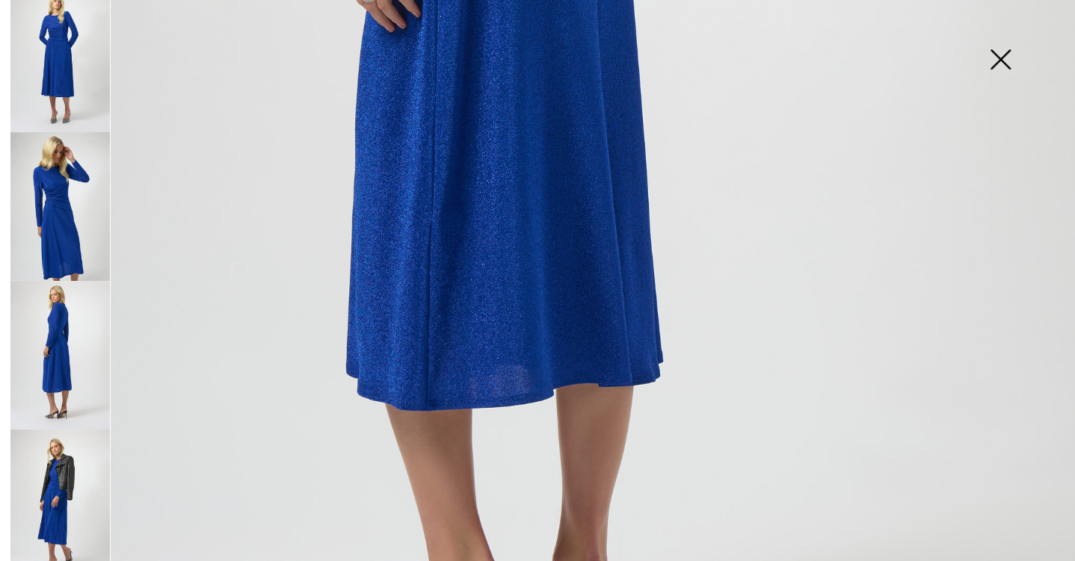
scroll to position [803, 0]
click at [39, 435] on img at bounding box center [59, 504] width 99 height 149
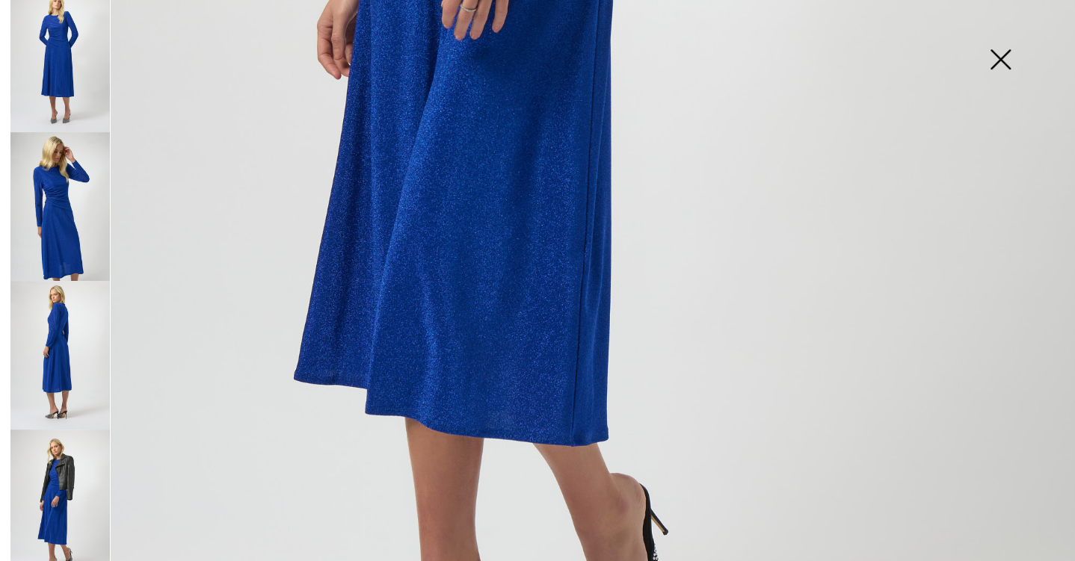
click at [1000, 57] on img at bounding box center [1000, 60] width 75 height 77
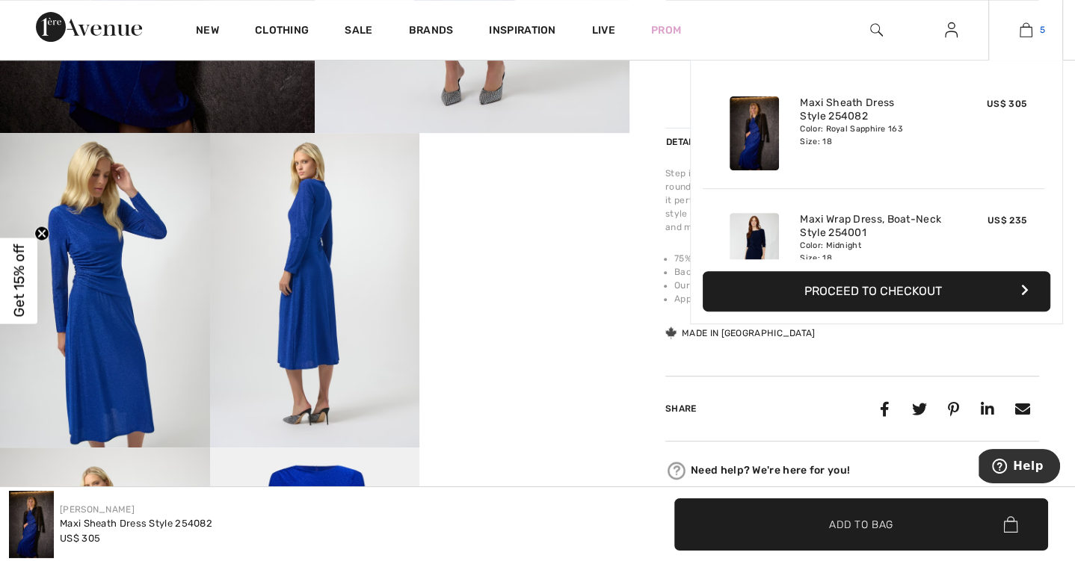
click at [1033, 28] on link "5" at bounding box center [1025, 30] width 73 height 18
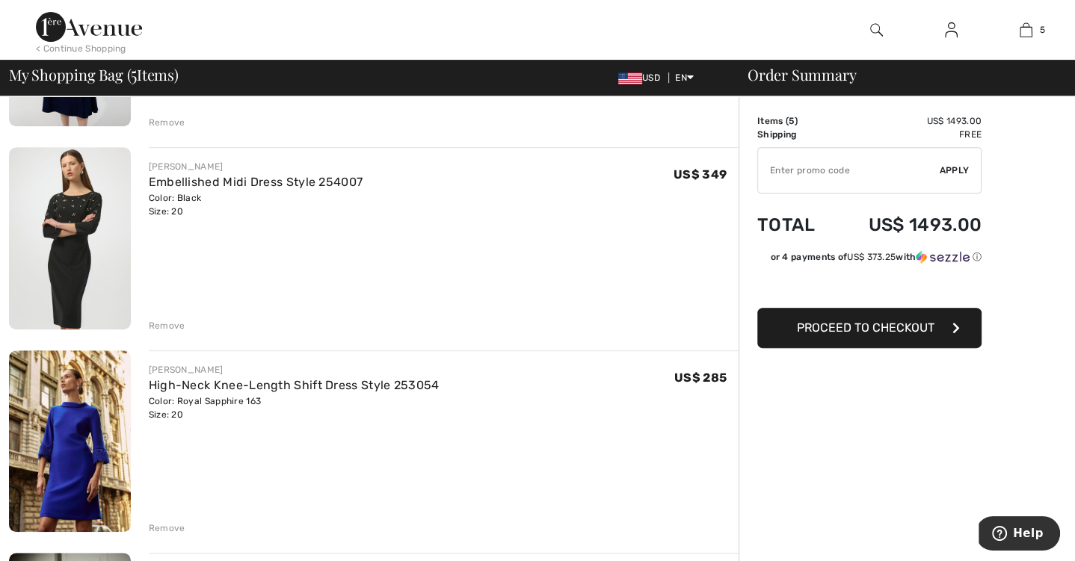
scroll to position [475, 0]
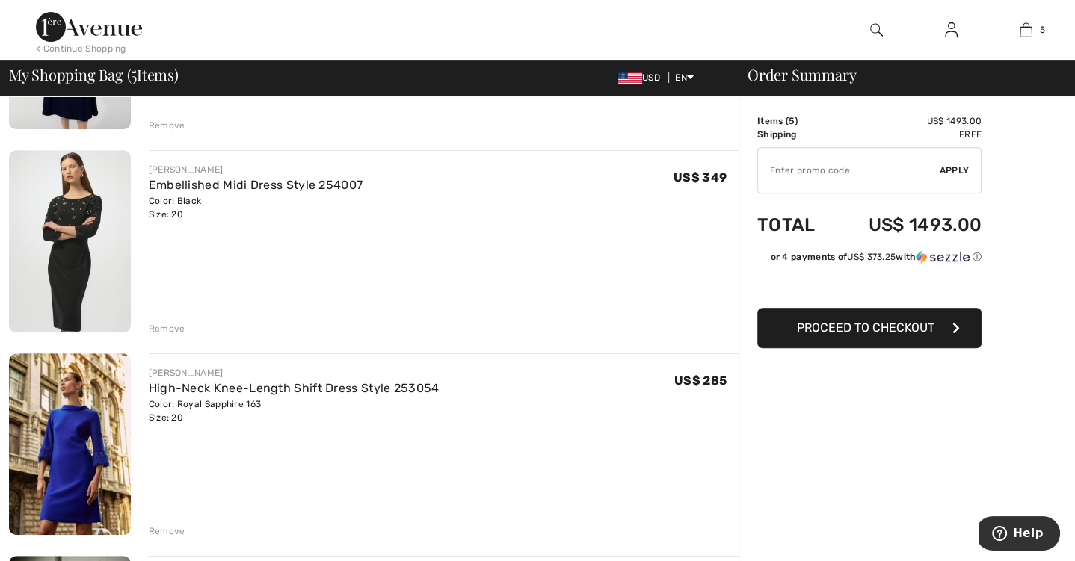
click at [93, 209] on img at bounding box center [70, 241] width 122 height 182
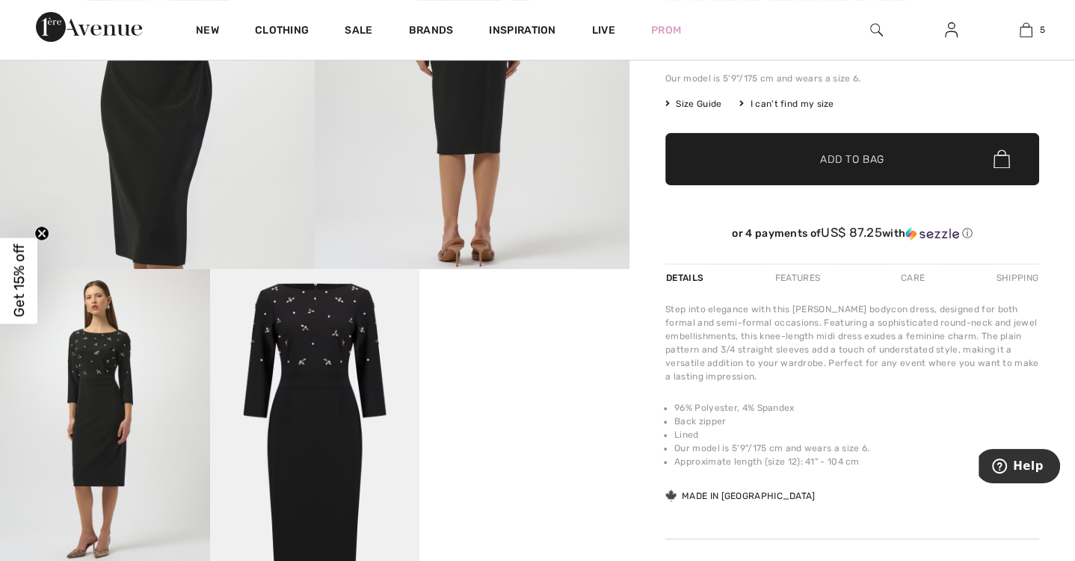
scroll to position [395, 0]
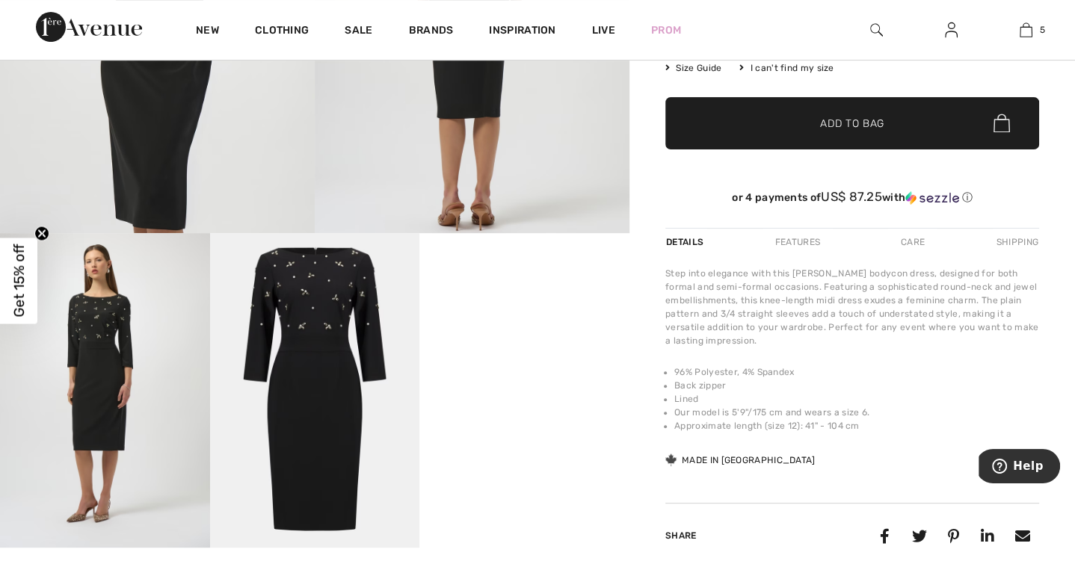
click at [452, 268] on video "Your browser does not support the video tag." at bounding box center [524, 285] width 210 height 105
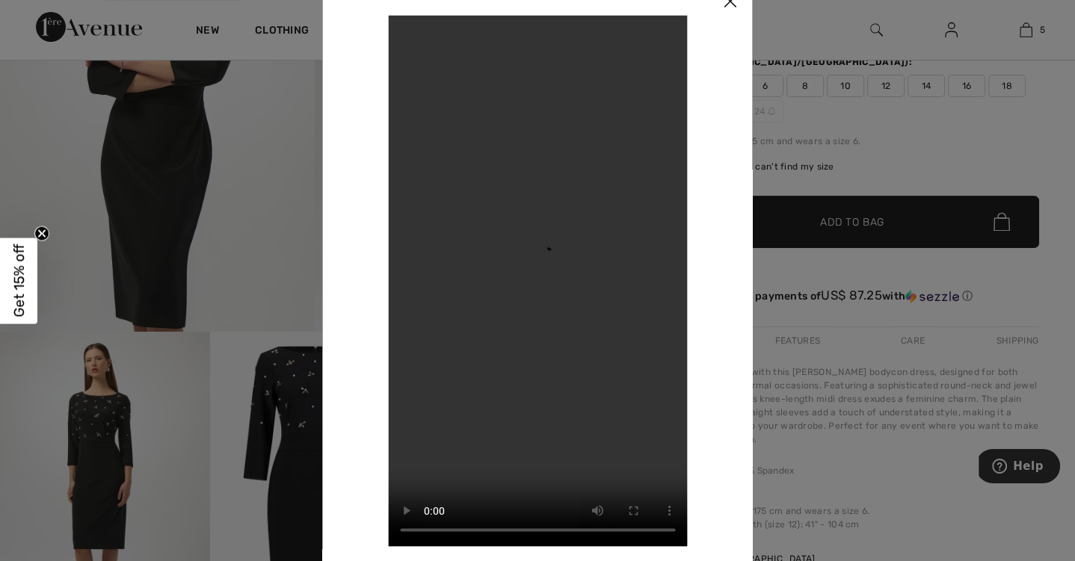
scroll to position [294, 0]
click at [729, 4] on img at bounding box center [730, 2] width 45 height 46
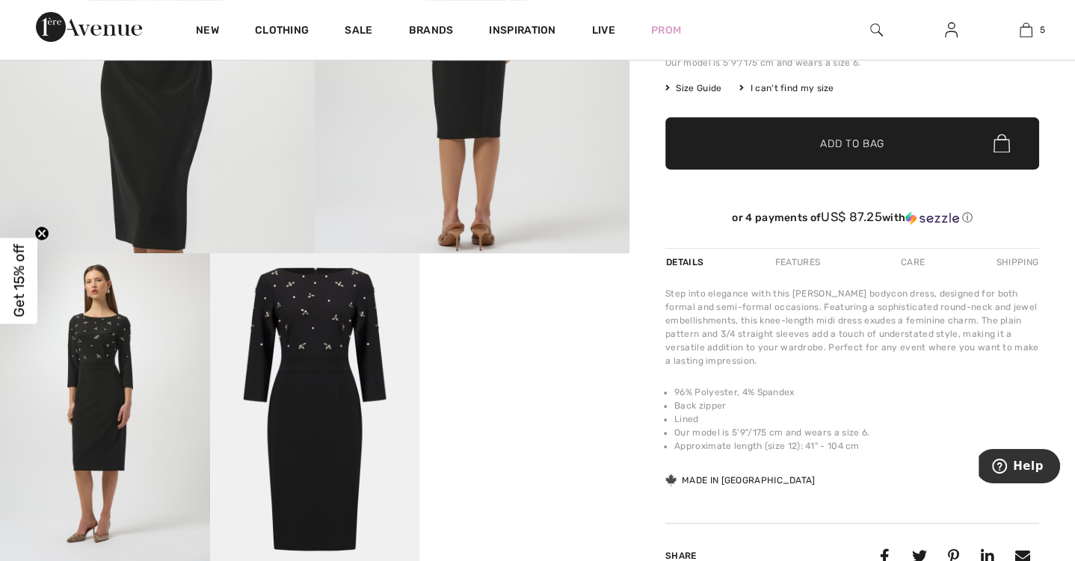
scroll to position [376, 0]
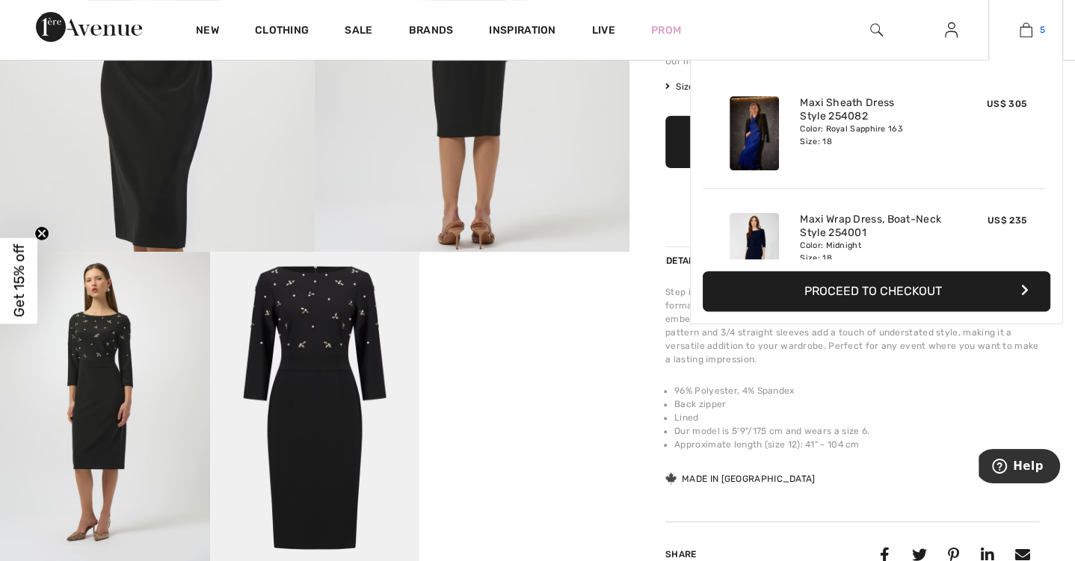
click at [1029, 28] on img at bounding box center [1025, 30] width 13 height 18
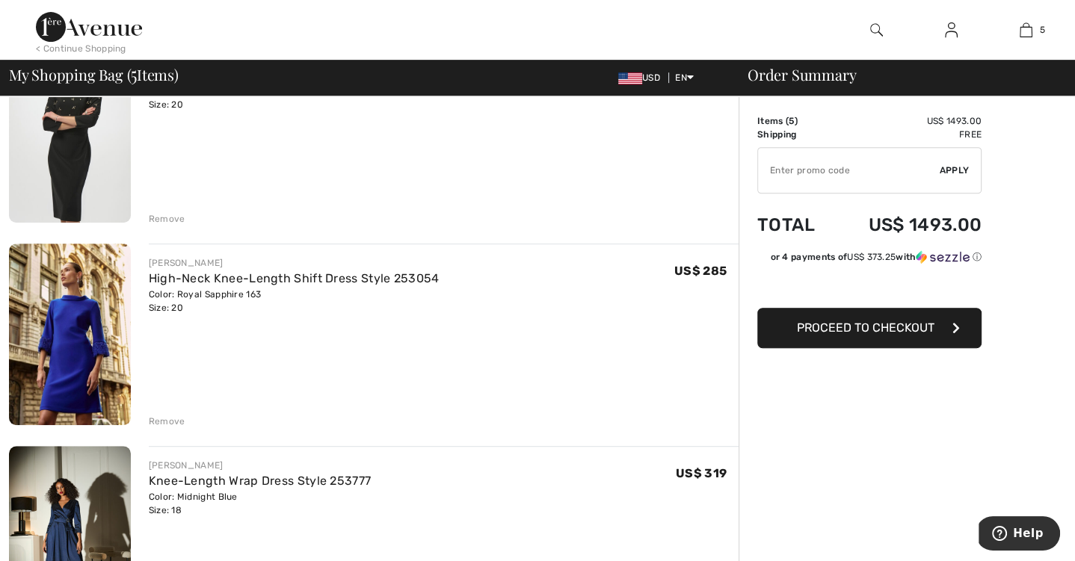
scroll to position [590, 0]
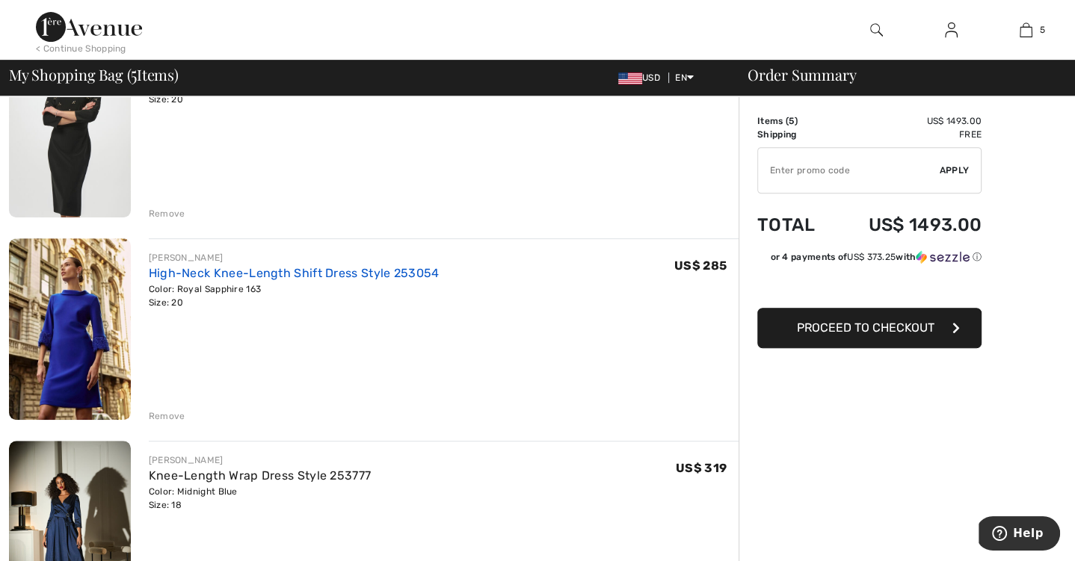
click at [292, 268] on link "High-Neck Knee-Length Shift Dress Style 253054" at bounding box center [294, 273] width 291 height 14
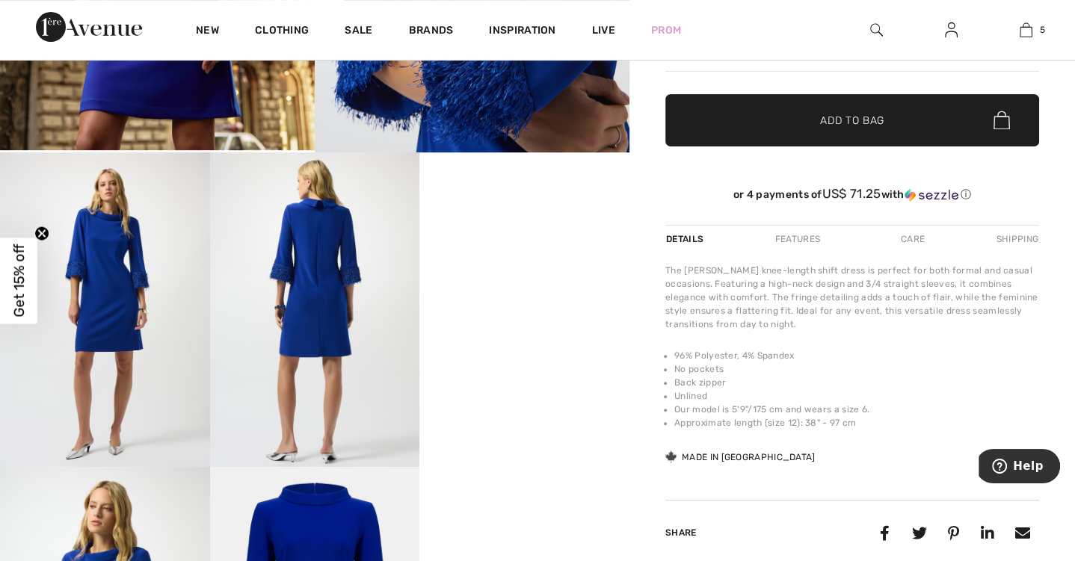
scroll to position [479, 0]
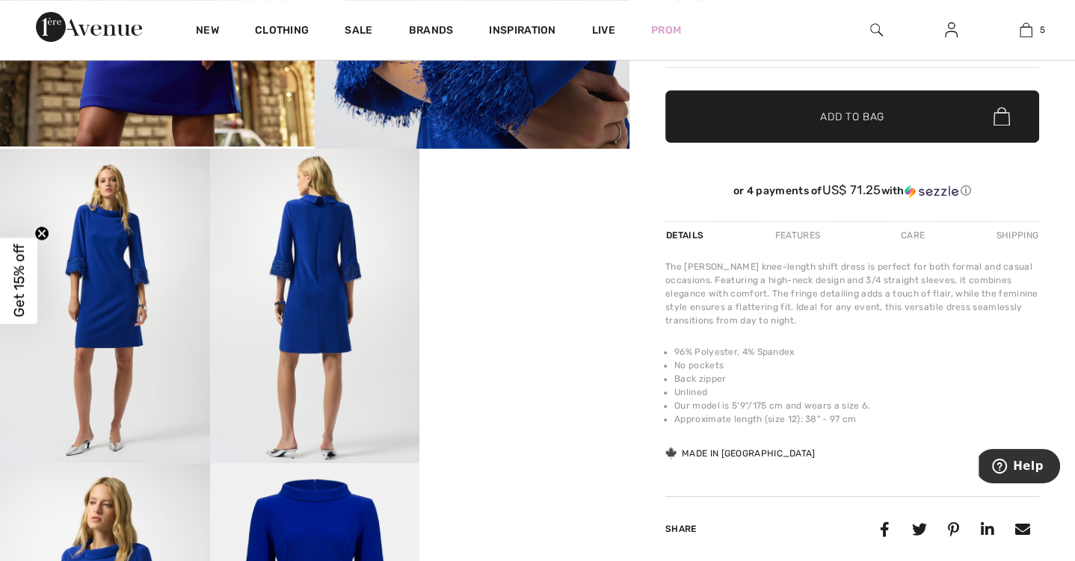
click at [493, 253] on video "Your browser does not support the video tag." at bounding box center [524, 201] width 210 height 105
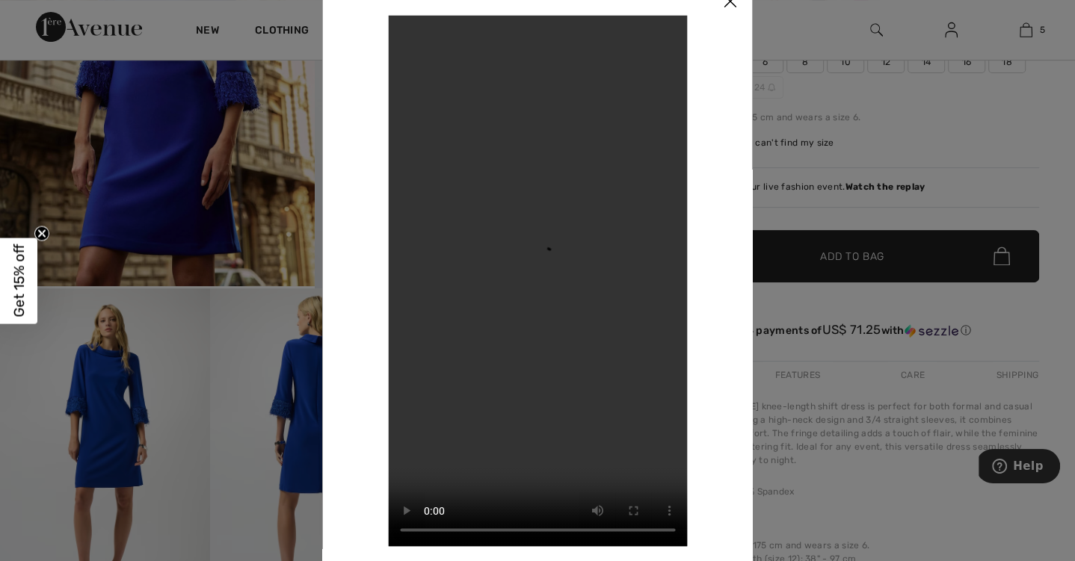
scroll to position [331, 0]
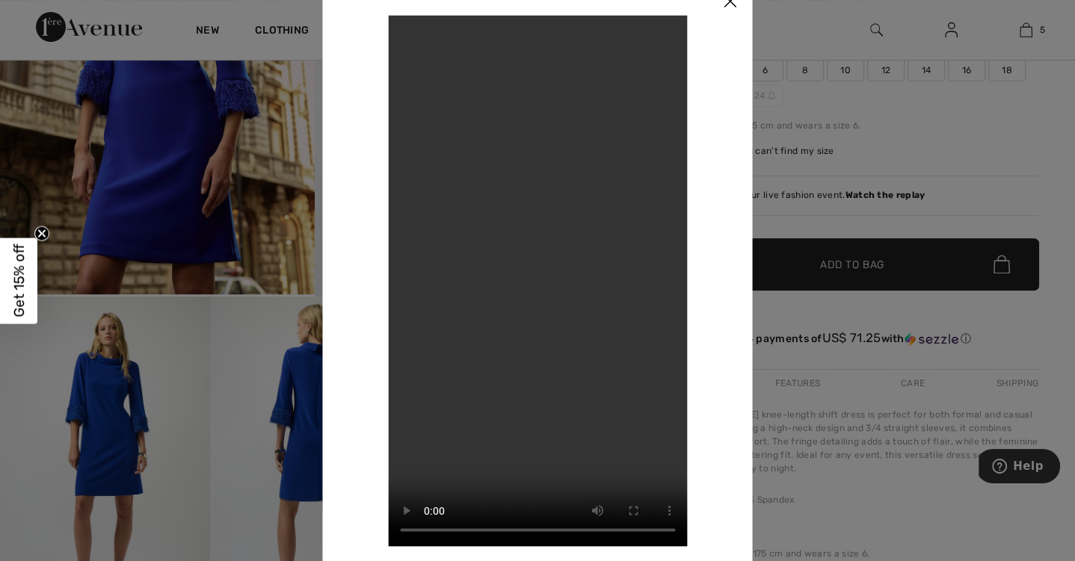
click at [731, 5] on img at bounding box center [730, 2] width 45 height 46
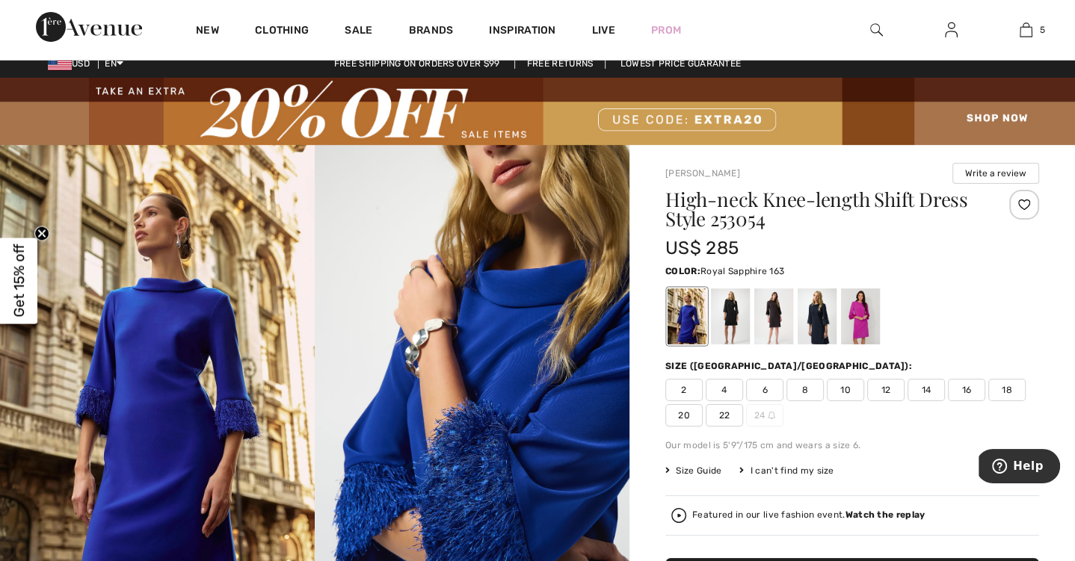
scroll to position [0, 0]
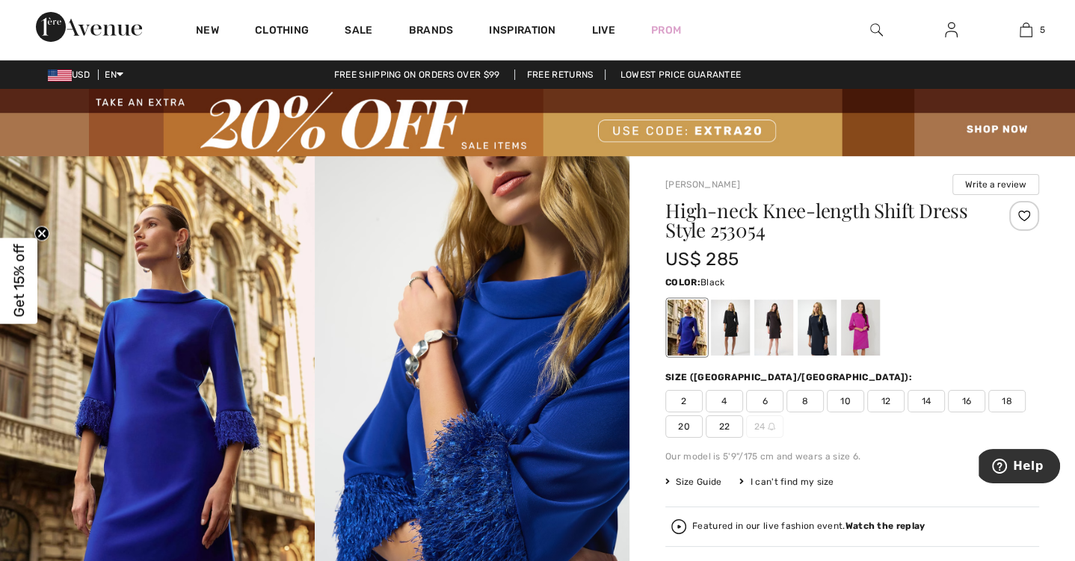
click at [727, 330] on div at bounding box center [730, 328] width 39 height 56
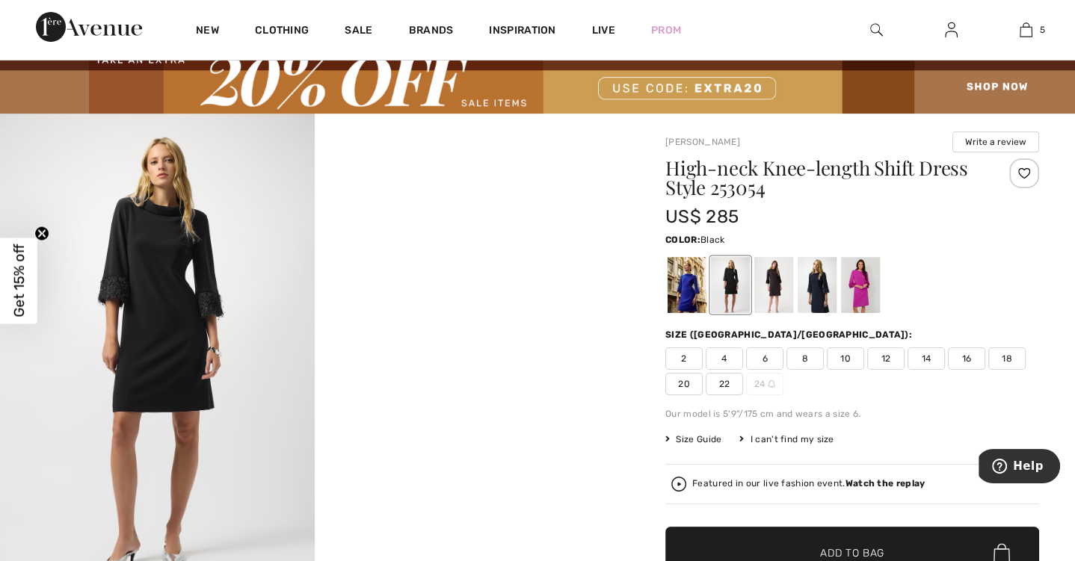
scroll to position [53, 0]
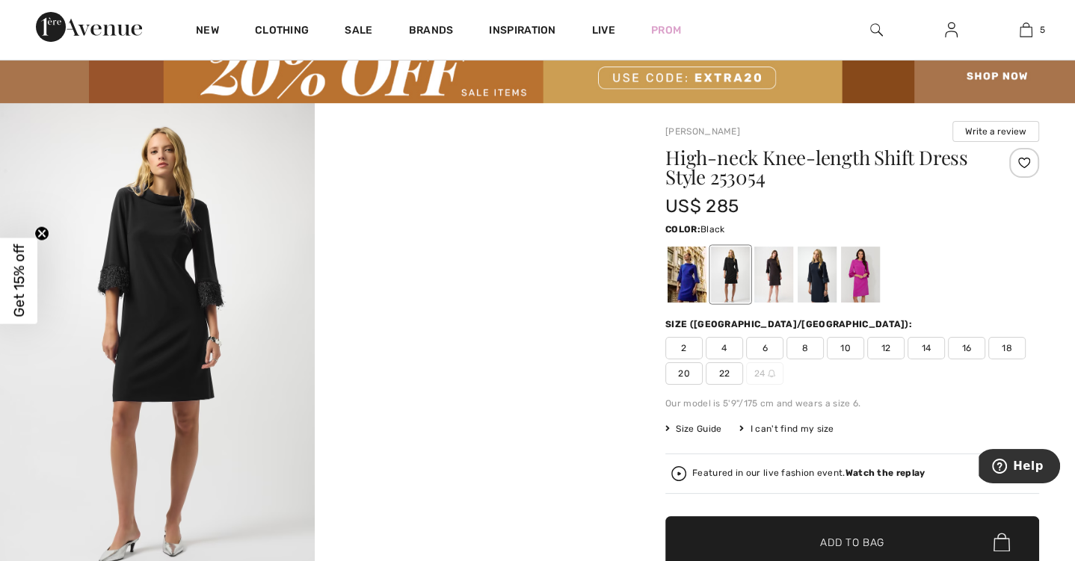
click at [179, 262] on img at bounding box center [157, 339] width 315 height 472
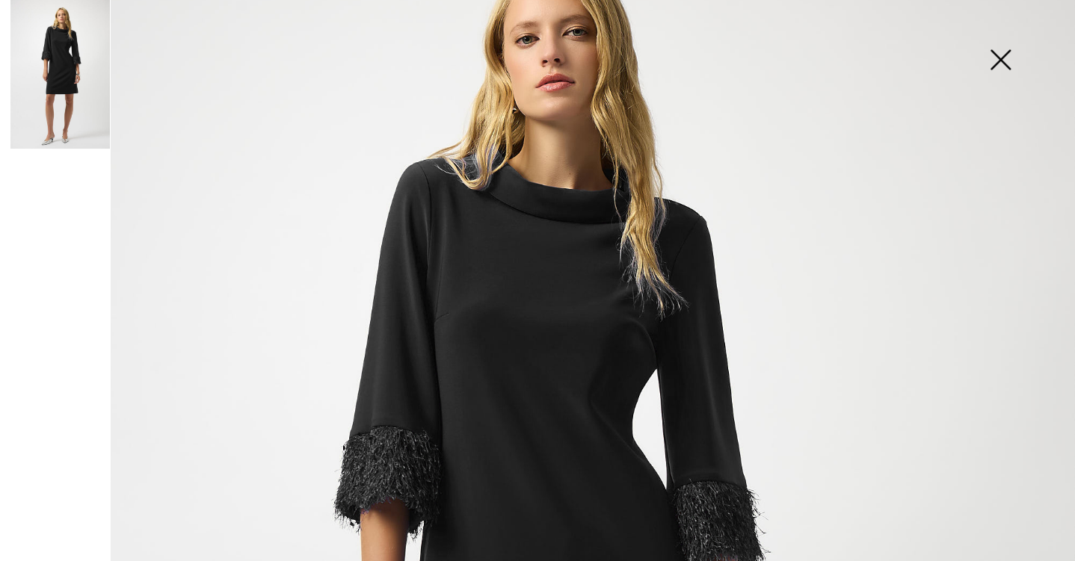
scroll to position [102, 0]
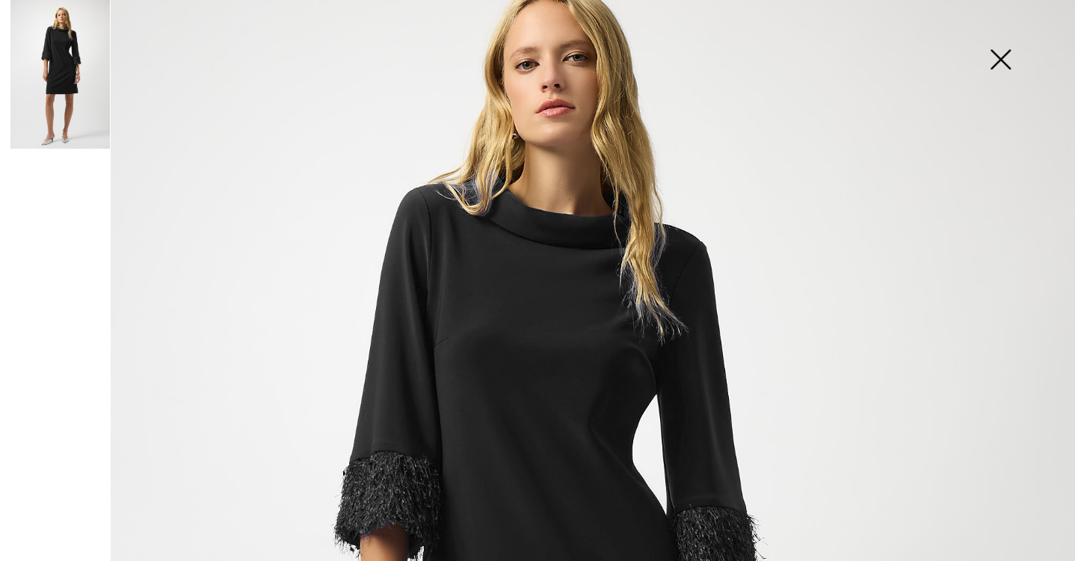
click at [1004, 58] on img at bounding box center [1000, 60] width 75 height 77
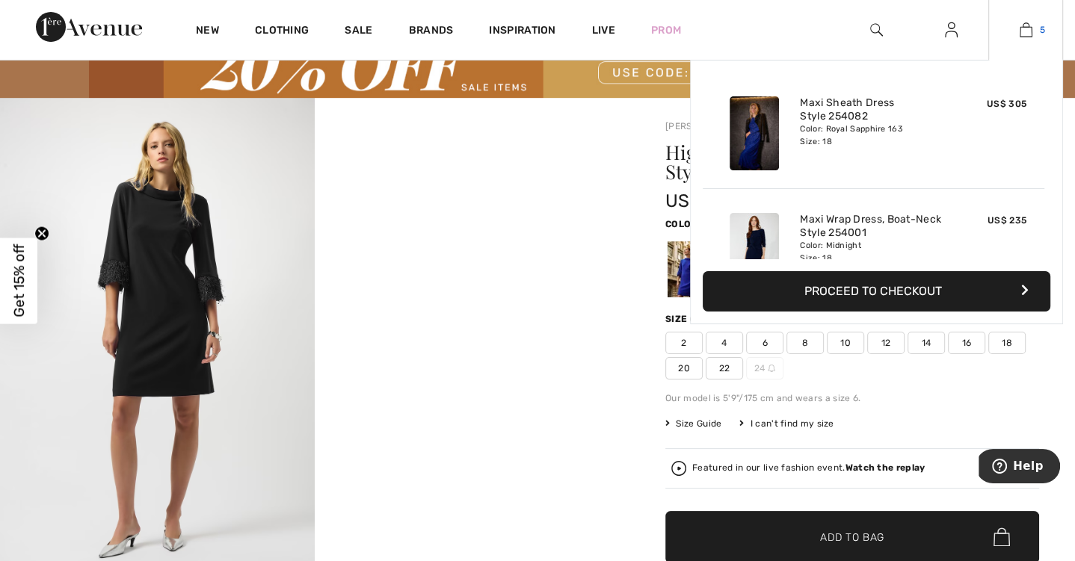
click at [1022, 33] on img at bounding box center [1025, 30] width 13 height 18
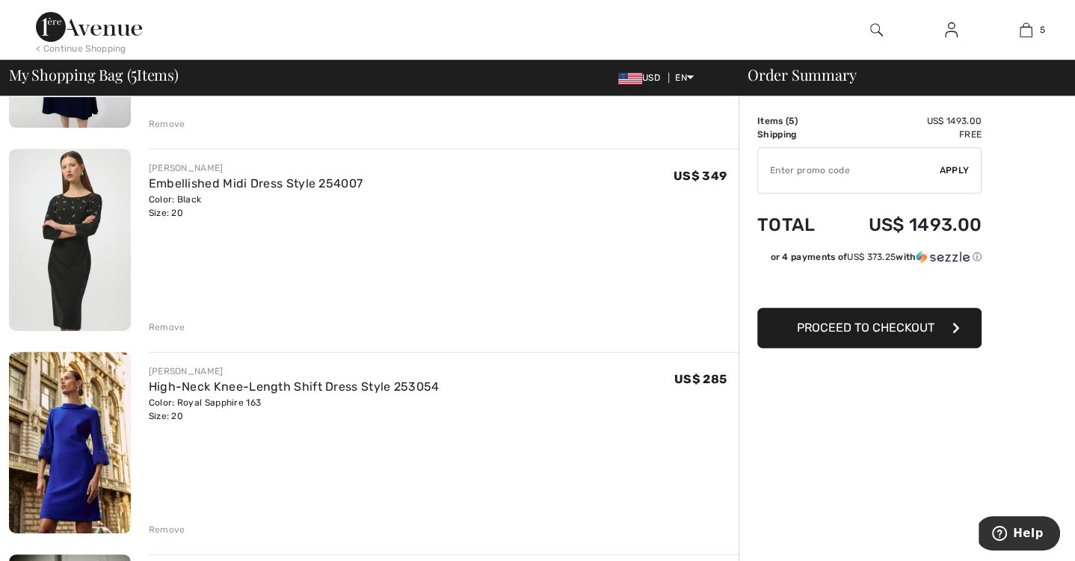
scroll to position [468, 0]
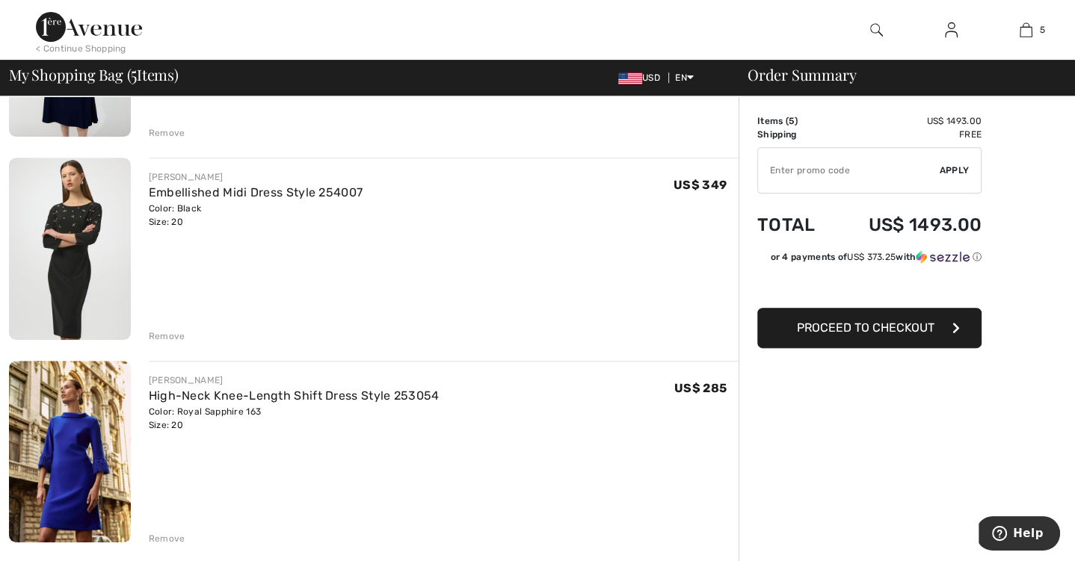
click at [151, 330] on div "Remove" at bounding box center [167, 336] width 37 height 13
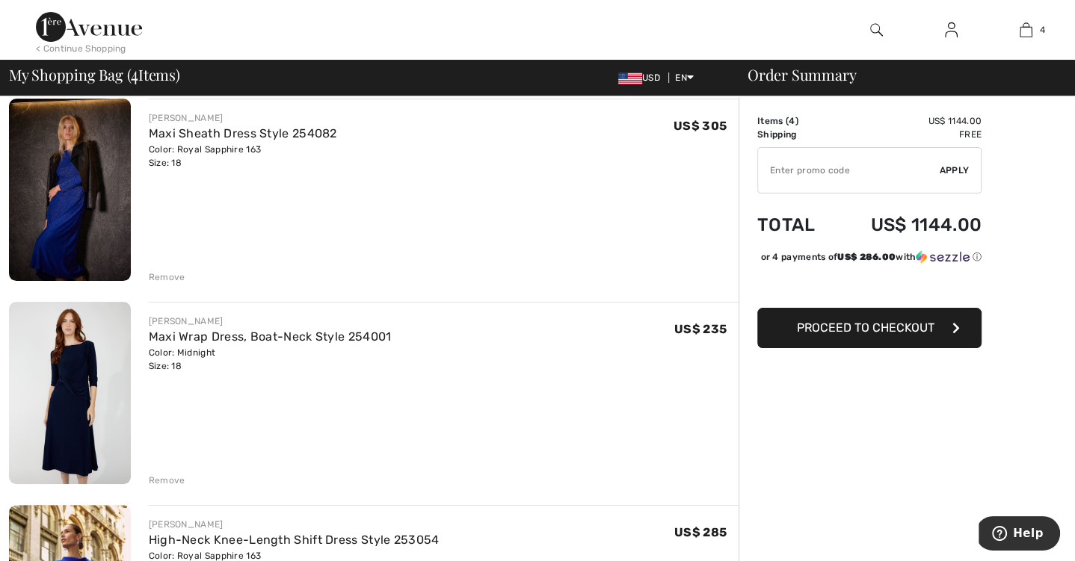
scroll to position [115, 0]
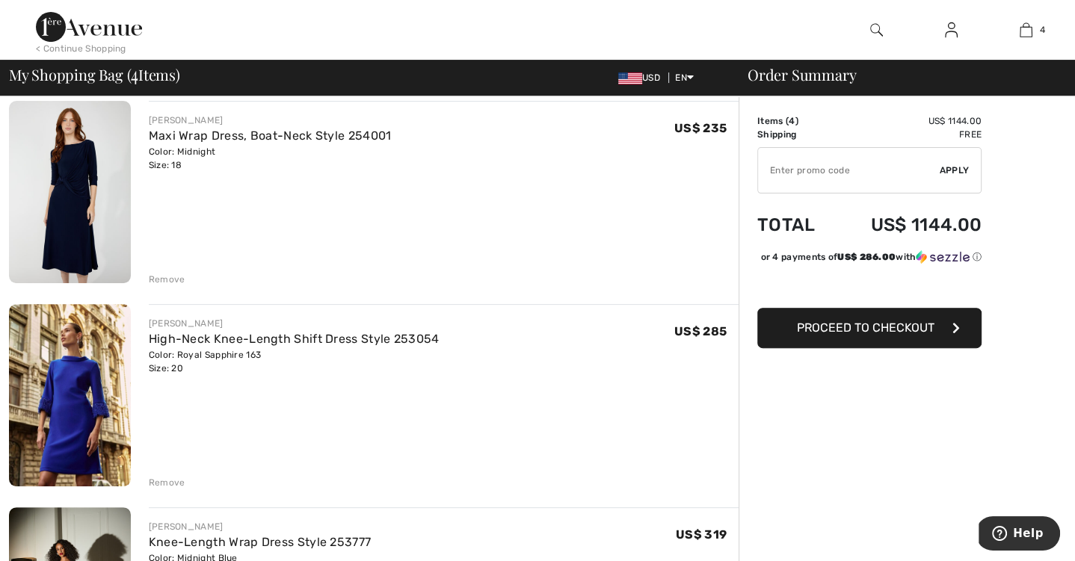
scroll to position [318, 0]
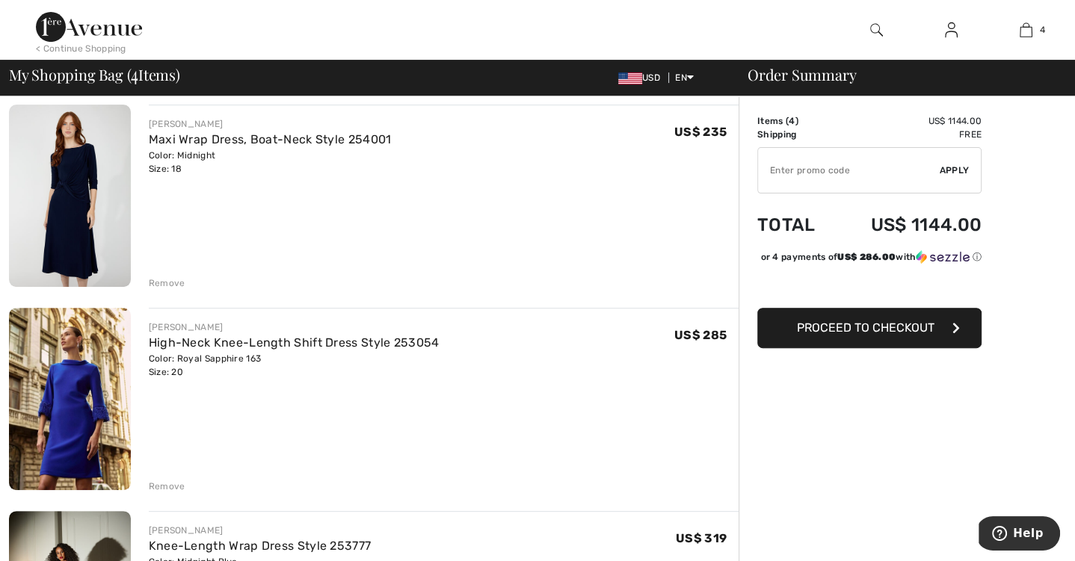
click at [169, 281] on div "Remove" at bounding box center [167, 283] width 37 height 13
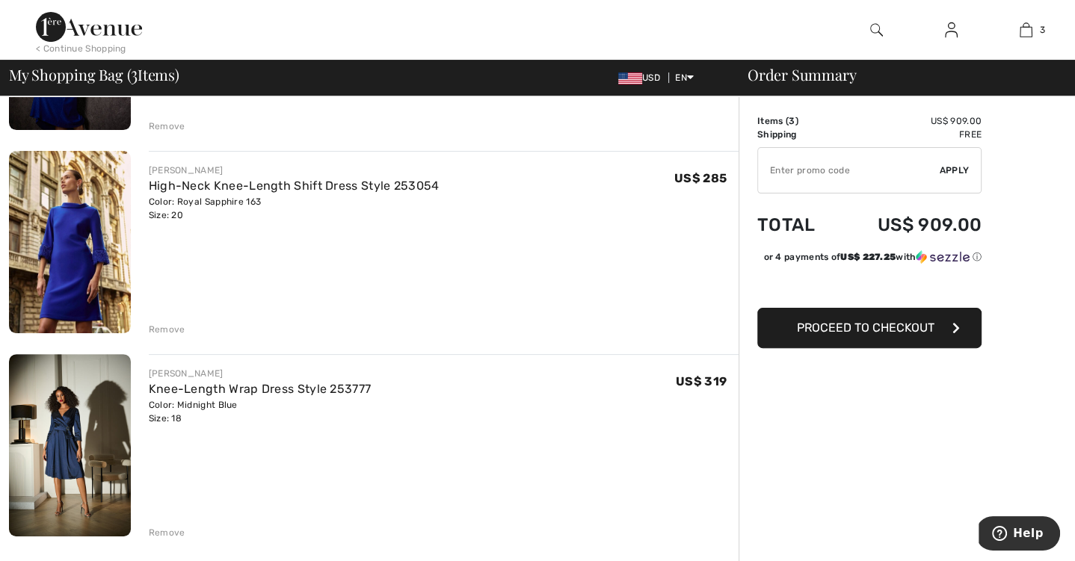
scroll to position [273, 0]
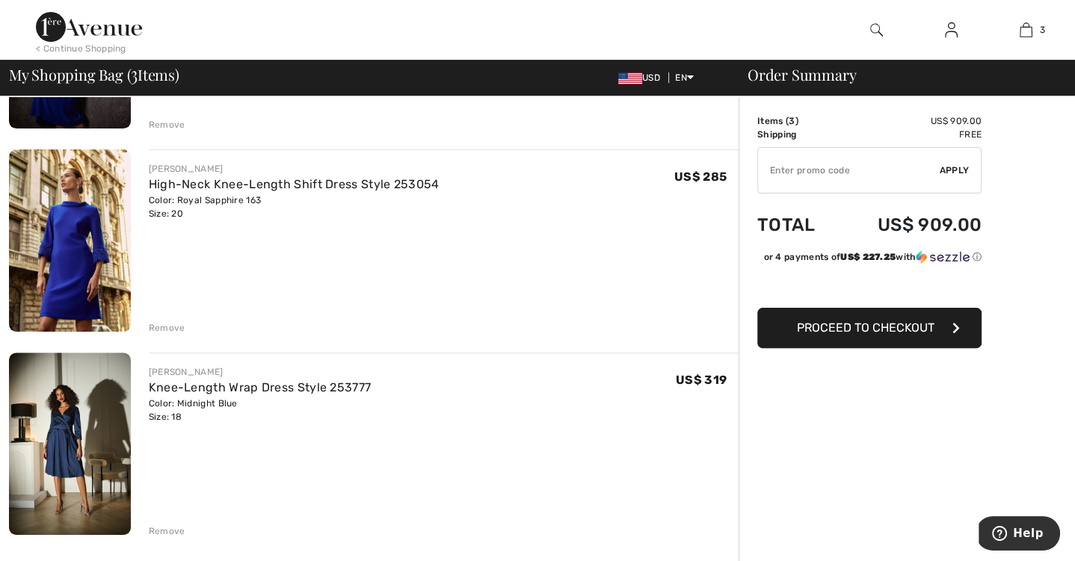
click at [842, 335] on span "Proceed to Checkout" at bounding box center [866, 328] width 138 height 14
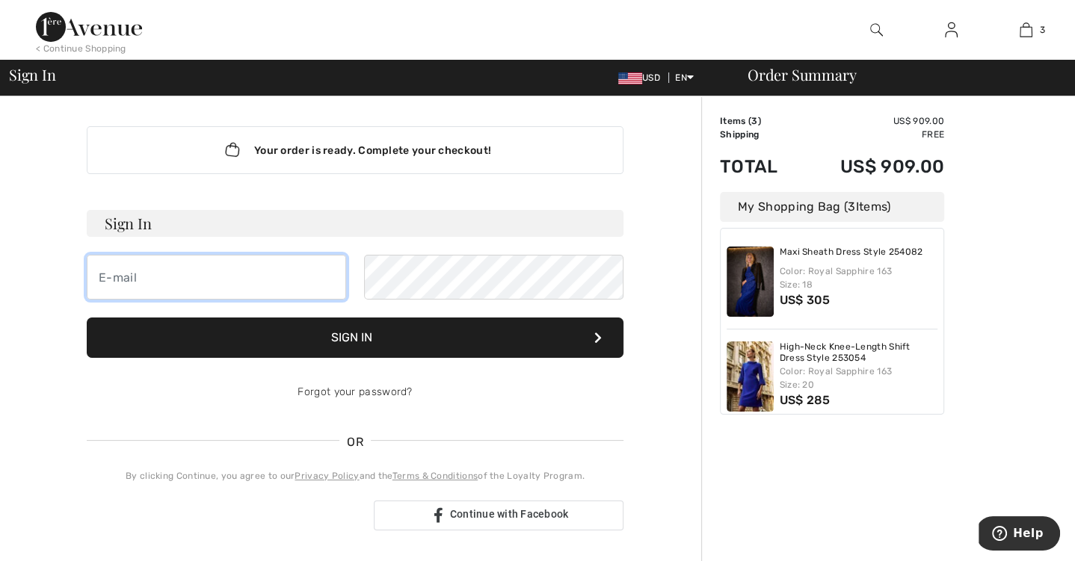
type input "[PERSON_NAME][EMAIL_ADDRESS][DOMAIN_NAME]"
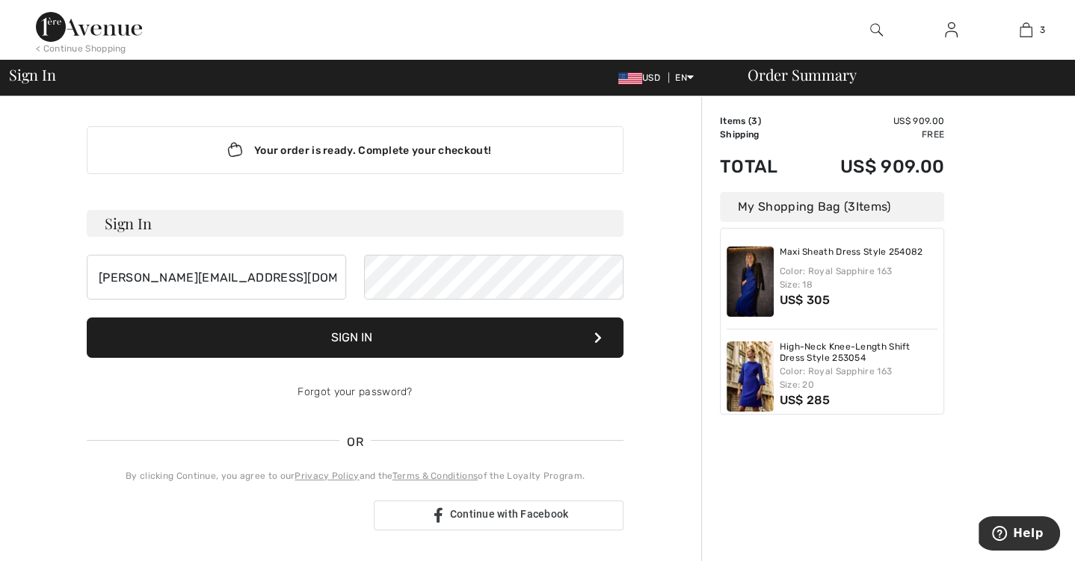
click at [345, 337] on button "Sign In" at bounding box center [355, 338] width 537 height 40
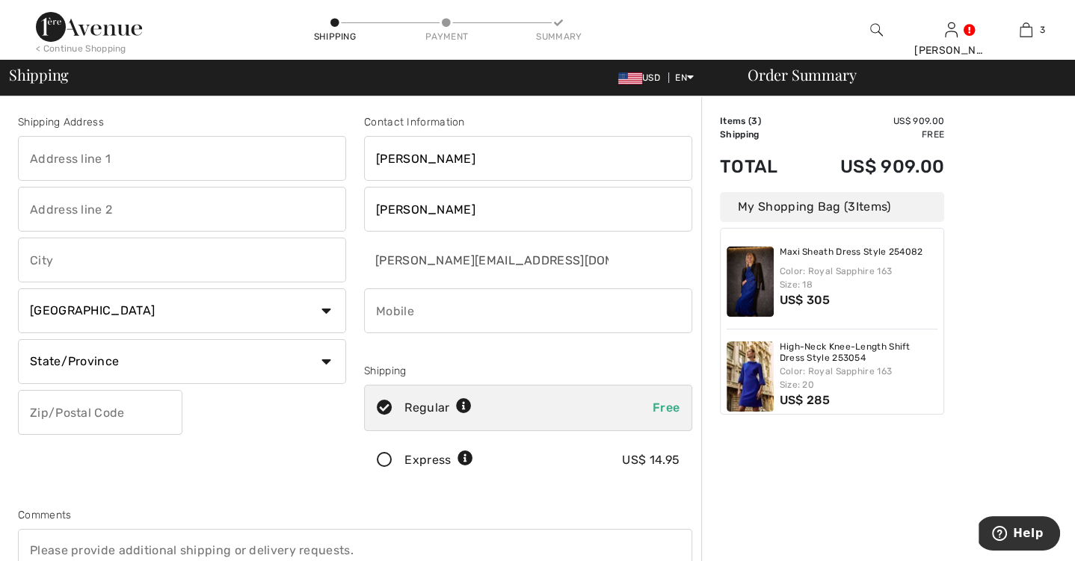
click at [120, 158] on input "text" at bounding box center [182, 158] width 328 height 45
type input "[STREET_ADDRESS]"
type input "Manlius"
select select "US"
select select "NY"
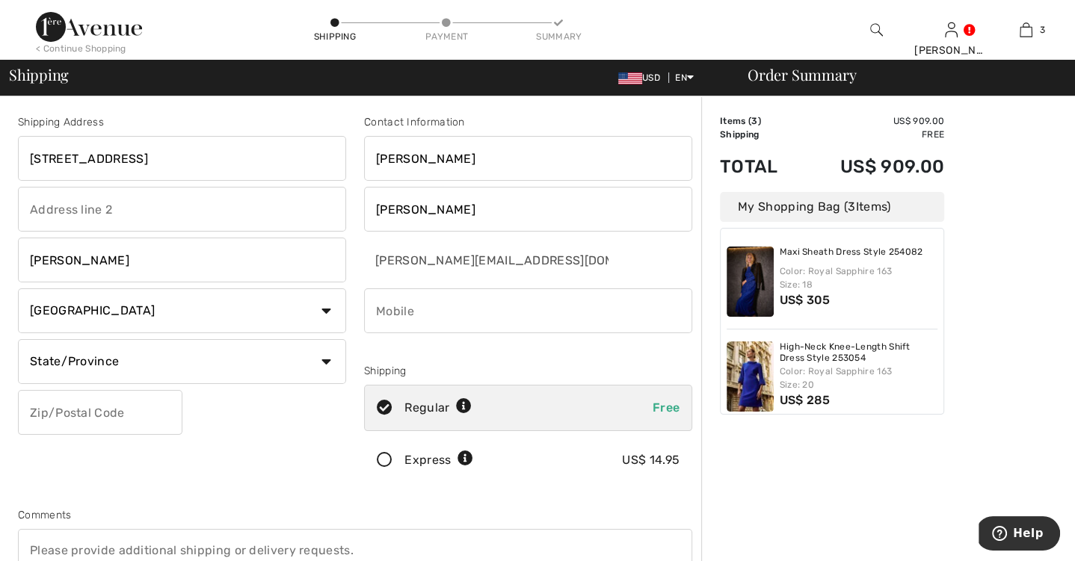
type input "13104-2371"
type input "3156824229"
type input "131042371"
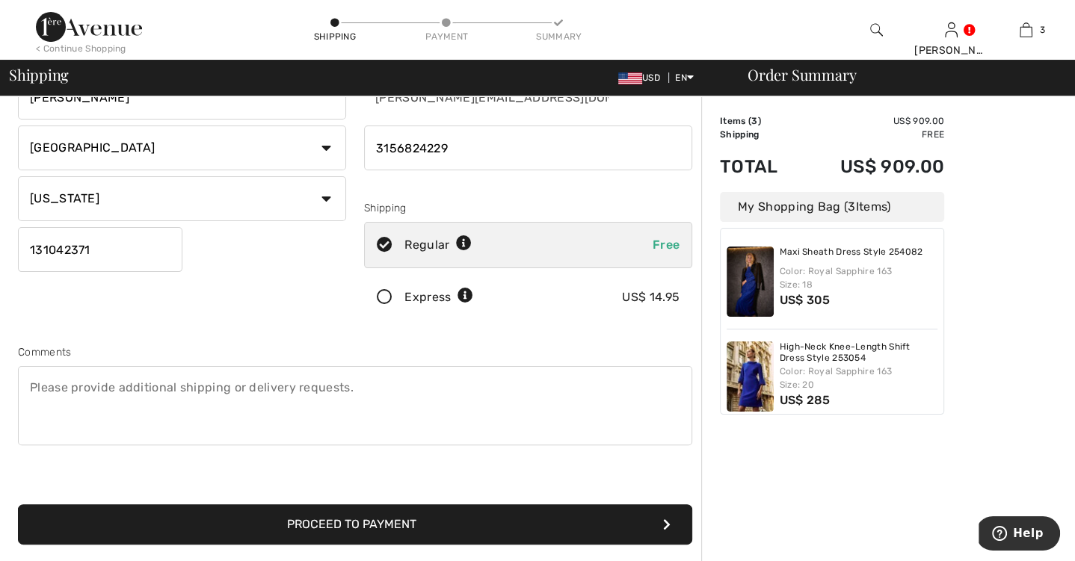
scroll to position [169, 0]
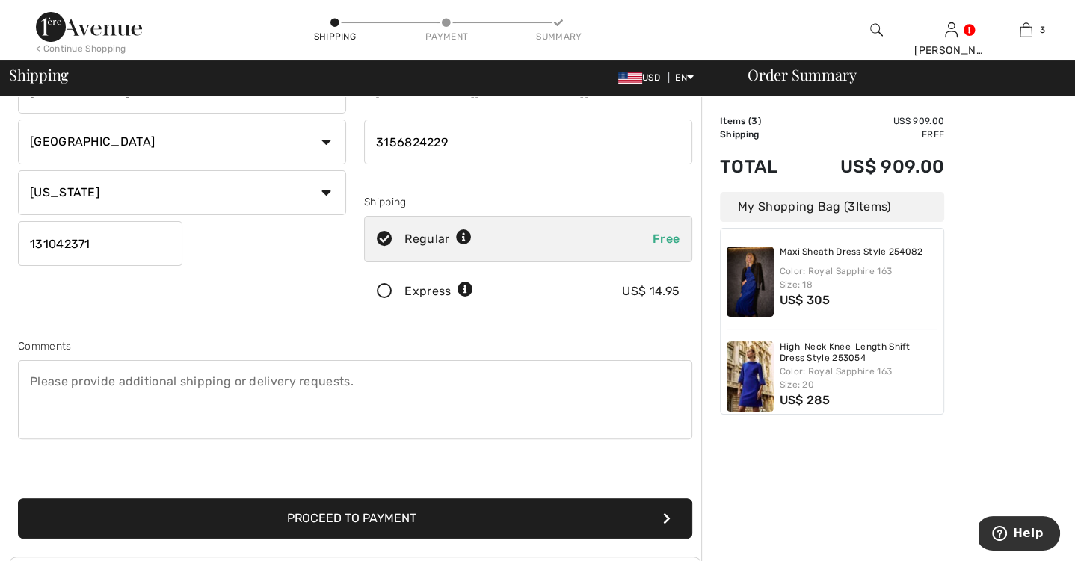
click at [383, 291] on icon at bounding box center [385, 292] width 40 height 16
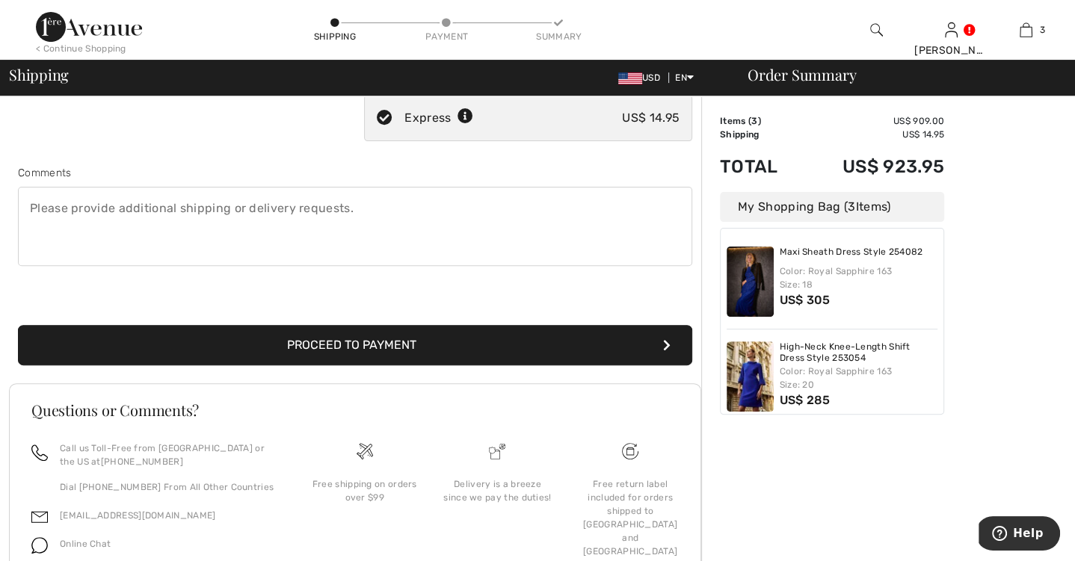
scroll to position [364, 0]
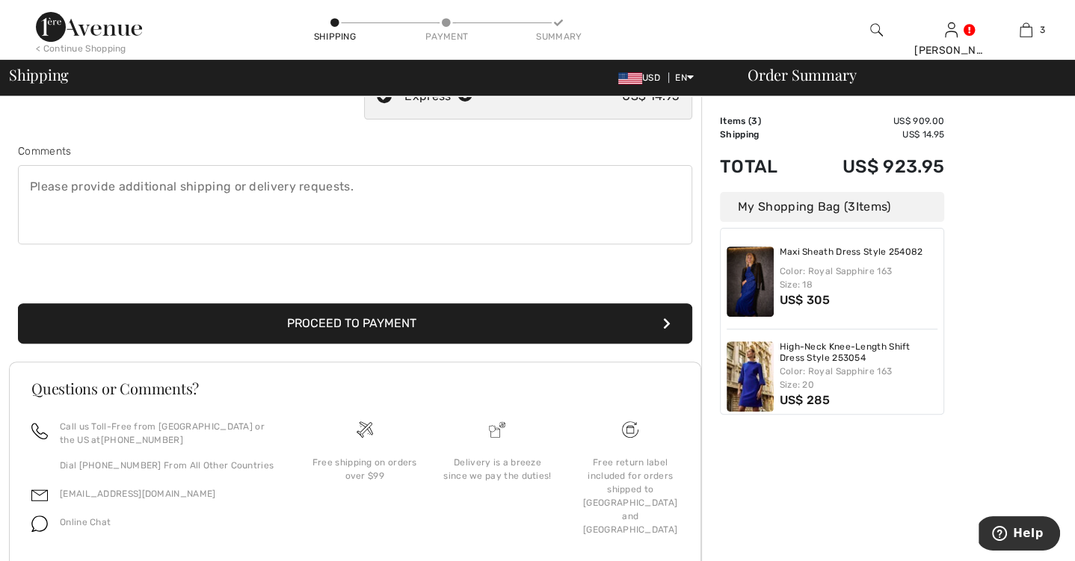
click at [357, 324] on button "Proceed to Payment" at bounding box center [355, 323] width 674 height 40
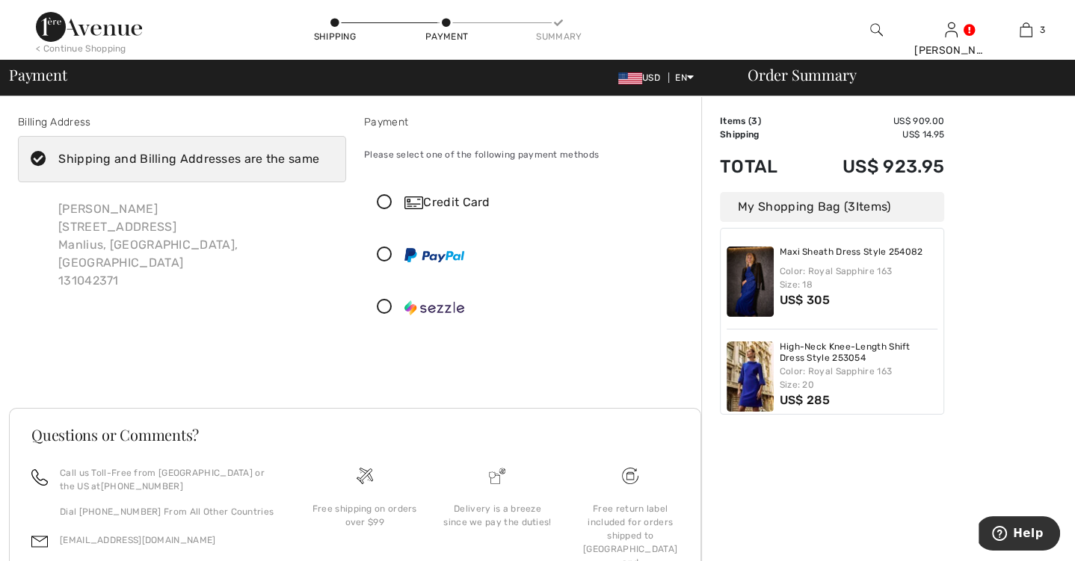
click at [385, 199] on icon at bounding box center [385, 203] width 40 height 16
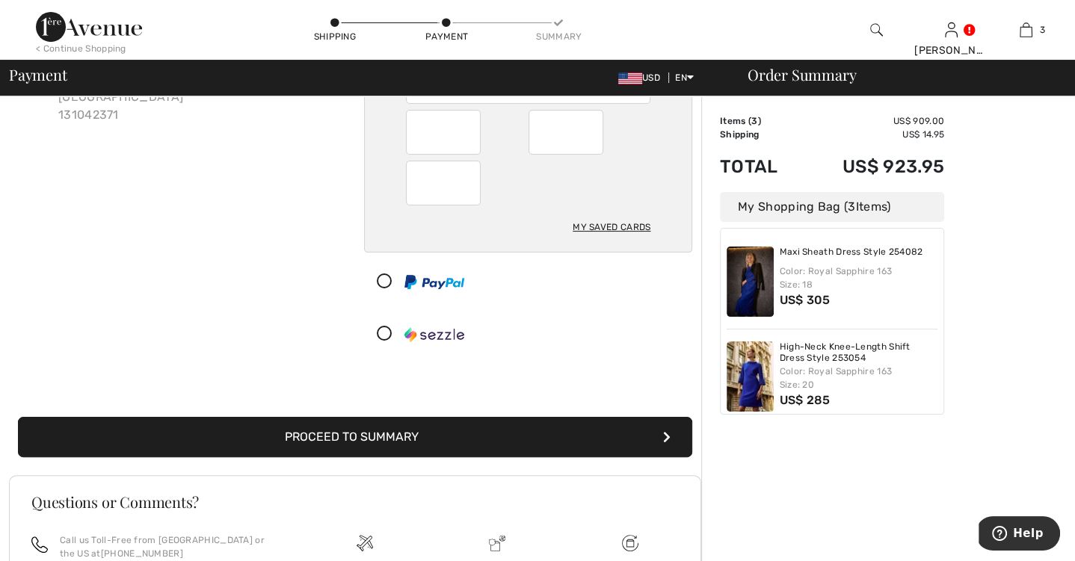
scroll to position [173, 0]
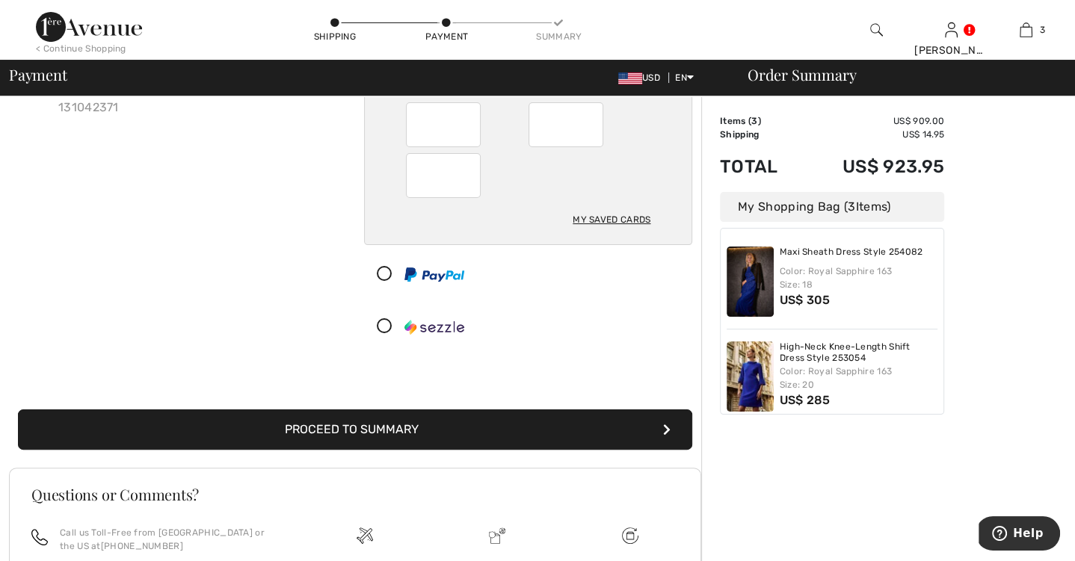
click at [399, 431] on button "Proceed to Summary" at bounding box center [355, 430] width 674 height 40
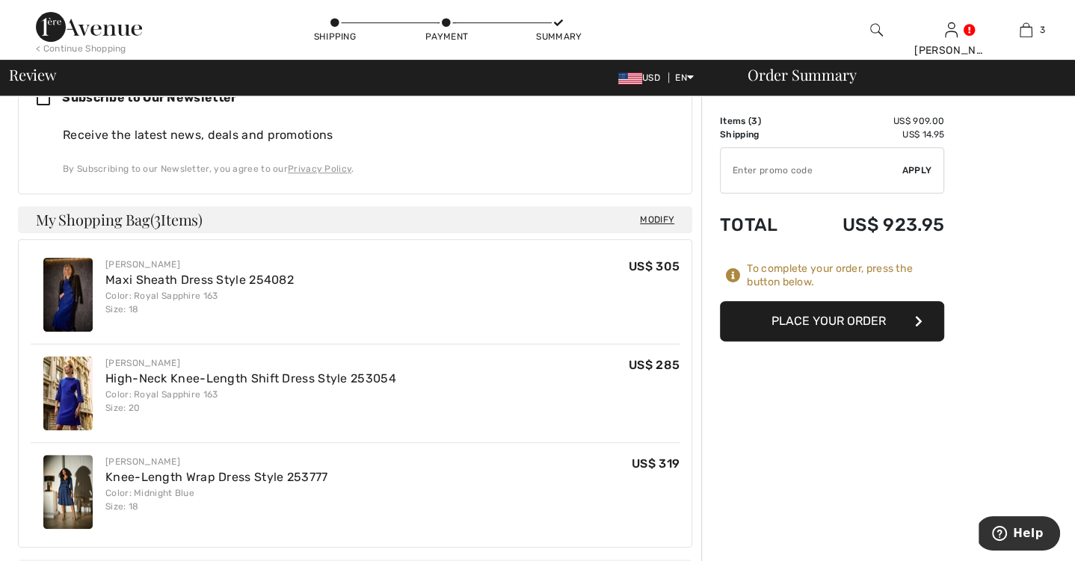
scroll to position [481, 0]
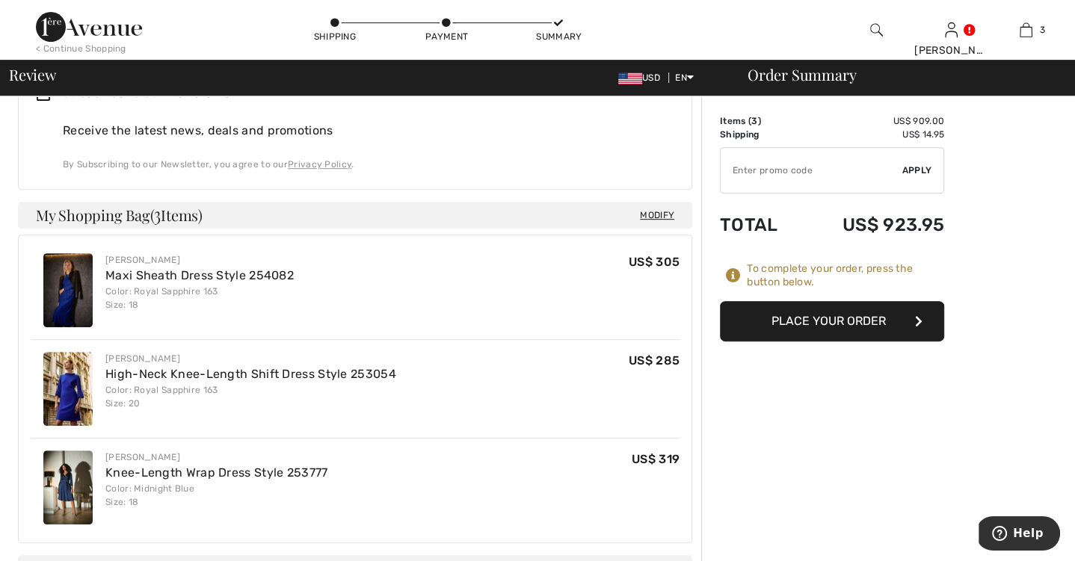
click at [821, 324] on button "Place Your Order" at bounding box center [832, 321] width 224 height 40
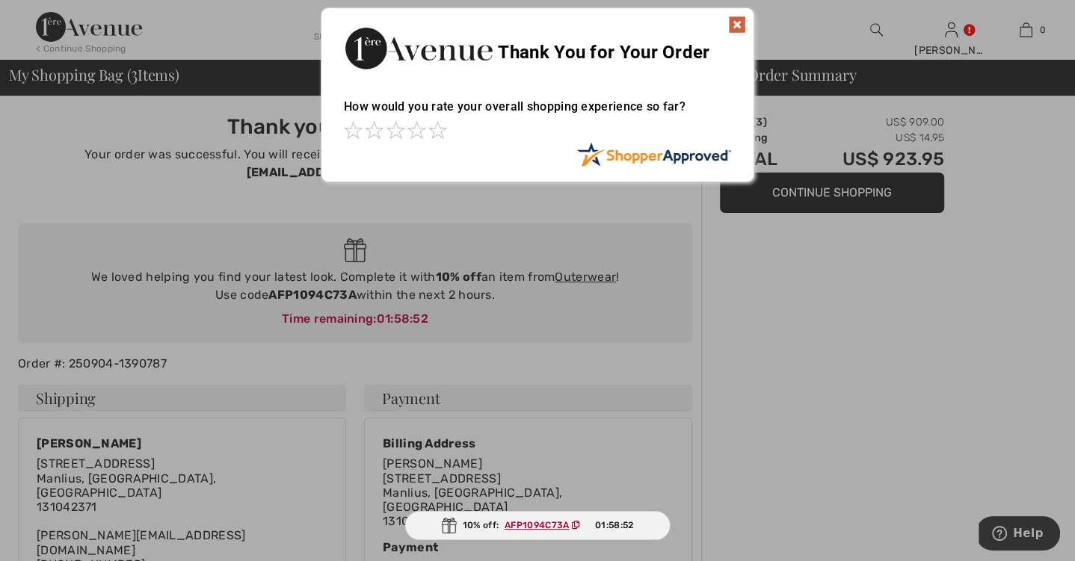
click at [733, 25] on img at bounding box center [737, 25] width 18 height 18
